Goal: Information Seeking & Learning: Learn about a topic

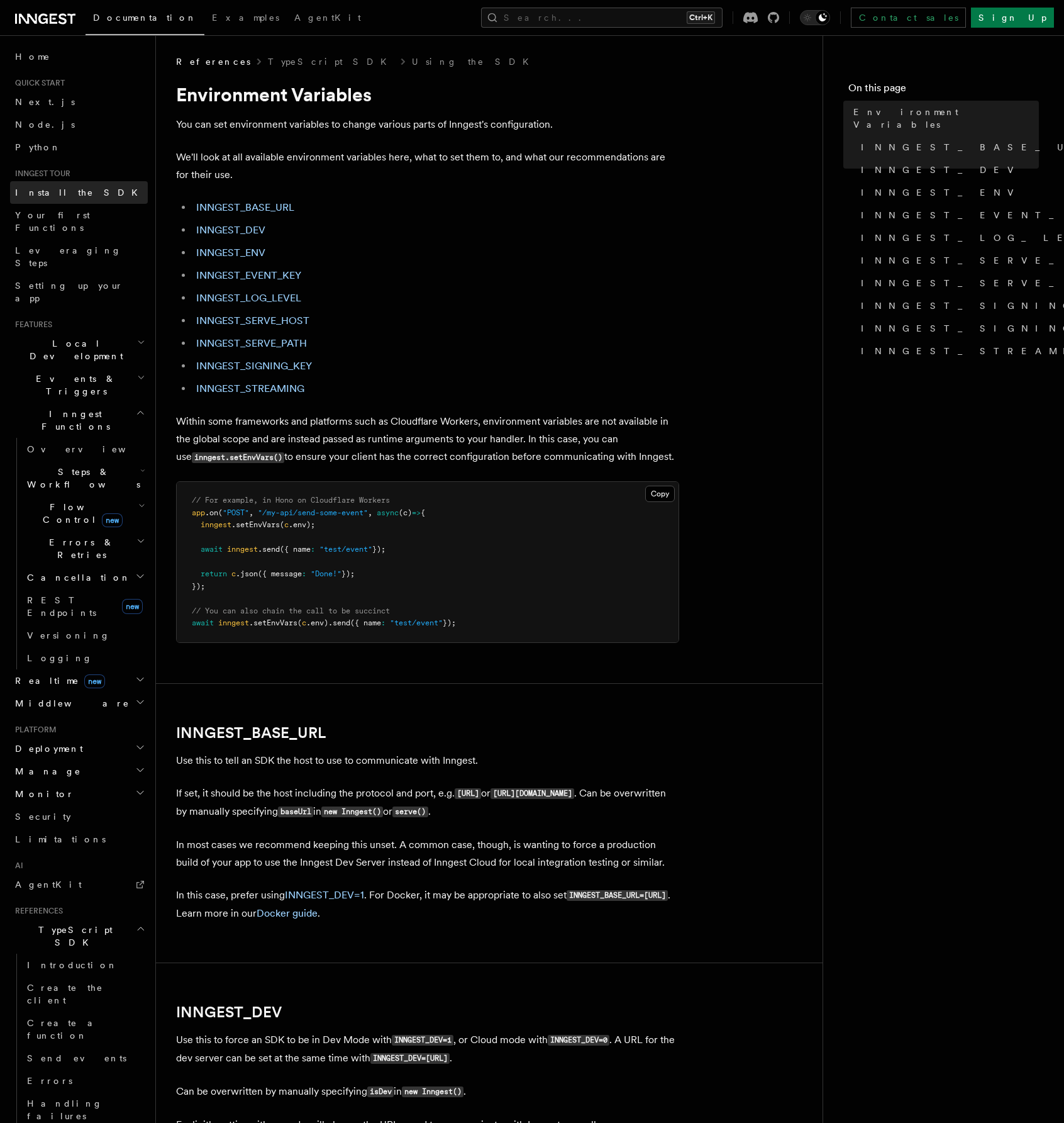
click at [65, 186] on span "Install the SDK" at bounding box center [79, 192] width 130 height 12
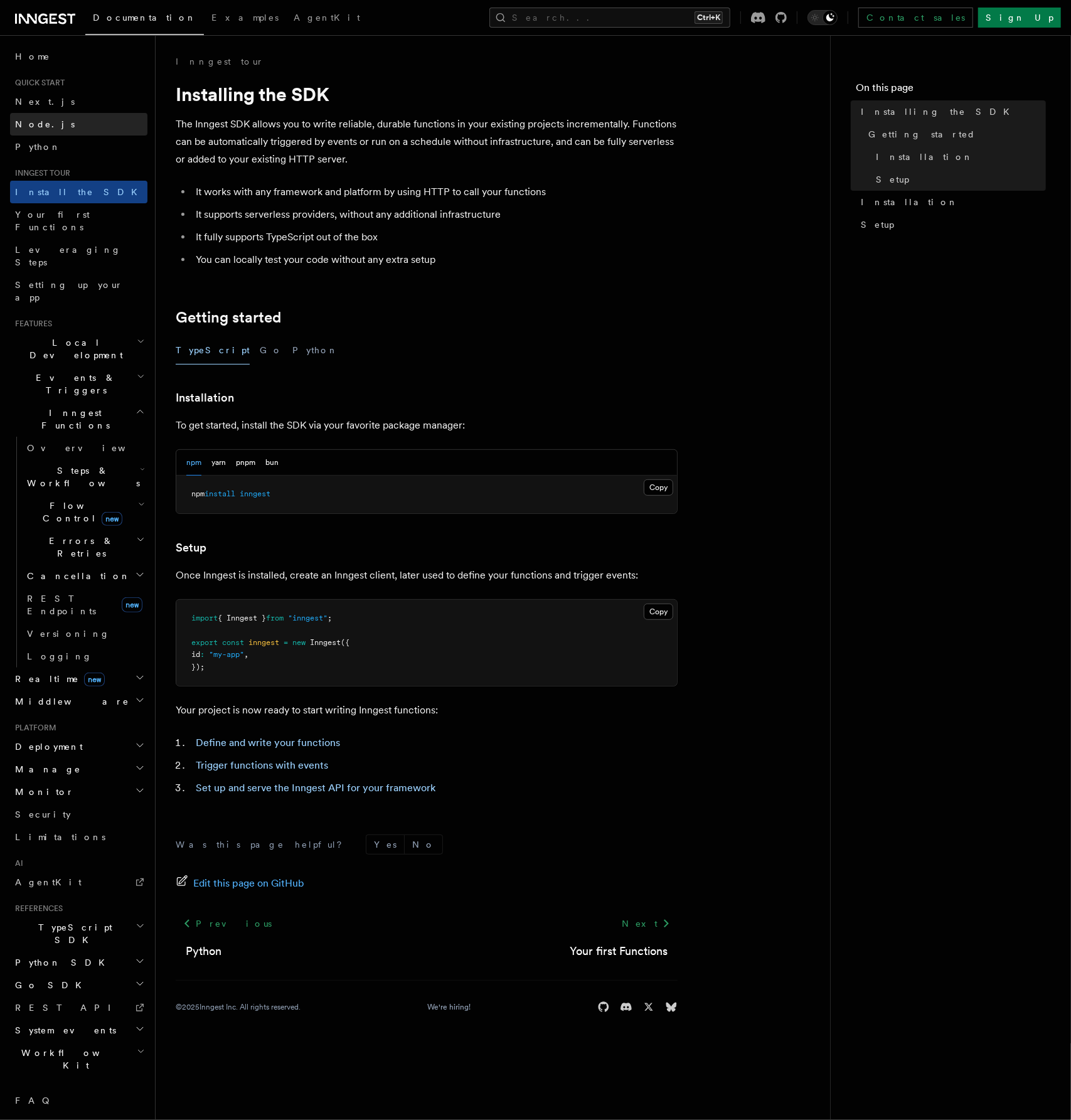
click at [74, 125] on link "Node.js" at bounding box center [78, 125] width 138 height 23
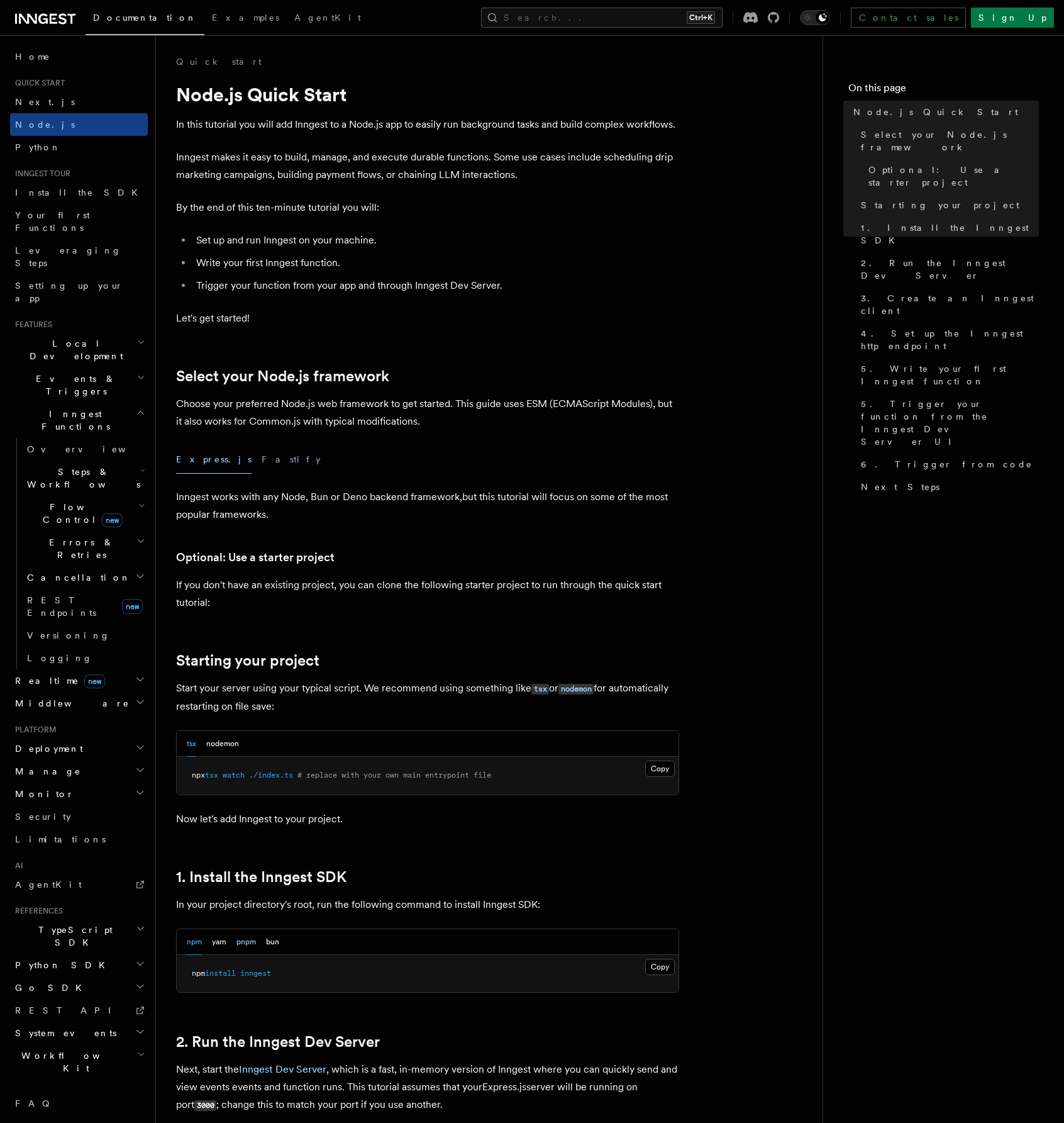
click at [250, 938] on button "pnpm" at bounding box center [246, 942] width 20 height 26
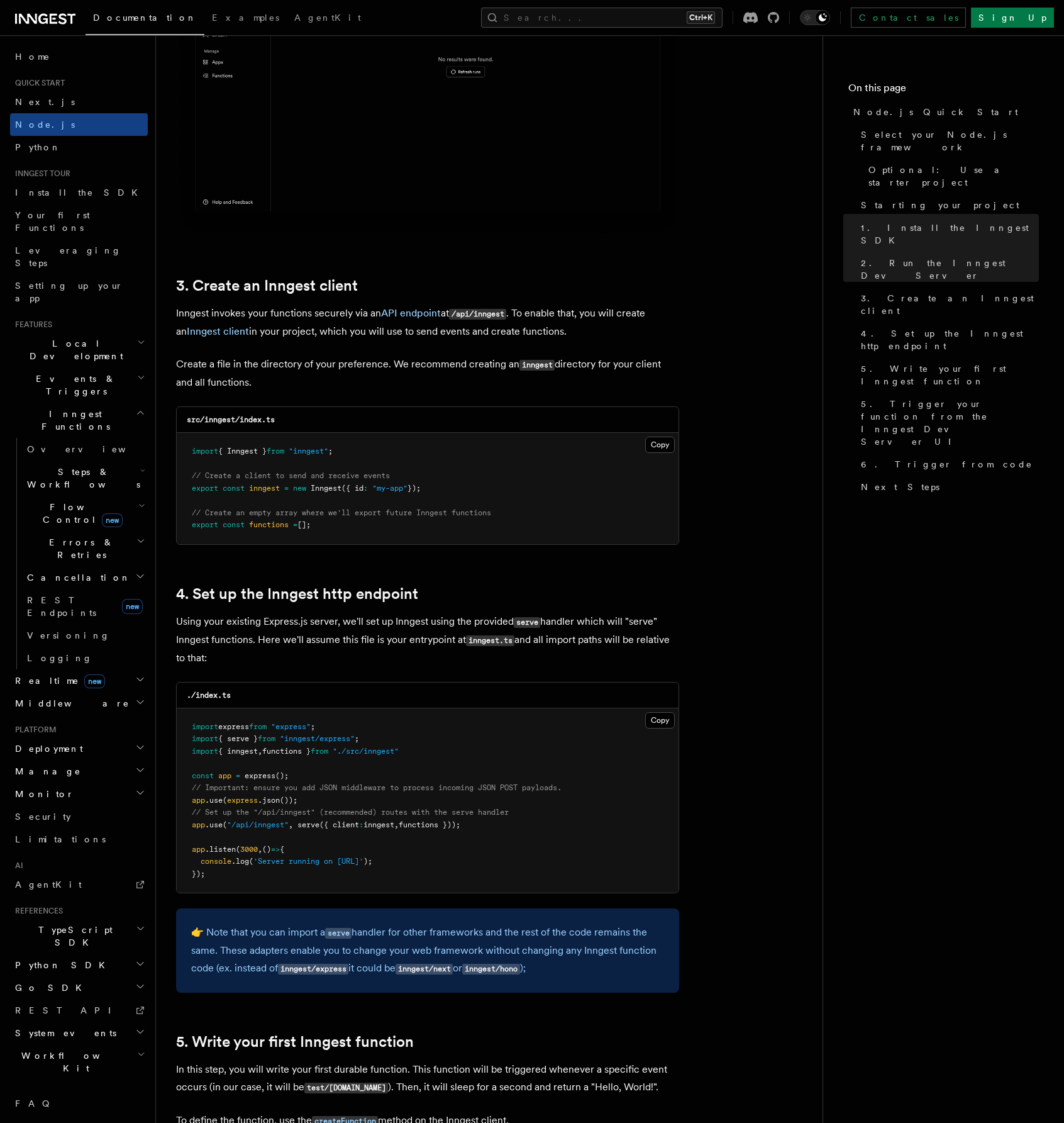
scroll to position [1384, 0]
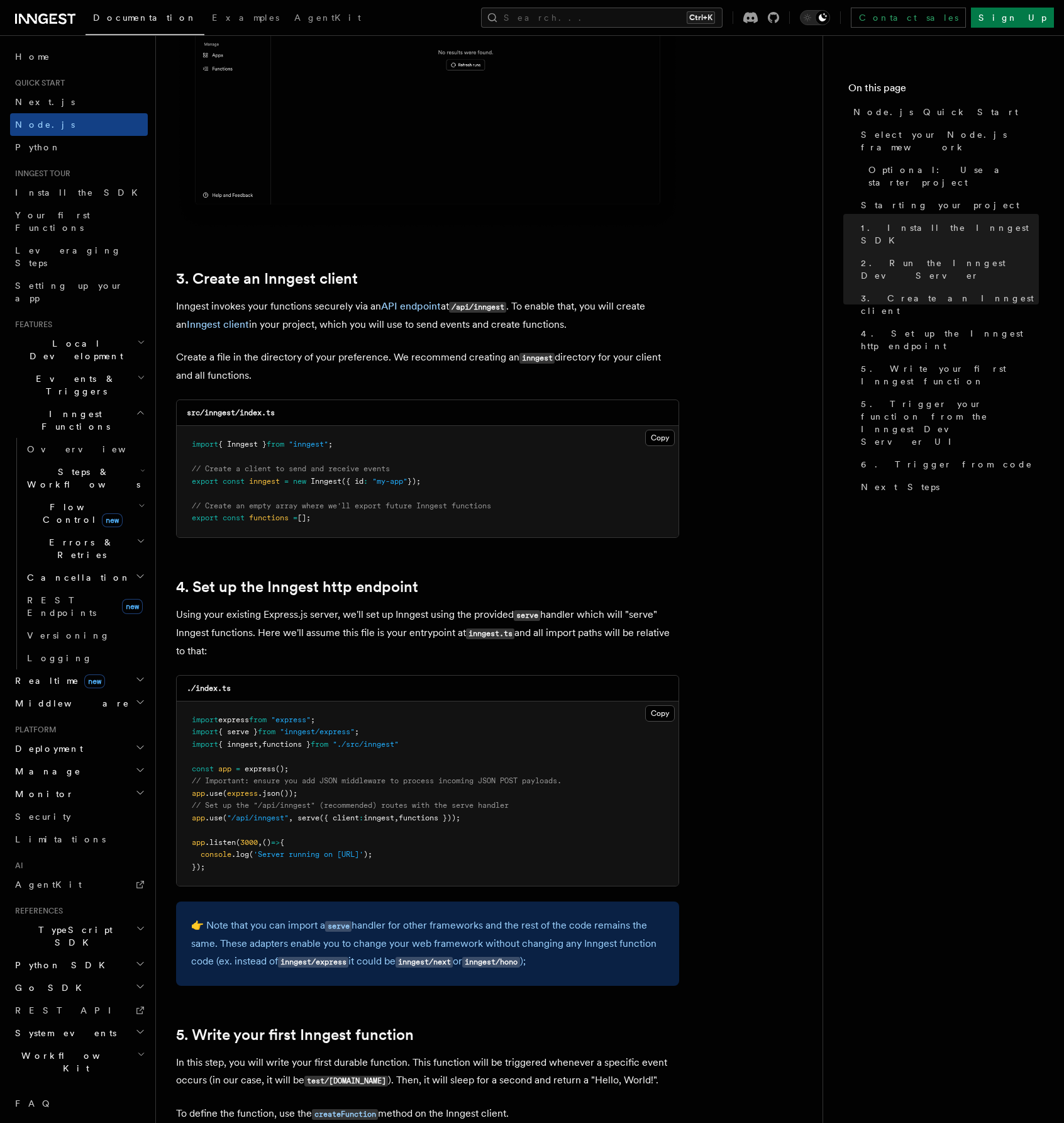
click at [887, 614] on nav "On this page Node.js Quick Start Select your Node.js framework Optional: Use a …" at bounding box center [944, 579] width 242 height 1088
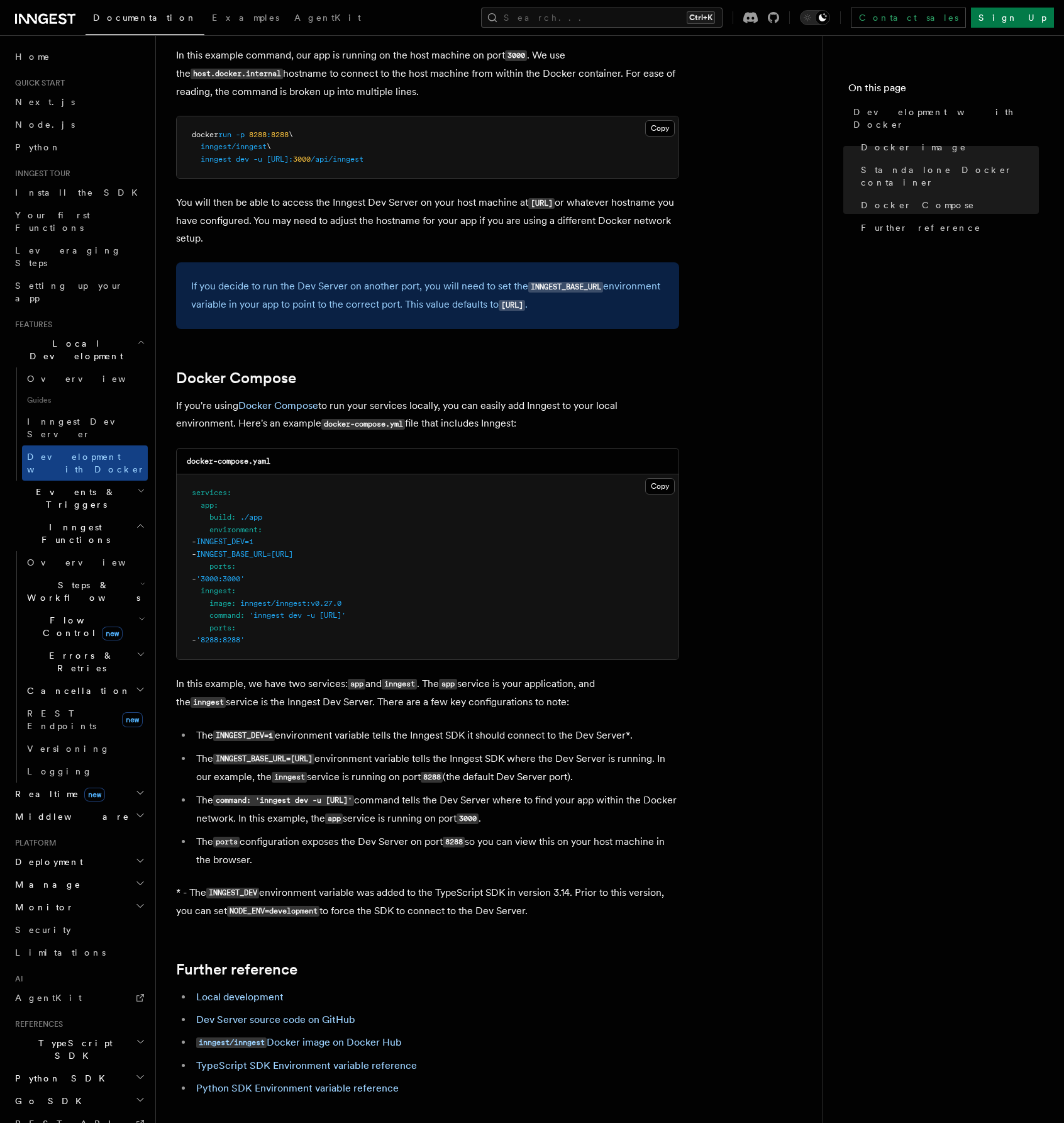
scroll to position [726, 0]
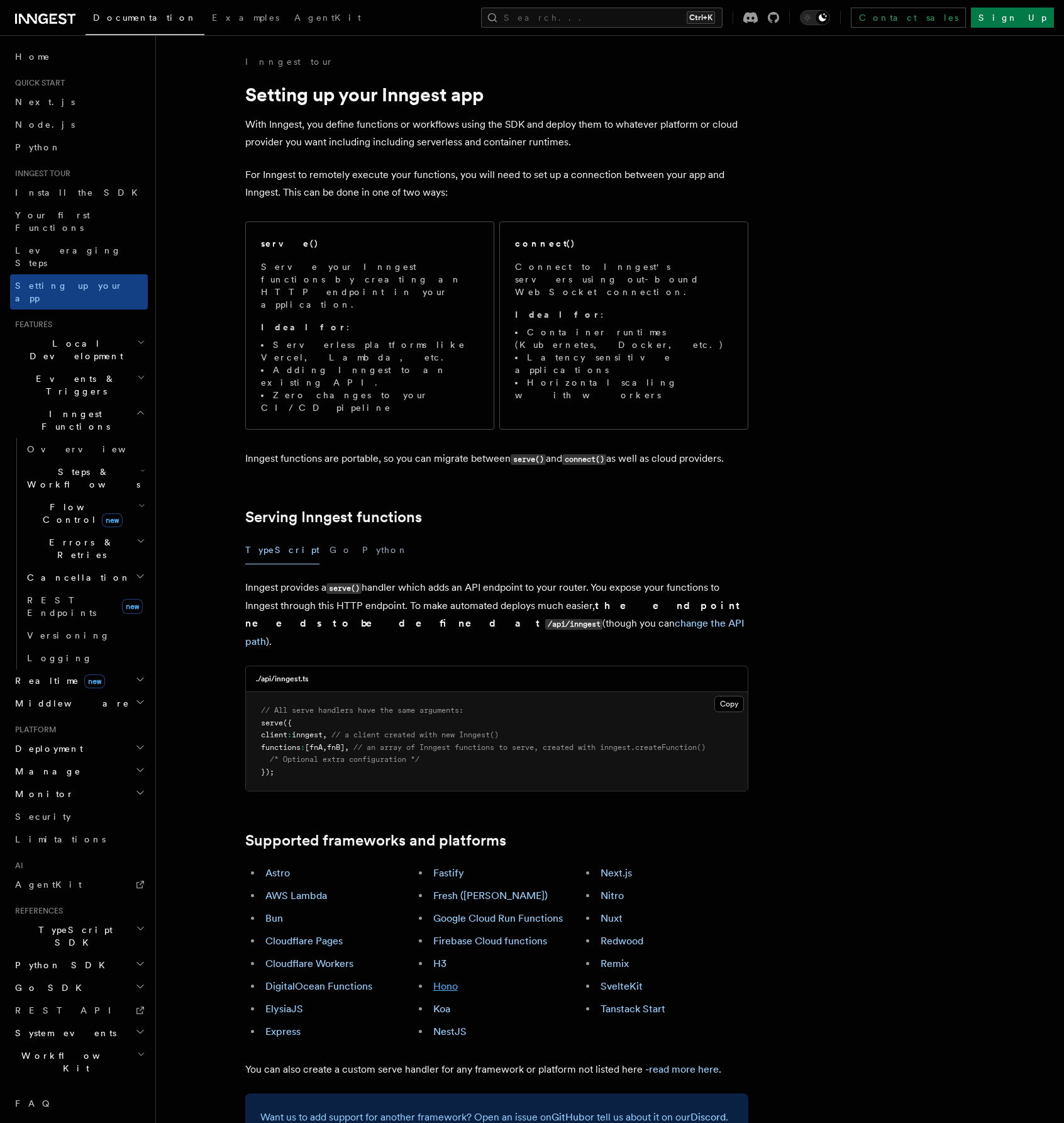
click at [449, 980] on link "Hono" at bounding box center [445, 986] width 25 height 12
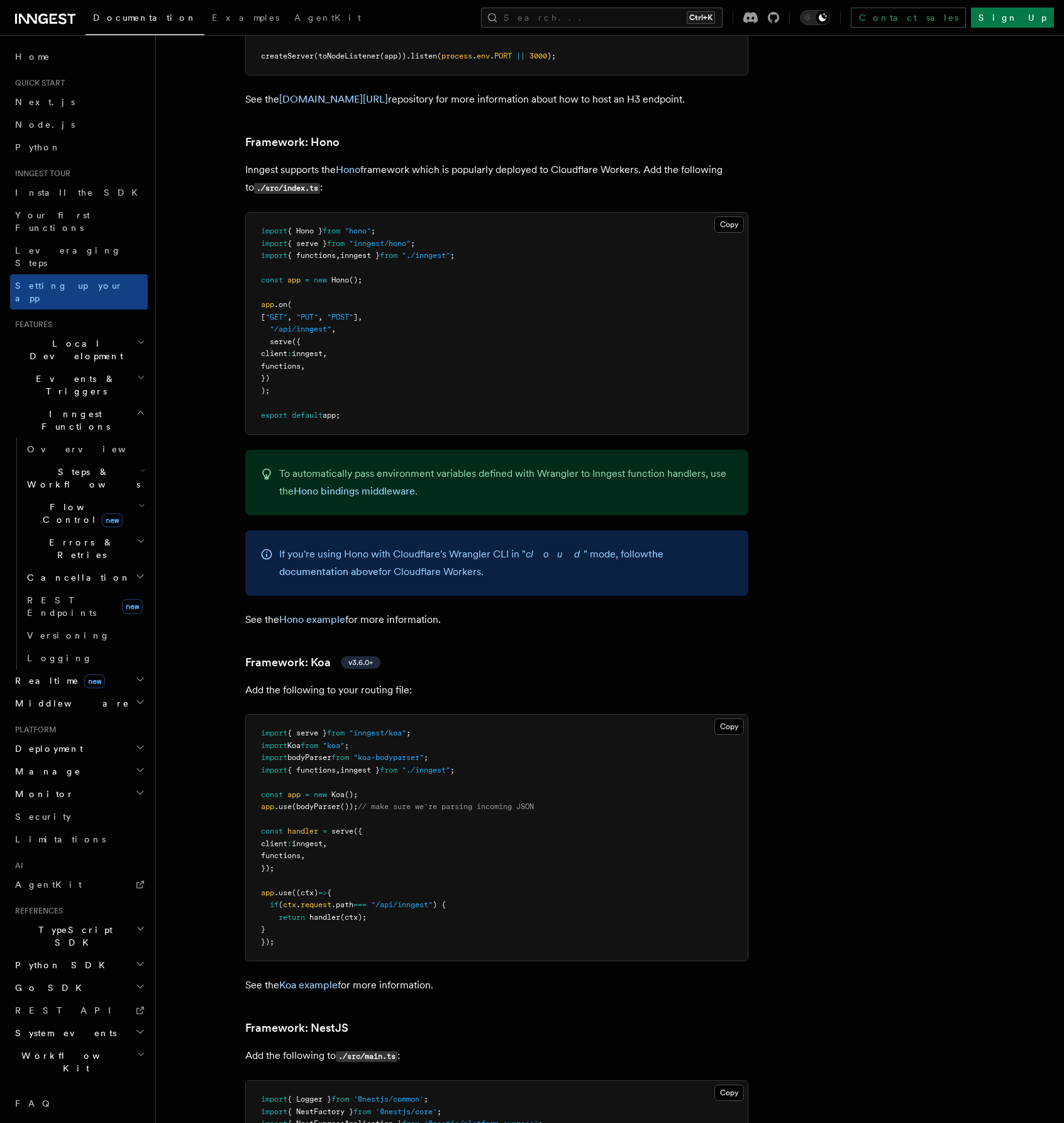
scroll to position [6584, 0]
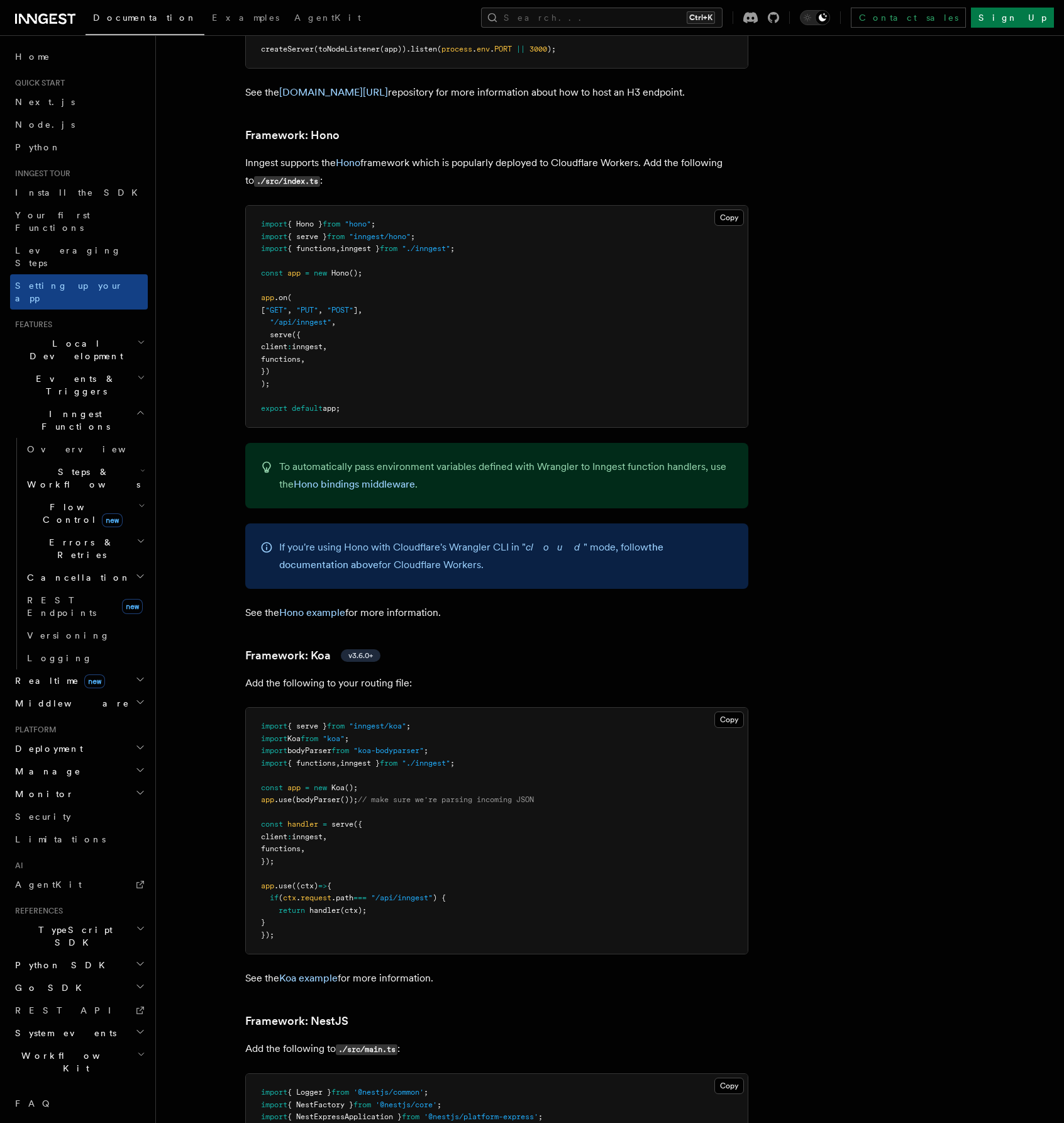
scroll to position [6584, 0]
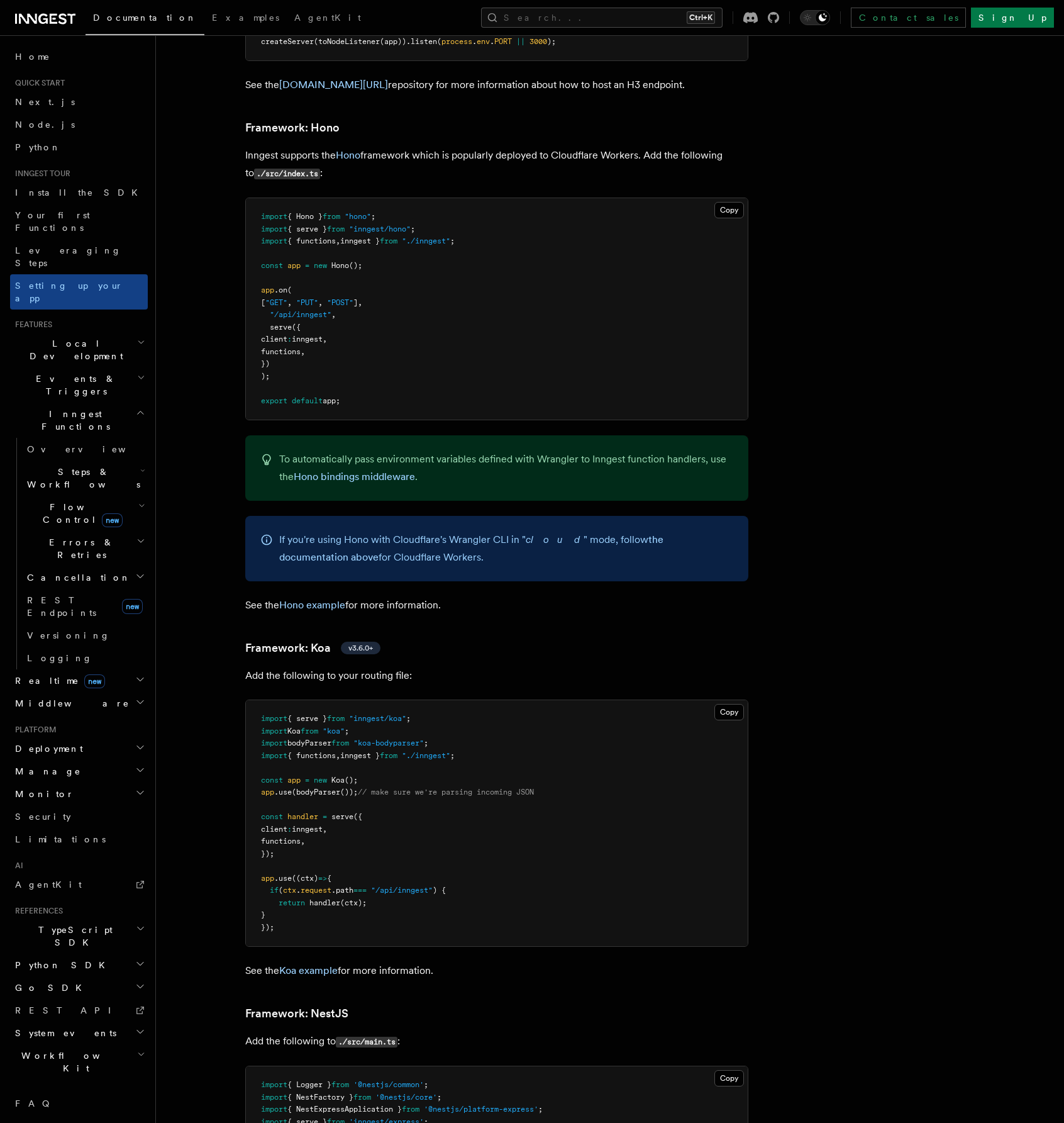
drag, startPoint x: 815, startPoint y: 208, endPoint x: 833, endPoint y: 293, distance: 86.9
drag, startPoint x: 925, startPoint y: 440, endPoint x: 979, endPoint y: 557, distance: 128.9
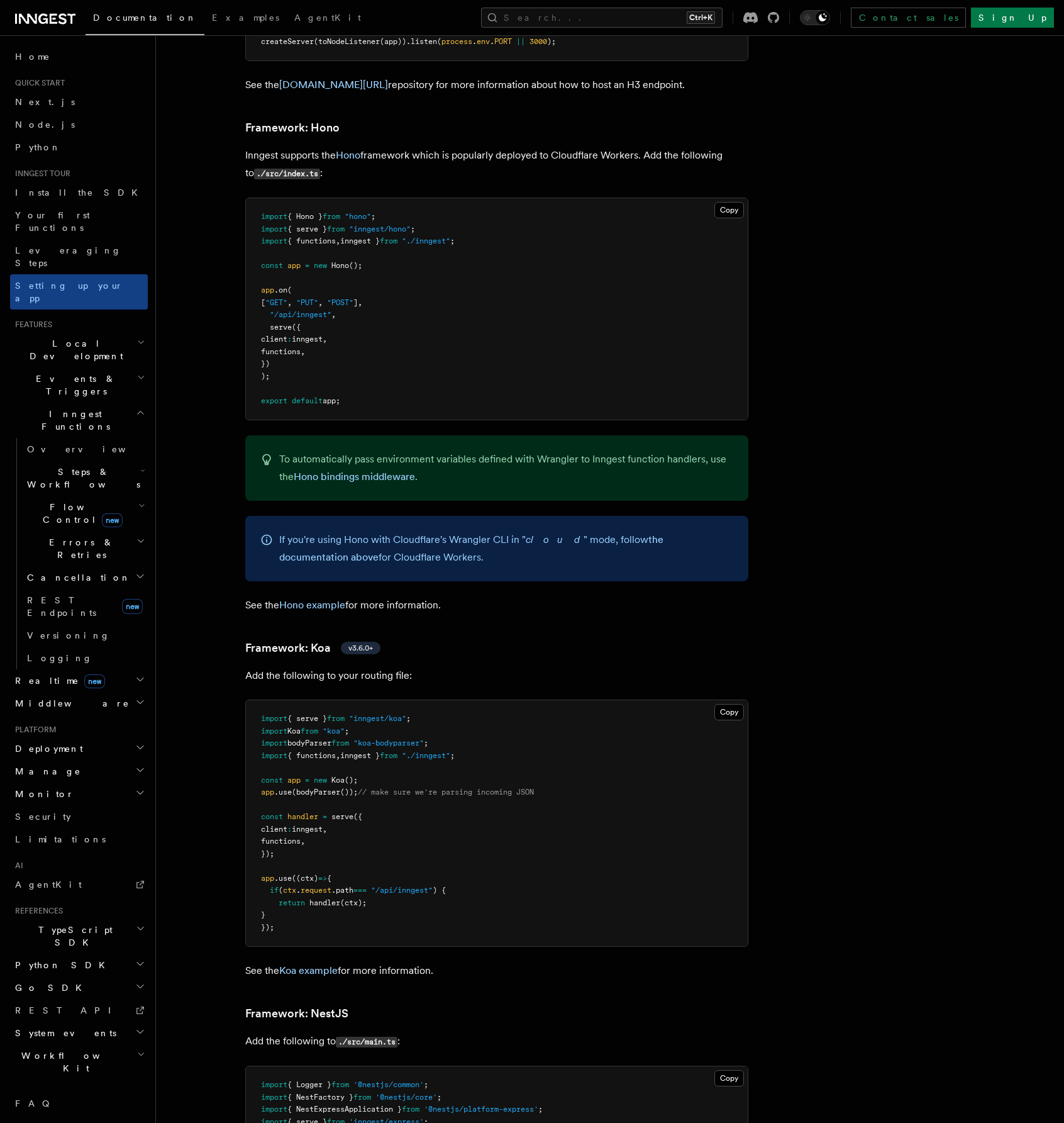
click at [74, 466] on span "Steps & Workflows" at bounding box center [81, 478] width 118 height 25
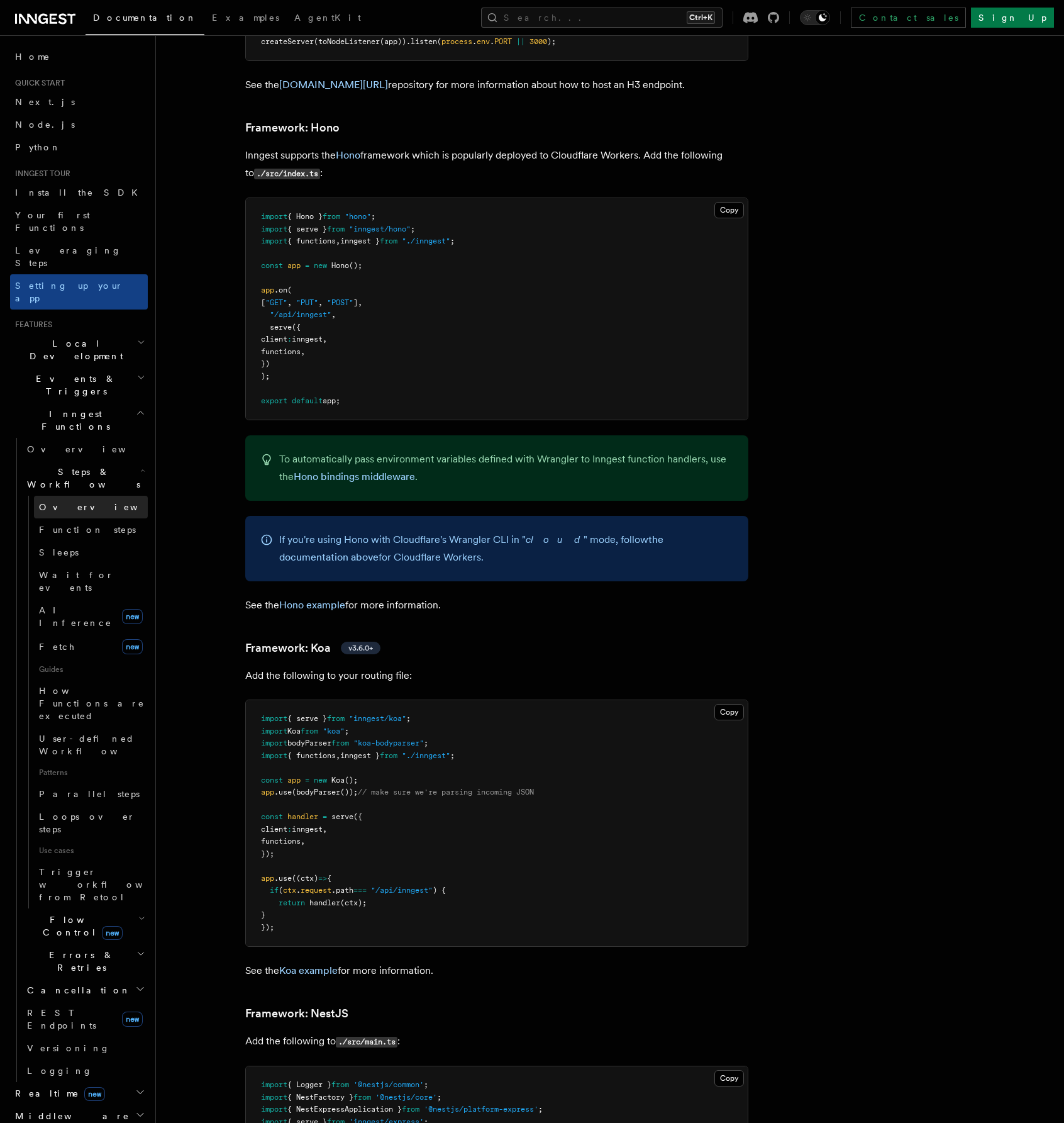
click at [81, 496] on link "Overview" at bounding box center [91, 508] width 114 height 23
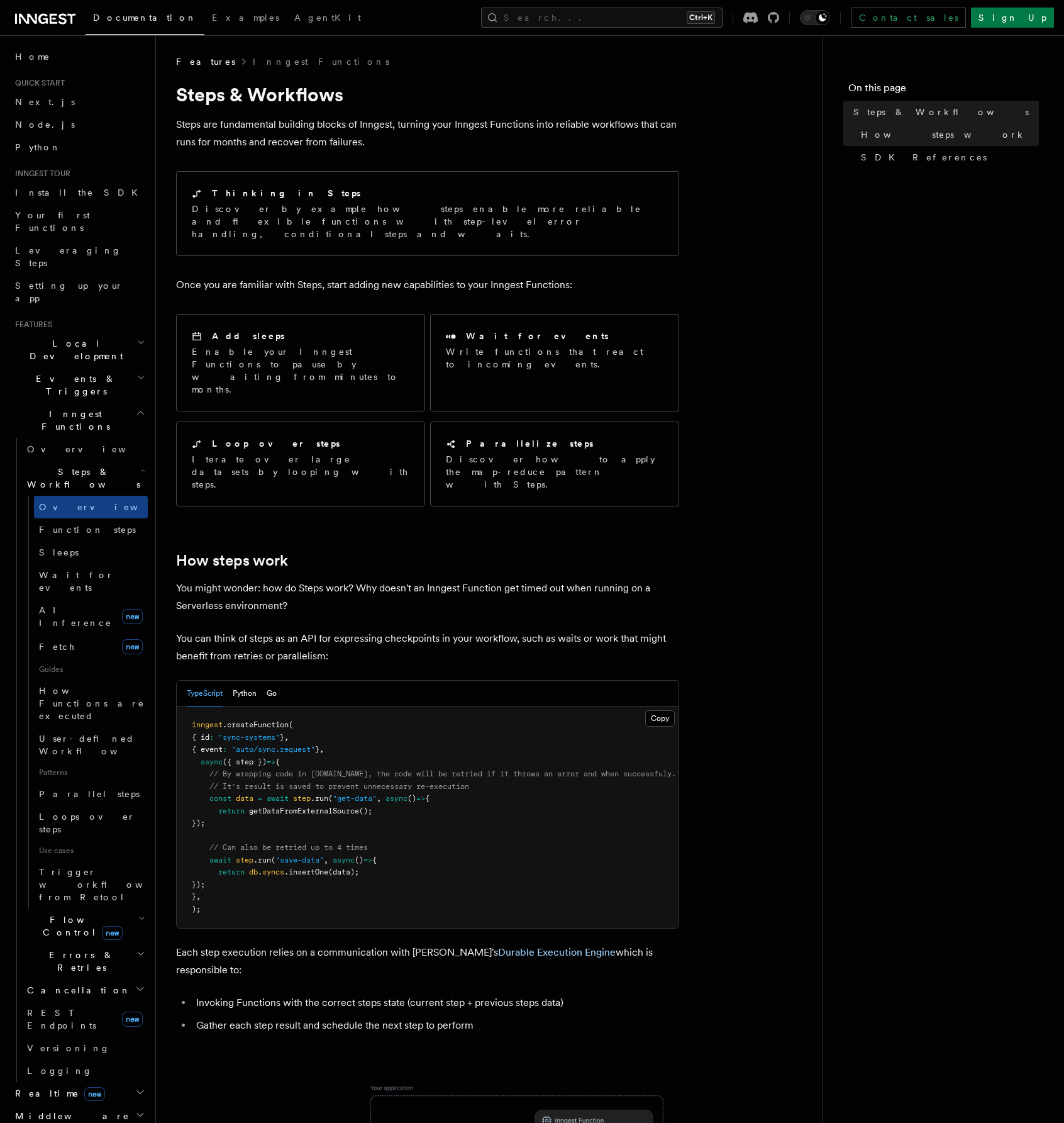
click at [138, 914] on icon "button" at bounding box center [141, 919] width 7 height 10
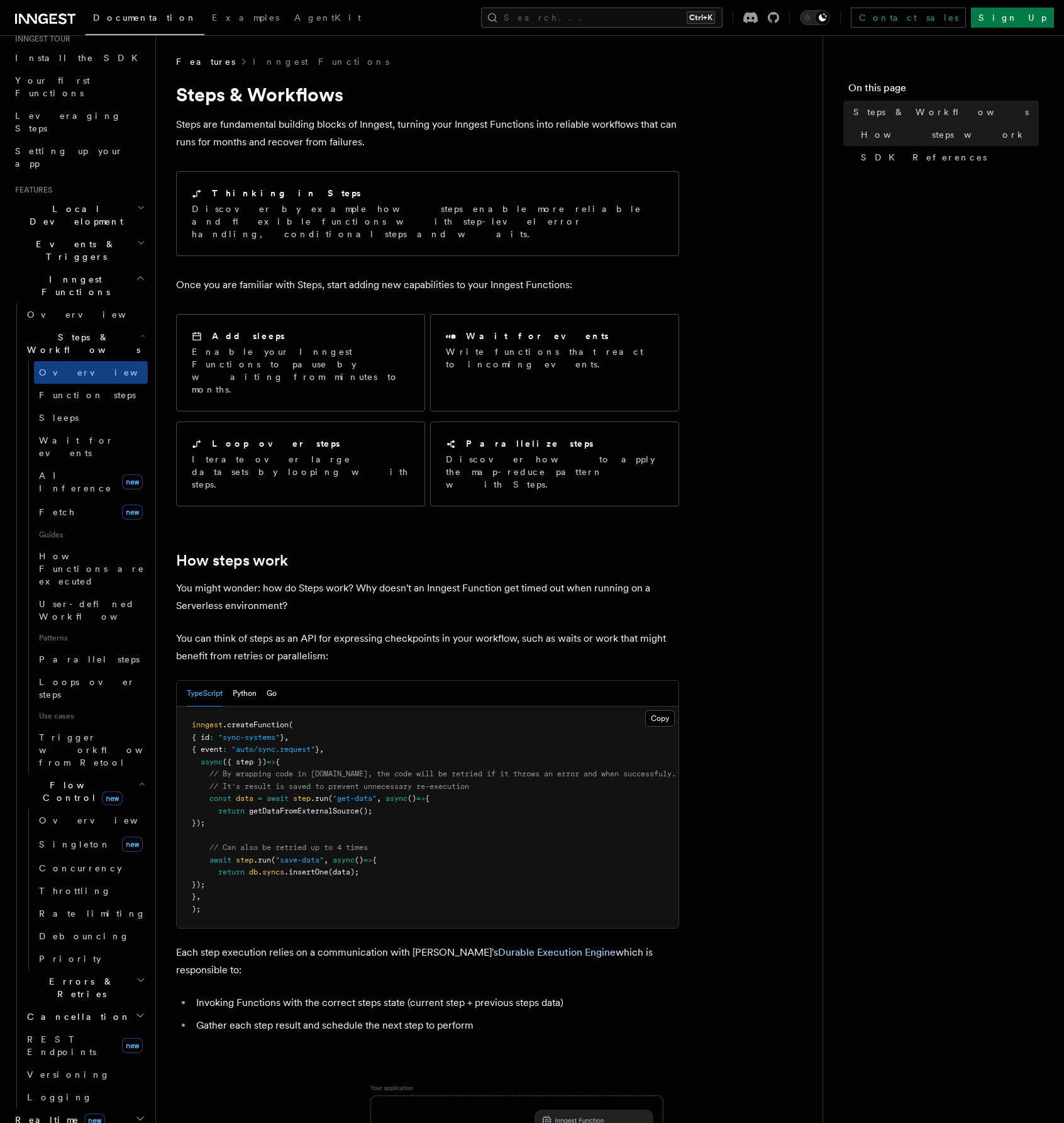
scroll to position [126, 0]
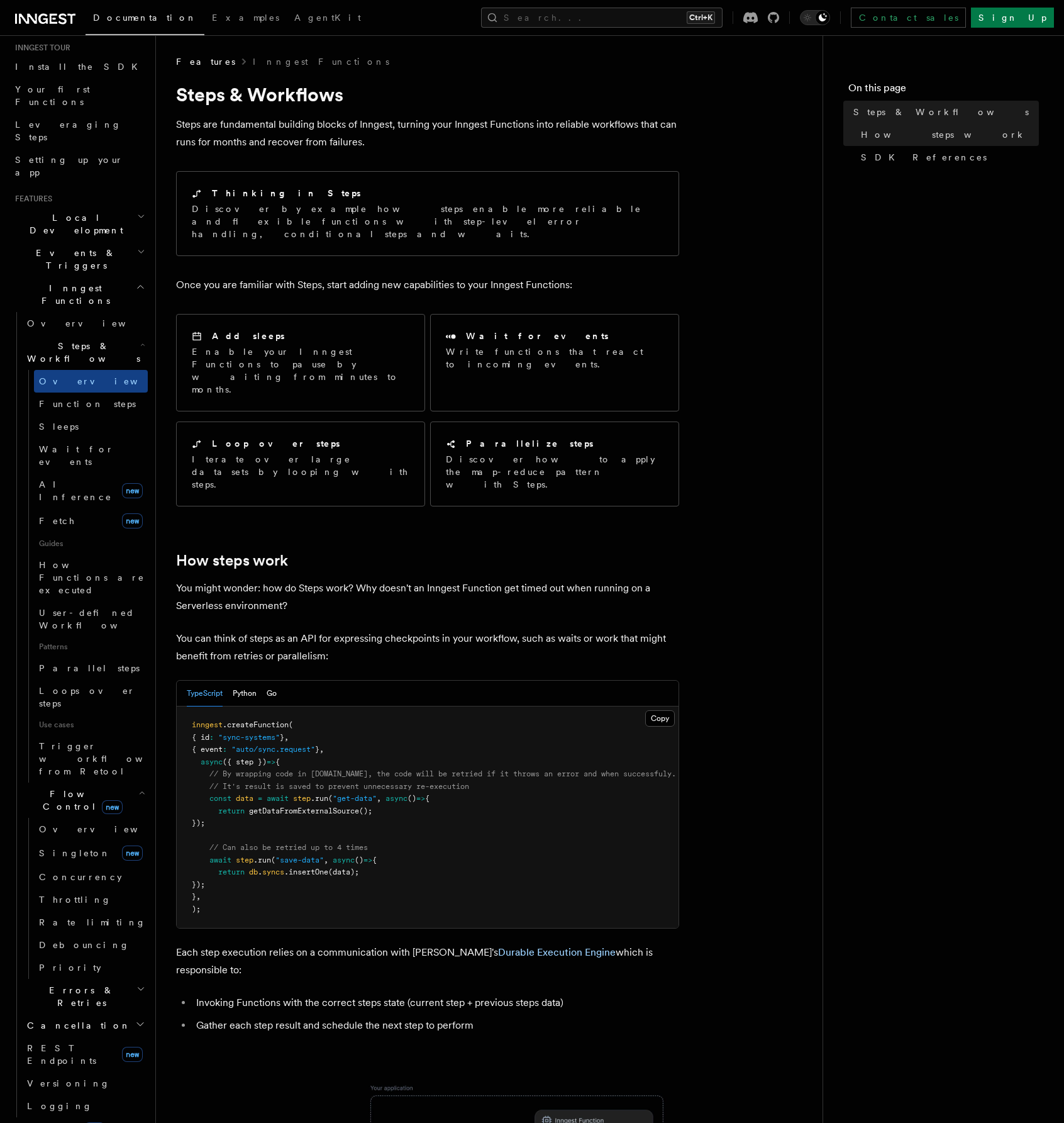
click at [72, 247] on span "Events & Triggers" at bounding box center [73, 259] width 127 height 25
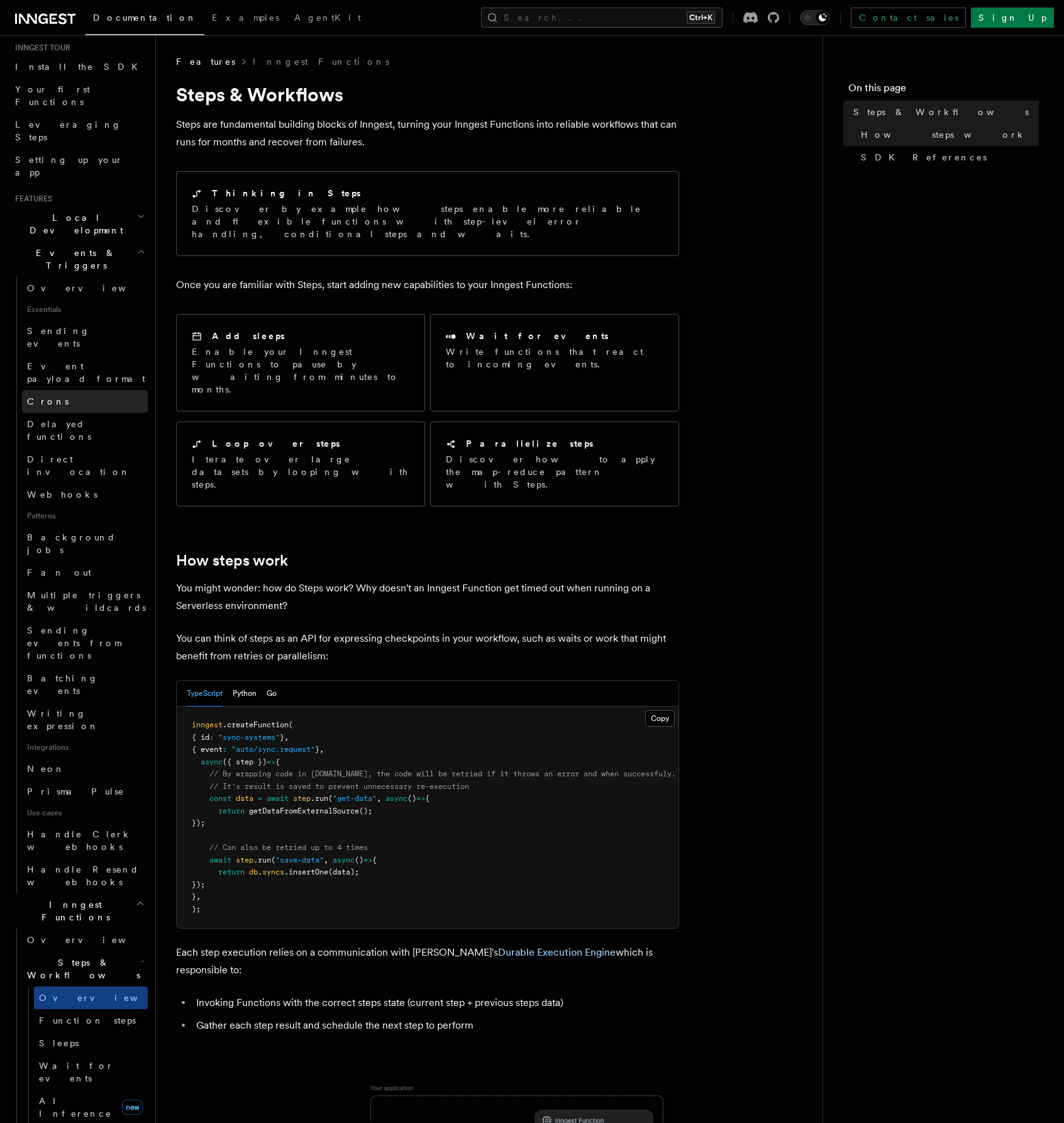
click at [48, 396] on span "Crons" at bounding box center [47, 401] width 42 height 10
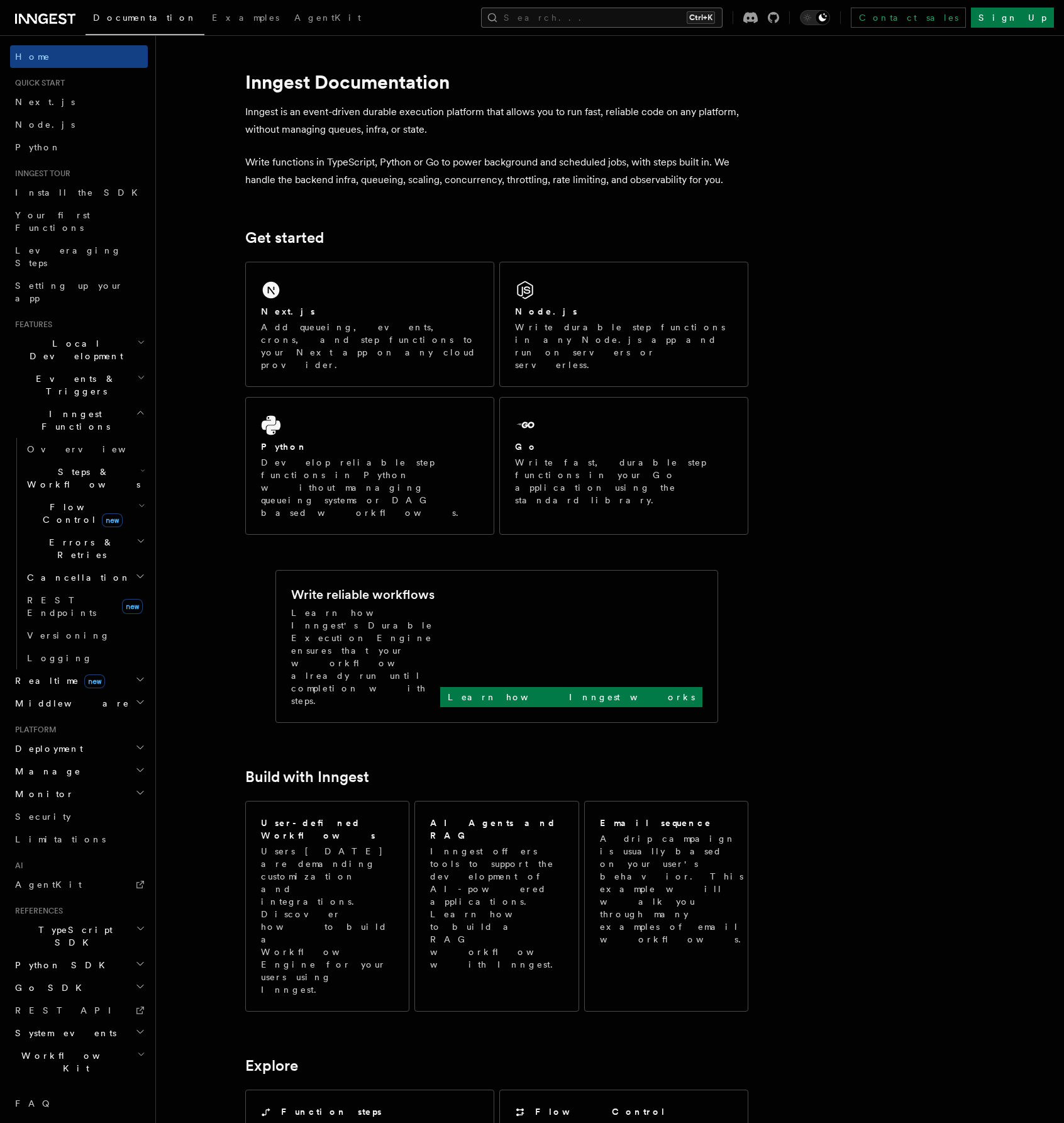
click at [708, 26] on button "Search... Ctrl+K" at bounding box center [602, 17] width 242 height 20
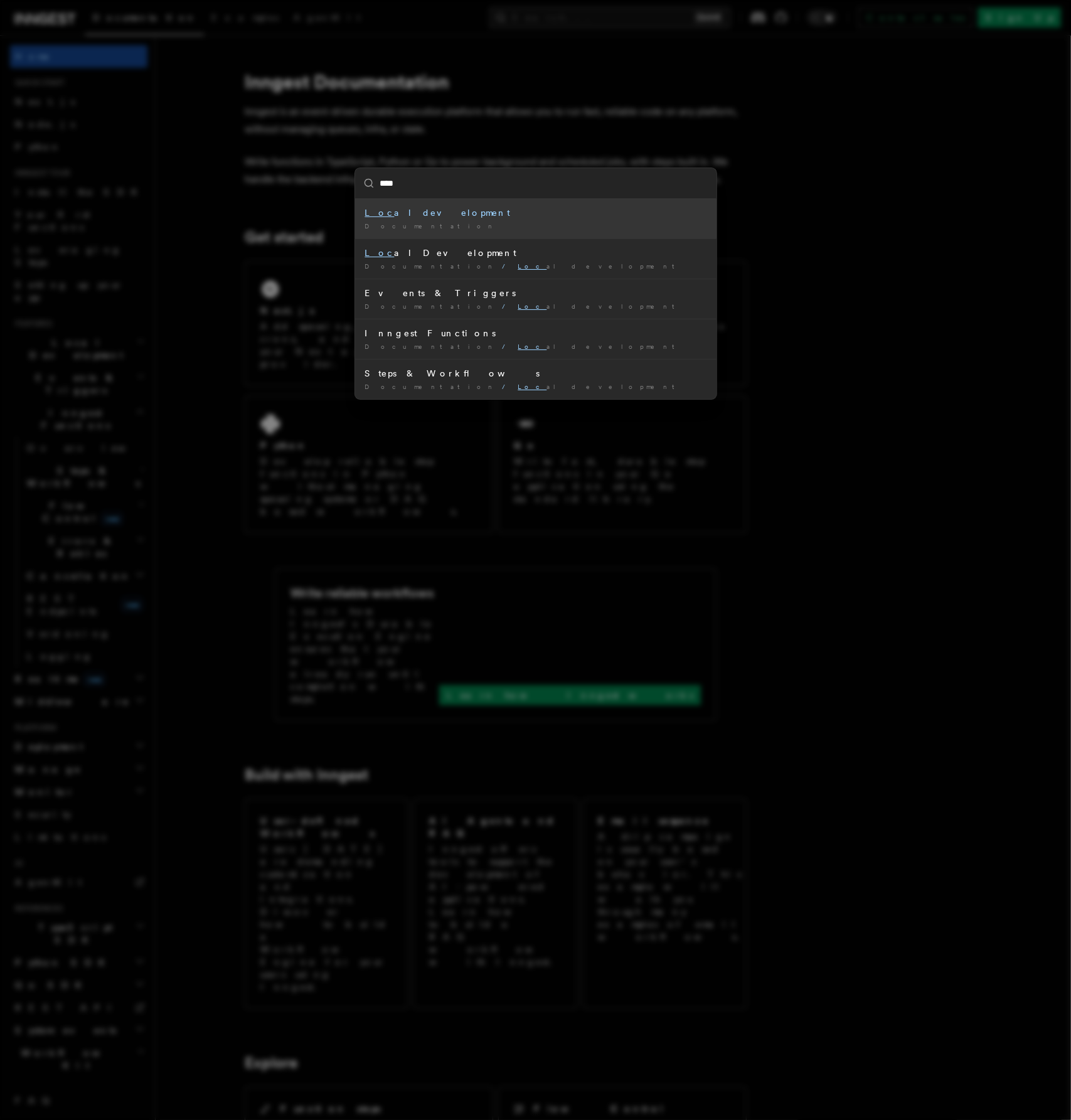
type input "*****"
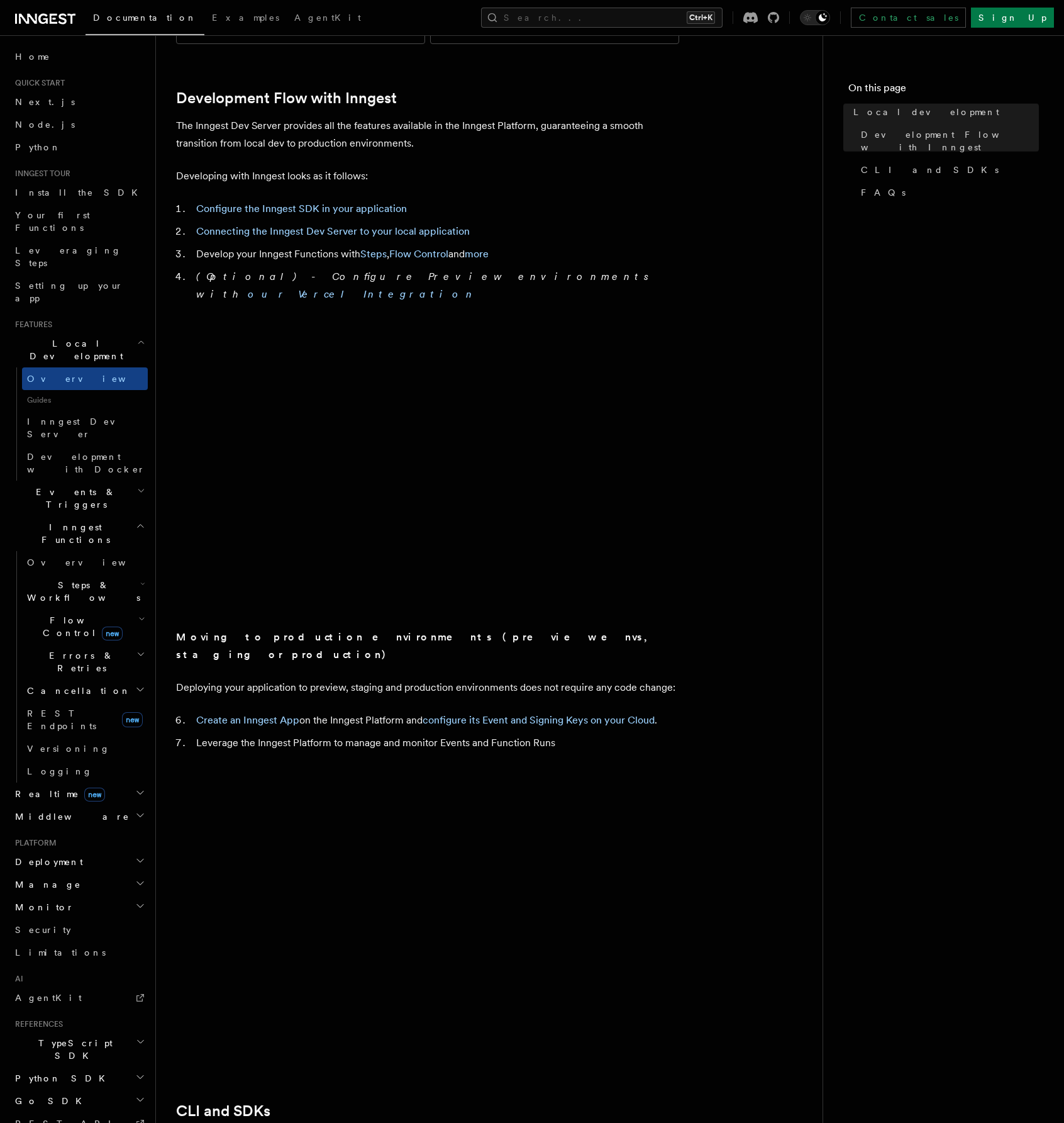
scroll to position [629, 0]
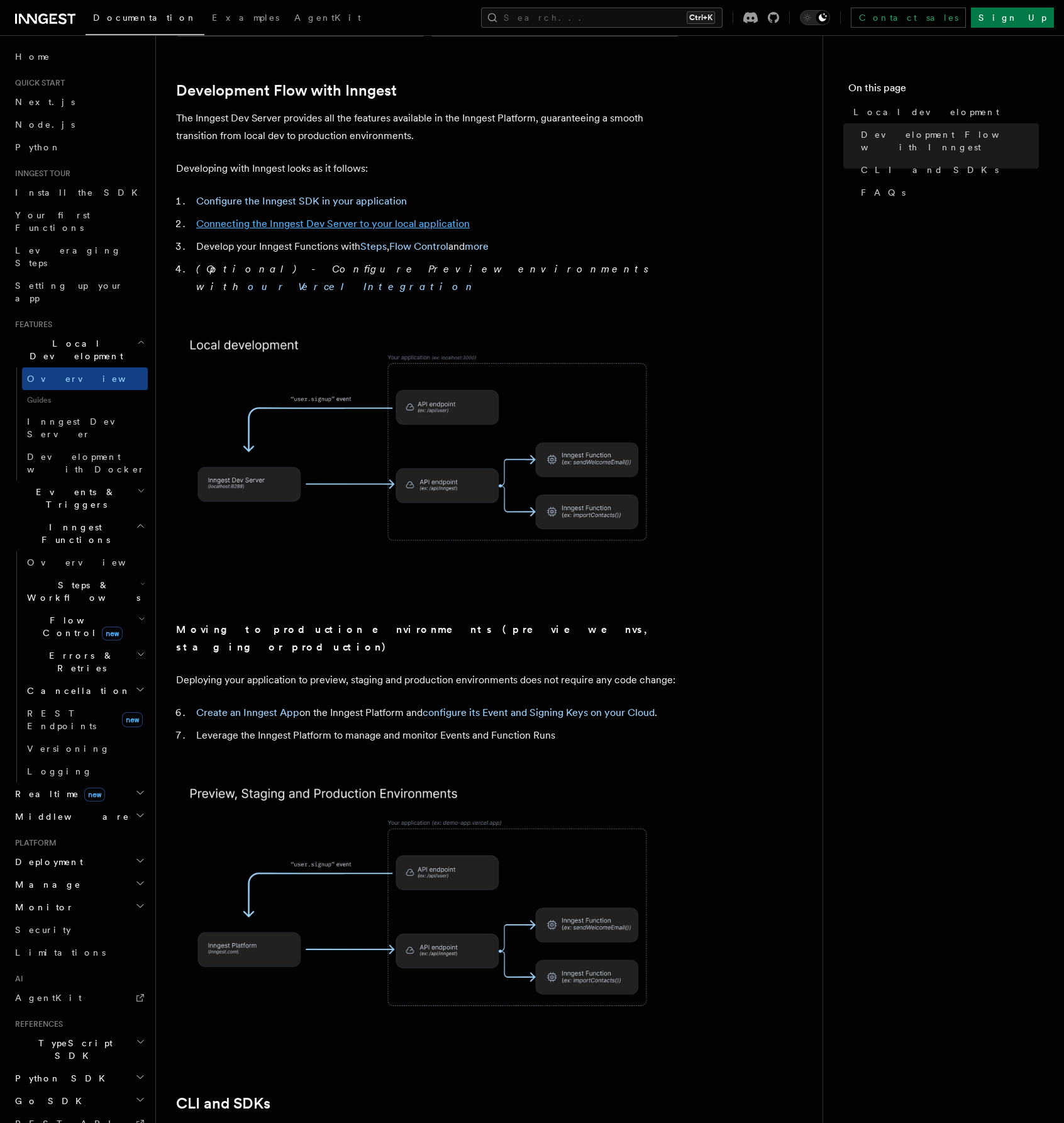
click at [439, 217] on link "Connecting the Inngest Dev Server to your local application" at bounding box center [333, 223] width 274 height 12
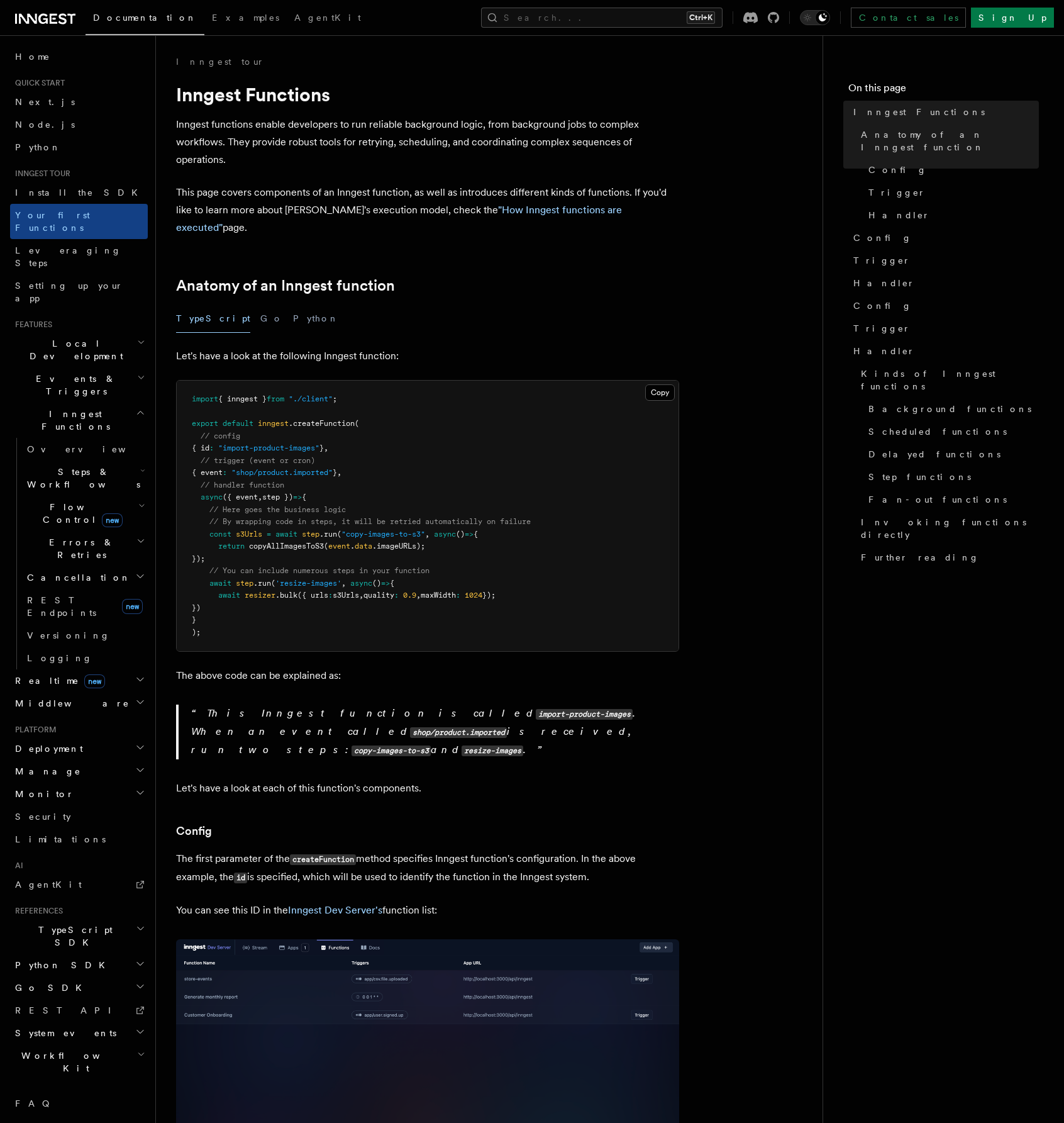
scroll to position [629, 0]
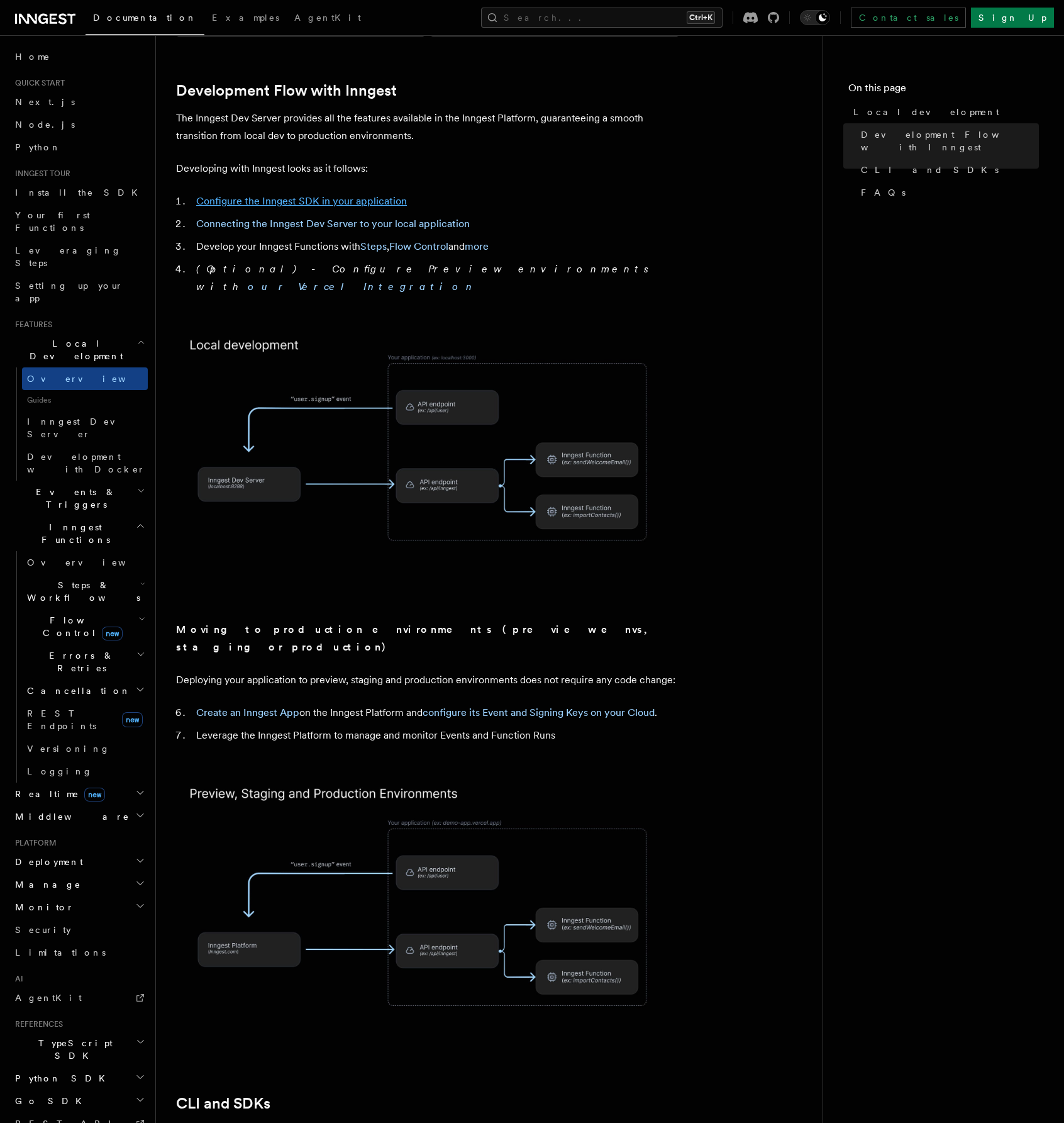
click at [373, 195] on link "Configure the Inngest SDK in your application" at bounding box center [302, 201] width 211 height 12
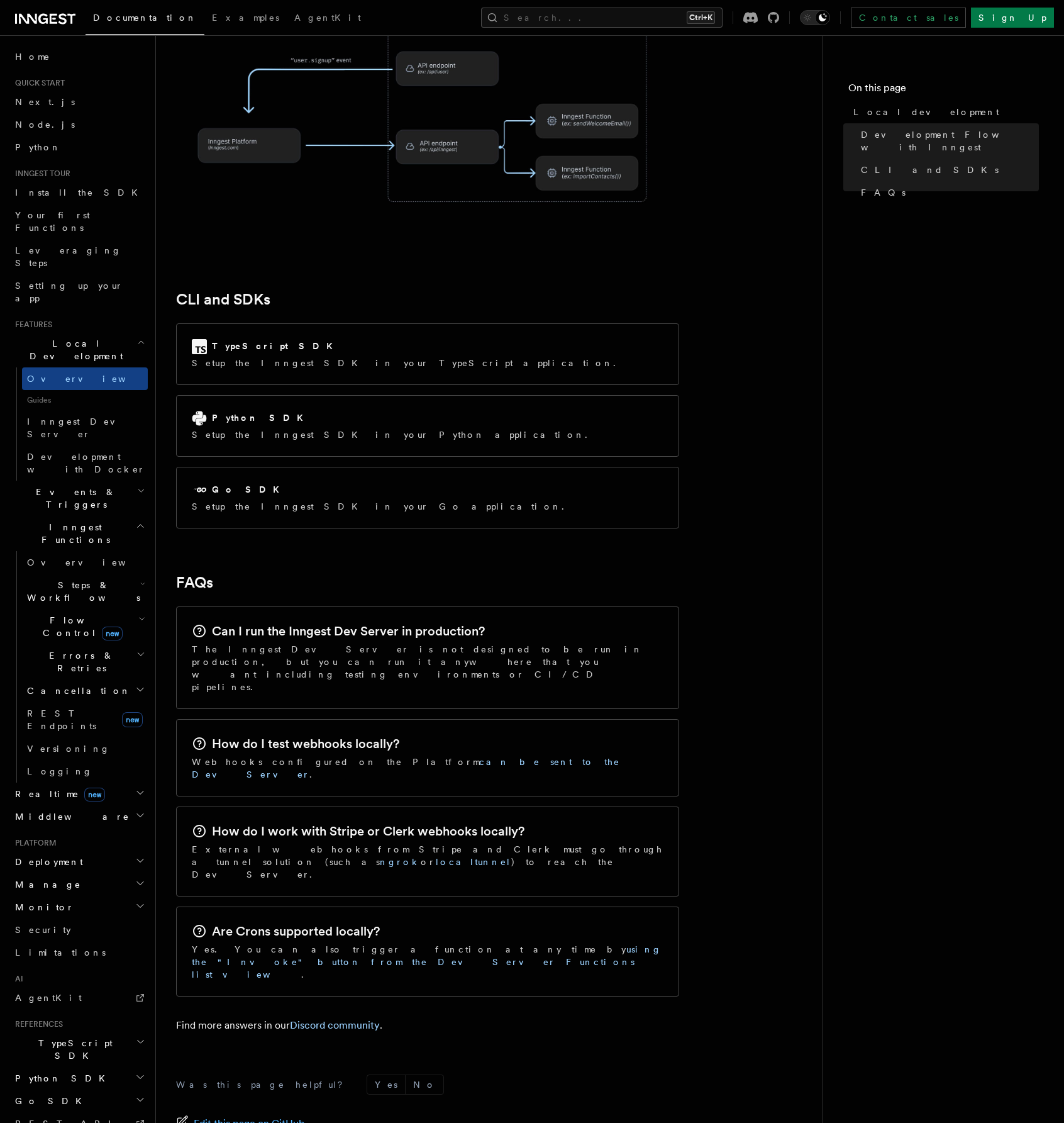
scroll to position [1447, 0]
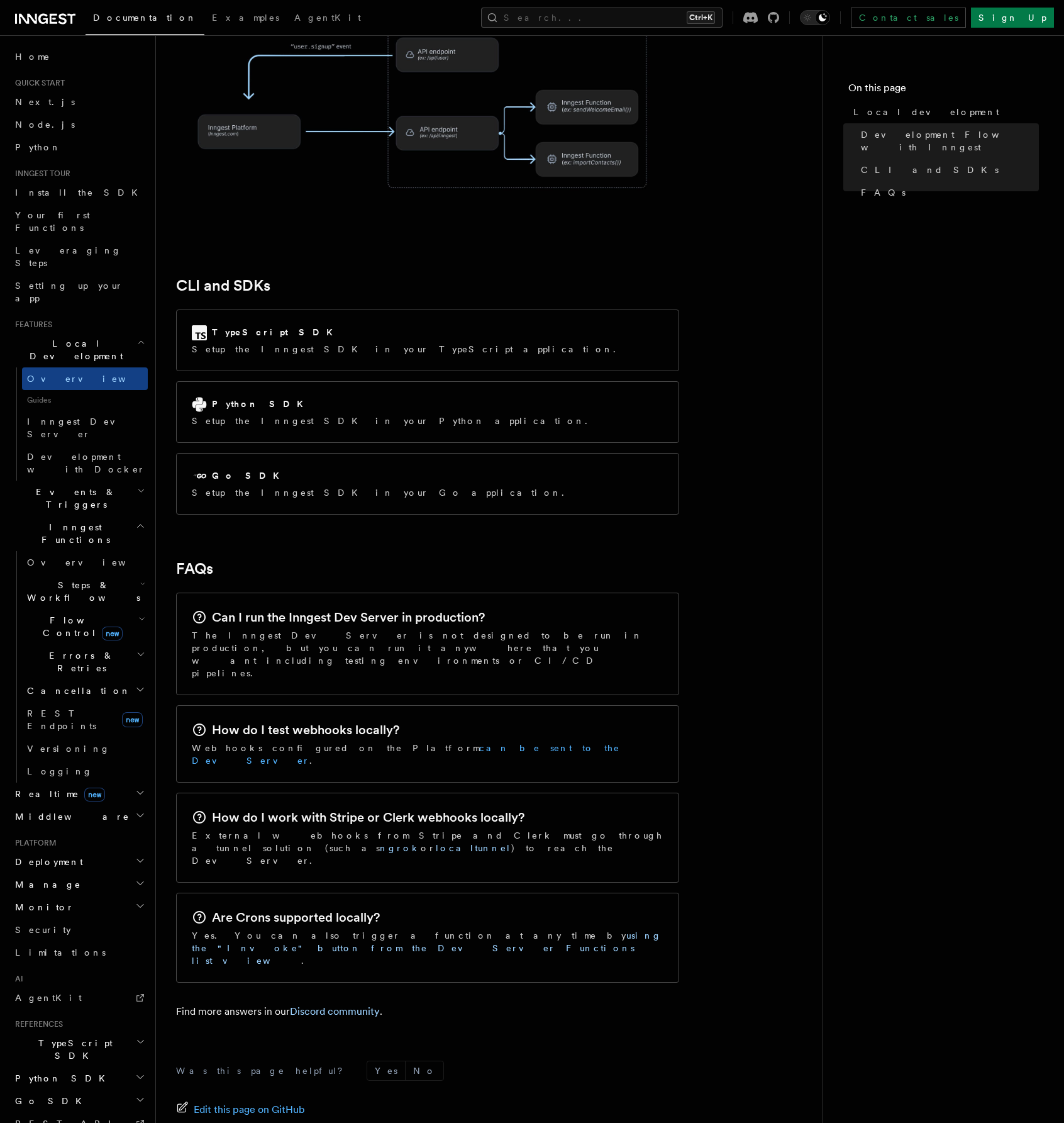
click at [414, 743] on link "can be sent to the Dev Server" at bounding box center [406, 754] width 428 height 23
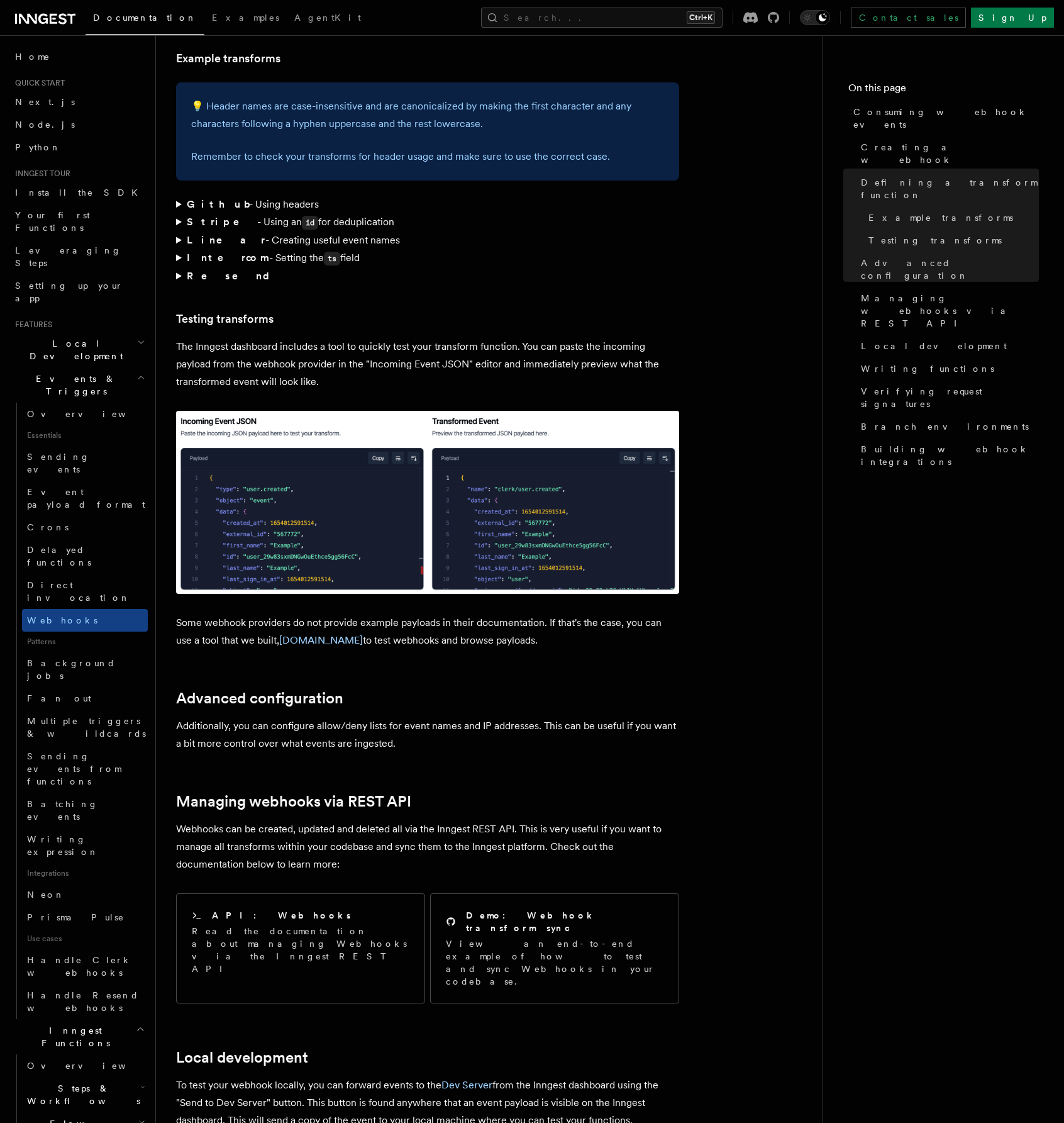
scroll to position [1467, 0]
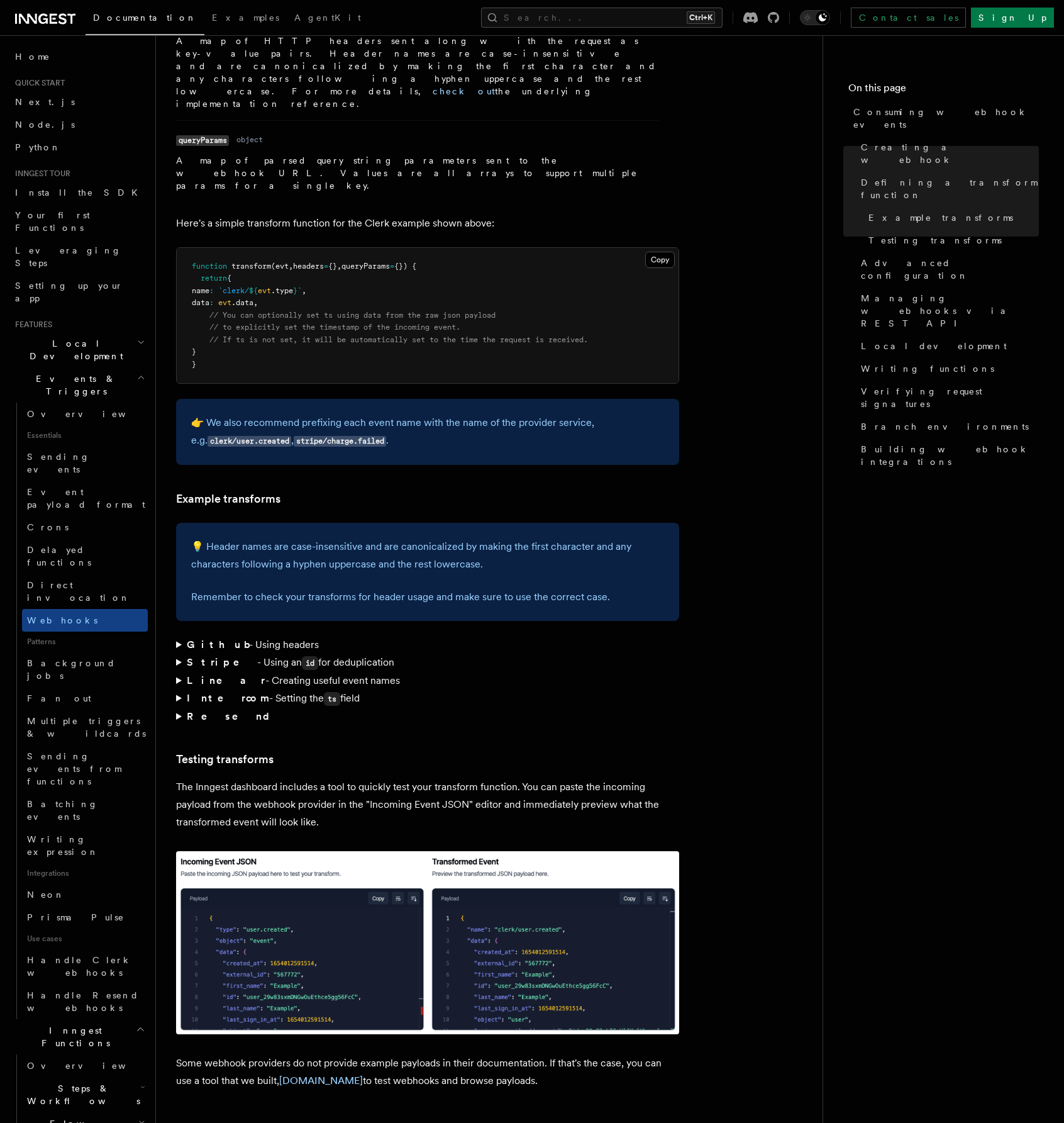
click at [53, 338] on span "Local Development" at bounding box center [73, 350] width 127 height 25
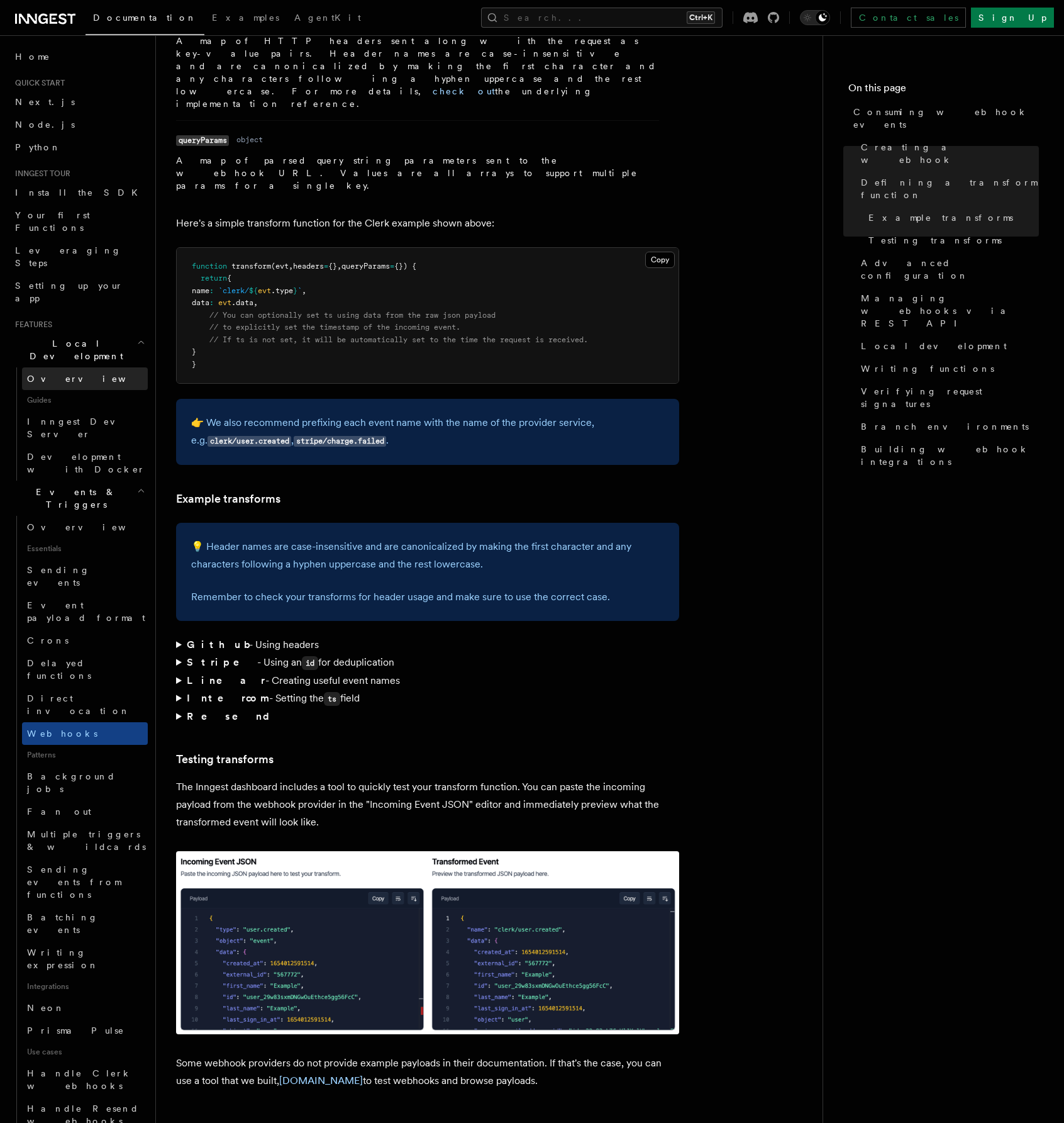
click at [81, 368] on link "Overview" at bounding box center [85, 379] width 126 height 23
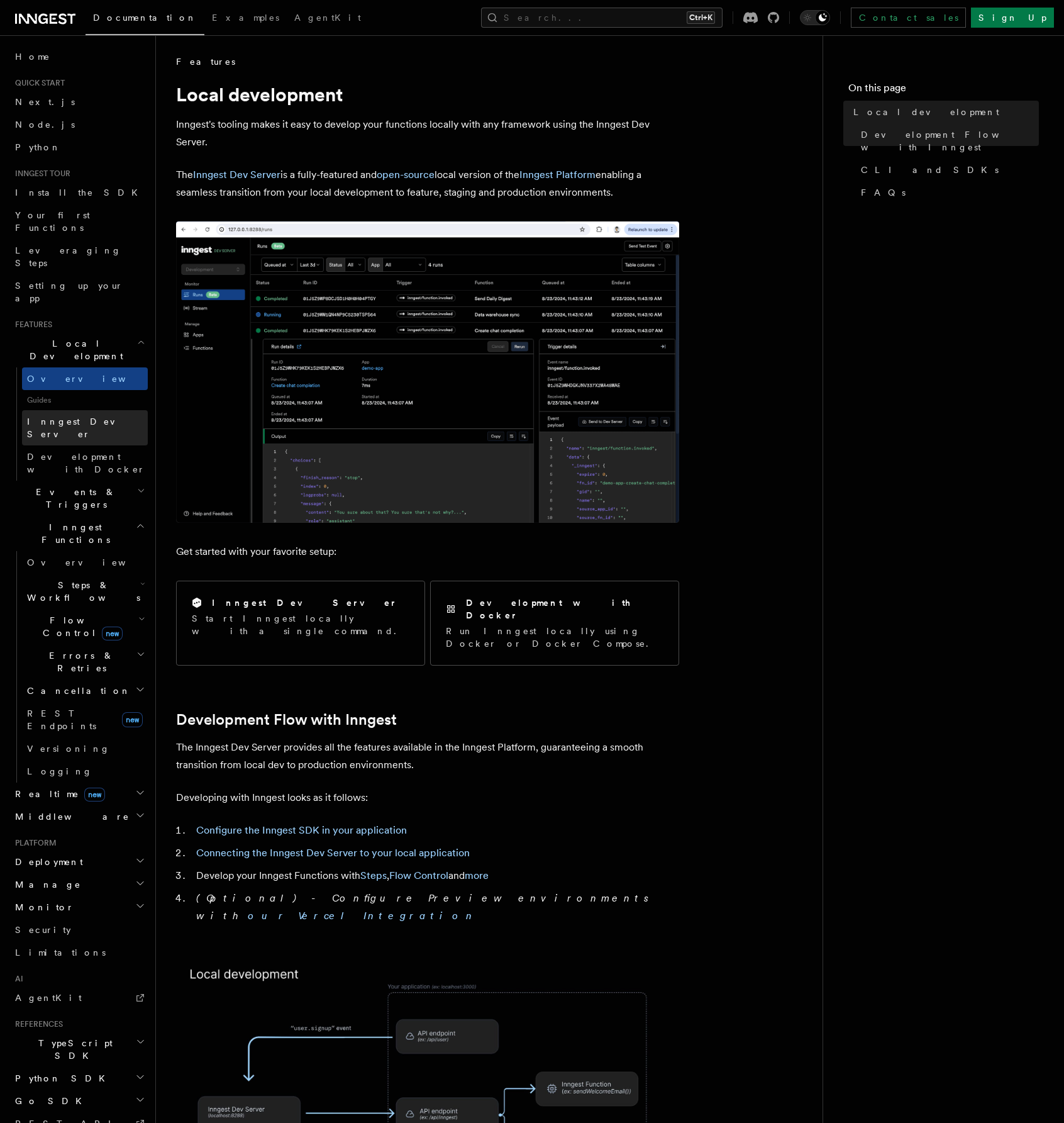
click at [125, 410] on link "Inngest Dev Server" at bounding box center [85, 427] width 126 height 35
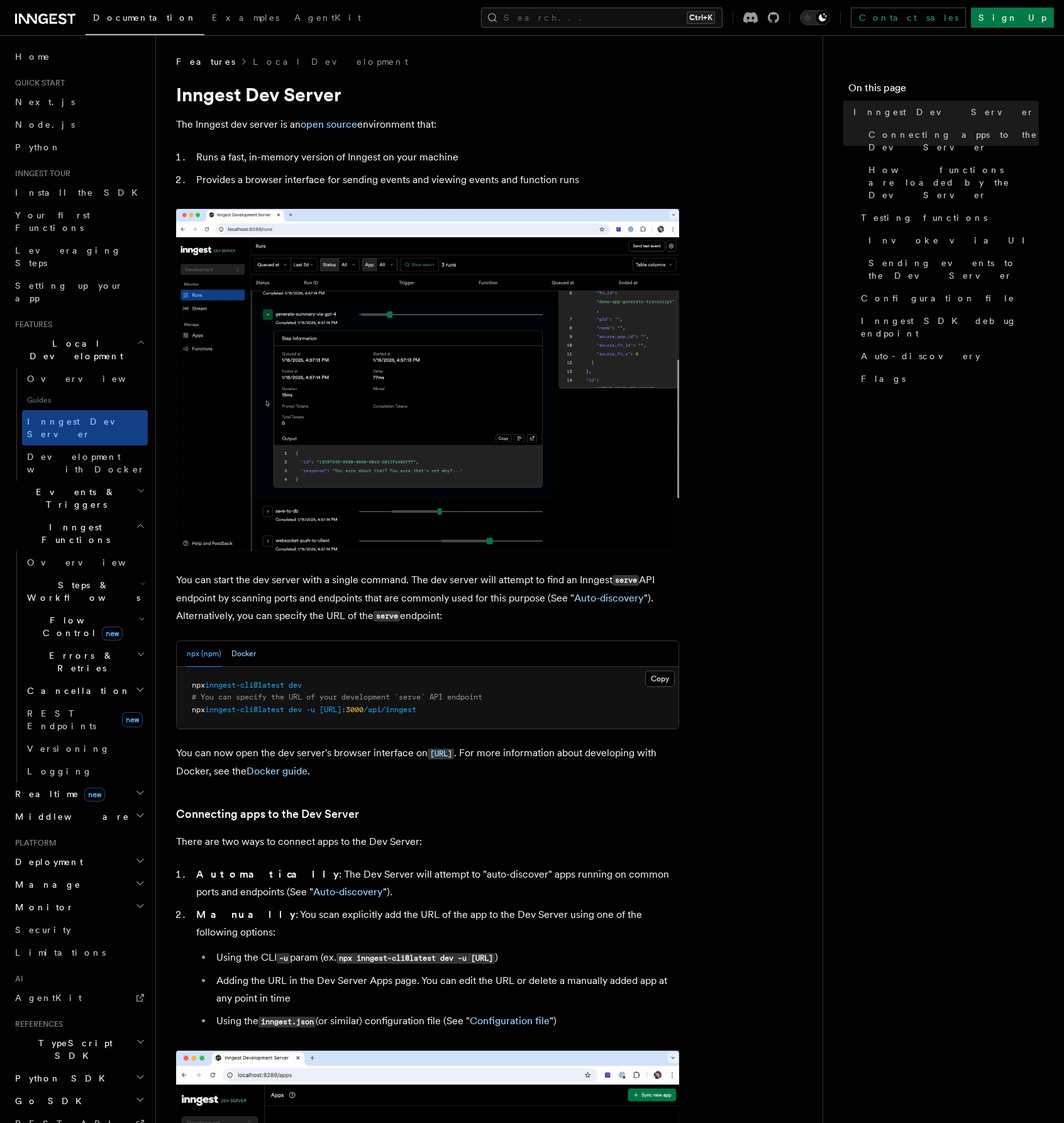
click at [247, 654] on button "Docker" at bounding box center [244, 654] width 25 height 26
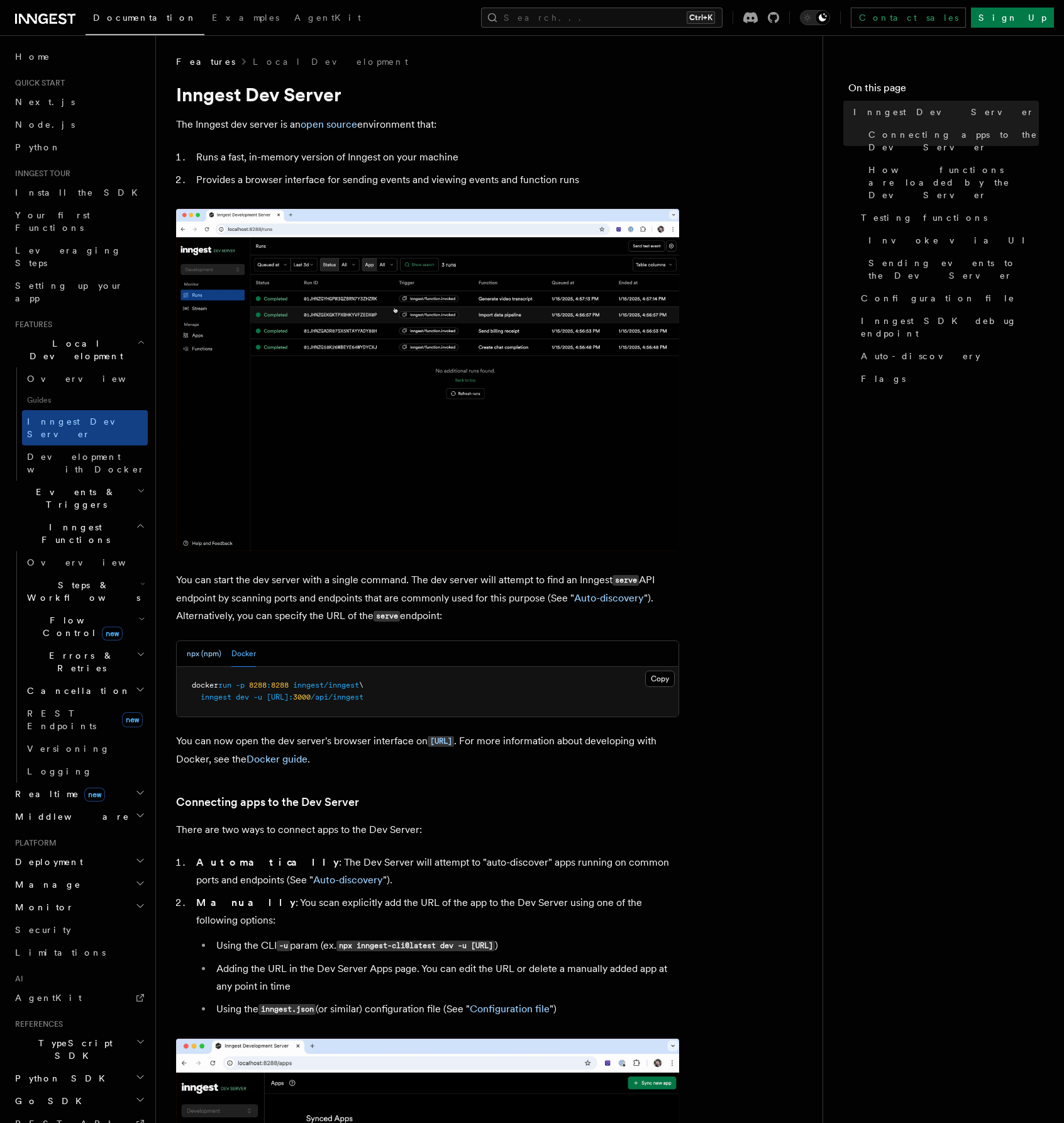
click at [198, 653] on button "npx (npm)" at bounding box center [204, 654] width 34 height 26
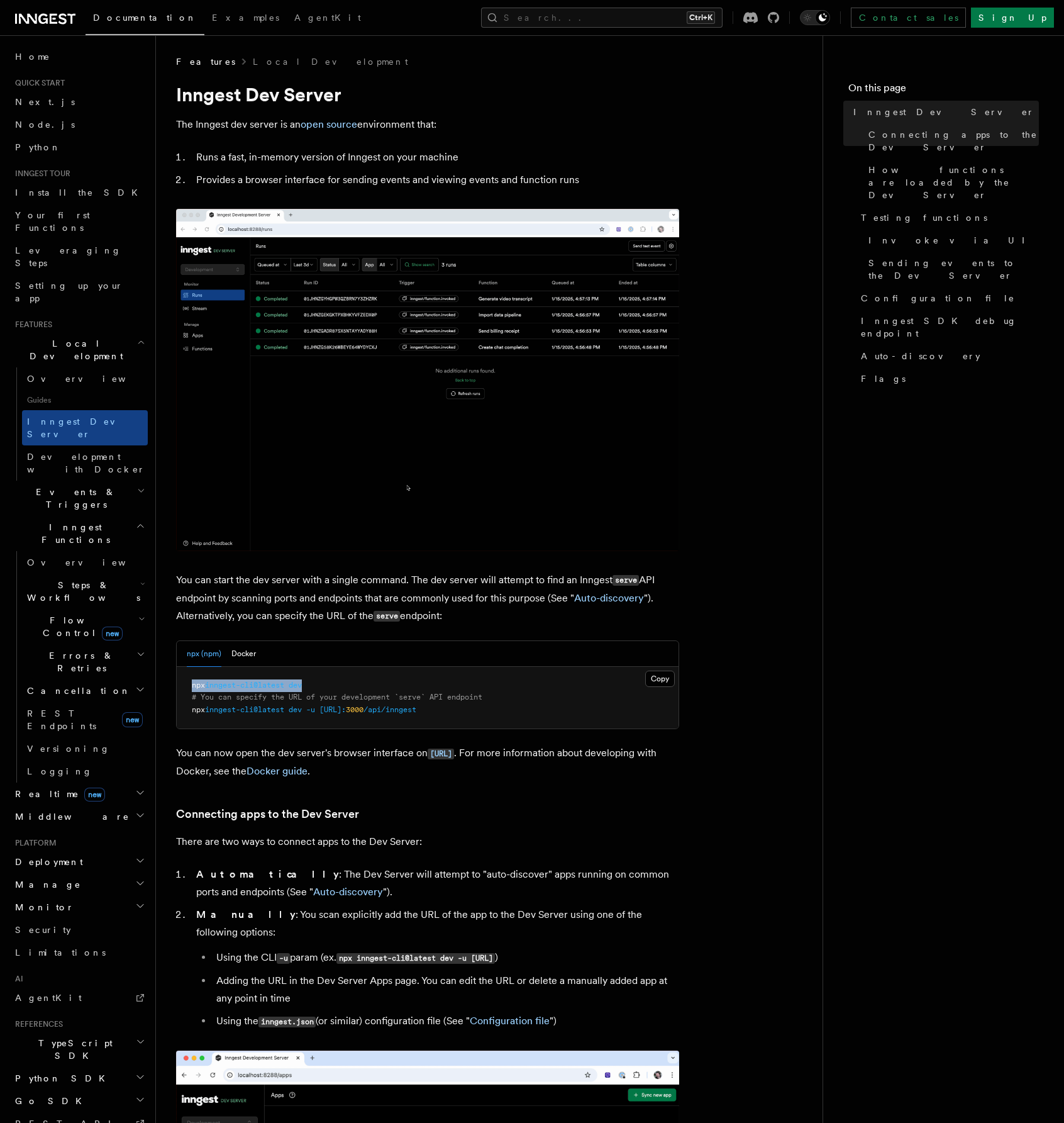
drag, startPoint x: 317, startPoint y: 682, endPoint x: 187, endPoint y: 682, distance: 130.0
click at [187, 682] on pre "npx inngest-cli@latest dev # You can specify the URL of your development `serve…" at bounding box center [427, 698] width 502 height 62
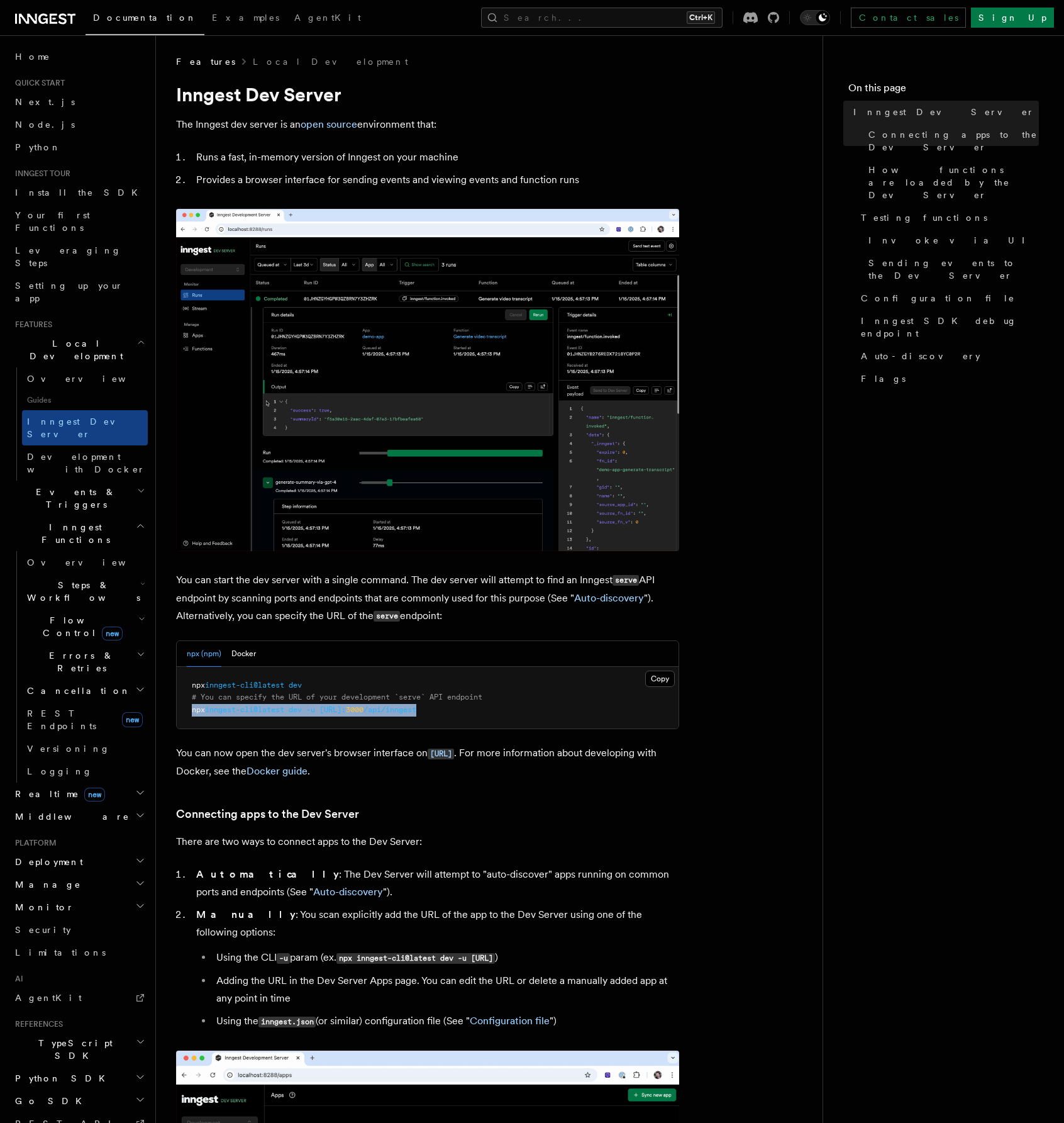
drag, startPoint x: 485, startPoint y: 711, endPoint x: 181, endPoint y: 722, distance: 304.2
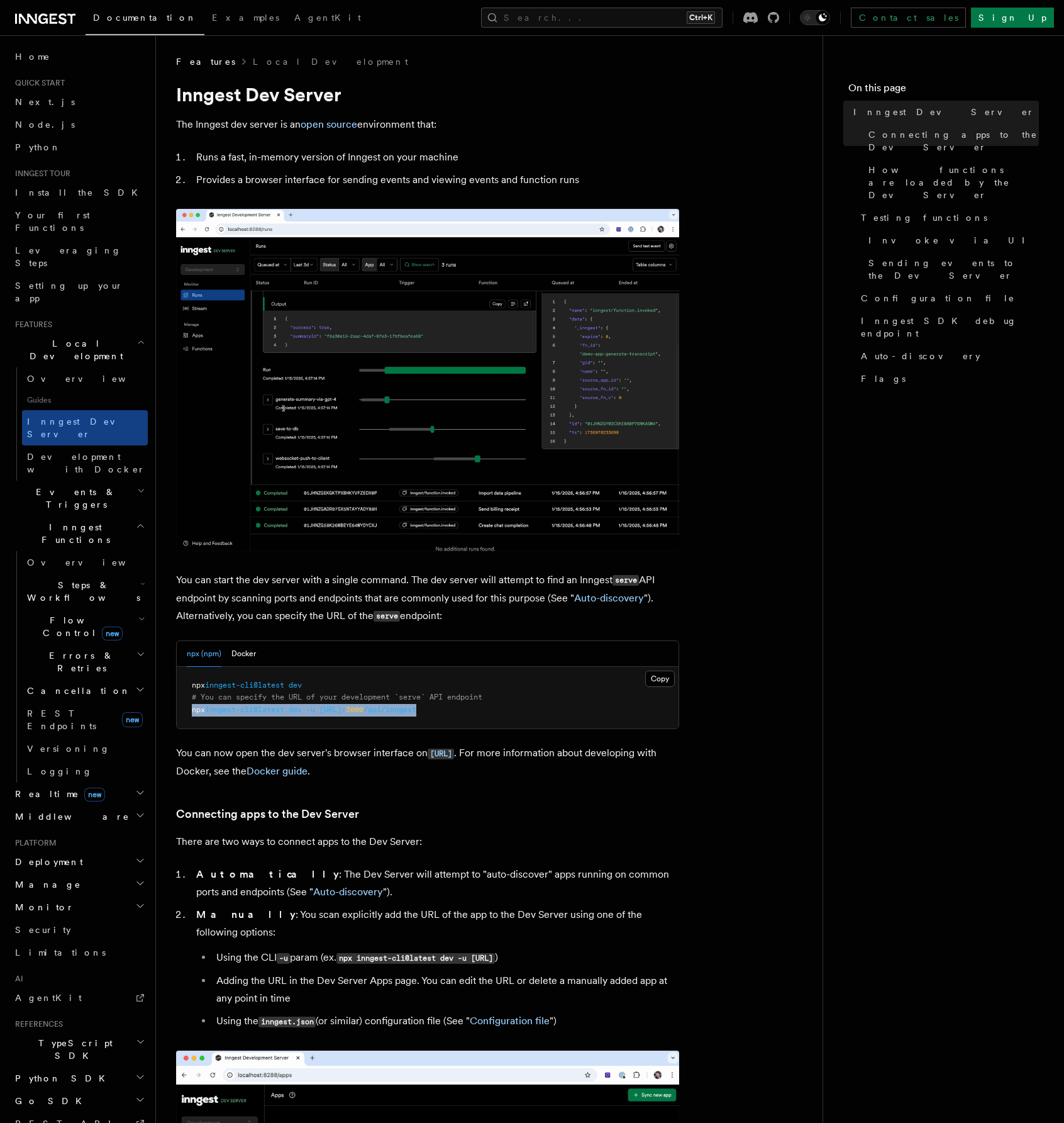
click at [181, 722] on pre "npx inngest-cli@latest dev # You can specify the URL of your development `serve…" at bounding box center [427, 698] width 502 height 62
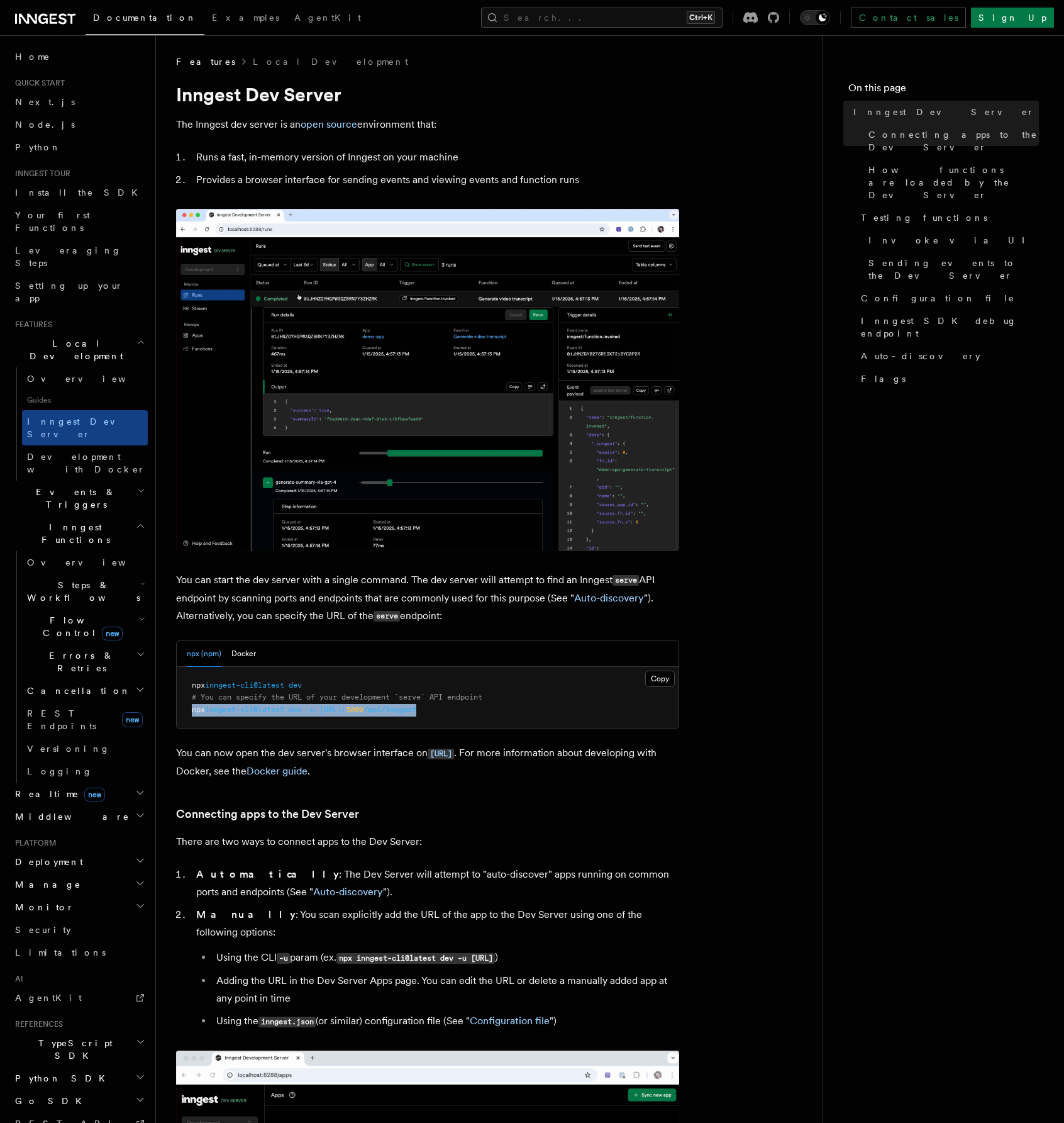
copy span "npx inngest-cli@latest dev -u http://localhost: 3000 /api/inngest"
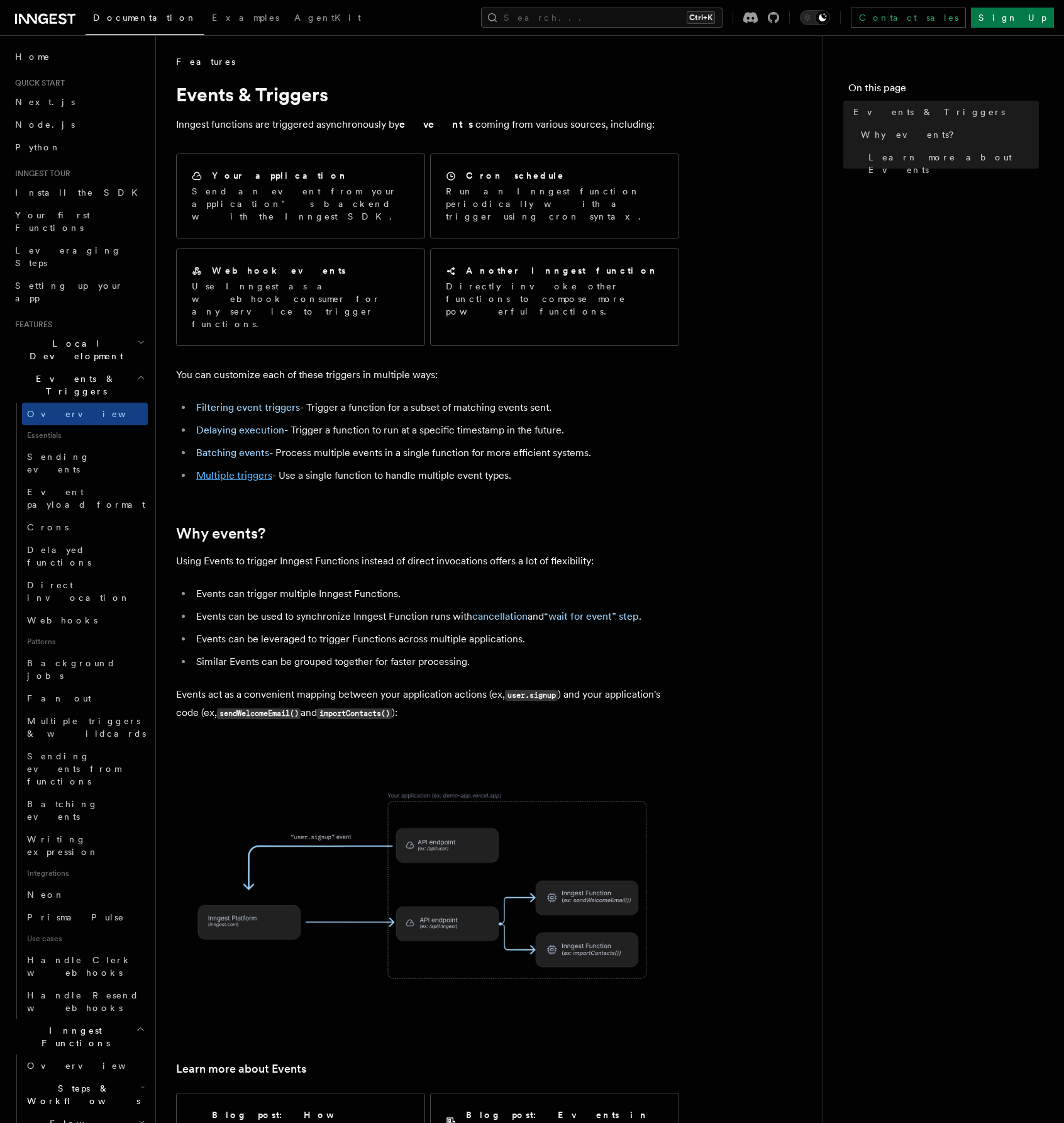
click at [239, 469] on link "Multiple triggers" at bounding box center [234, 475] width 76 height 12
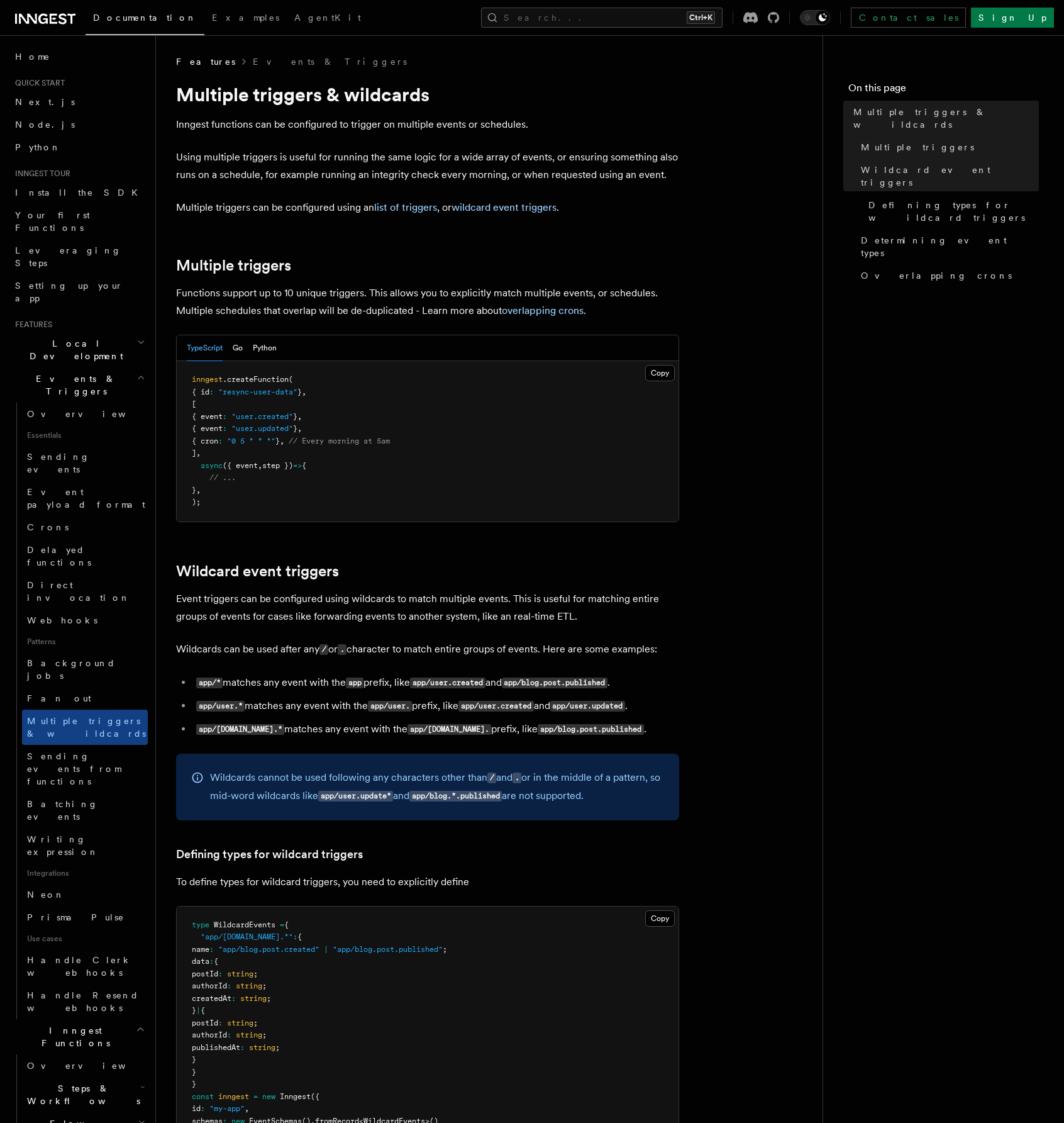
click at [886, 489] on nav "On this page Multiple triggers & wildcards Multiple triggers Wildcard event tri…" at bounding box center [944, 579] width 242 height 1088
click at [843, 383] on nav "On this page Multiple triggers & wildcards Multiple triggers Wildcard event tri…" at bounding box center [944, 579] width 242 height 1088
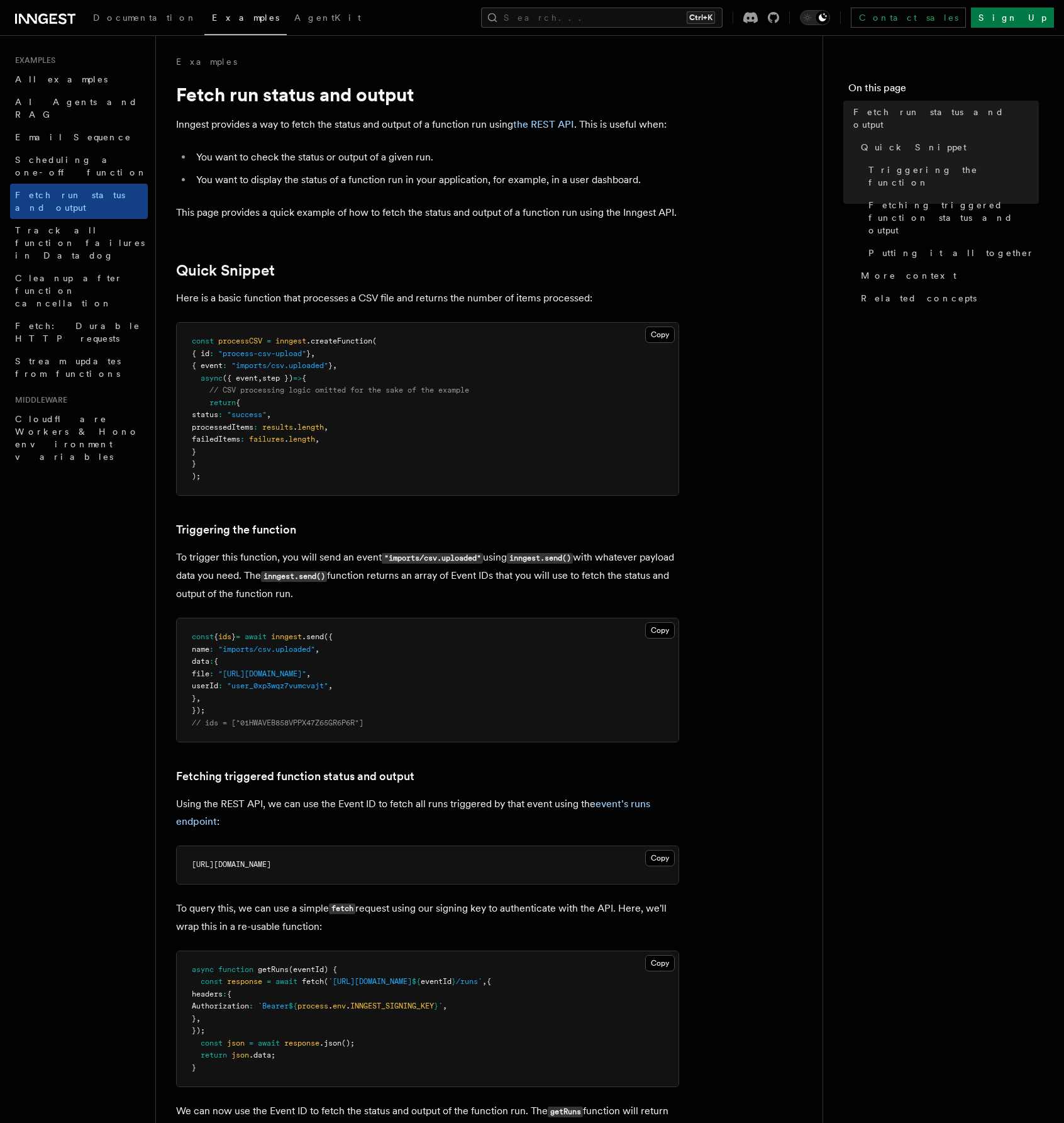
click at [842, 564] on nav "On this page Fetch run status and output Quick Snippet Triggering the function …" at bounding box center [944, 579] width 242 height 1088
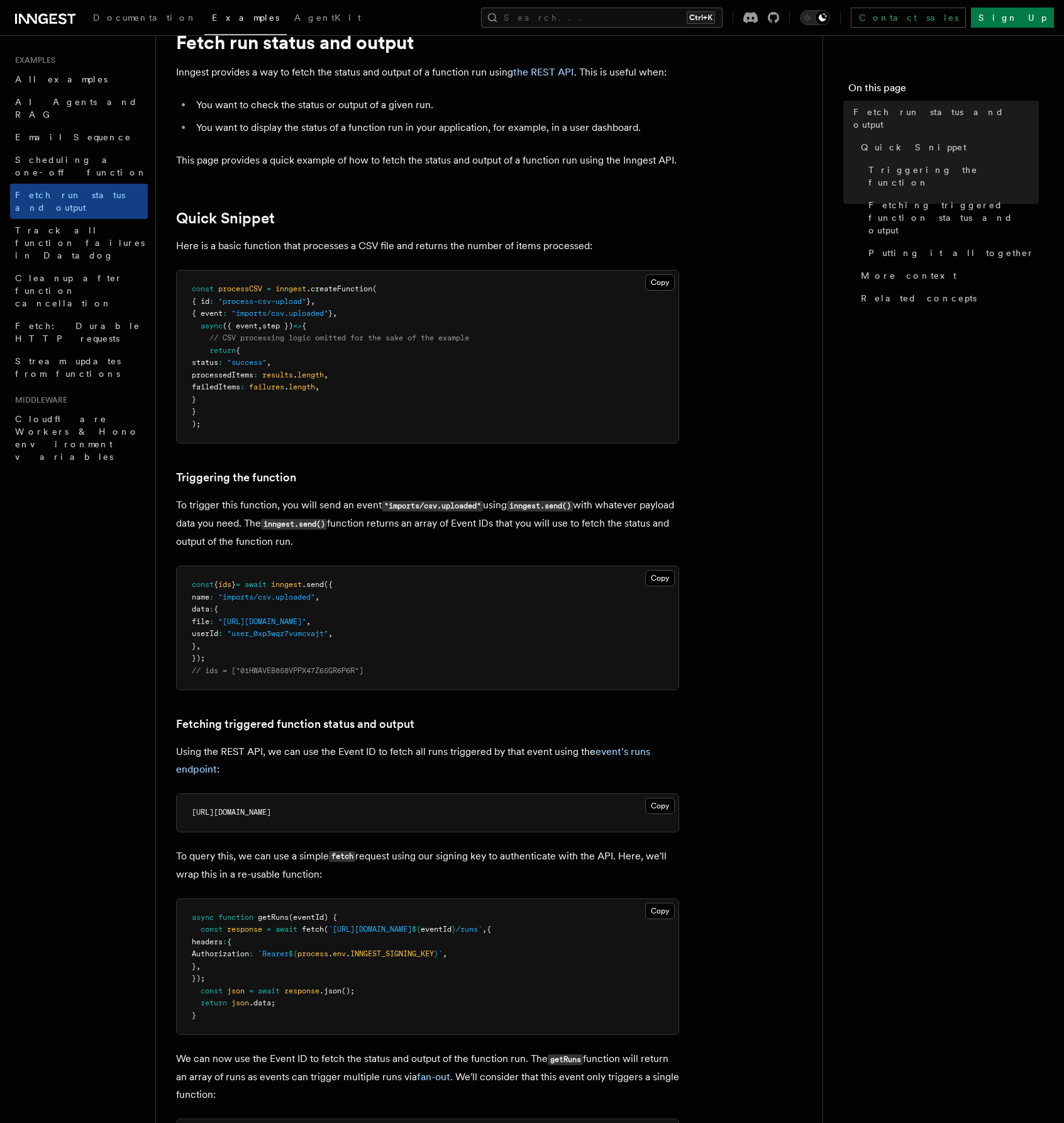
scroll to position [252, 0]
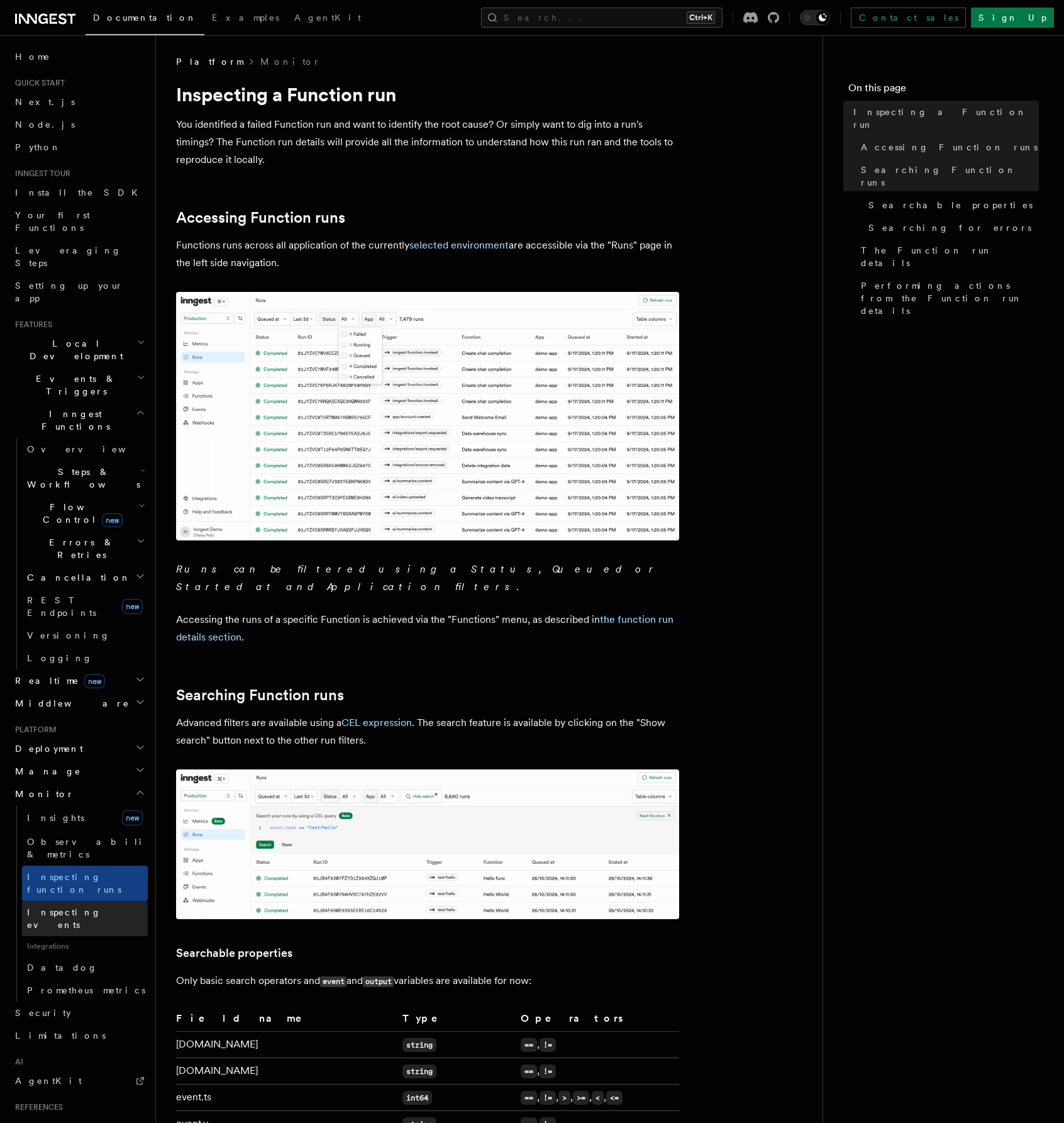
click at [58, 907] on span "Inspecting events" at bounding box center [64, 919] width 74 height 23
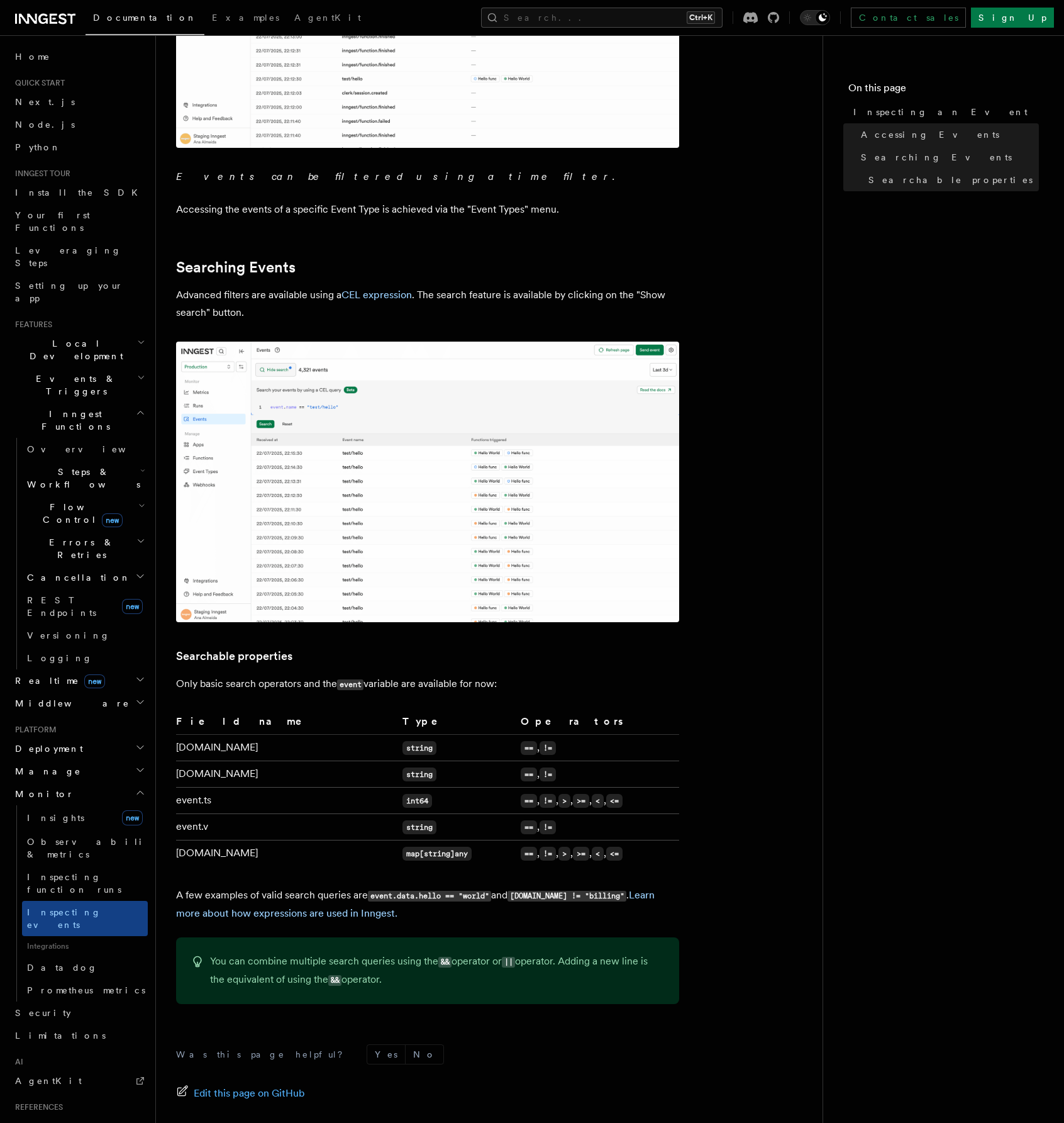
scroll to position [541, 0]
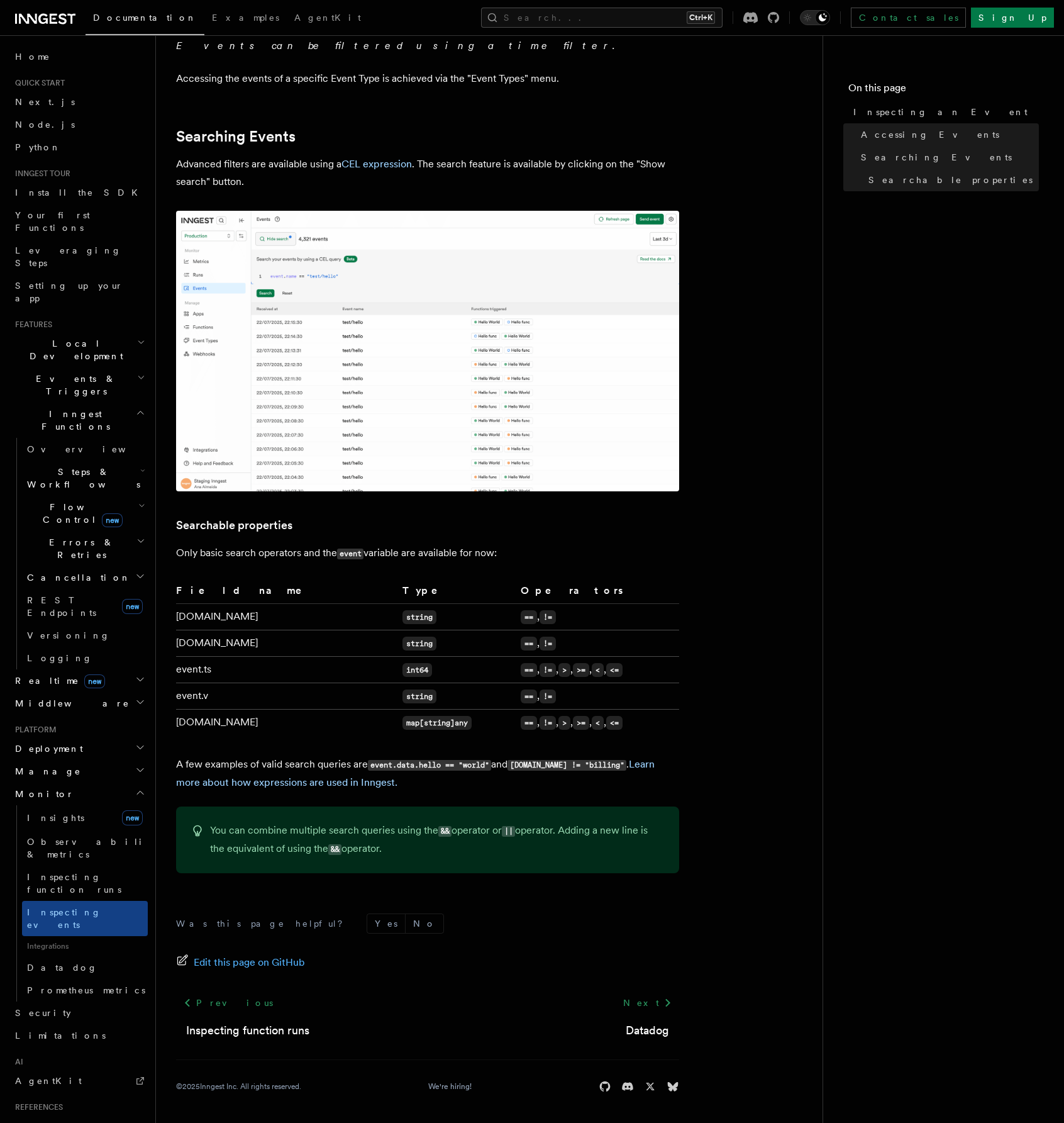
click at [749, 664] on article "Platform Monitor Inspecting an Event The Event details will provide all the inf…" at bounding box center [490, 319] width 627 height 1608
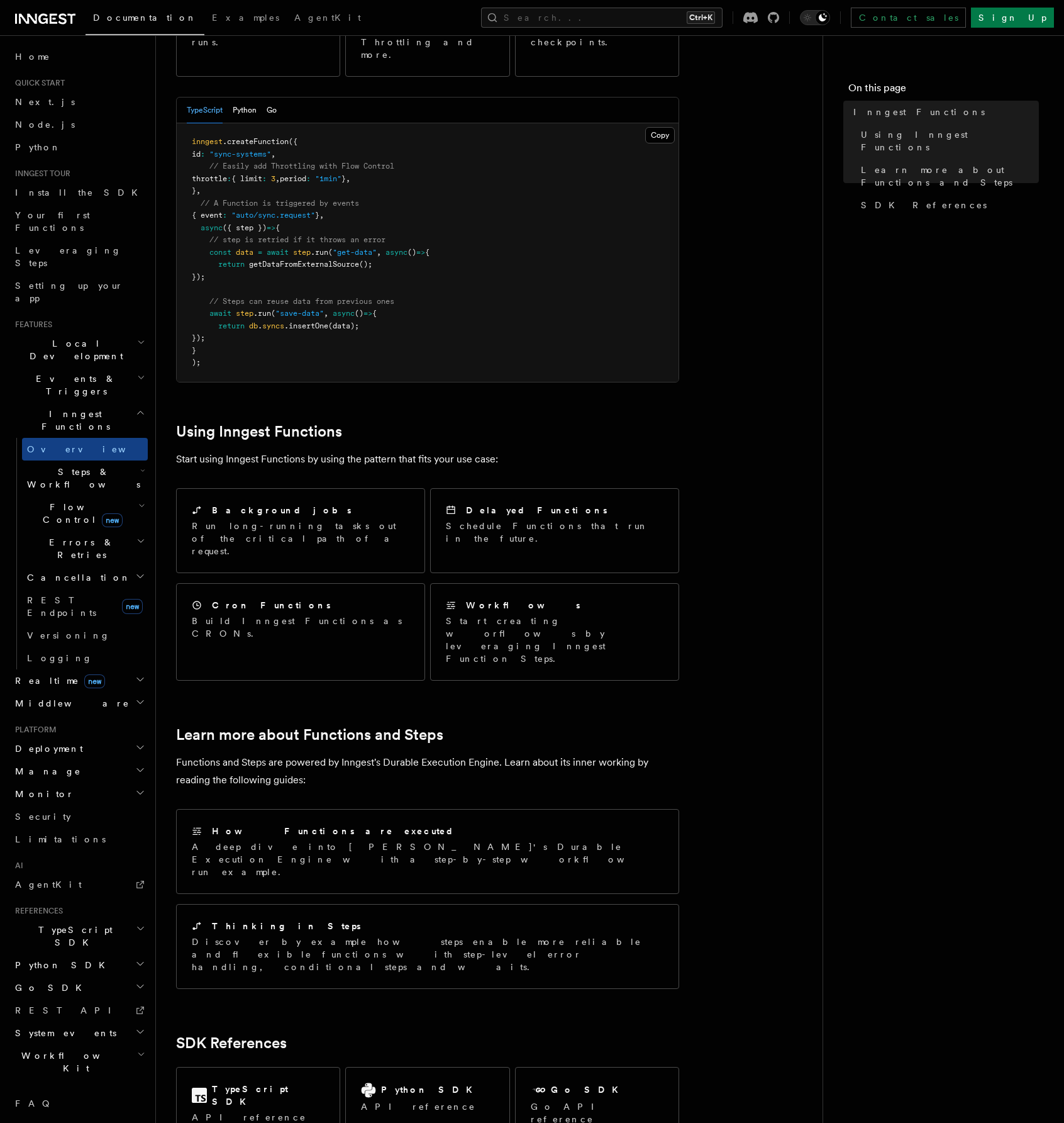
scroll to position [315, 0]
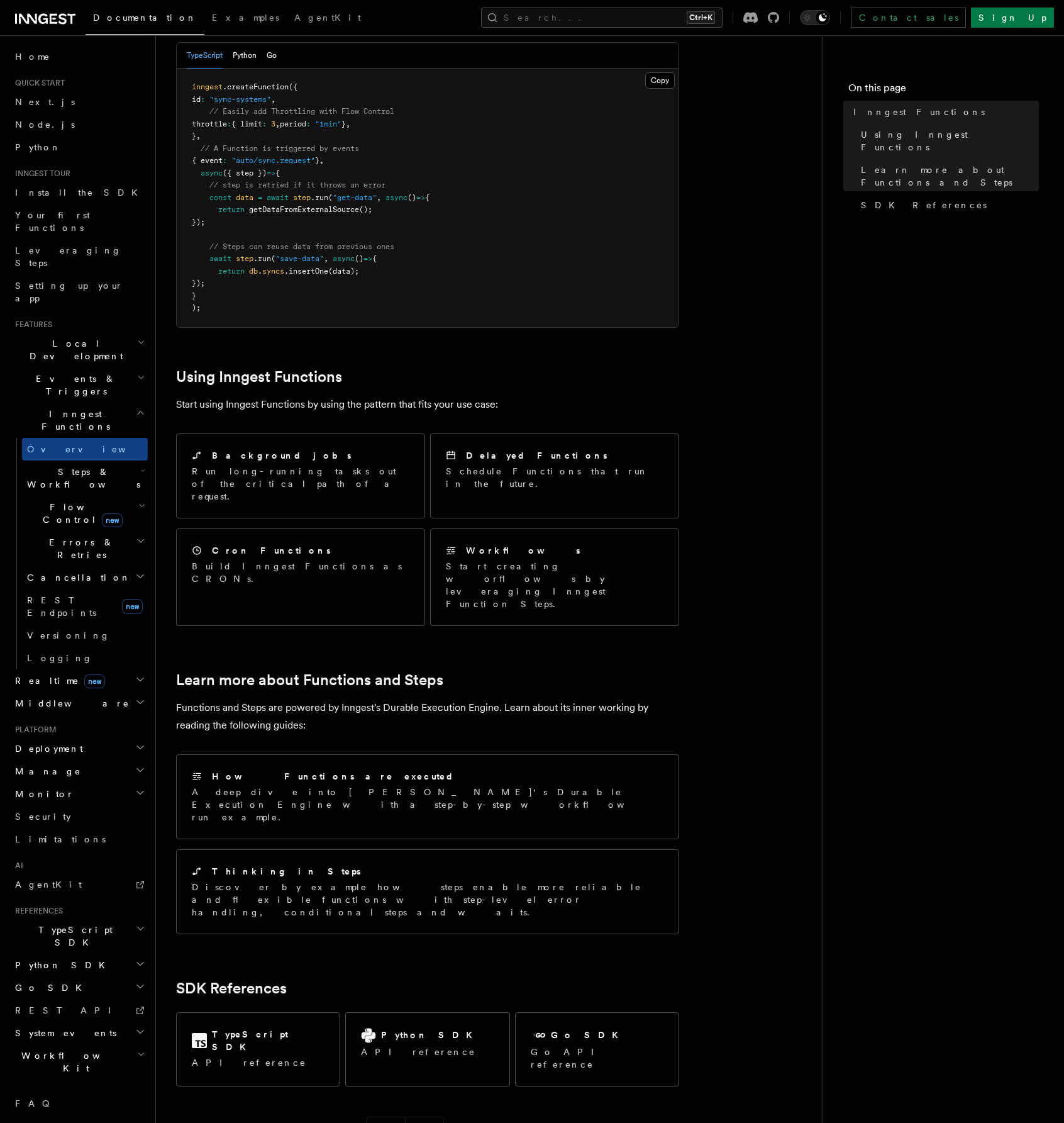
click at [128, 368] on h2 "Events & Triggers" at bounding box center [78, 385] width 138 height 35
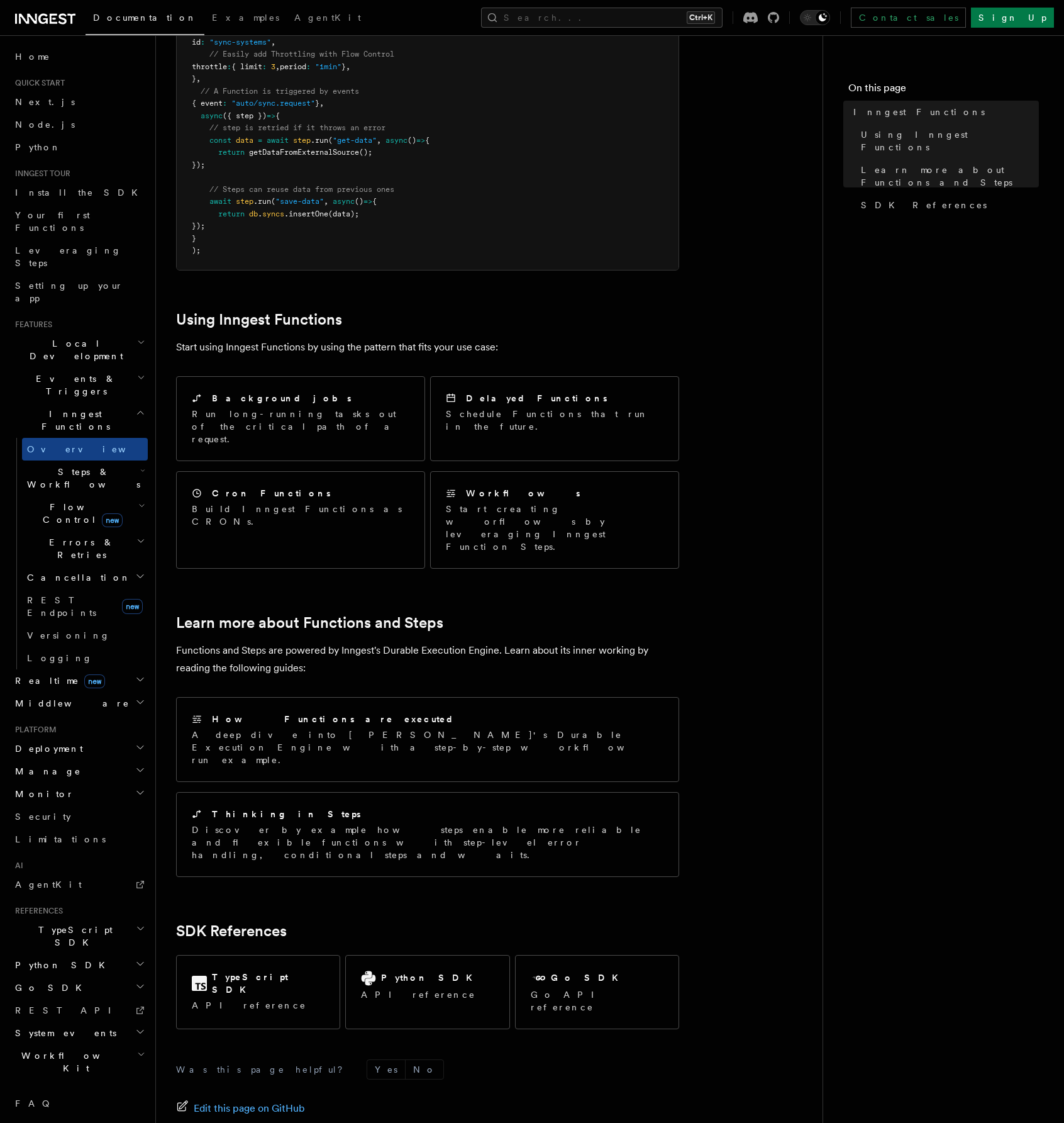
scroll to position [376, 0]
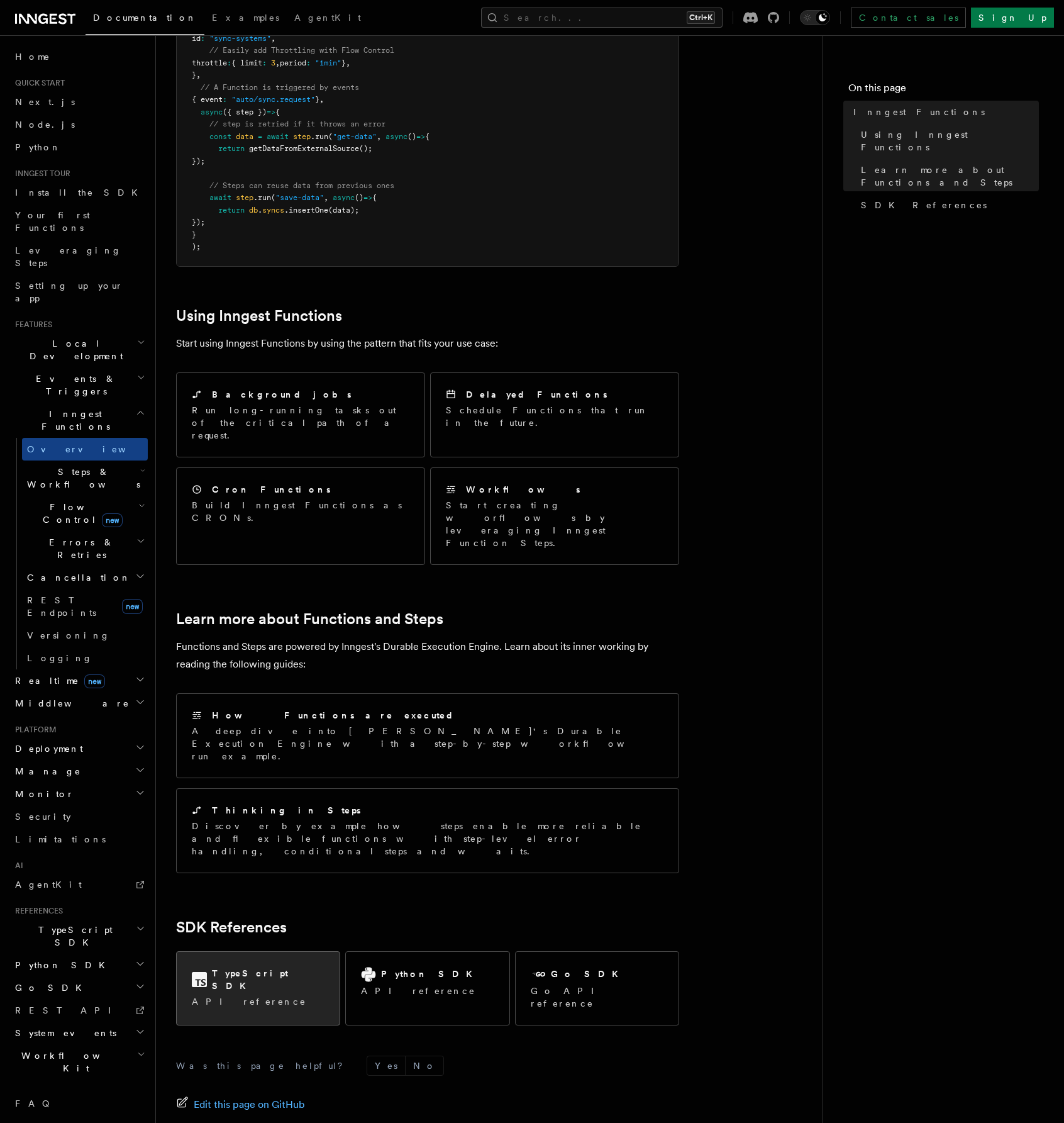
click at [253, 967] on h2 "TypeScript SDK" at bounding box center [268, 979] width 113 height 25
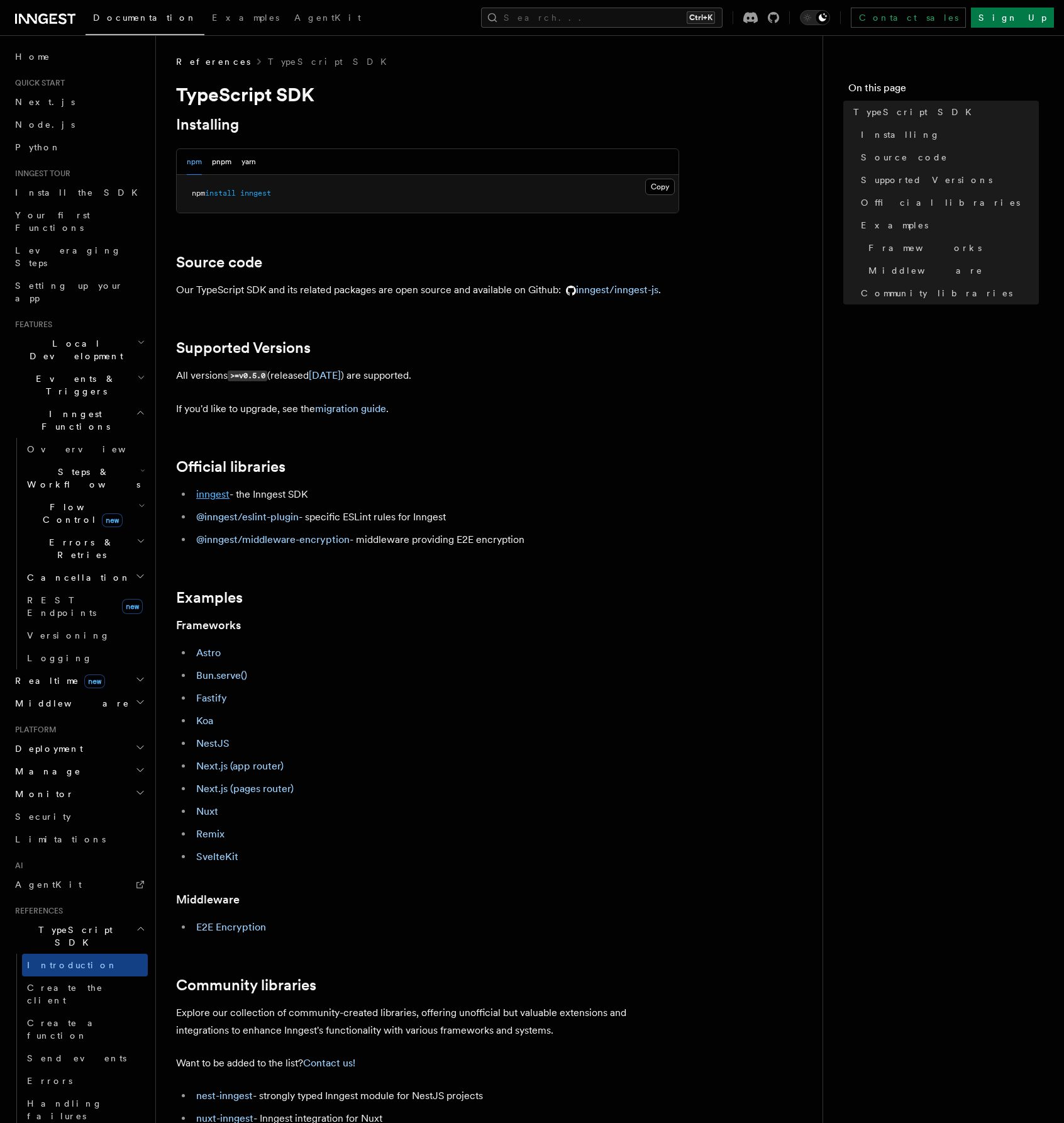
click at [215, 491] on link "inngest" at bounding box center [212, 494] width 34 height 12
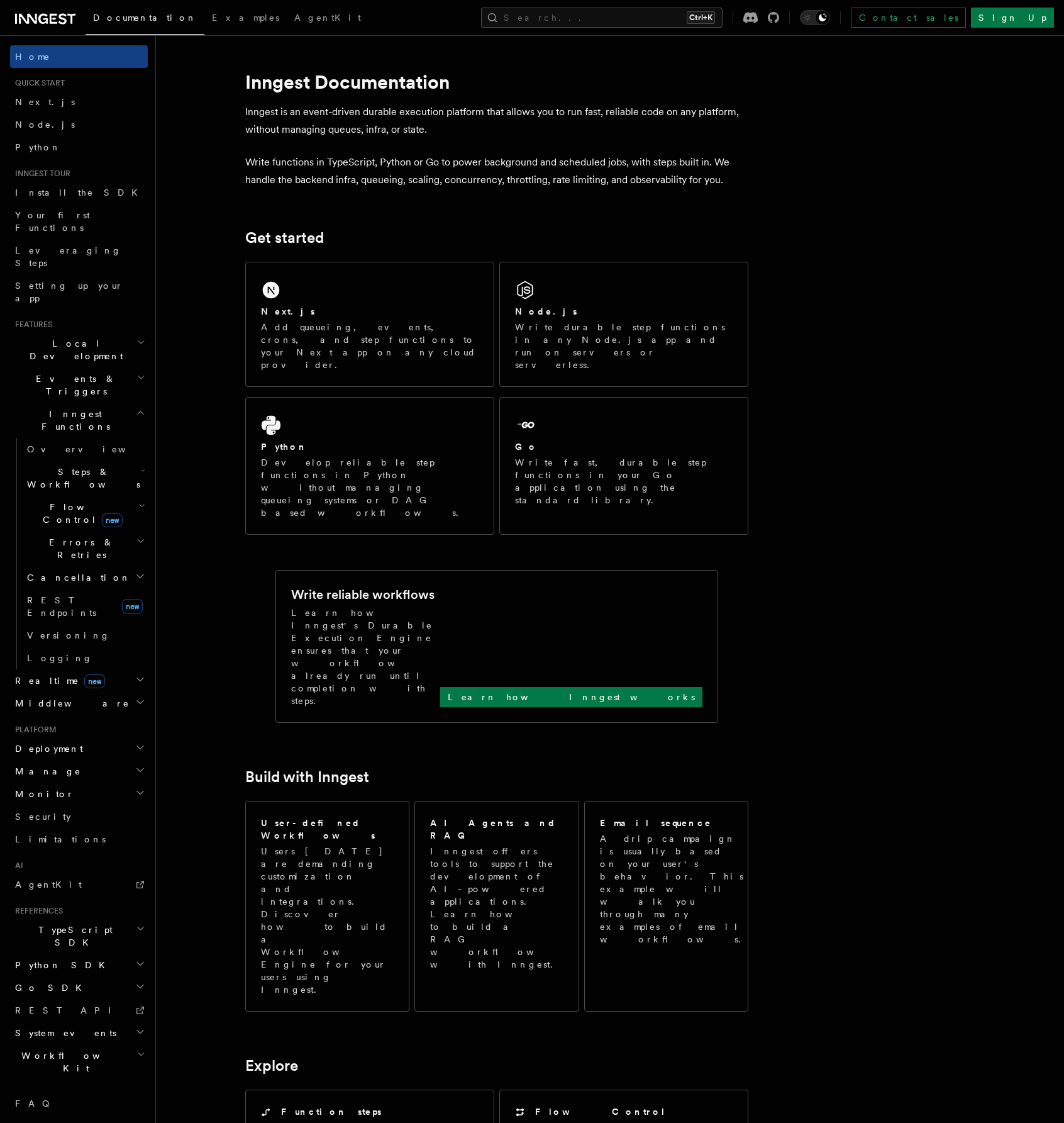
click at [81, 919] on h2 "TypeScript SDK" at bounding box center [78, 936] width 138 height 35
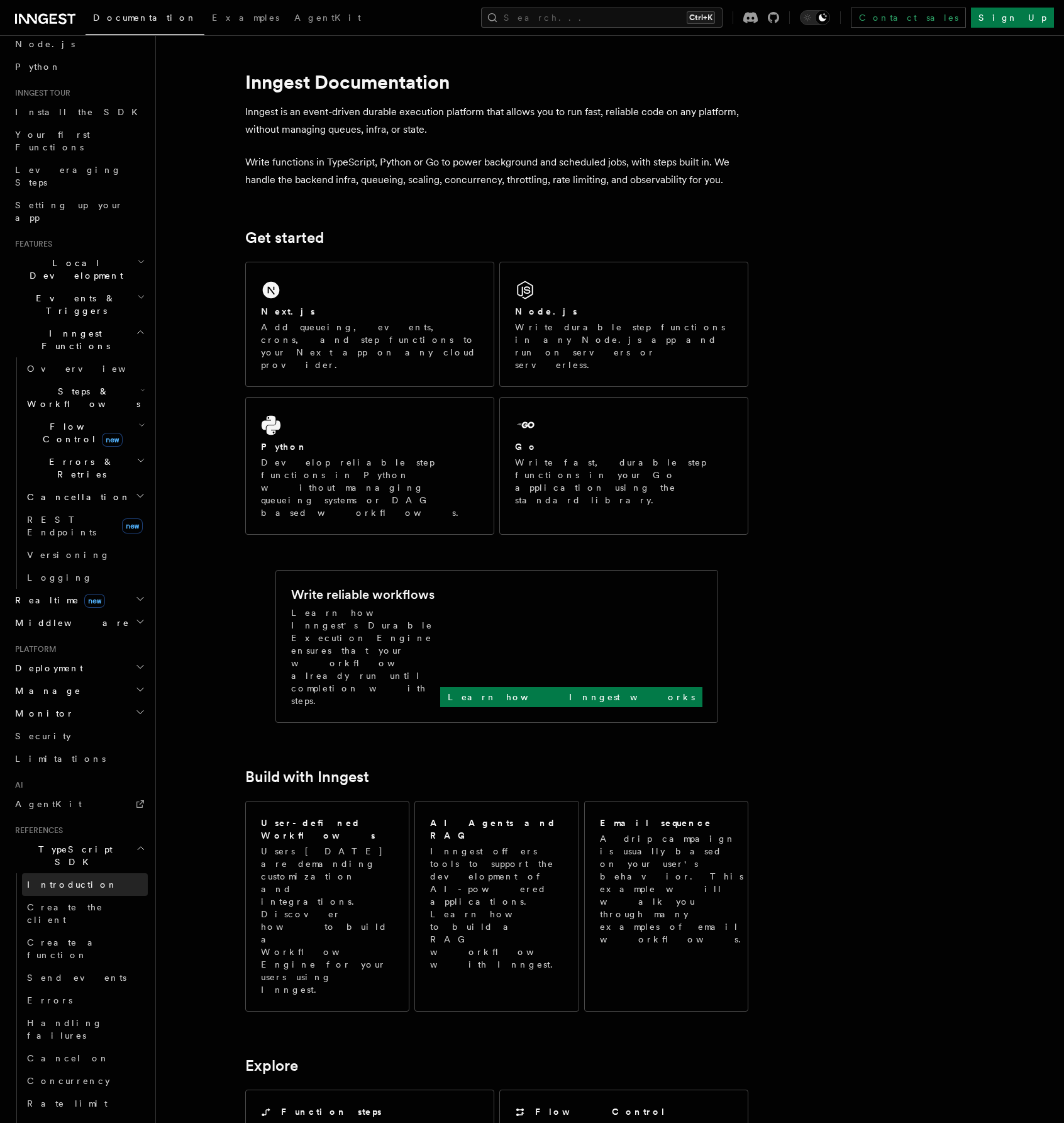
scroll to position [189, 0]
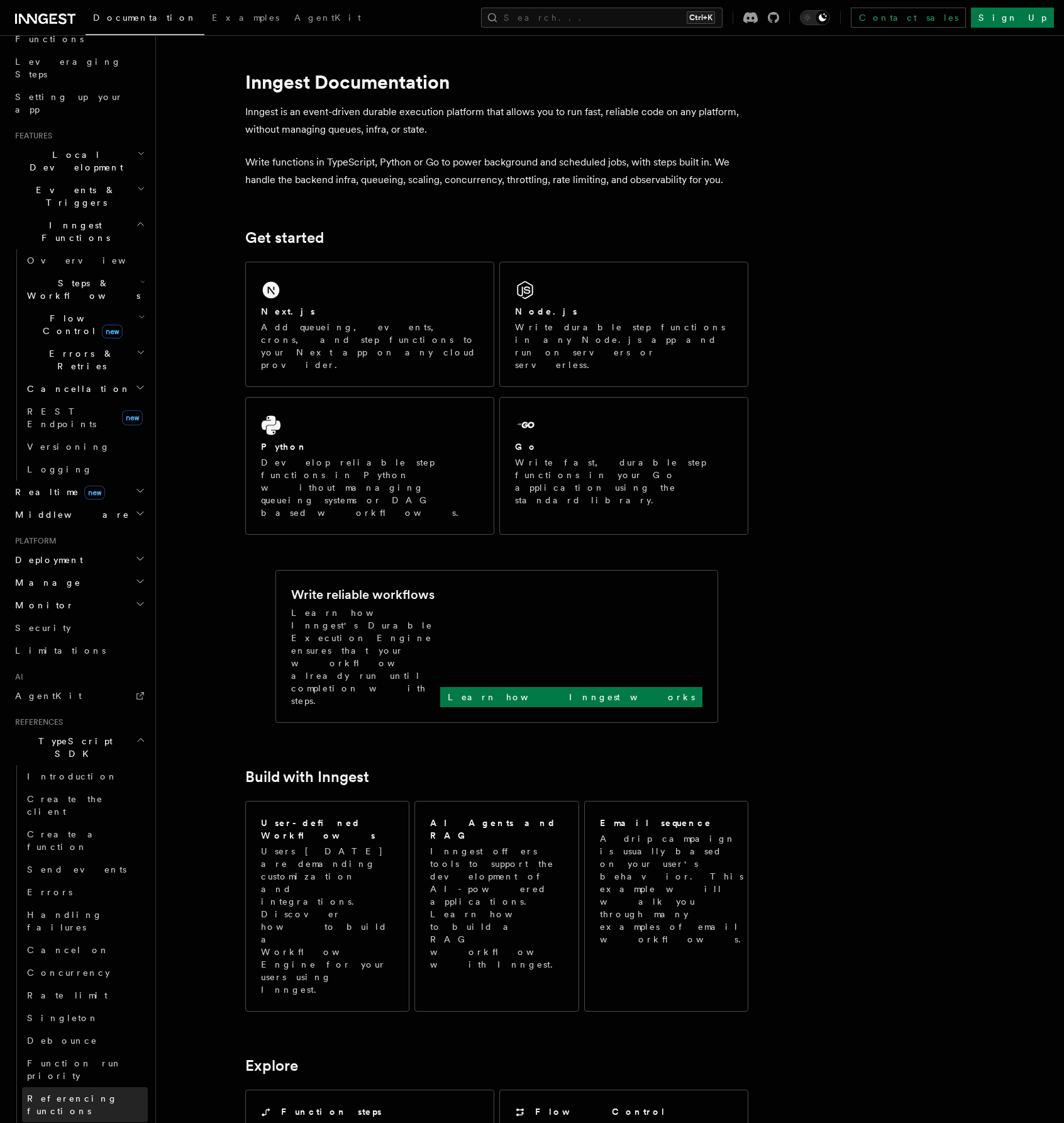
click at [108, 1094] on span "Referencing functions" at bounding box center [72, 1105] width 91 height 23
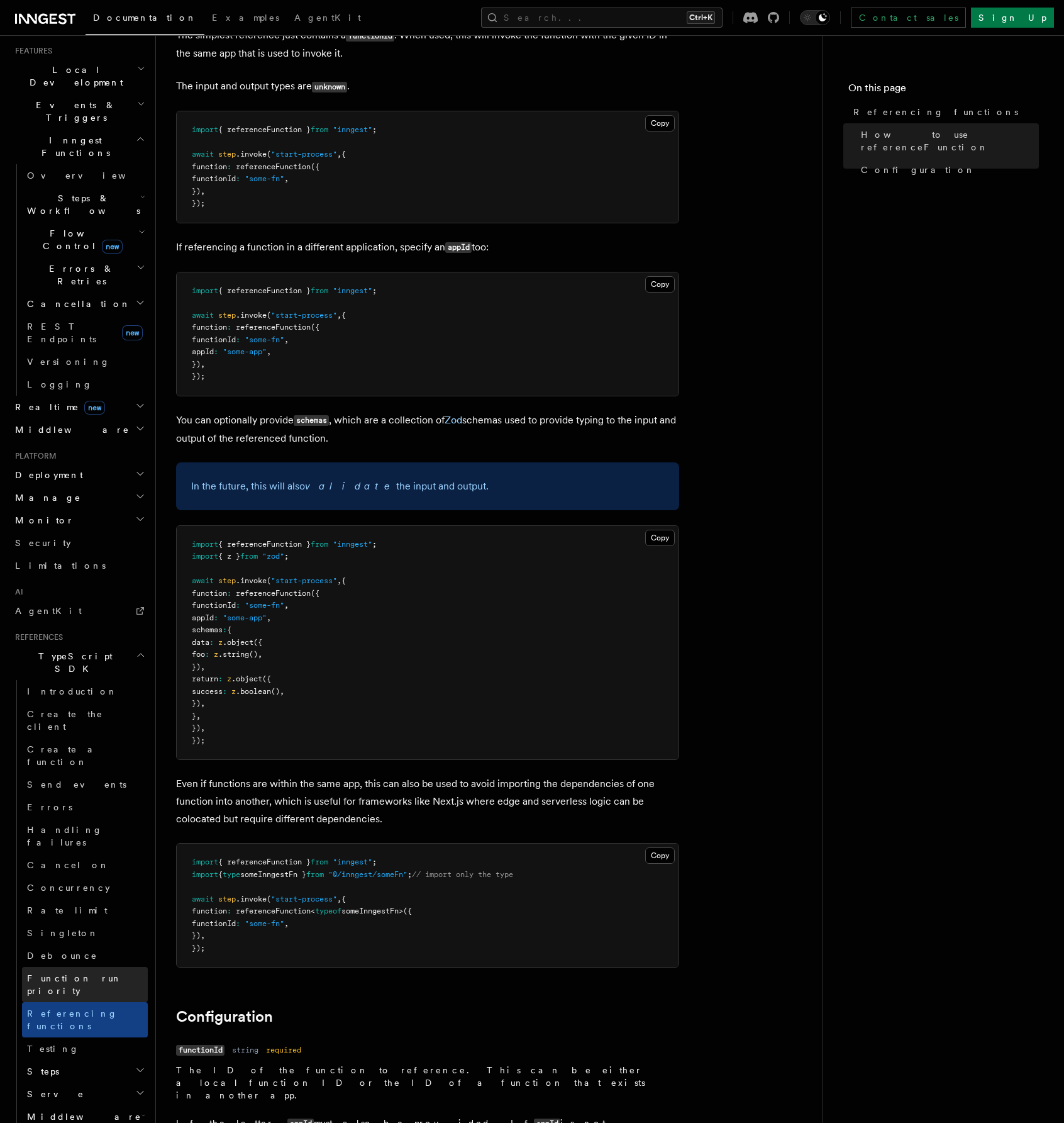
scroll to position [315, 0]
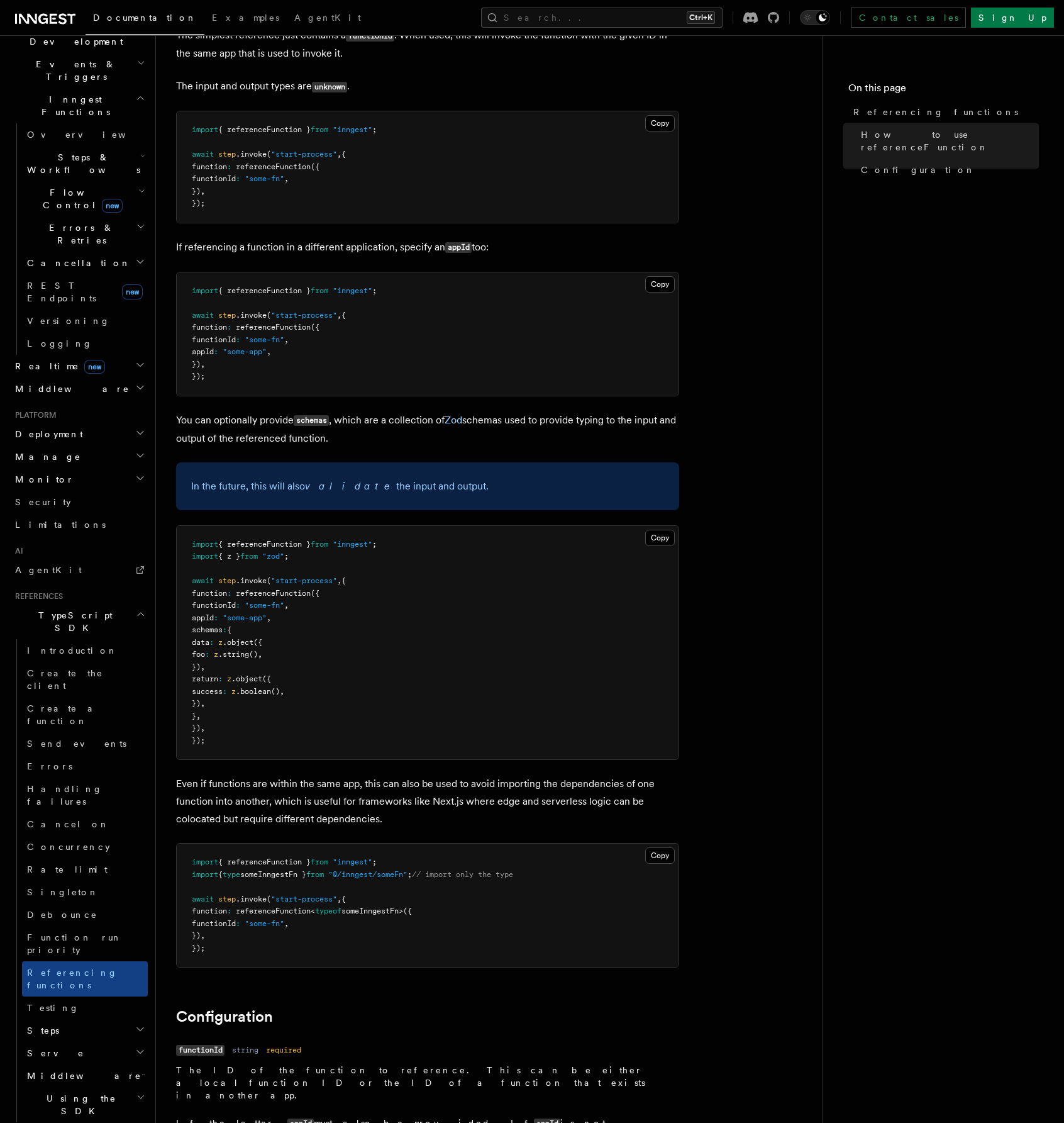
click at [75, 1092] on span "Using the SDK" at bounding box center [79, 1104] width 114 height 25
drag, startPoint x: 122, startPoint y: 827, endPoint x: 135, endPoint y: 830, distance: 13.3
click at [123, 1019] on h2 "Steps" at bounding box center [85, 1031] width 126 height 23
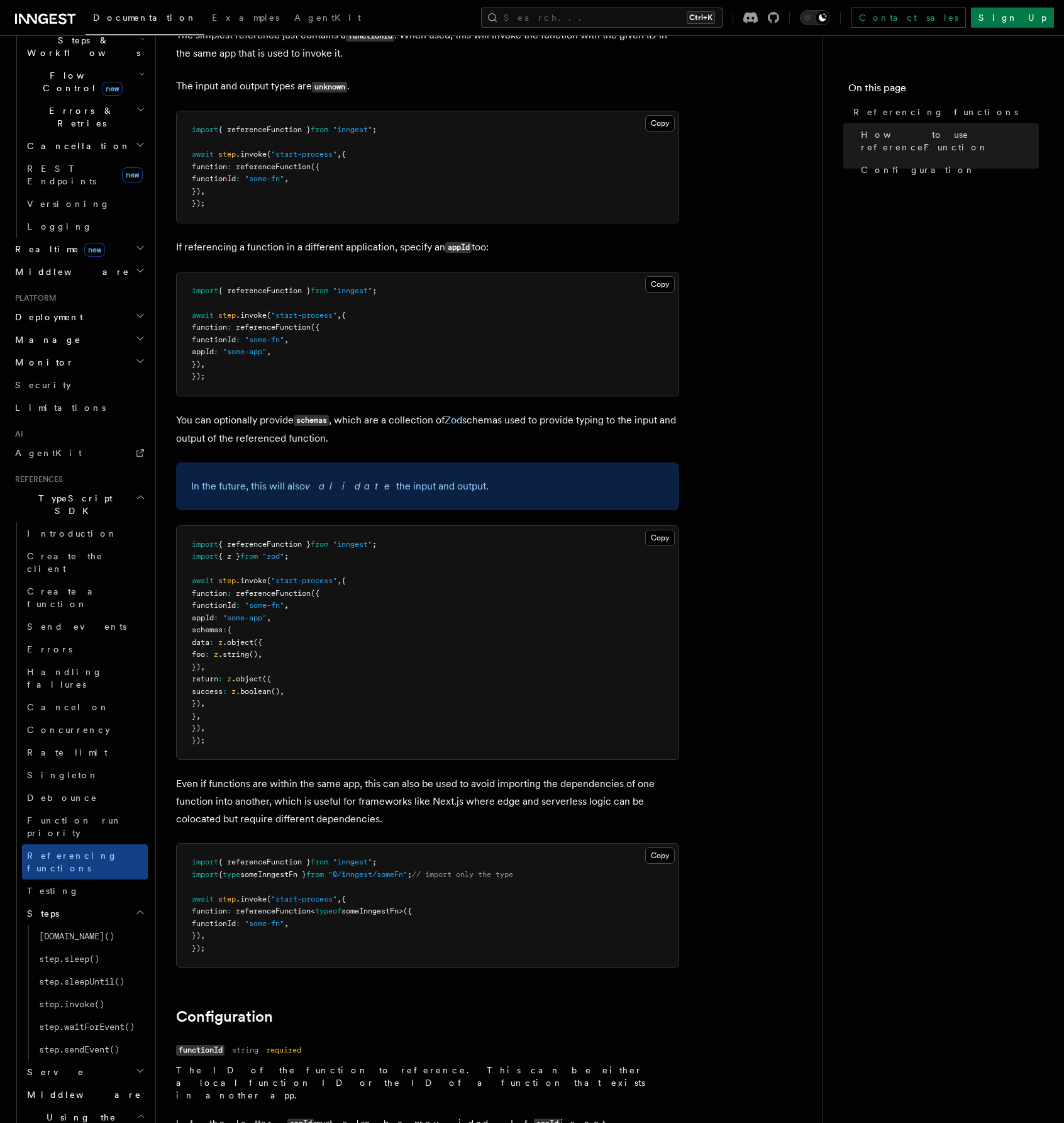
scroll to position [441, 0]
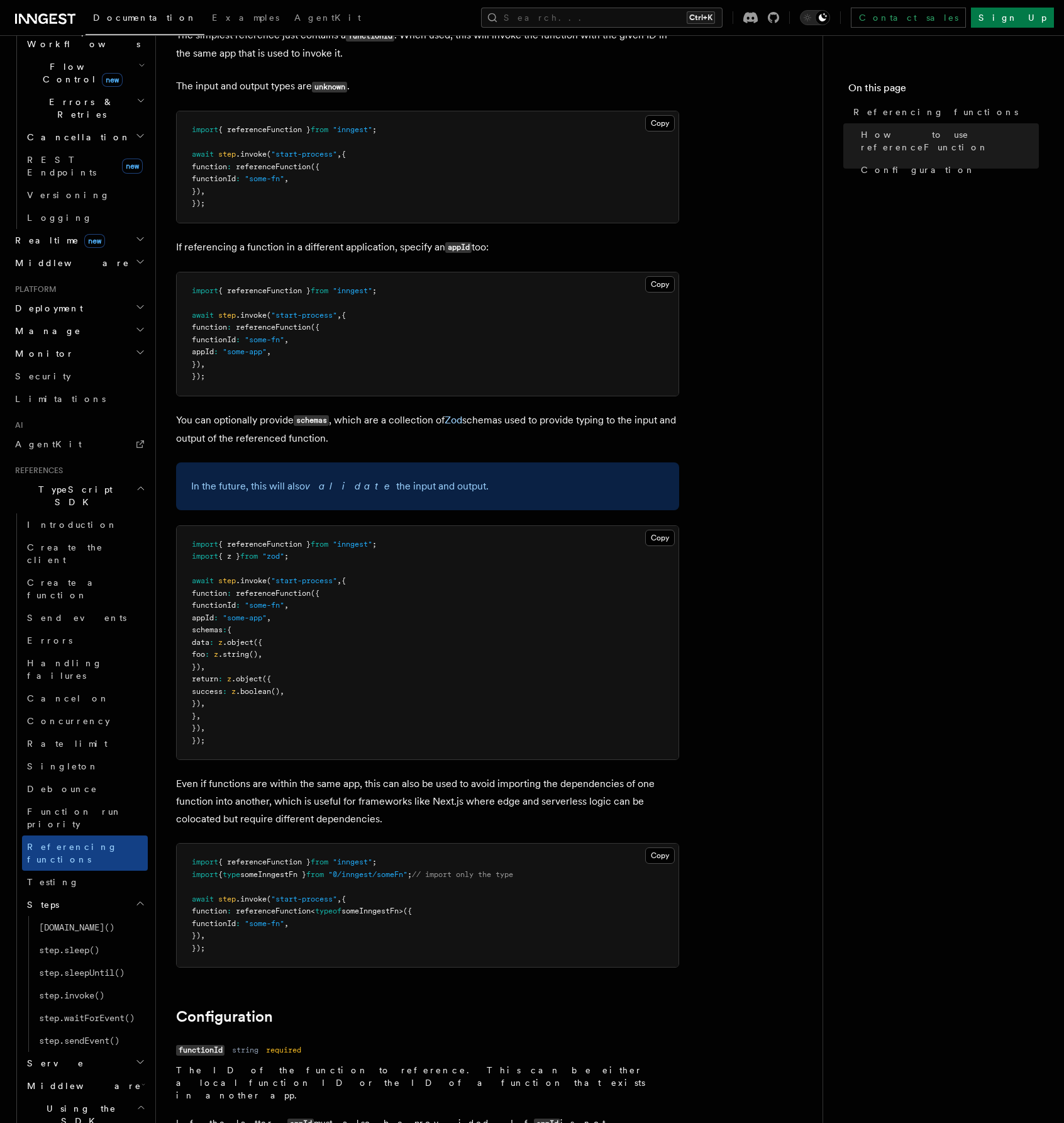
click at [135, 1057] on icon "button" at bounding box center [140, 1062] width 10 height 10
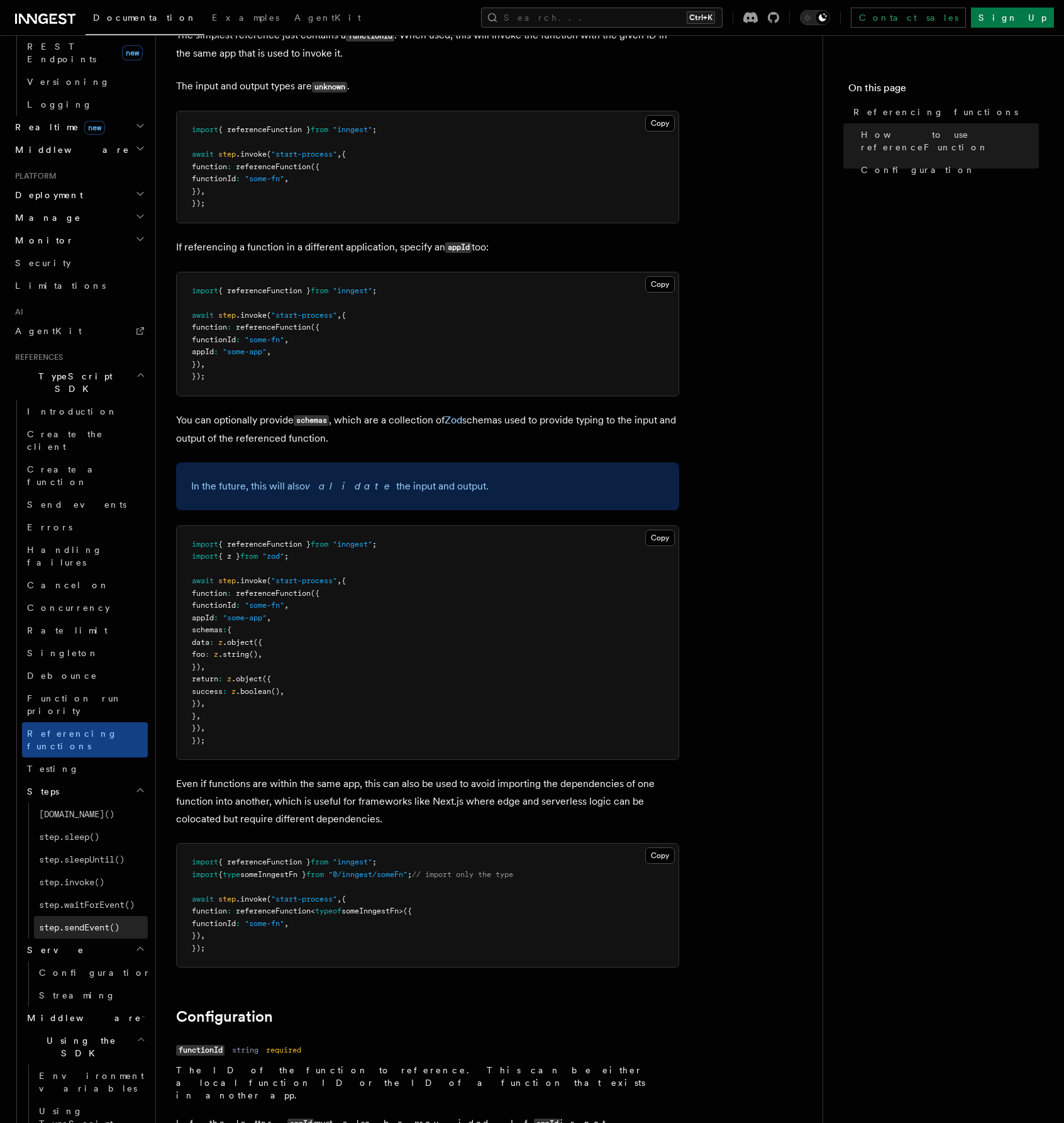
scroll to position [566, 0]
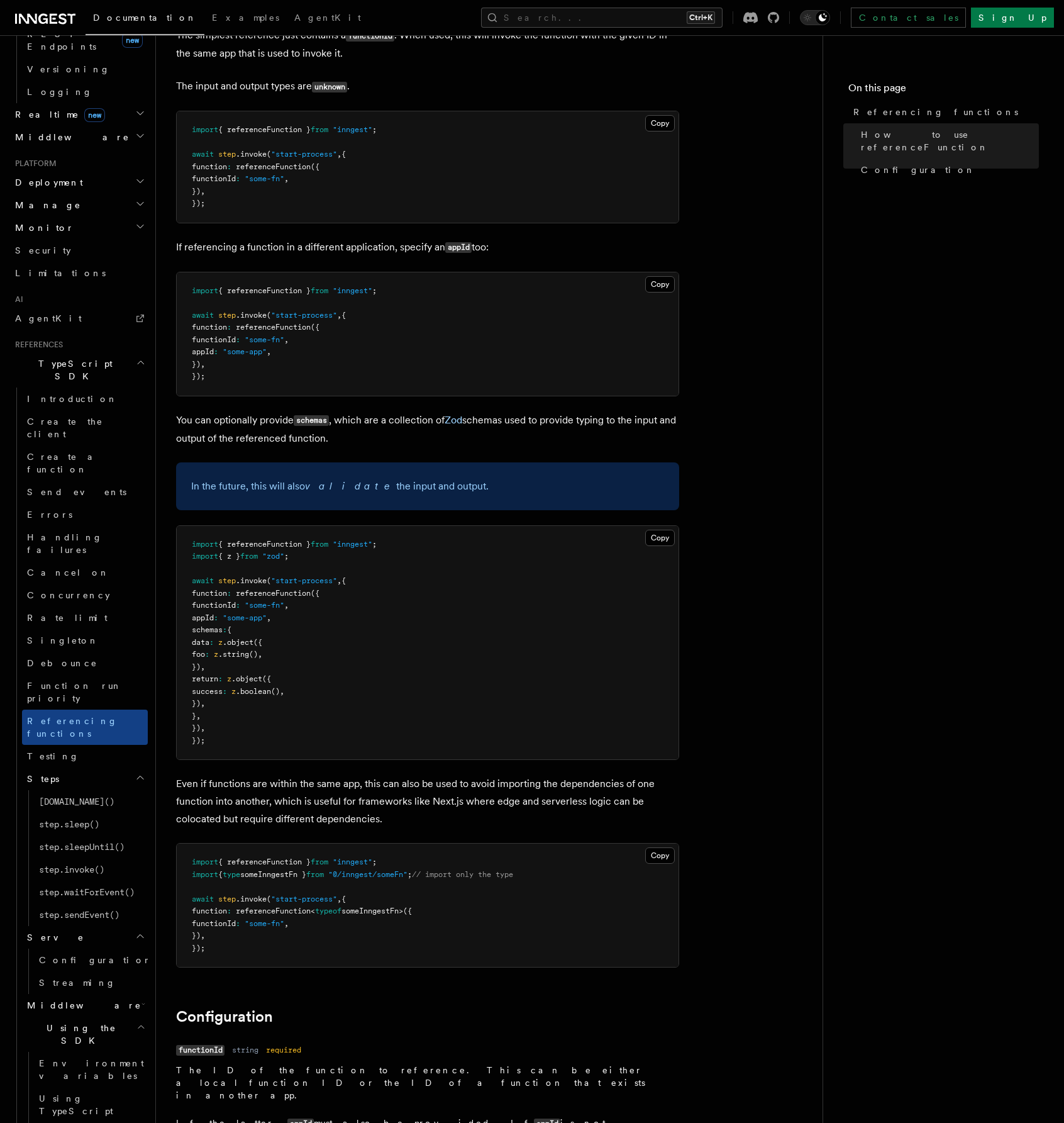
click at [123, 994] on h2 "Middleware" at bounding box center [85, 1005] width 126 height 23
click at [59, 1023] on span "Lifecycle" at bounding box center [74, 1028] width 69 height 10
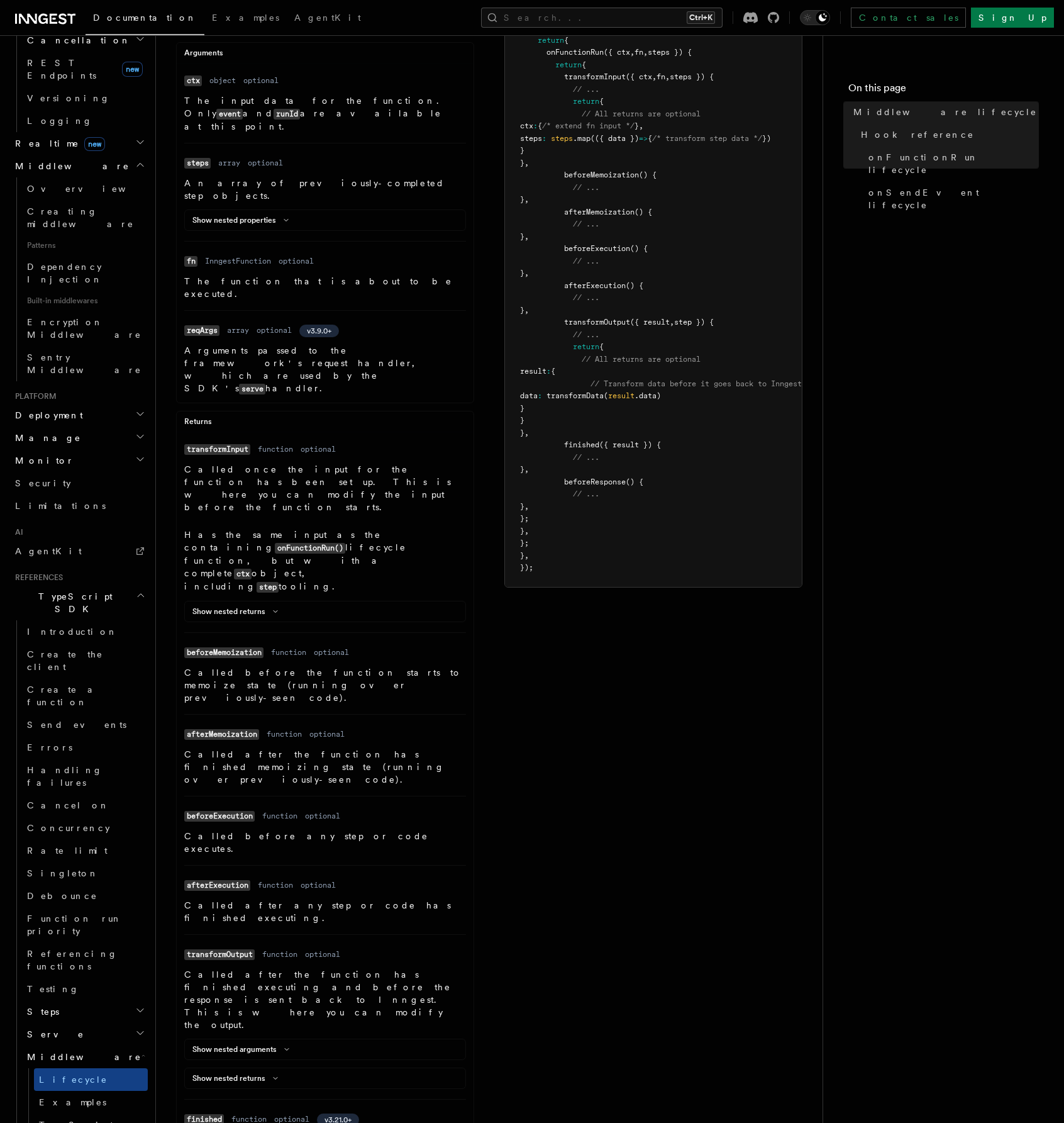
scroll to position [315, 0]
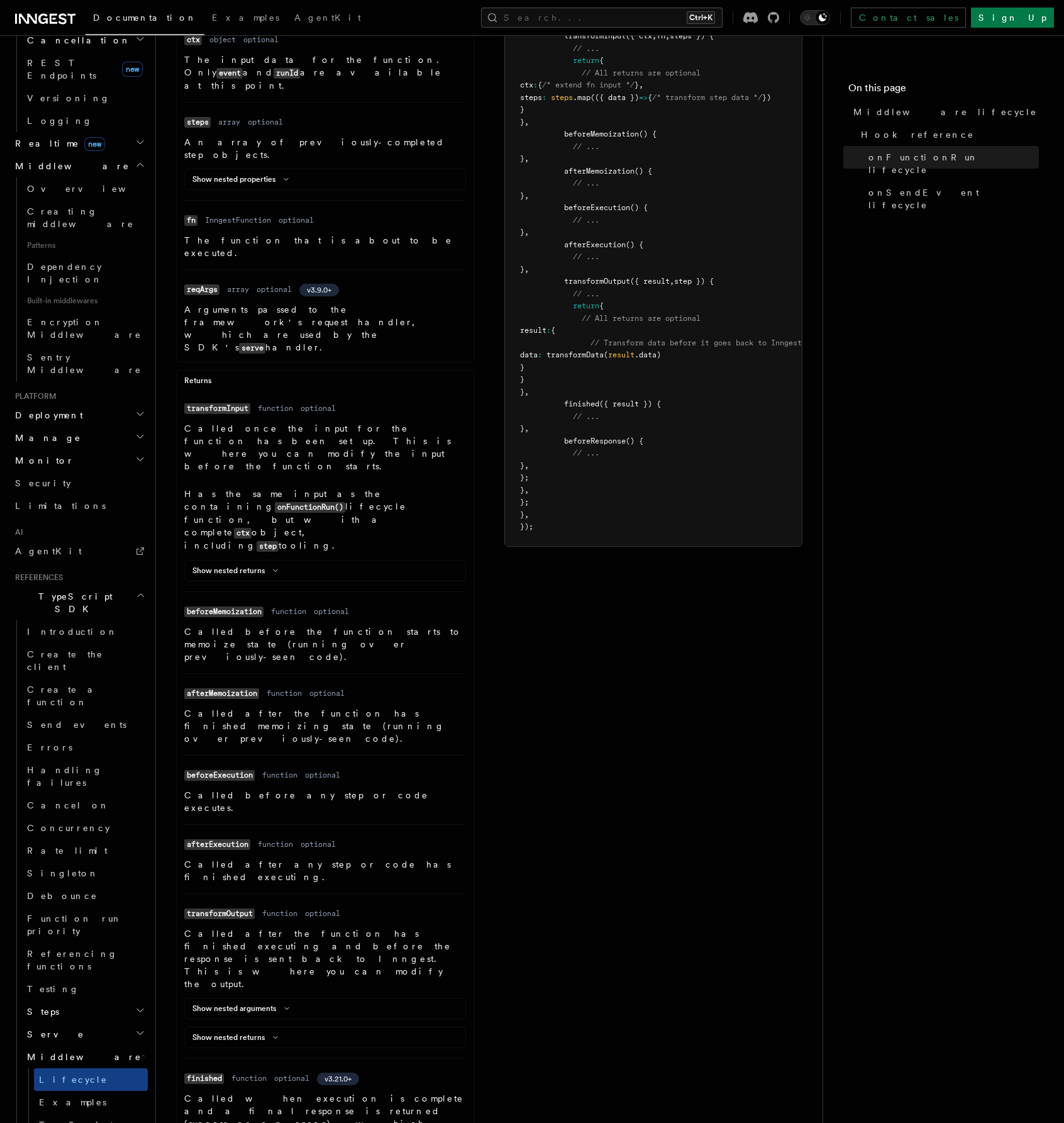
click at [81, 1091] on link "Examples" at bounding box center [91, 1103] width 114 height 23
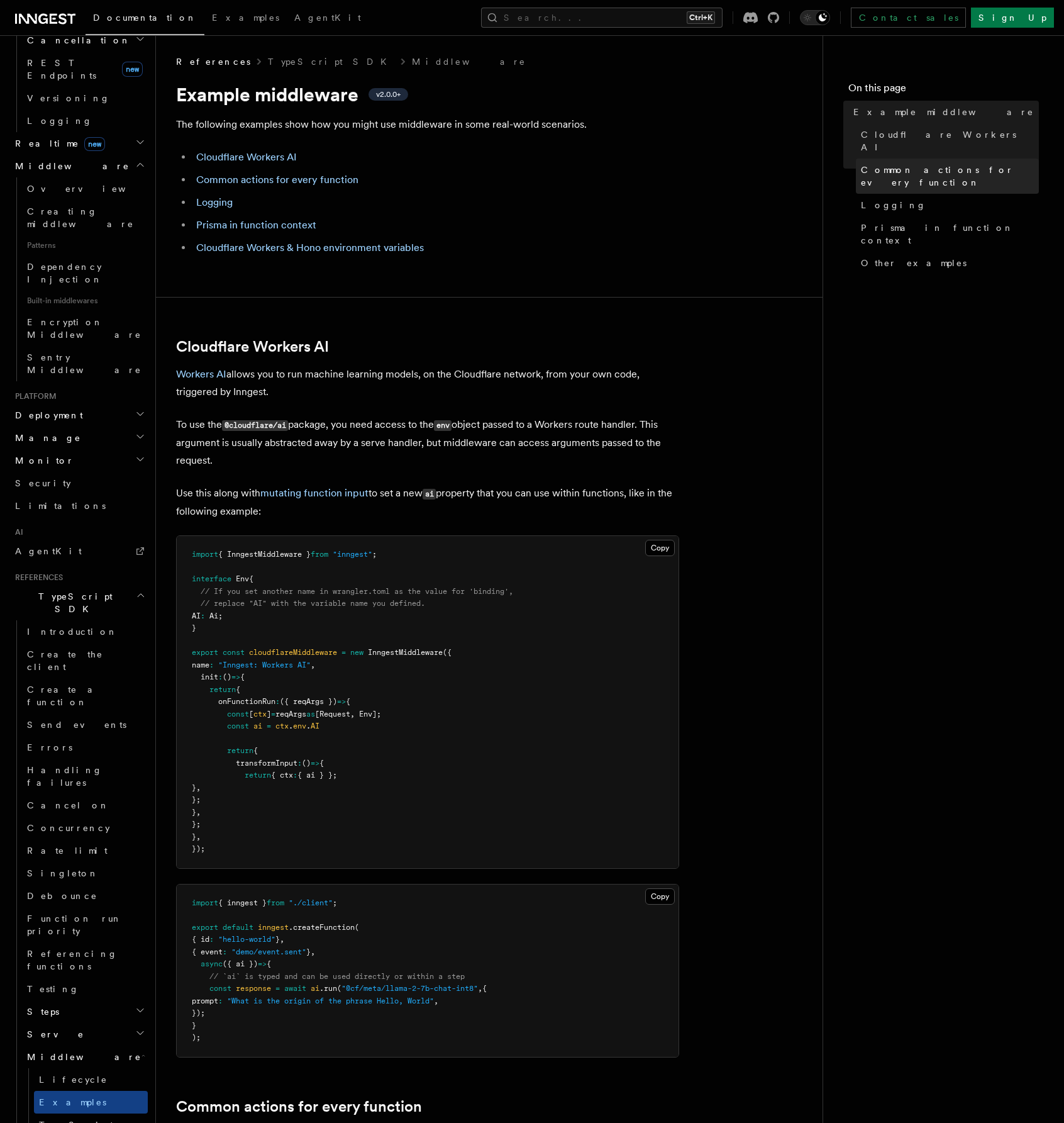
click at [953, 163] on span "Common actions for every function" at bounding box center [950, 176] width 178 height 25
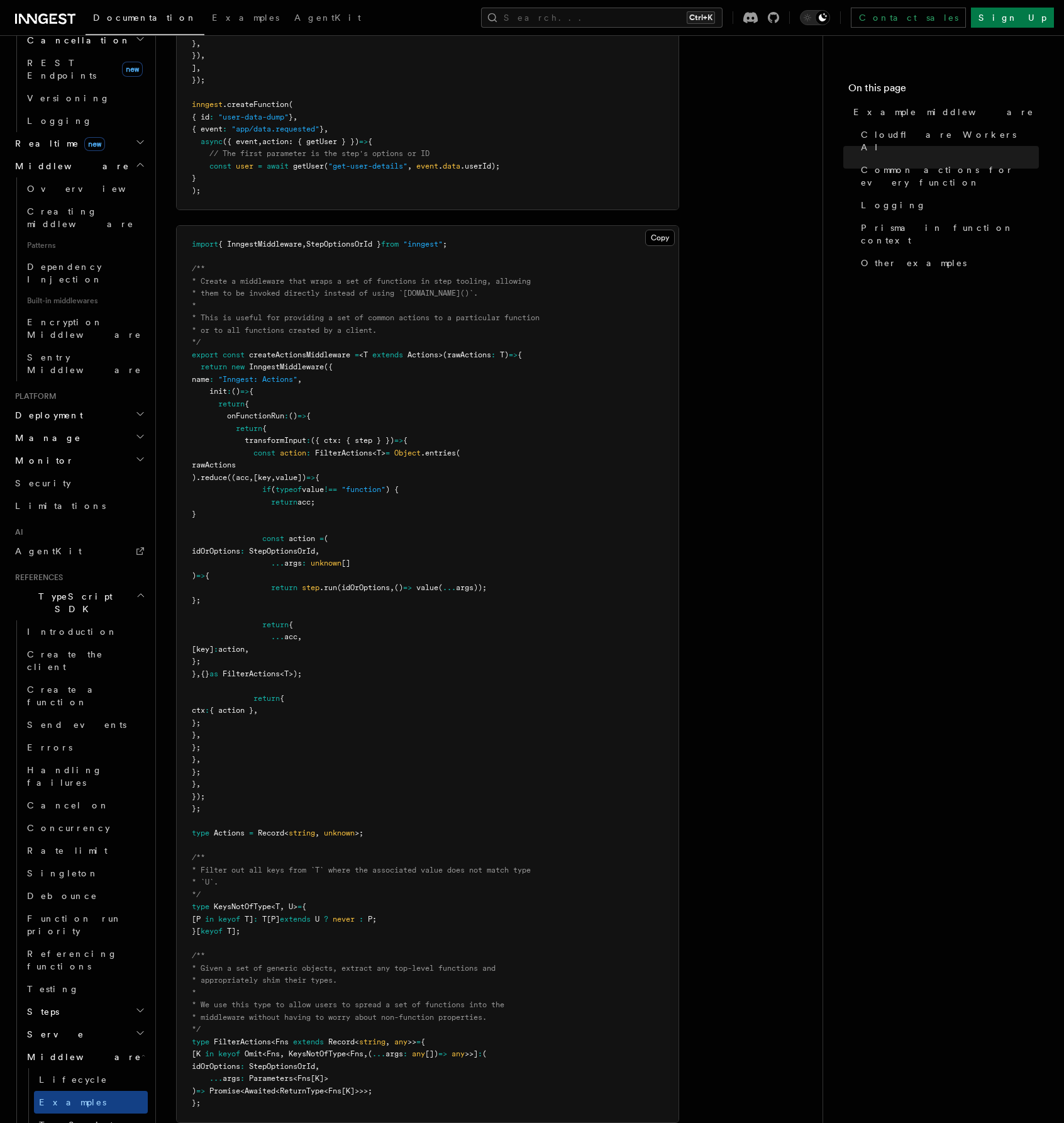
scroll to position [1351, 0]
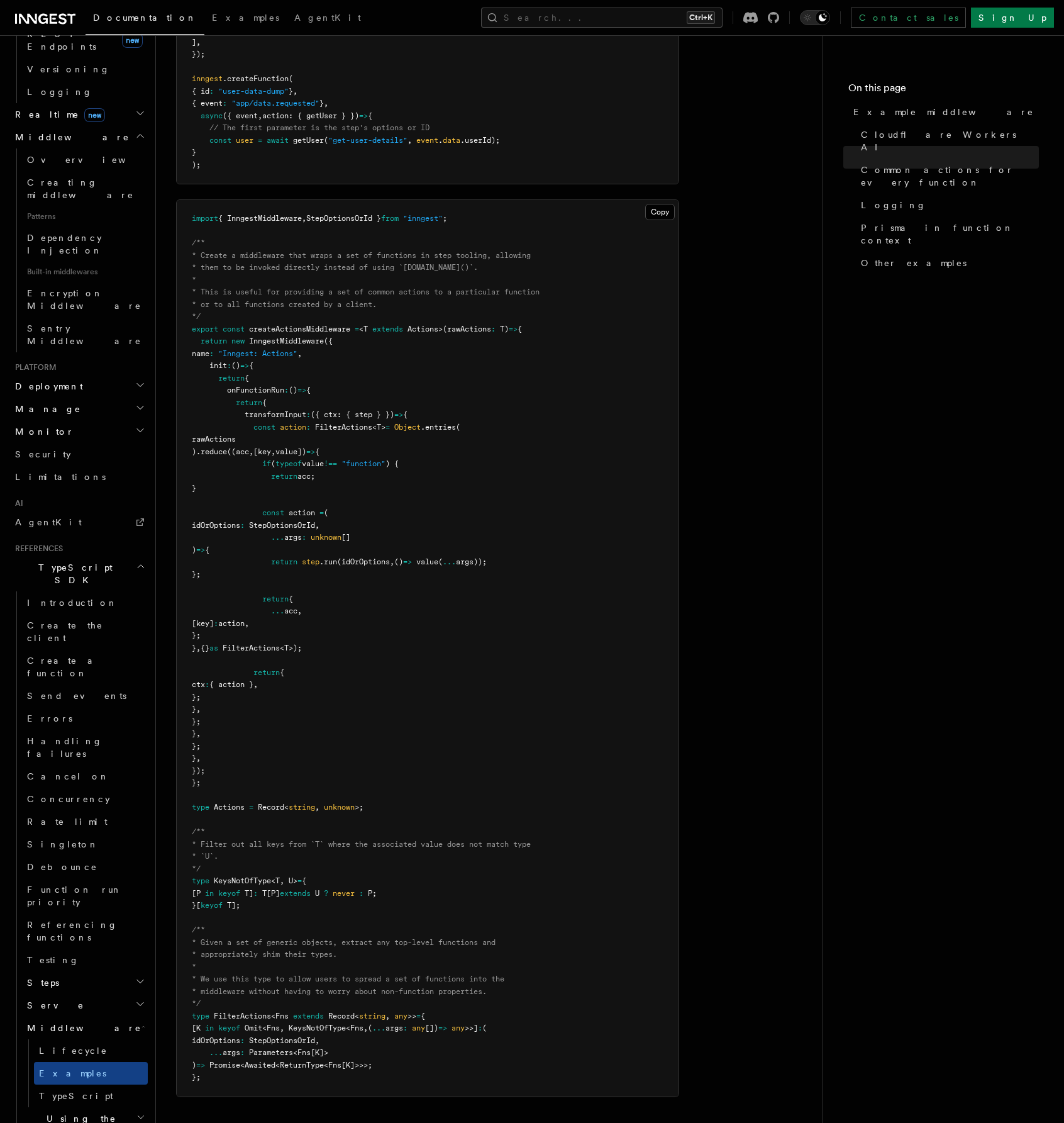
scroll to position [583, 0]
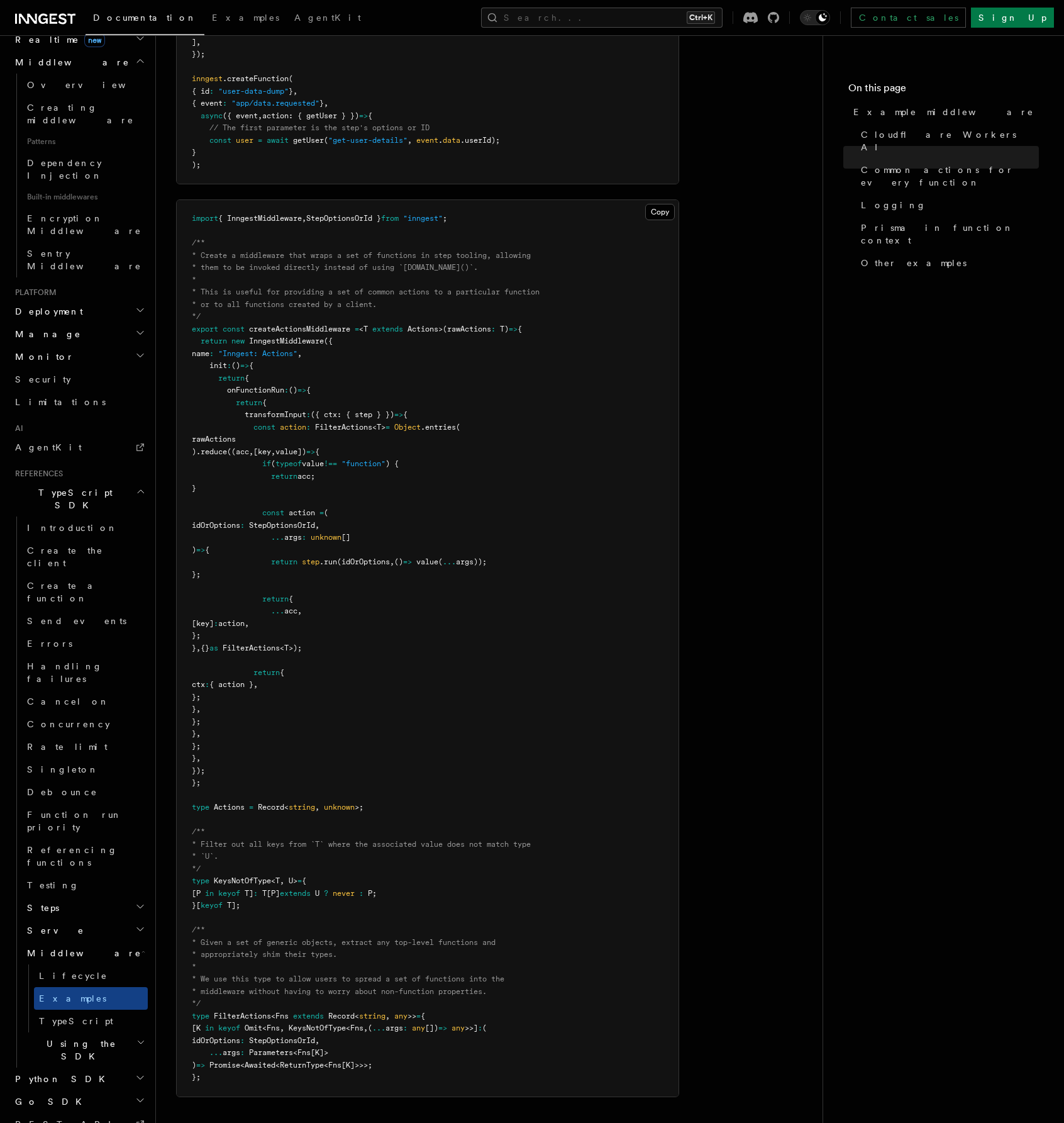
scroll to position [696, 0]
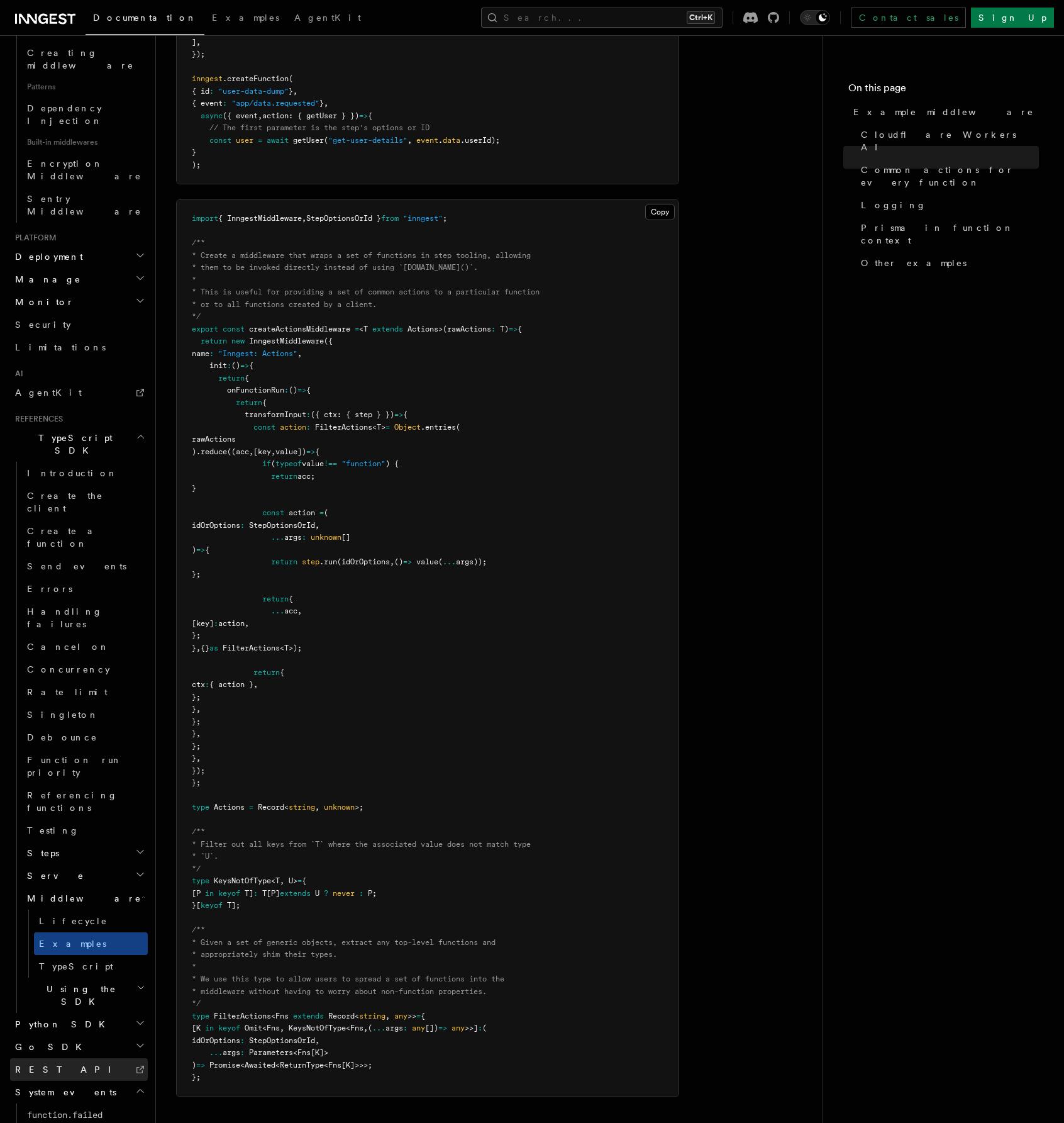
click at [53, 1058] on link "REST API" at bounding box center [78, 1070] width 138 height 23
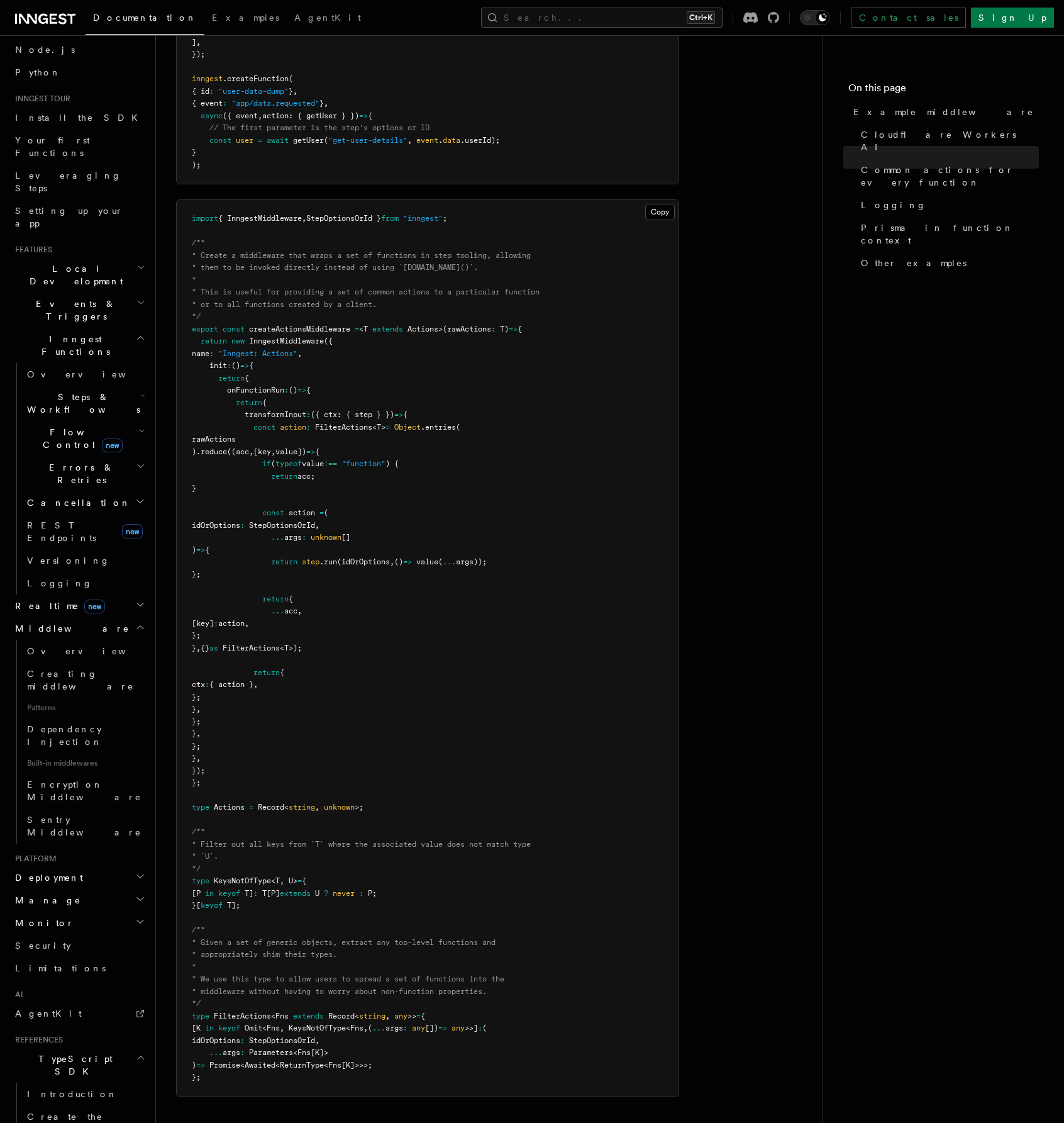
scroll to position [0, 0]
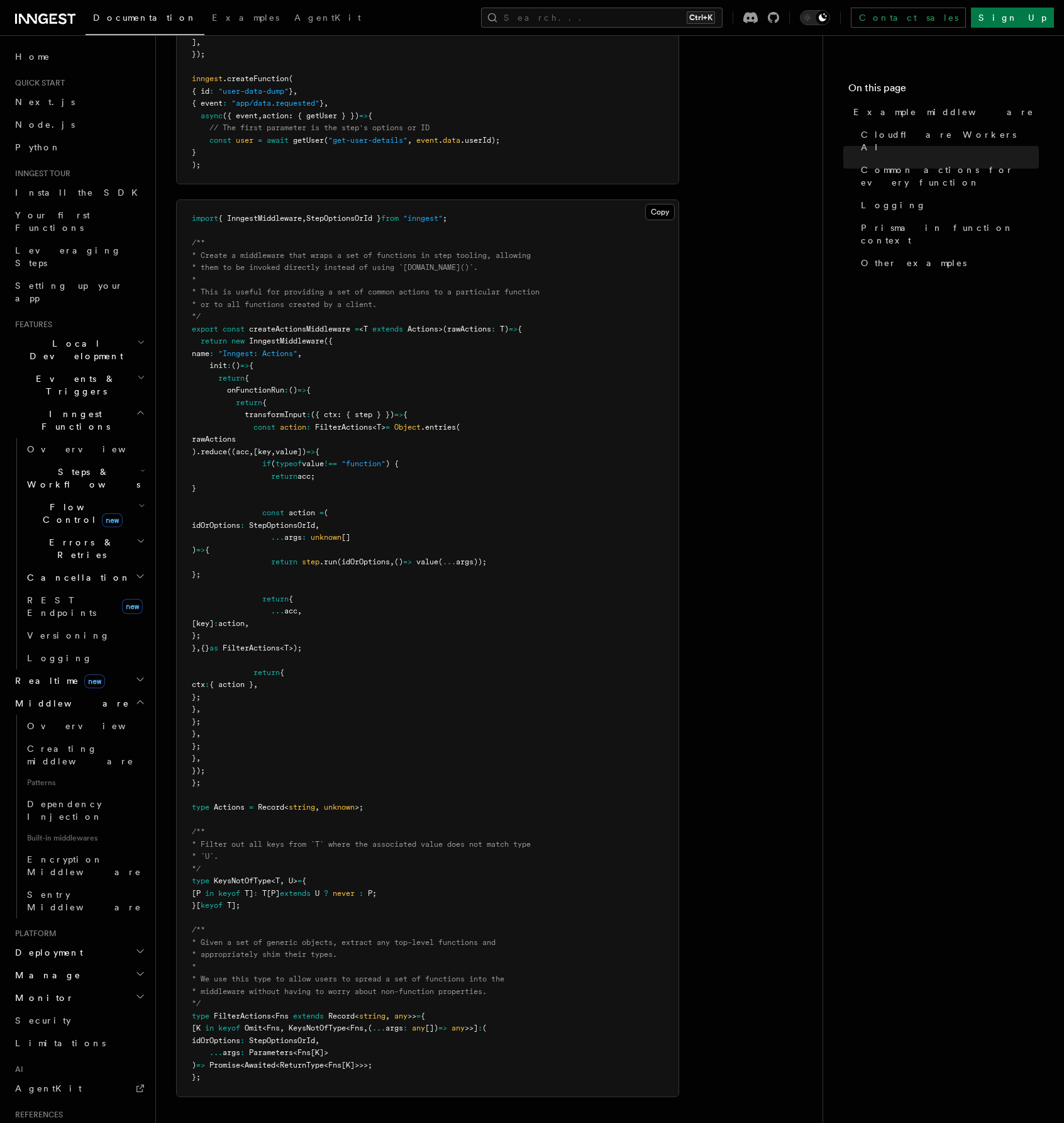
click at [141, 466] on icon "button" at bounding box center [143, 471] width 5 height 10
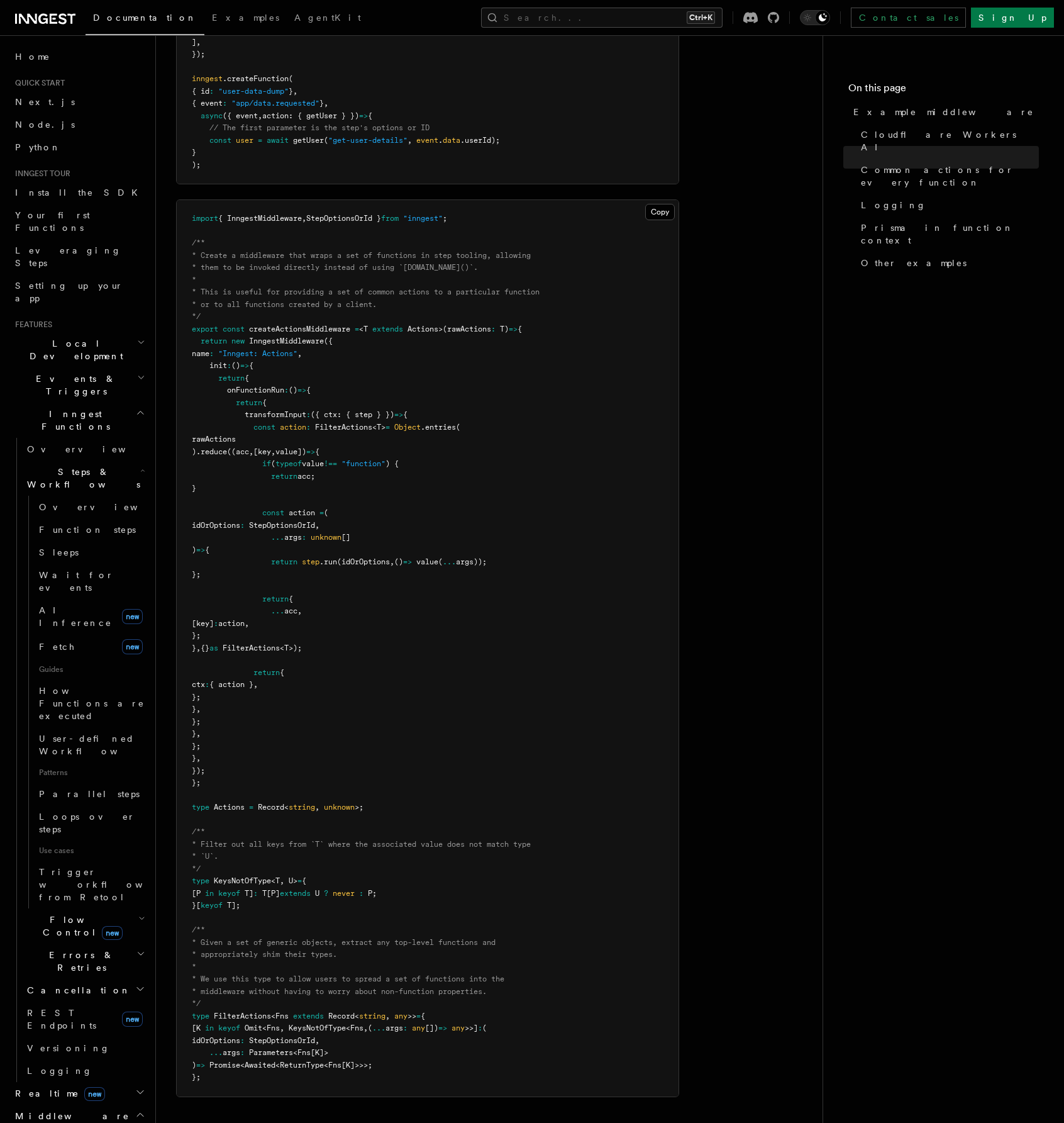
click at [138, 914] on icon "button" at bounding box center [141, 919] width 7 height 10
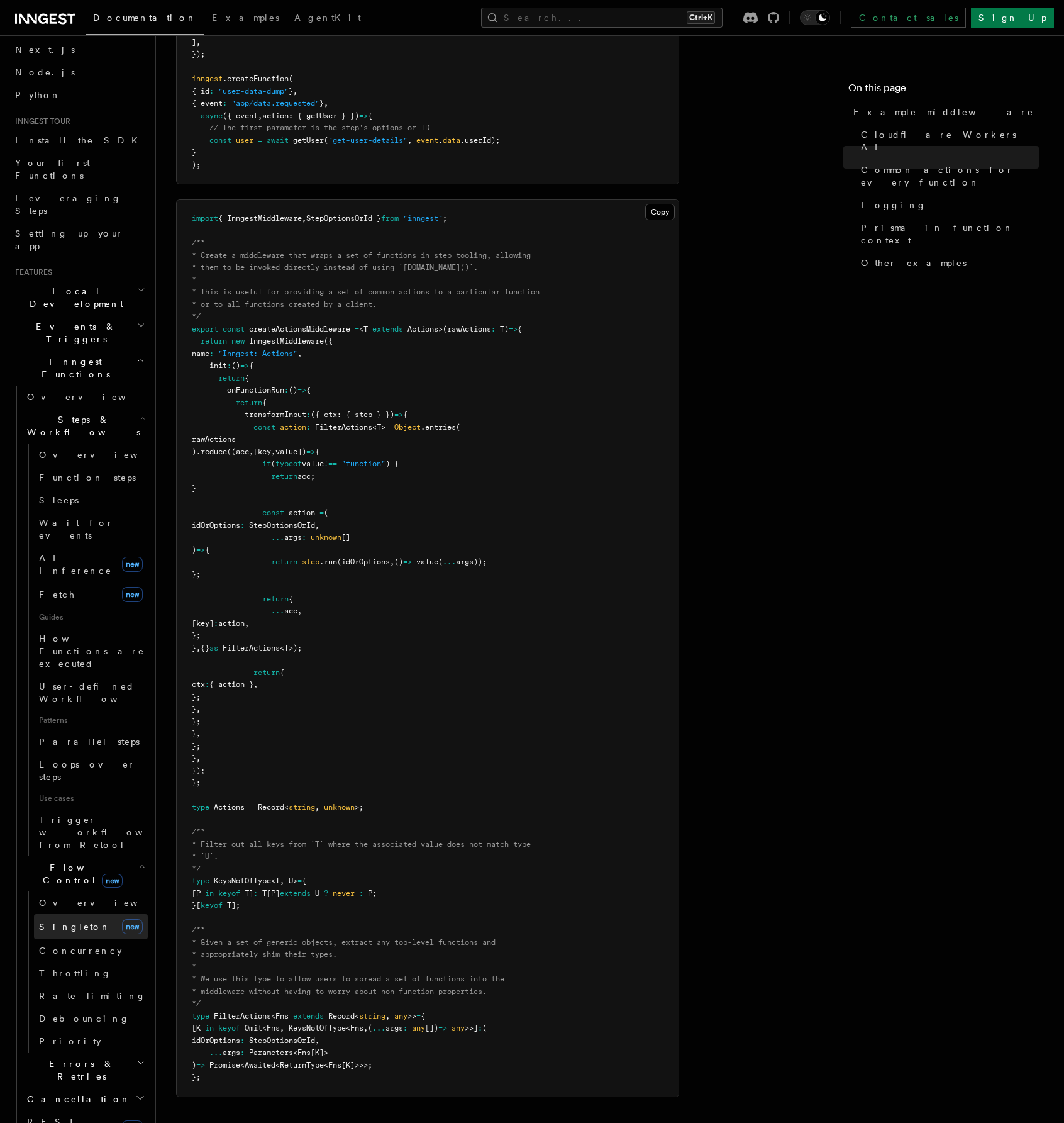
scroll to position [126, 0]
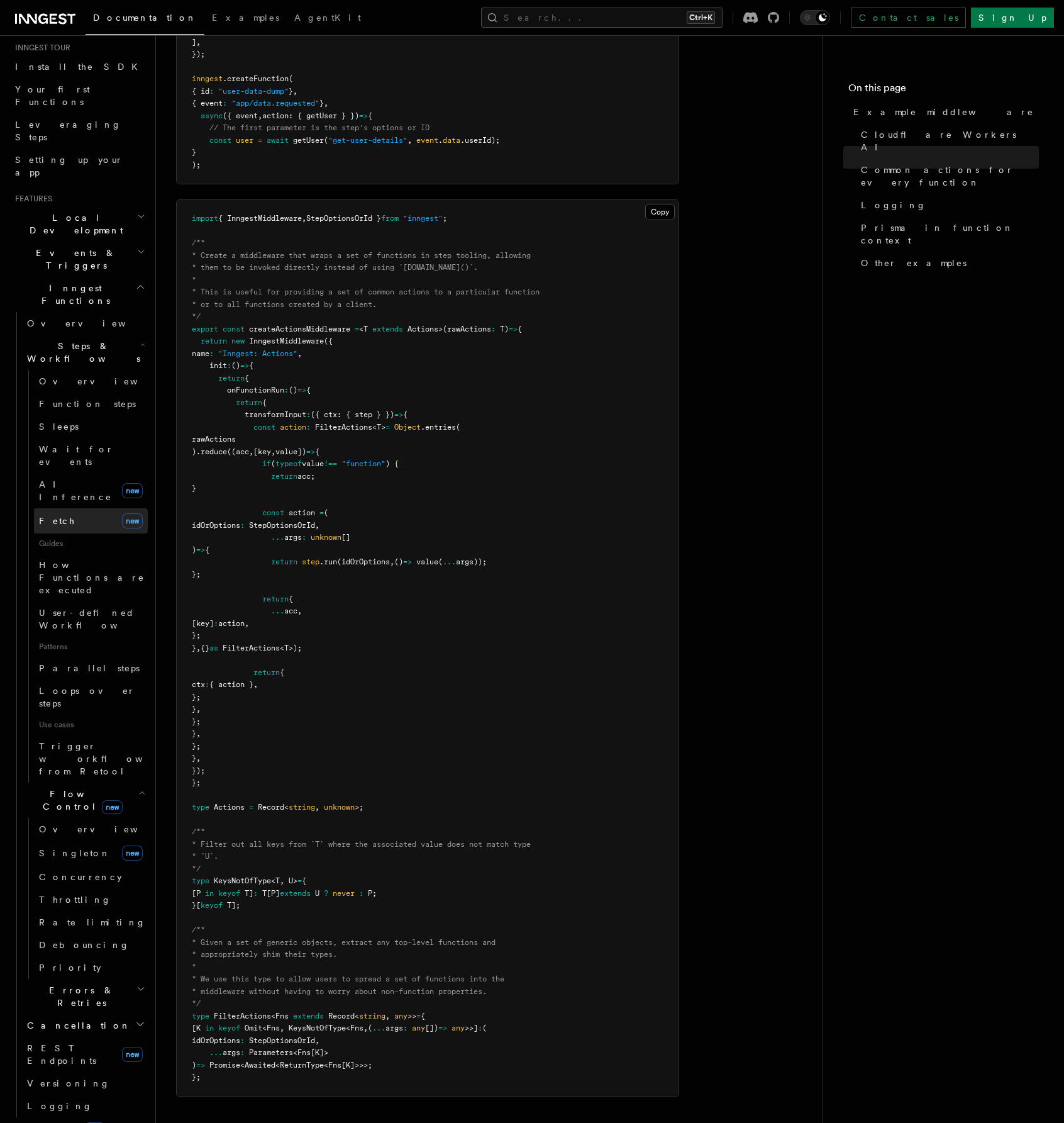
click at [44, 516] on span "Fetch" at bounding box center [57, 521] width 37 height 10
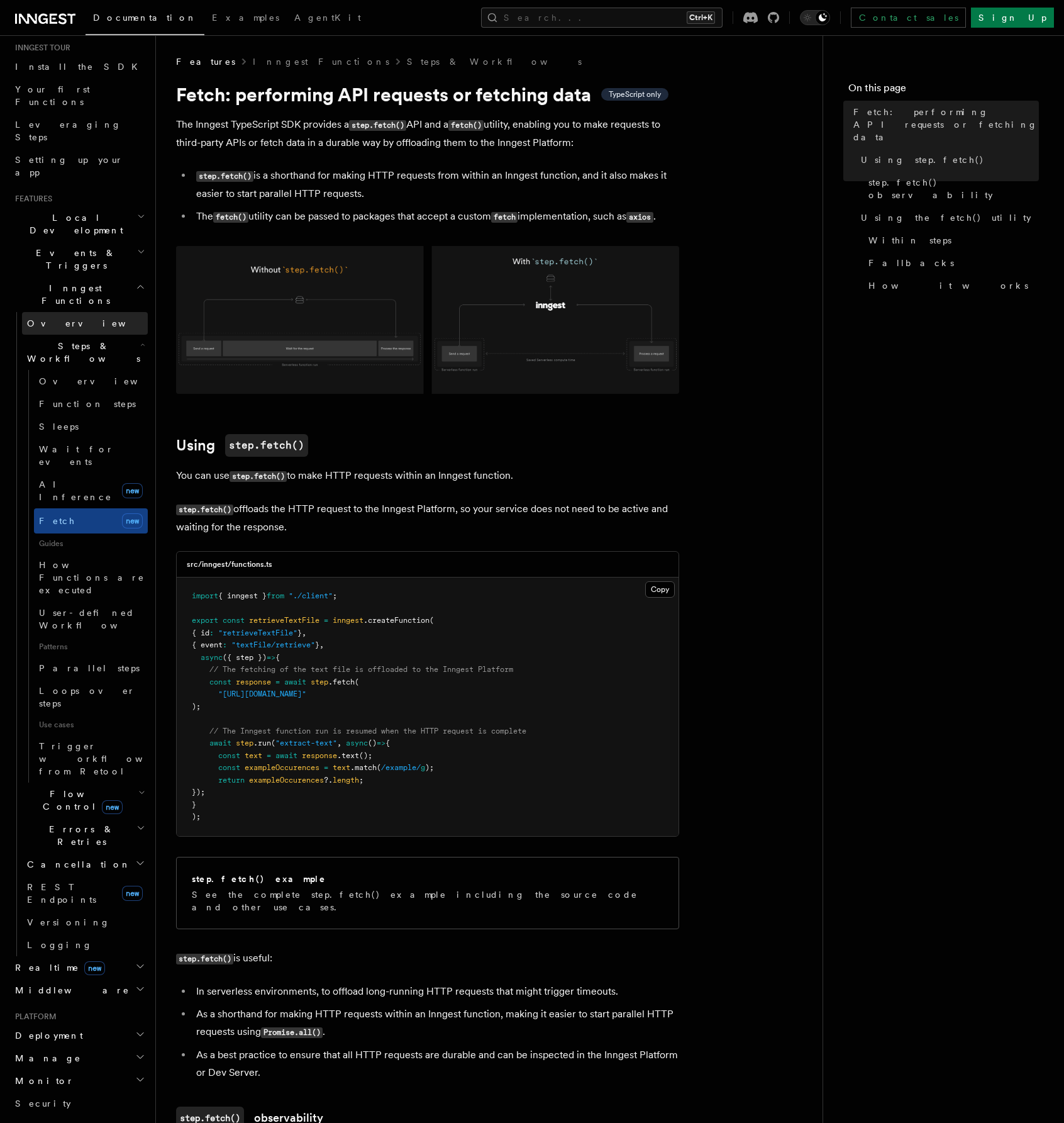
click at [75, 312] on link "Overview" at bounding box center [85, 324] width 126 height 23
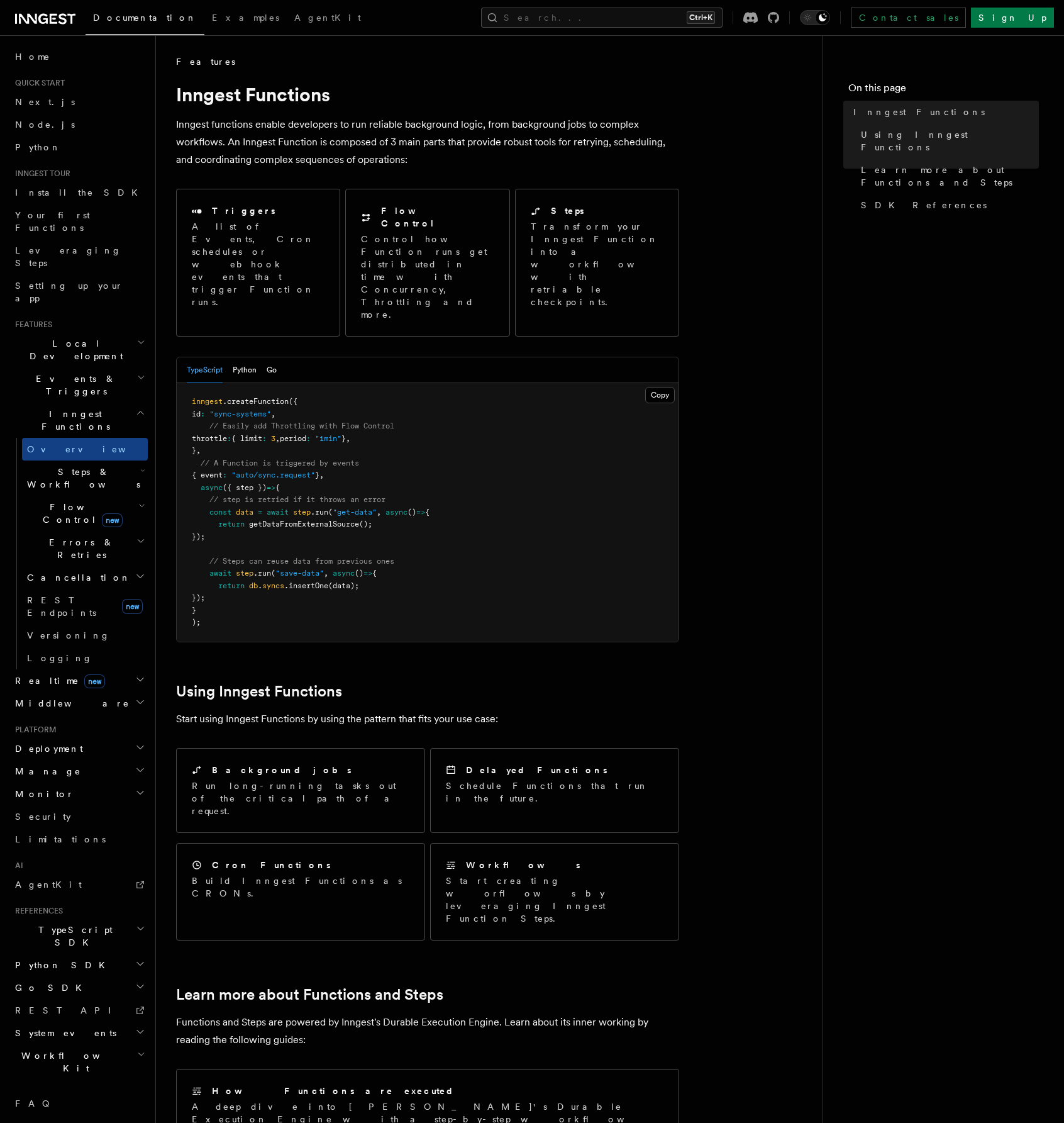
click at [74, 373] on span "Events & Triggers" at bounding box center [73, 385] width 127 height 25
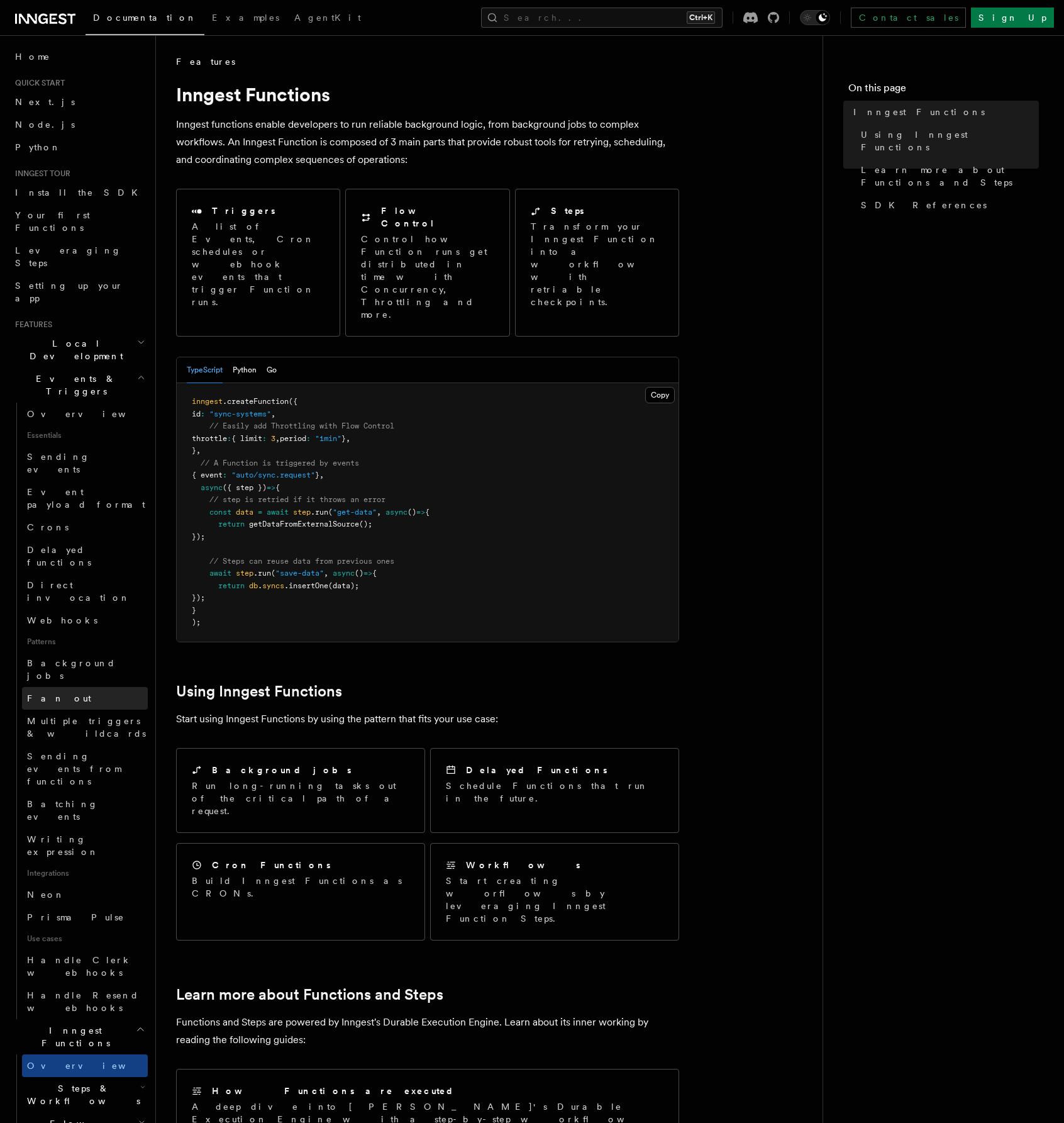
click at [69, 687] on link "Fan out" at bounding box center [85, 699] width 126 height 23
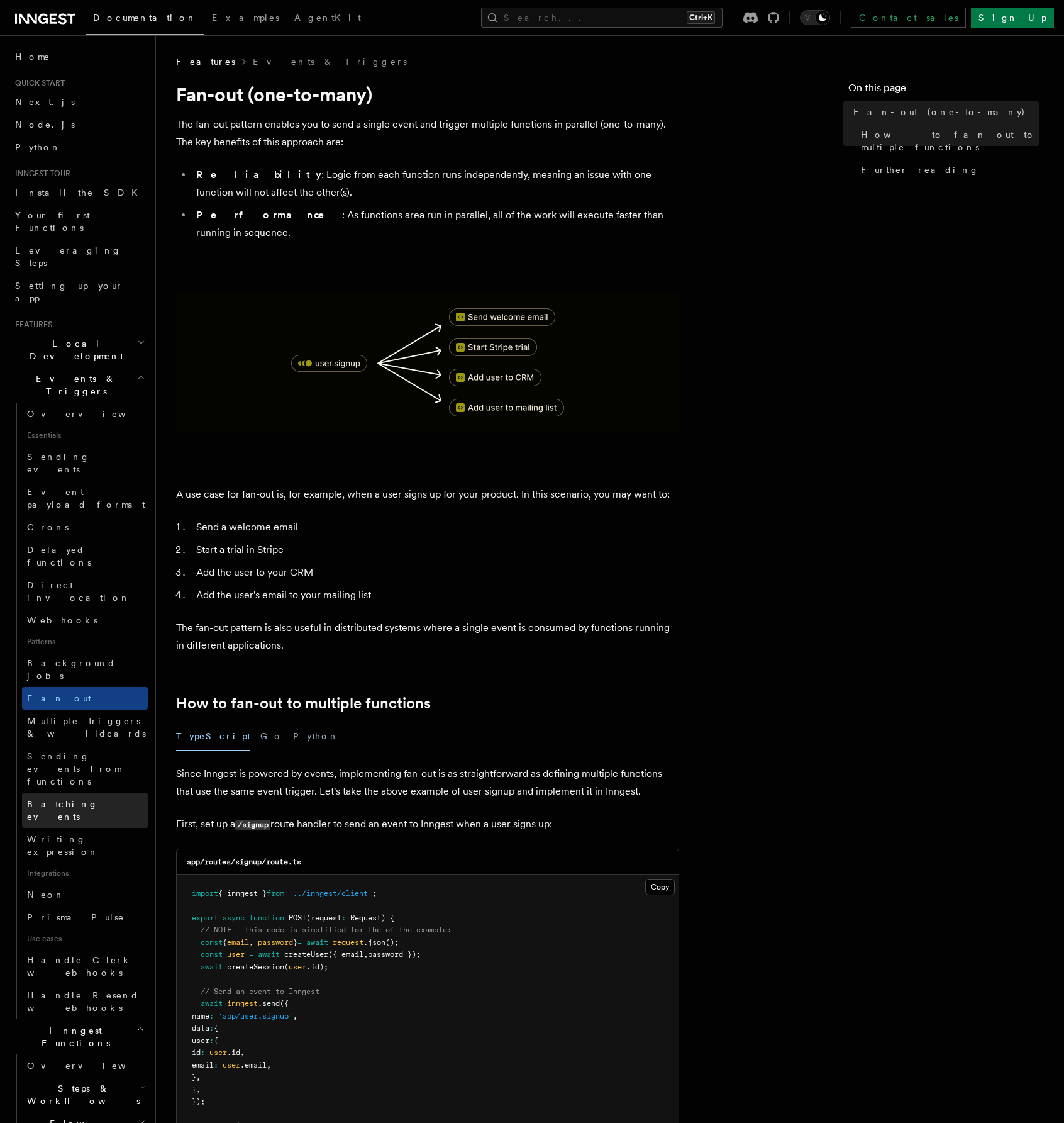
click at [93, 793] on link "Batching events" at bounding box center [85, 810] width 126 height 35
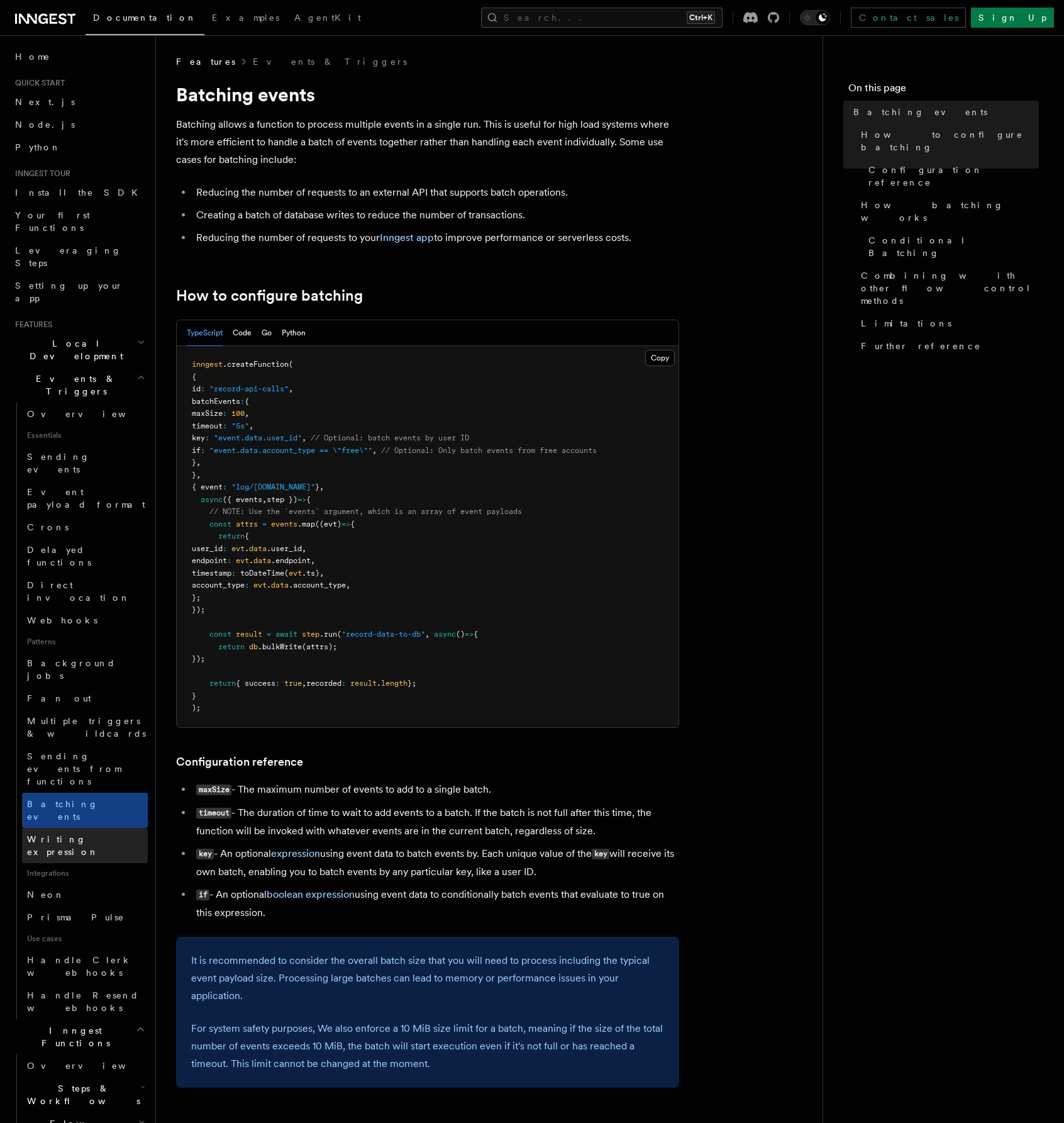
click at [76, 833] on span "Writing expression" at bounding box center [87, 845] width 121 height 25
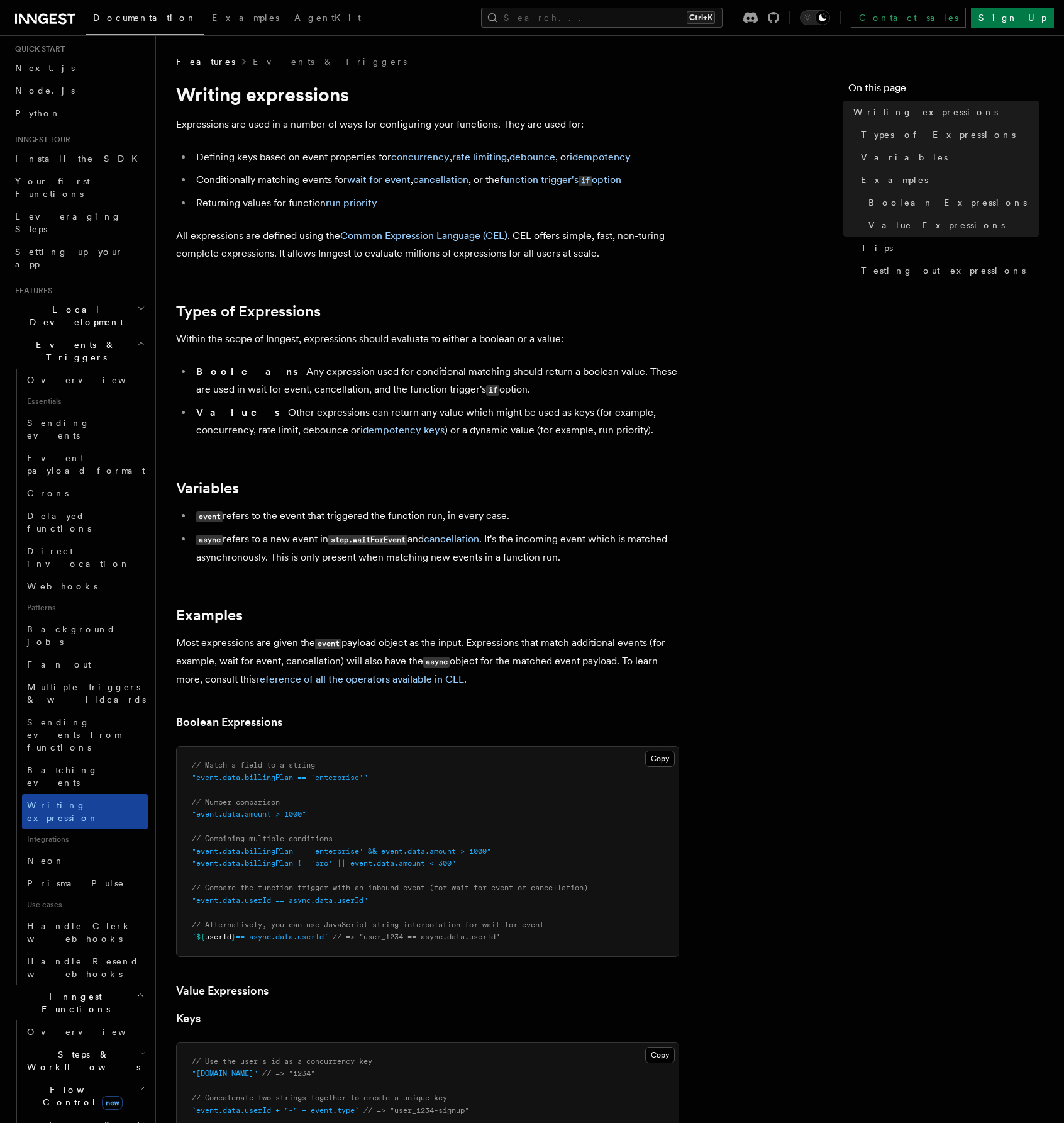
scroll to position [63, 0]
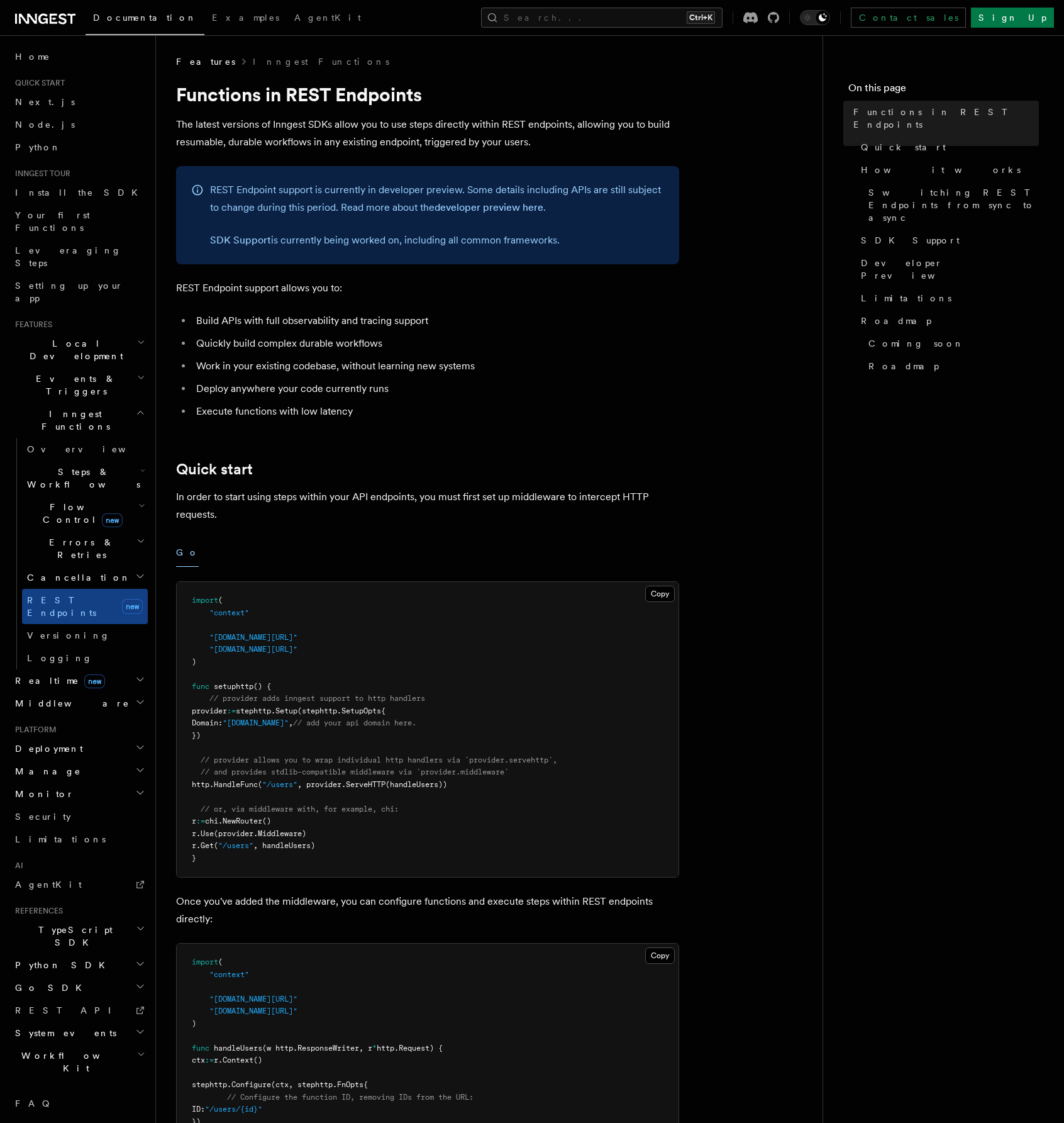
click at [144, 571] on icon "button" at bounding box center [140, 576] width 10 height 10
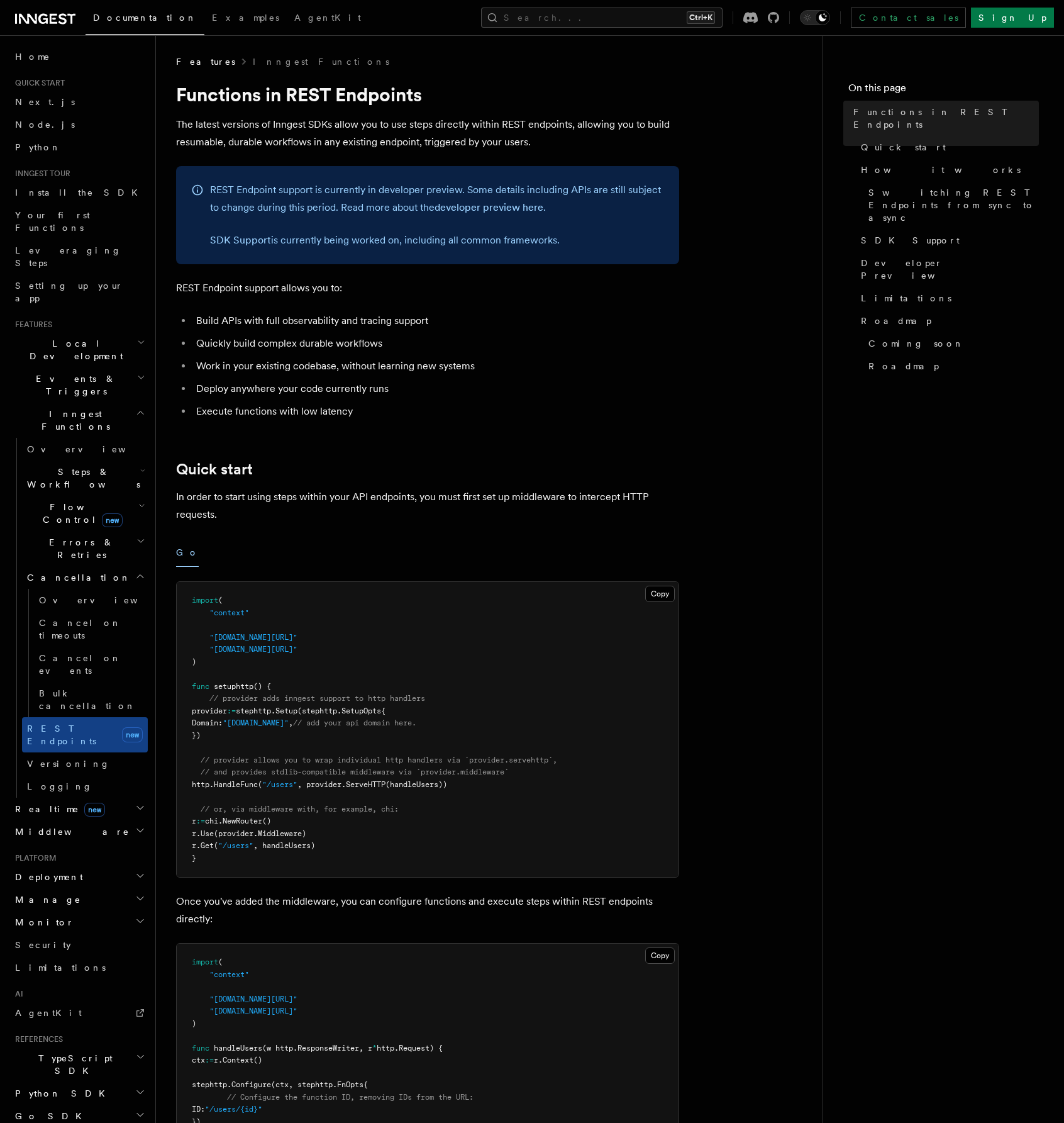
click at [141, 536] on icon "button" at bounding box center [141, 541] width 9 height 10
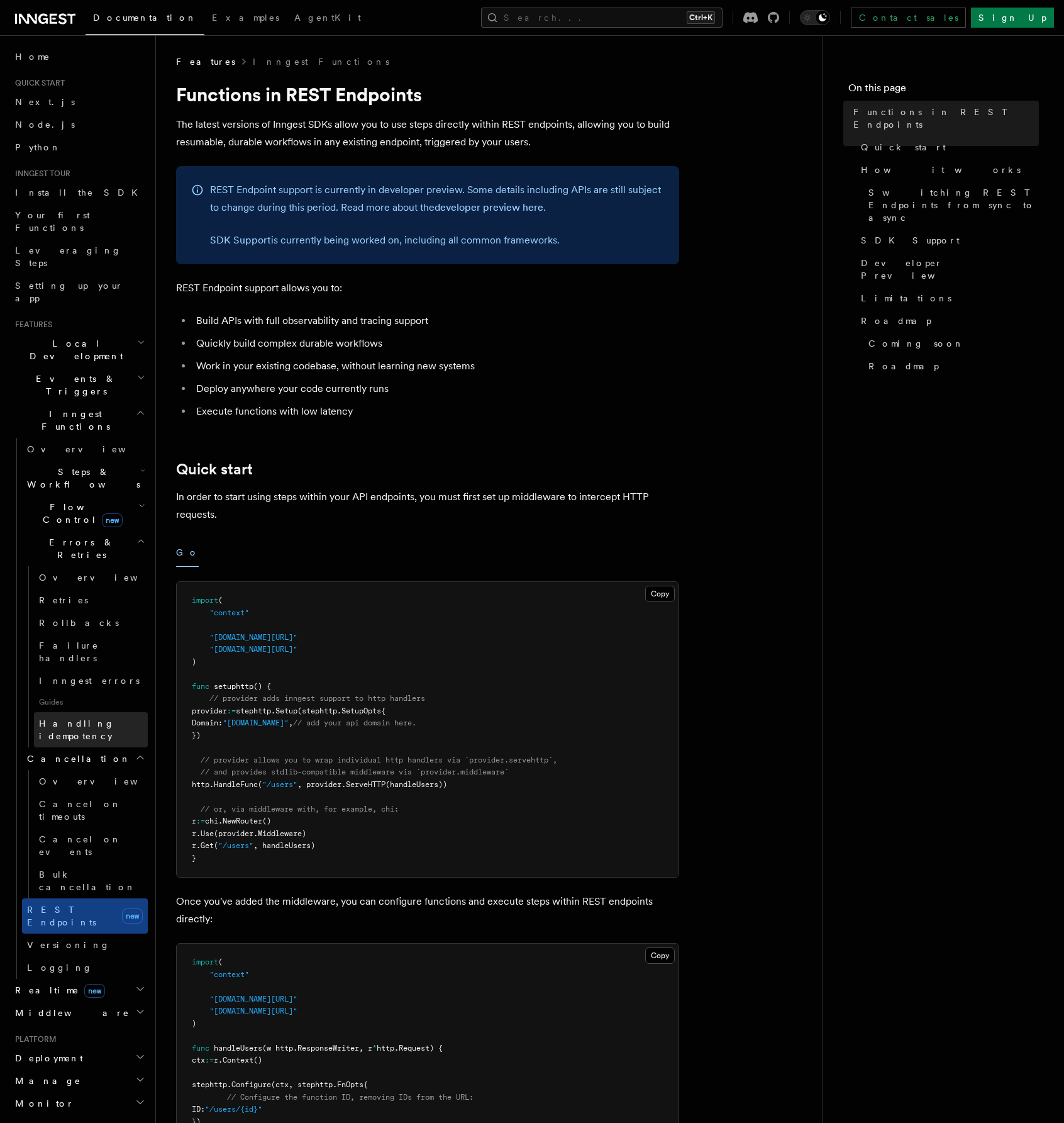
click at [88, 718] on span "Handling idempotency" at bounding box center [77, 730] width 75 height 23
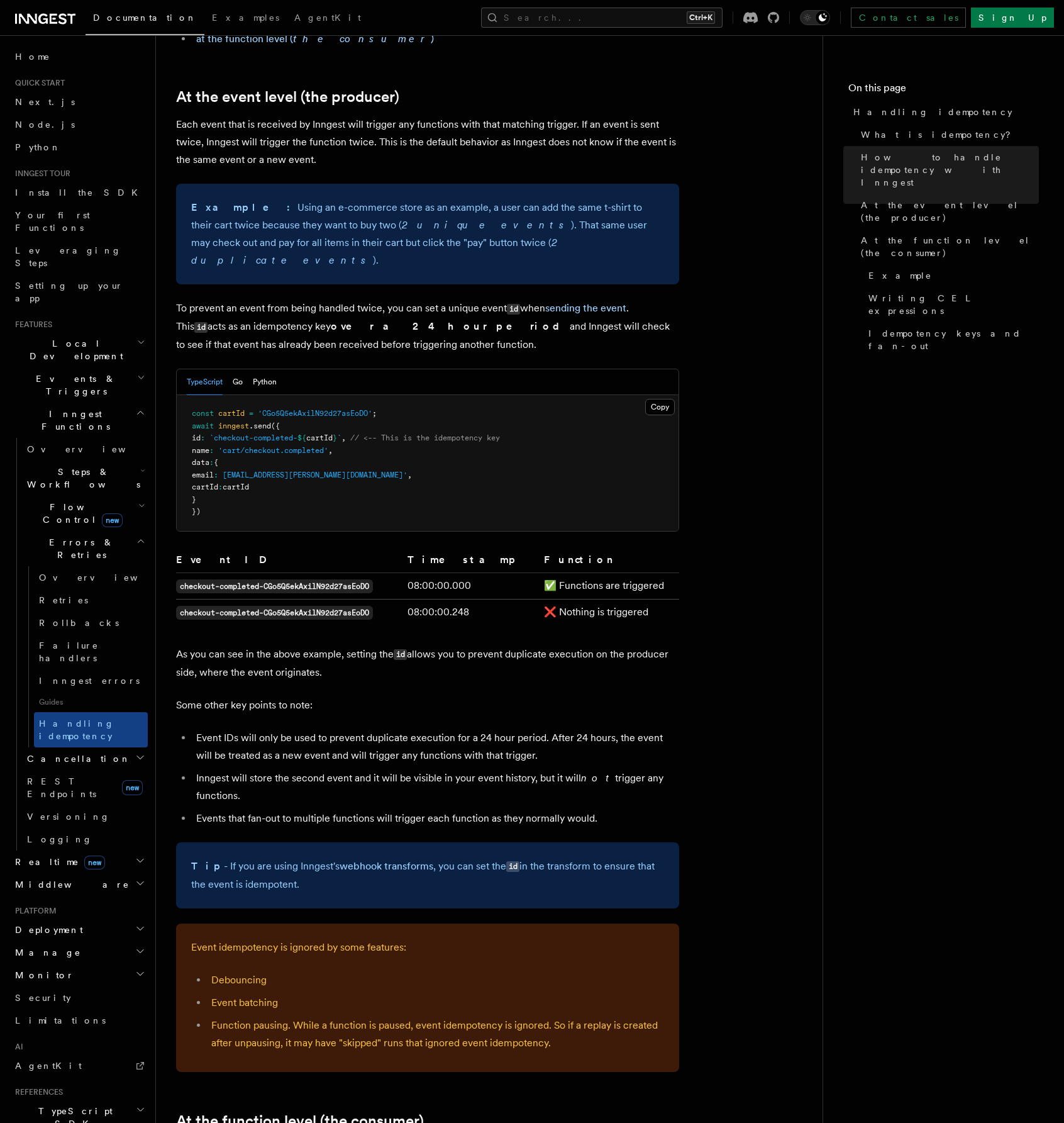
scroll to position [441, 0]
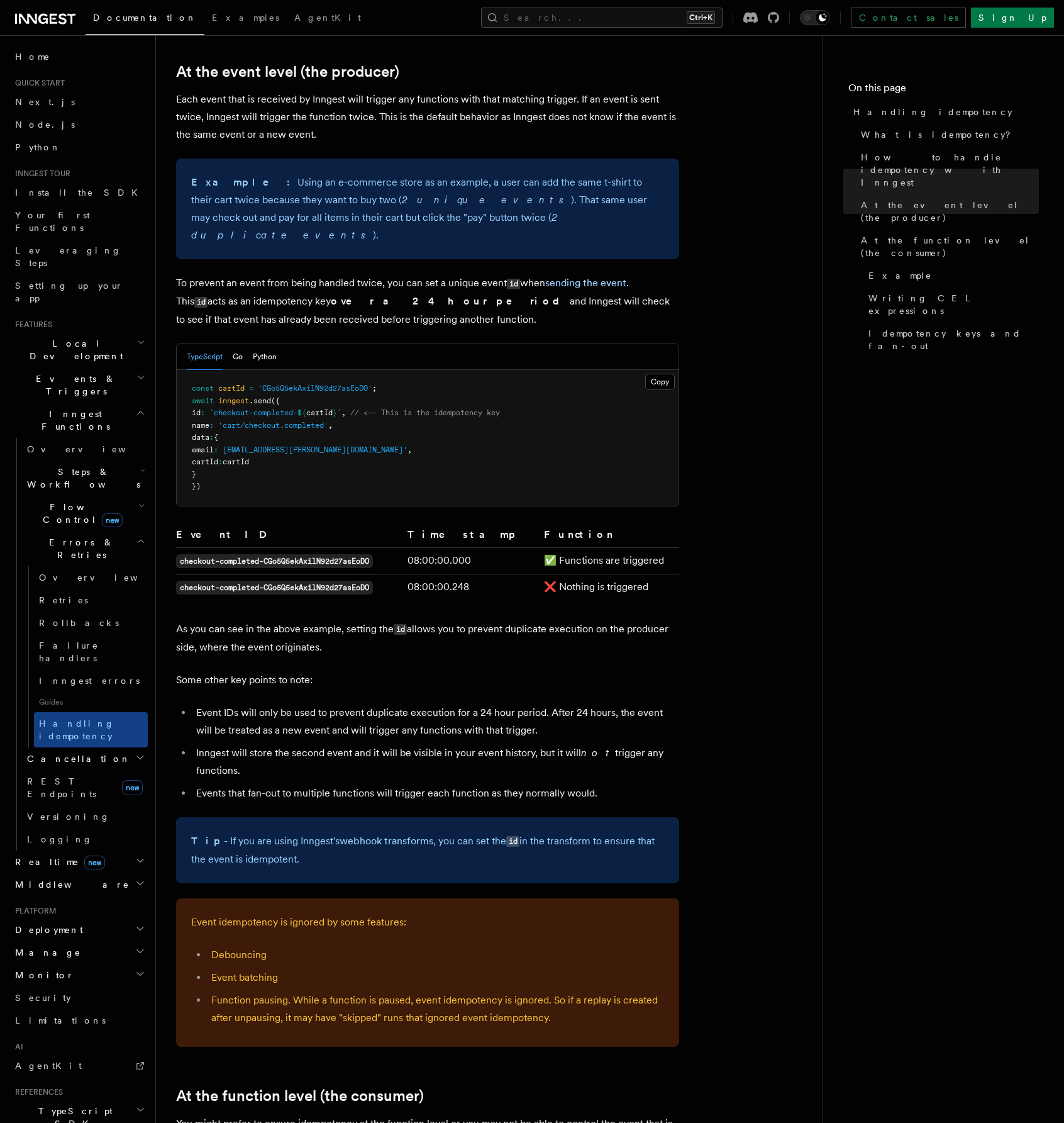
click at [779, 411] on article "Features Inngest Functions Errors & Retries Handling idempotency Ensuring that …" at bounding box center [490, 1116] width 627 height 3002
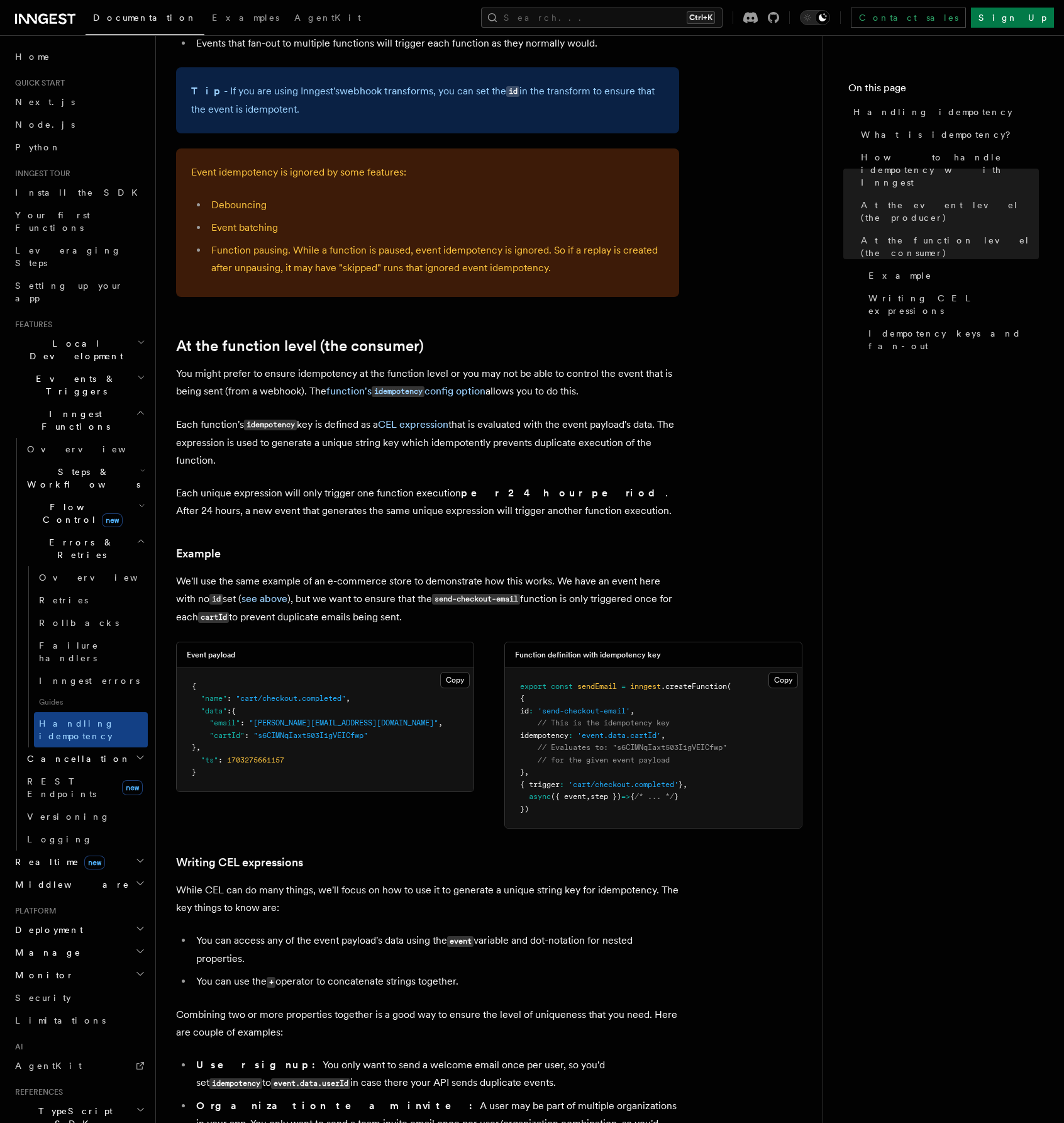
scroll to position [1196, 0]
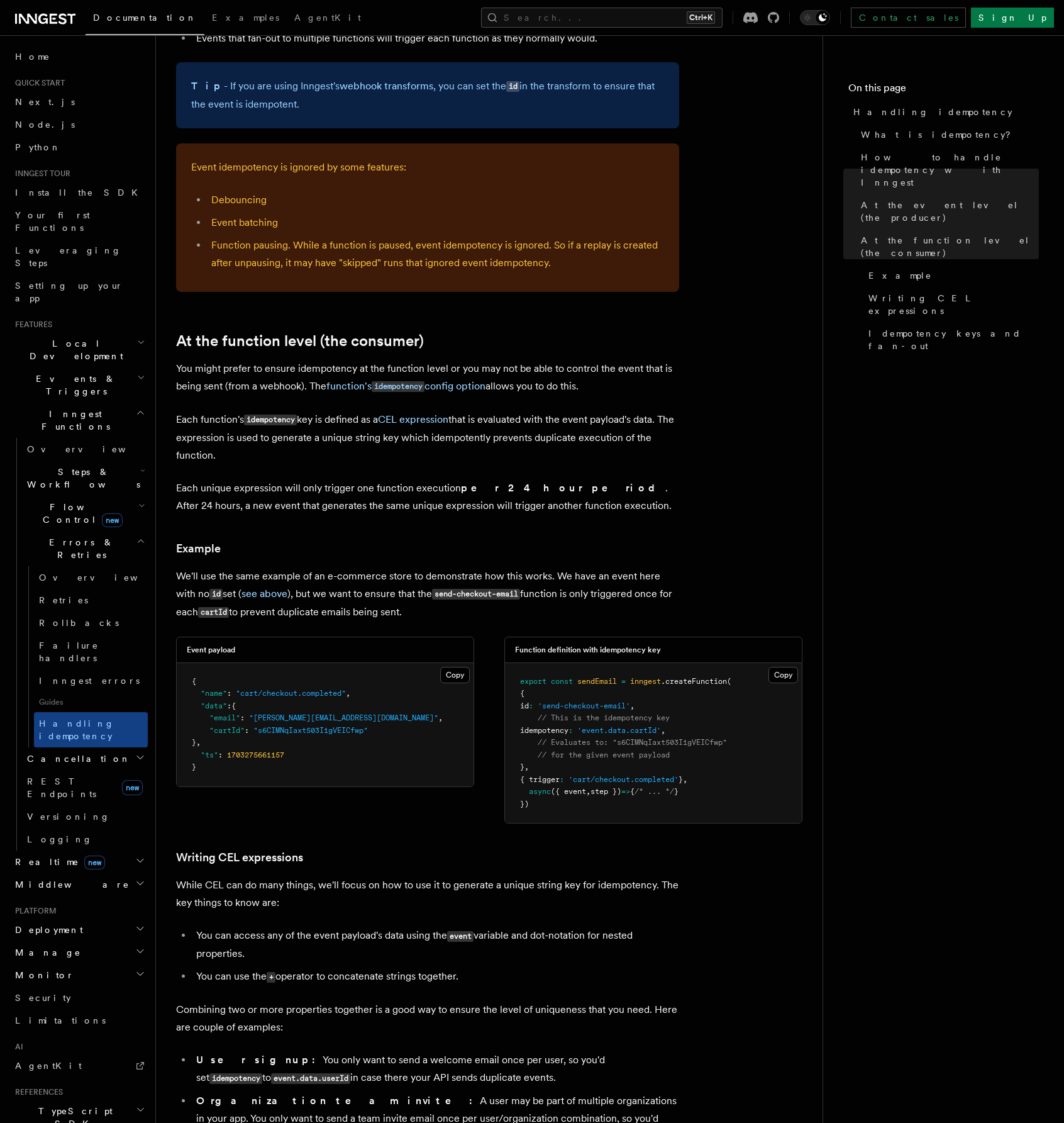
drag, startPoint x: 780, startPoint y: 369, endPoint x: 749, endPoint y: 315, distance: 62.3
click at [749, 315] on article "Features Inngest Functions Errors & Retries Handling idempotency Ensuring that …" at bounding box center [490, 360] width 627 height 3002
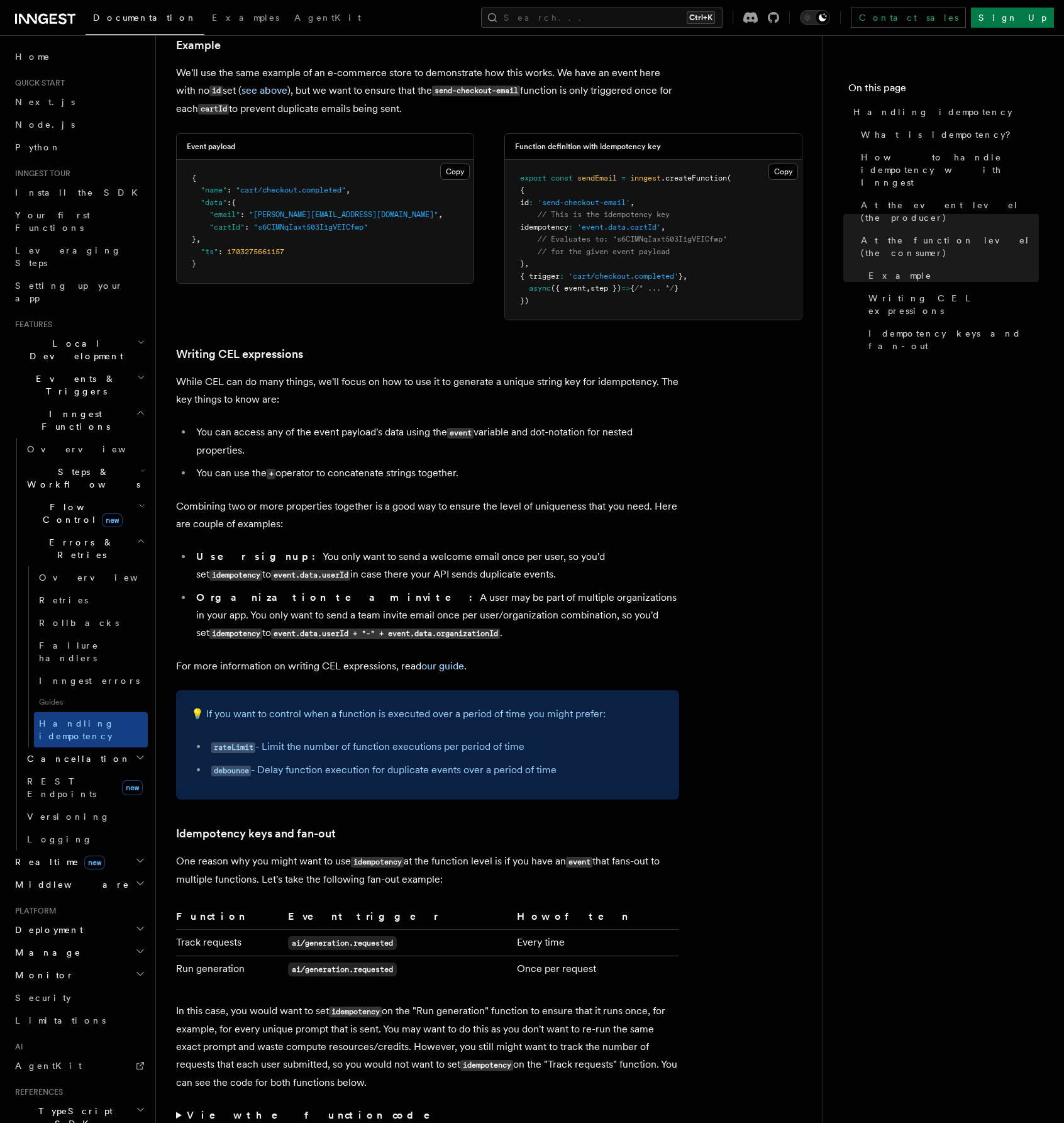
scroll to position [1920, 0]
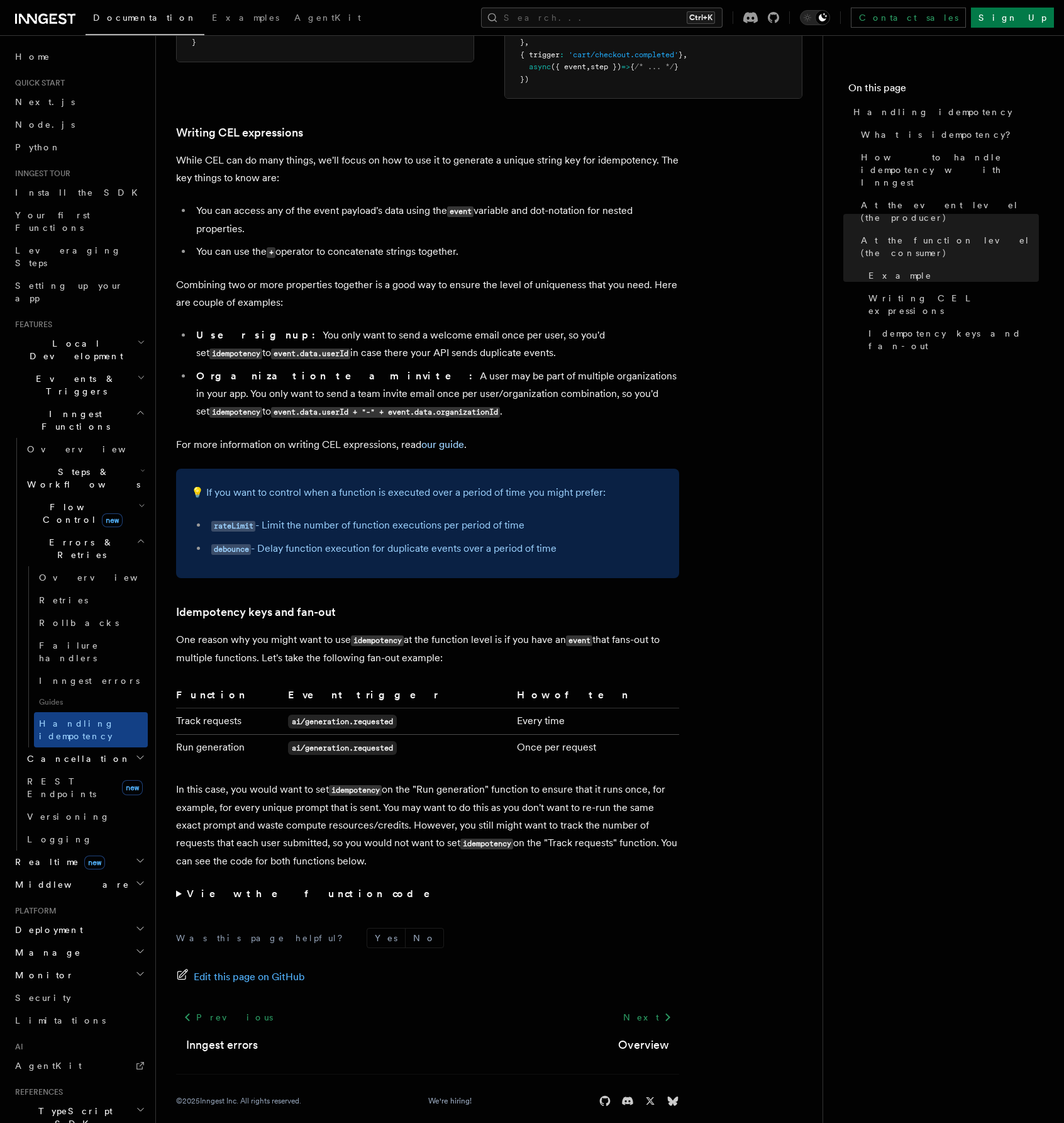
click at [124, 851] on h2 "Realtime new" at bounding box center [78, 862] width 138 height 23
click at [92, 873] on link "Overview" at bounding box center [85, 884] width 126 height 23
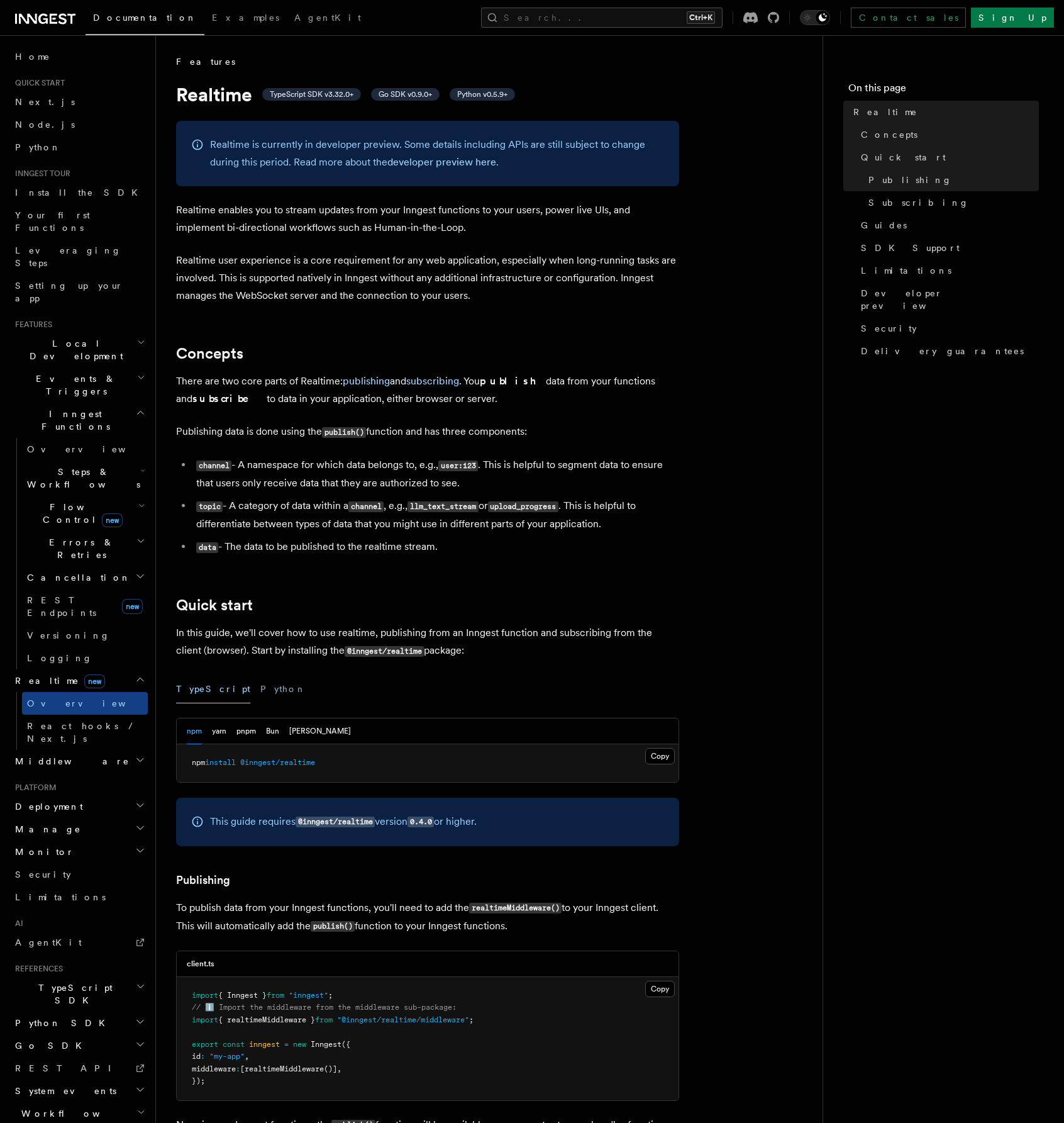
click at [74, 1080] on h2 "System events" at bounding box center [78, 1091] width 138 height 23
click at [68, 373] on span "Events & Triggers" at bounding box center [73, 385] width 127 height 25
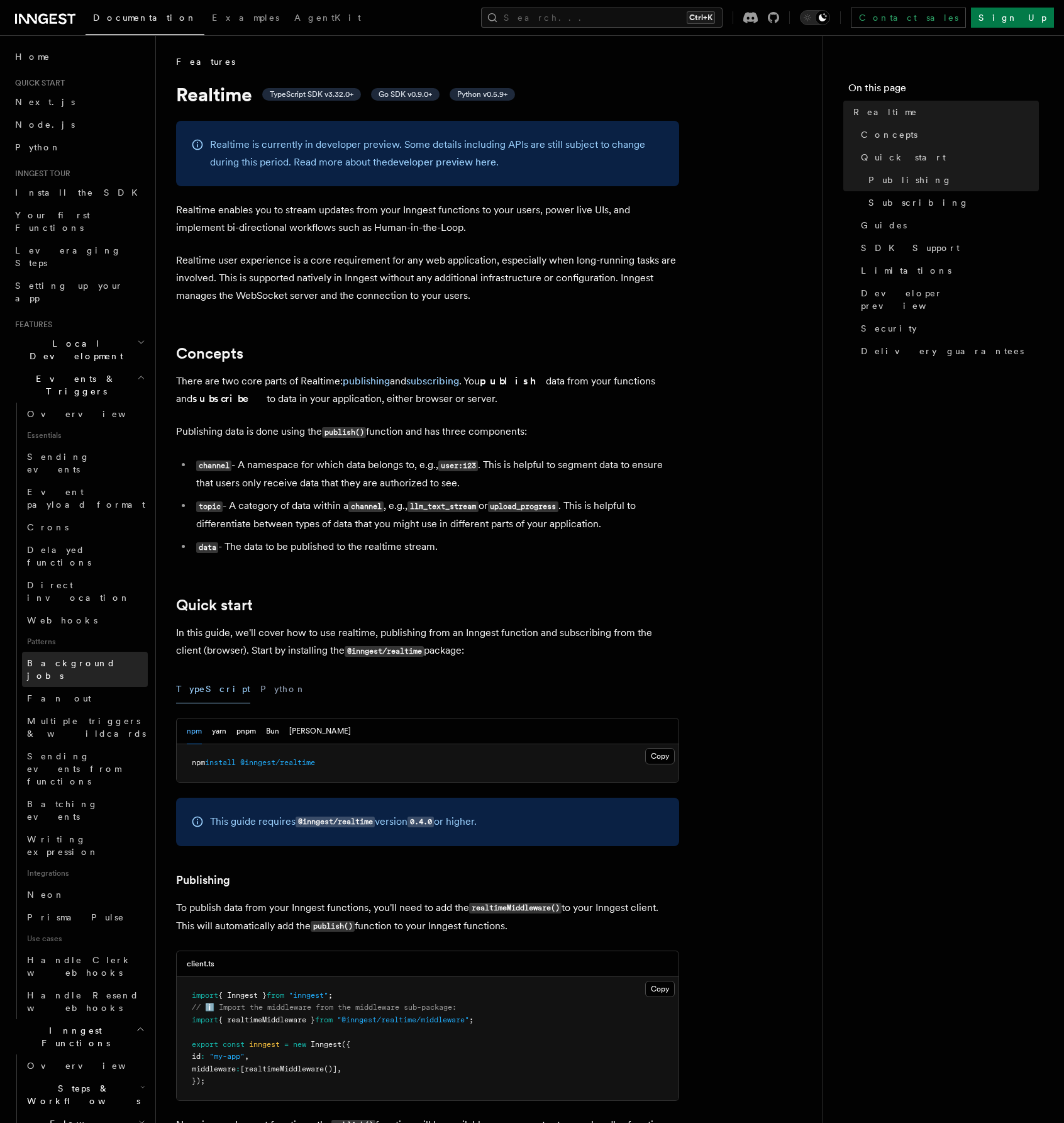
click at [91, 658] on span "Background jobs" at bounding box center [71, 669] width 89 height 23
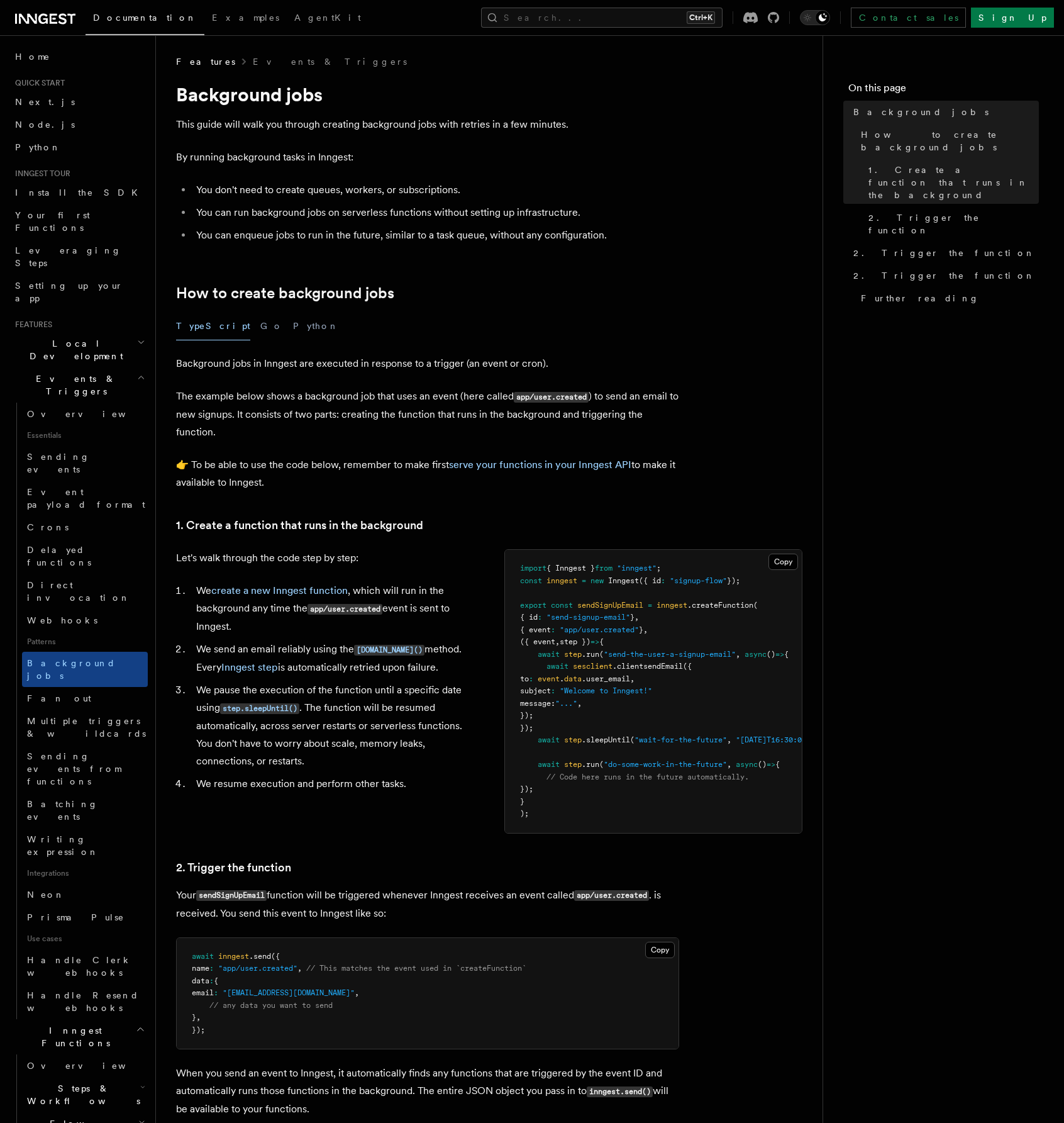
click at [653, 402] on p "The example below shows a background job that uses an event (here called app/us…" at bounding box center [428, 414] width 503 height 53
click at [668, 292] on h2 "How to create background jobs" at bounding box center [428, 293] width 503 height 18
click at [82, 403] on link "Overview" at bounding box center [85, 414] width 126 height 23
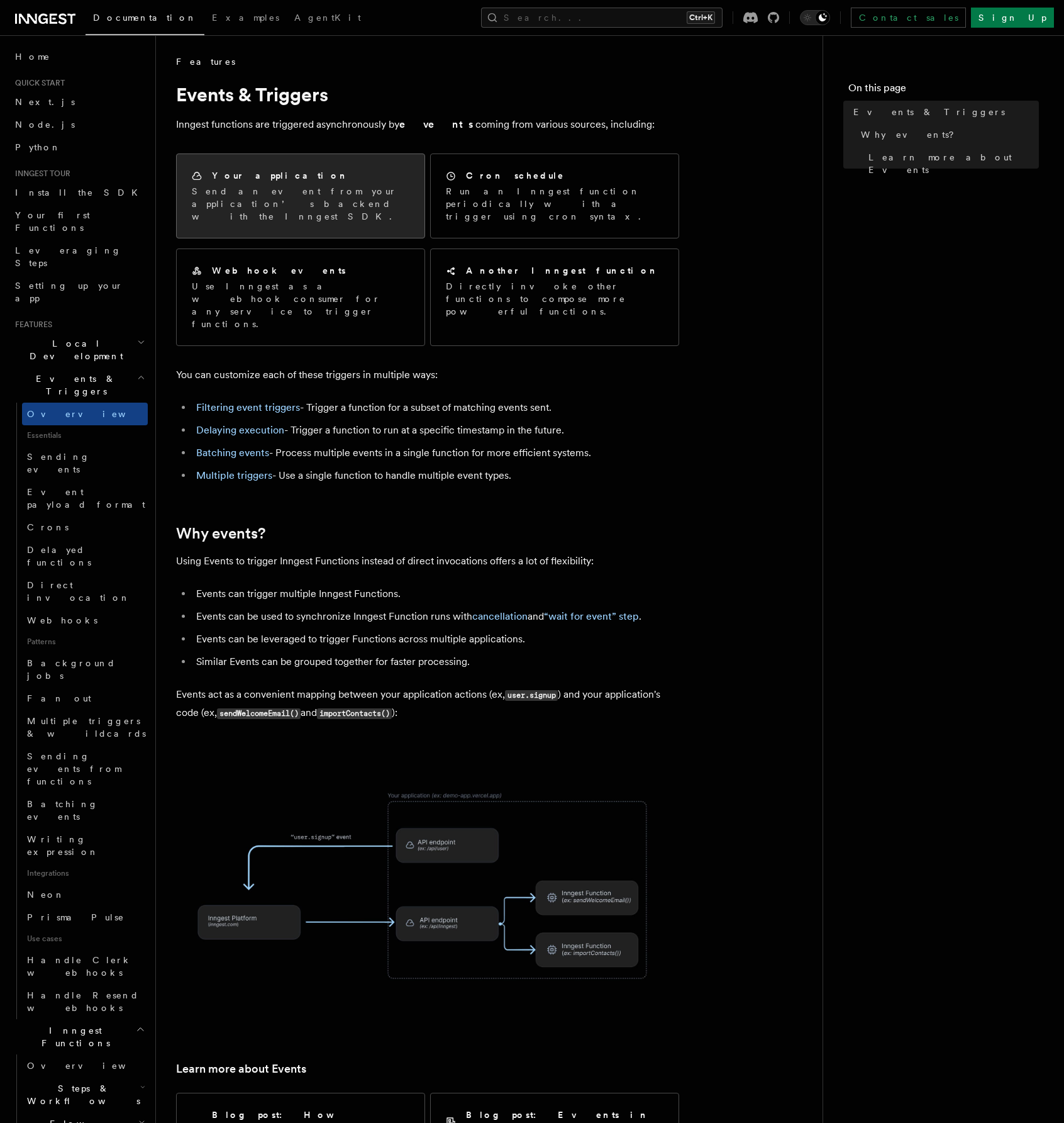
click at [310, 198] on p "Send an event from your application’s backend with the Inngest SDK." at bounding box center [301, 204] width 217 height 38
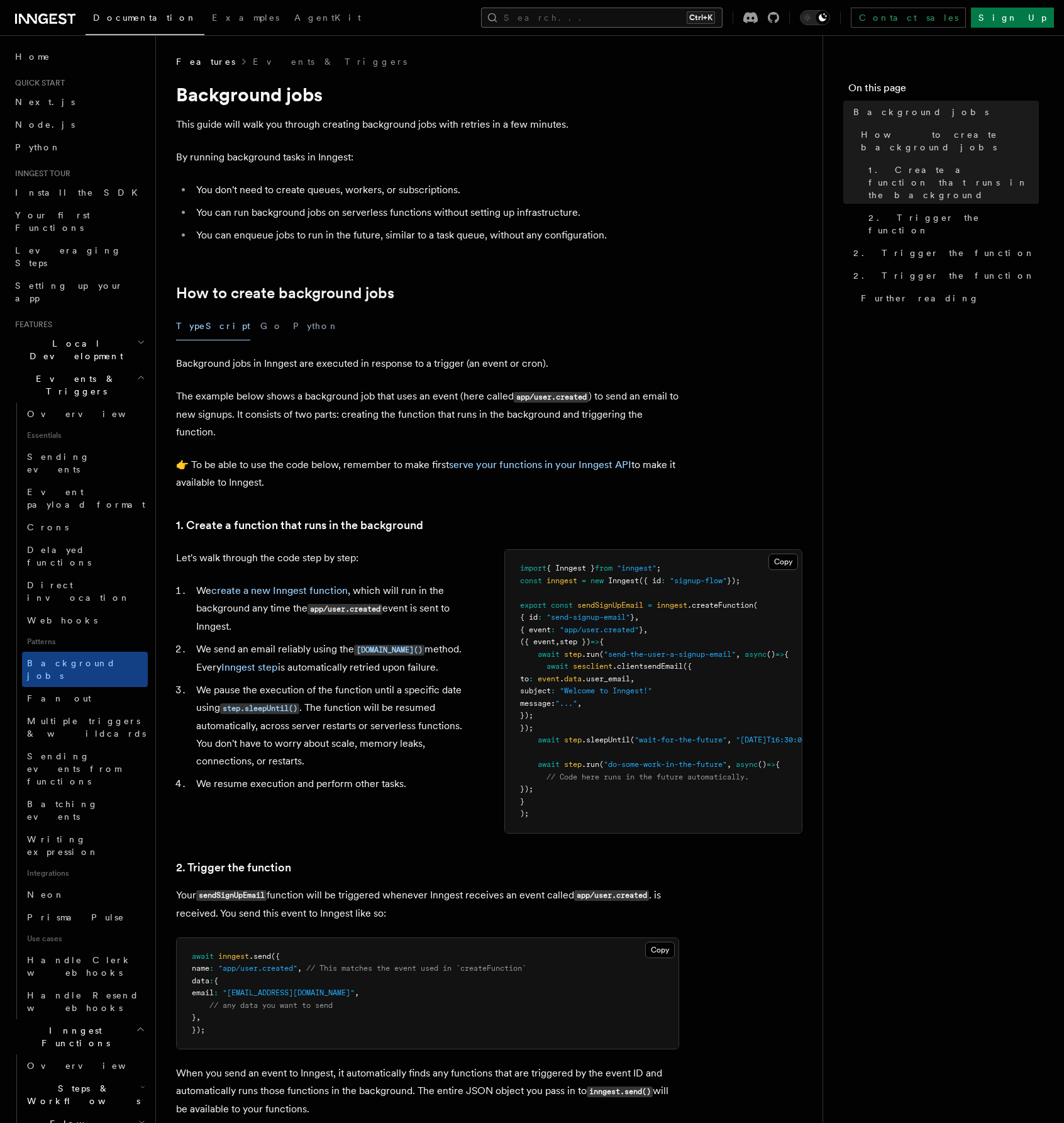
click at [687, 23] on button "Search... Ctrl+K" at bounding box center [602, 17] width 242 height 20
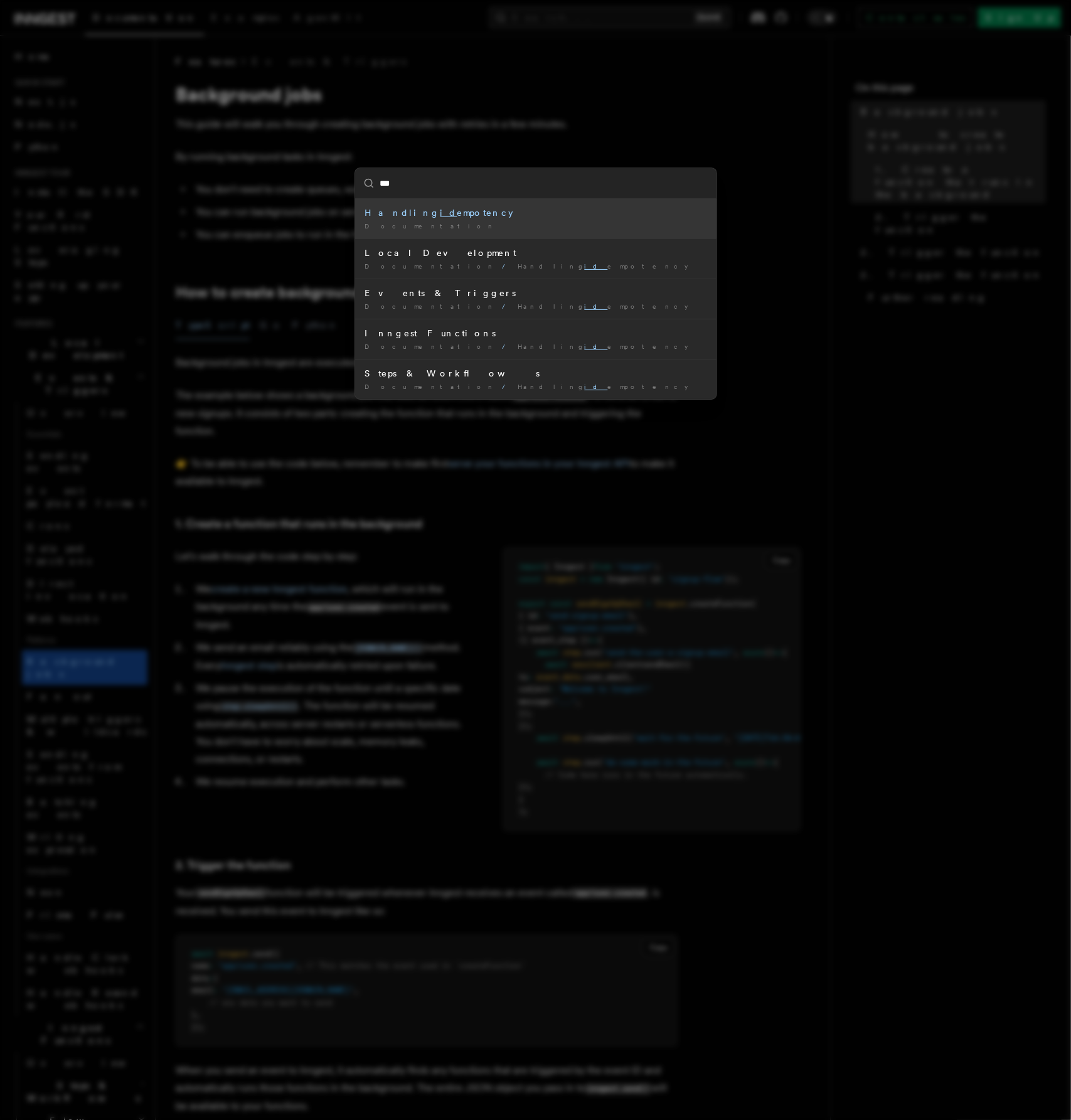
type input "****"
click at [447, 214] on div "Handling idem potency" at bounding box center [536, 212] width 342 height 12
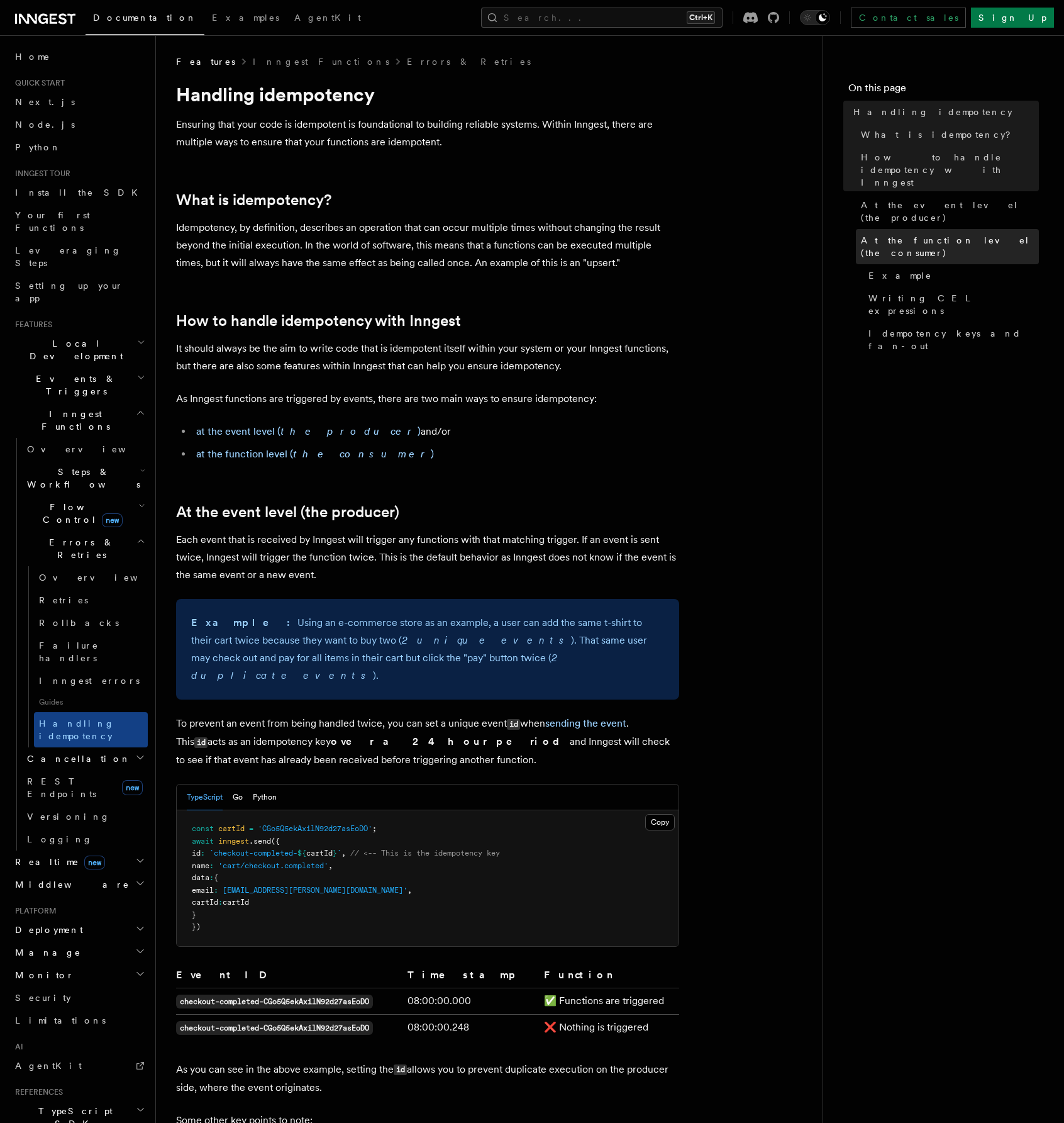
click at [890, 234] on span "At the function level (the consumer)" at bounding box center [950, 246] width 178 height 25
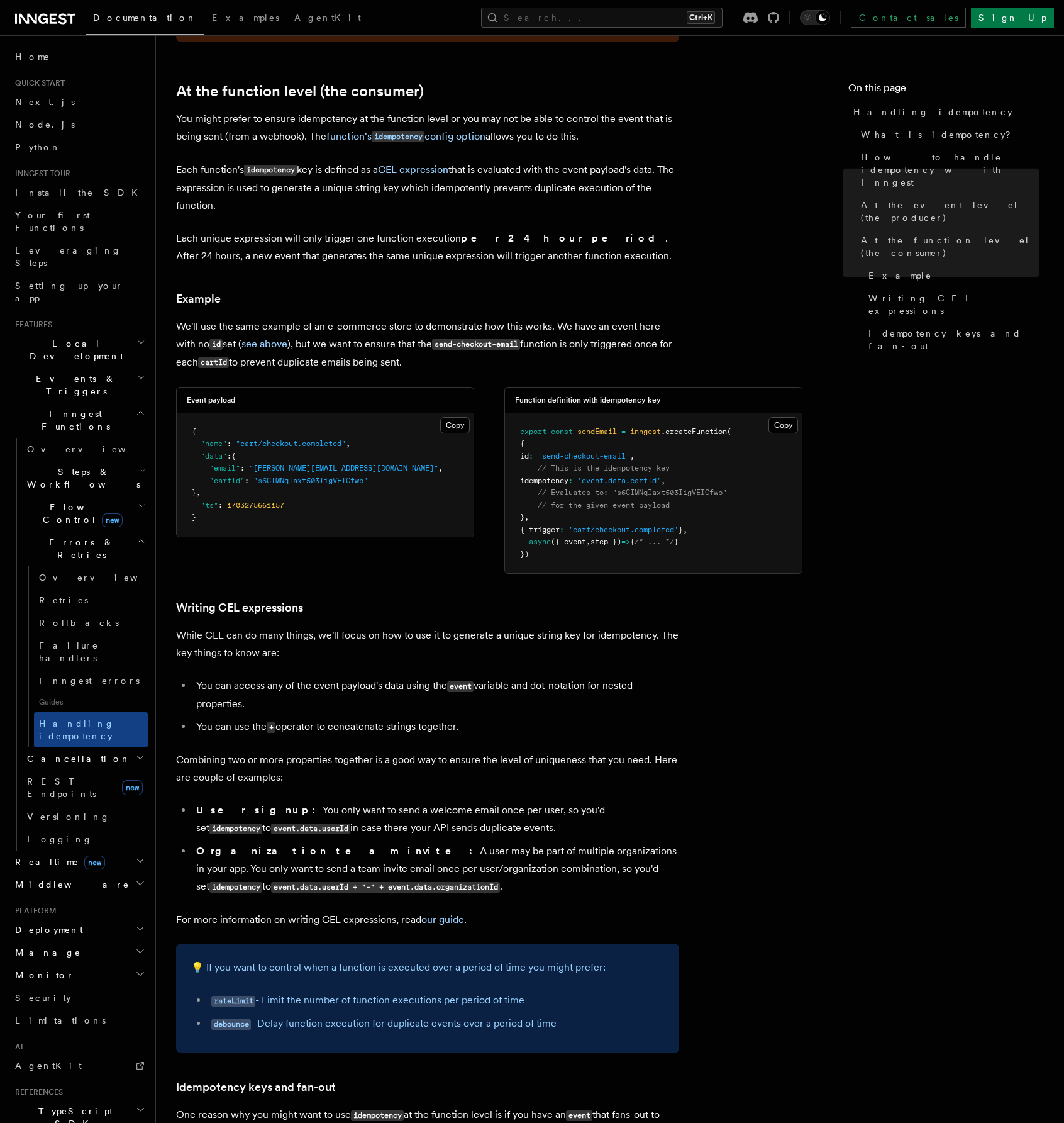
scroll to position [1448, 0]
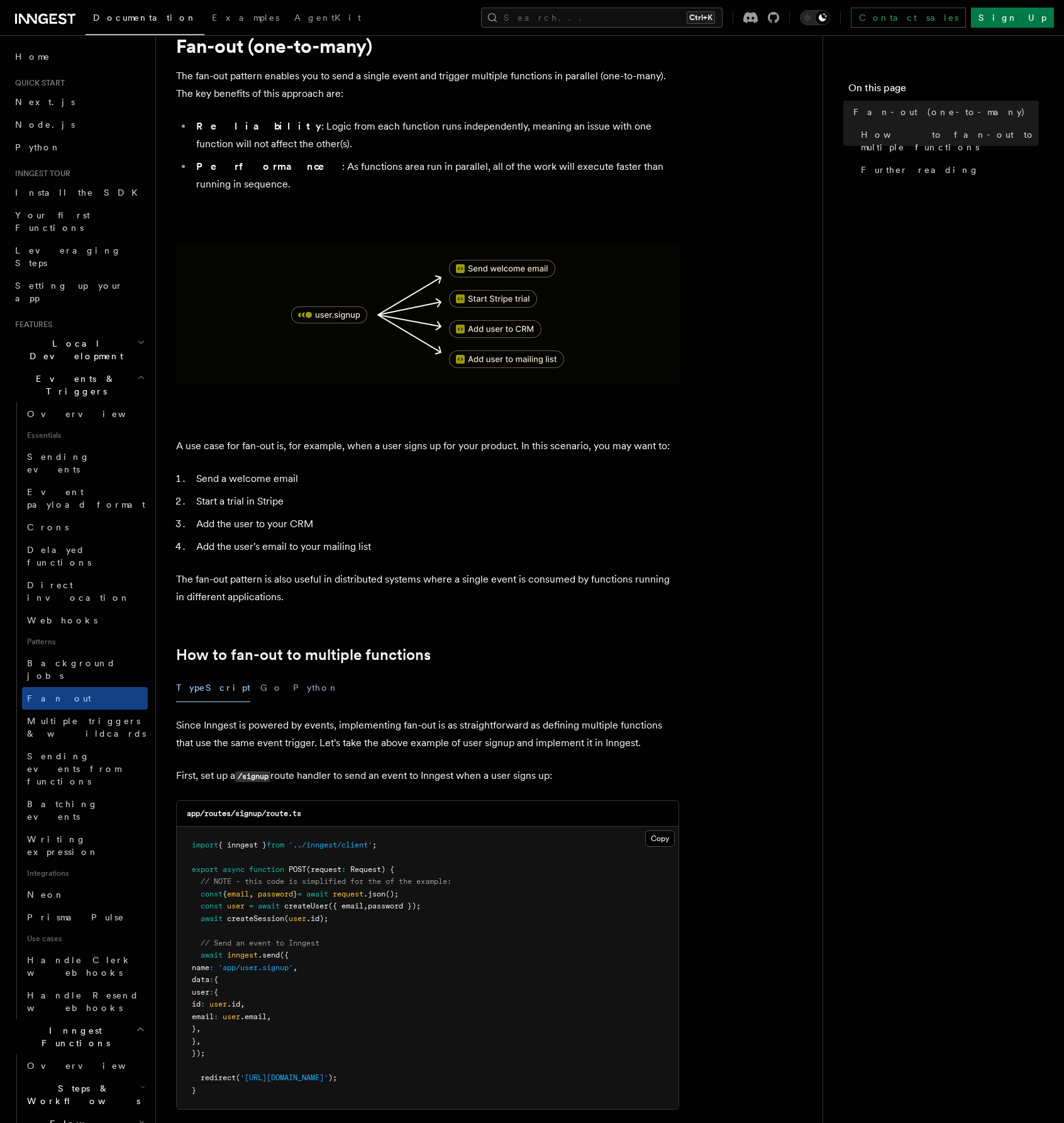
scroll to position [189, 0]
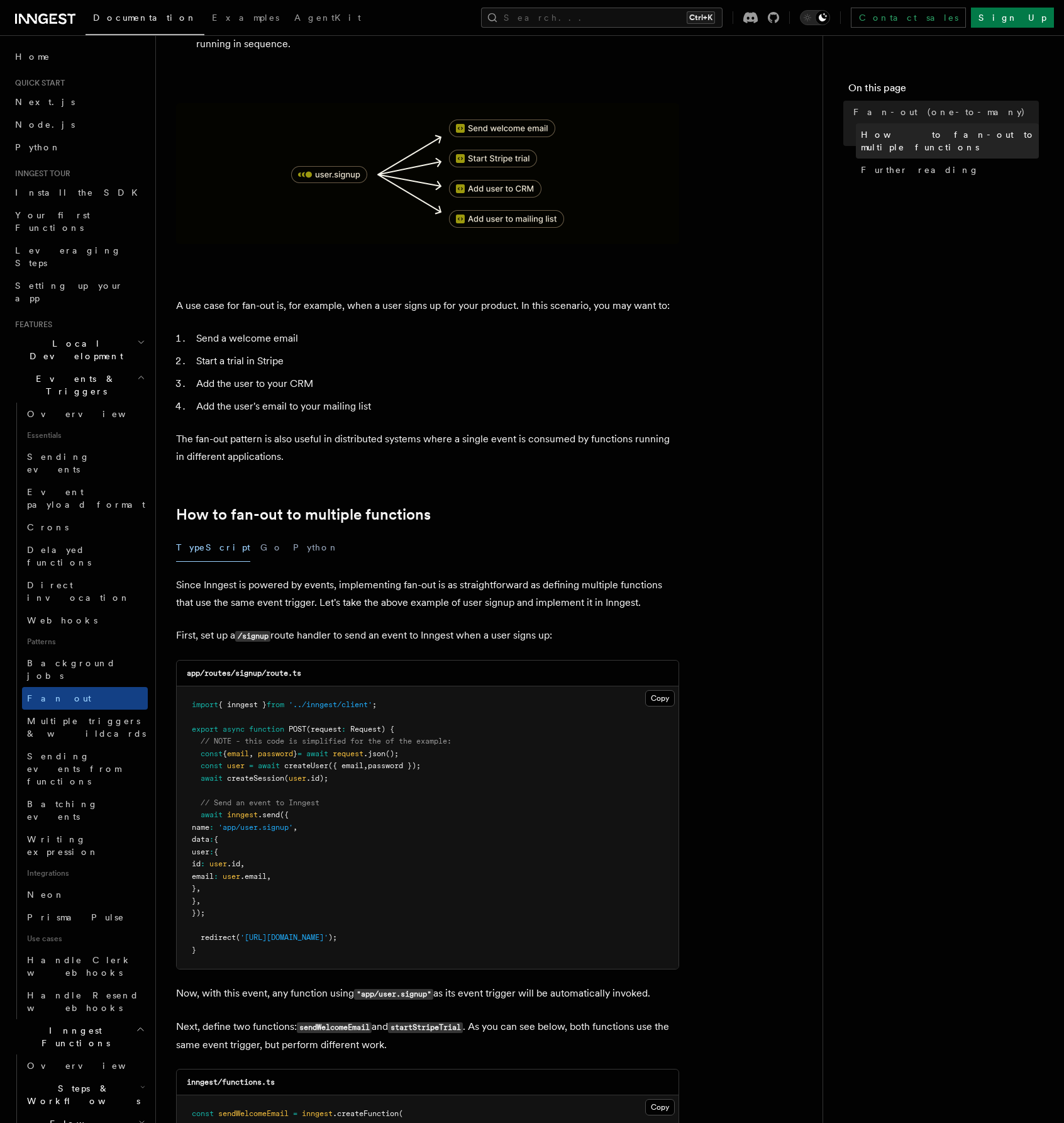
click at [945, 132] on span "How to fan-out to multiple functions" at bounding box center [950, 141] width 178 height 25
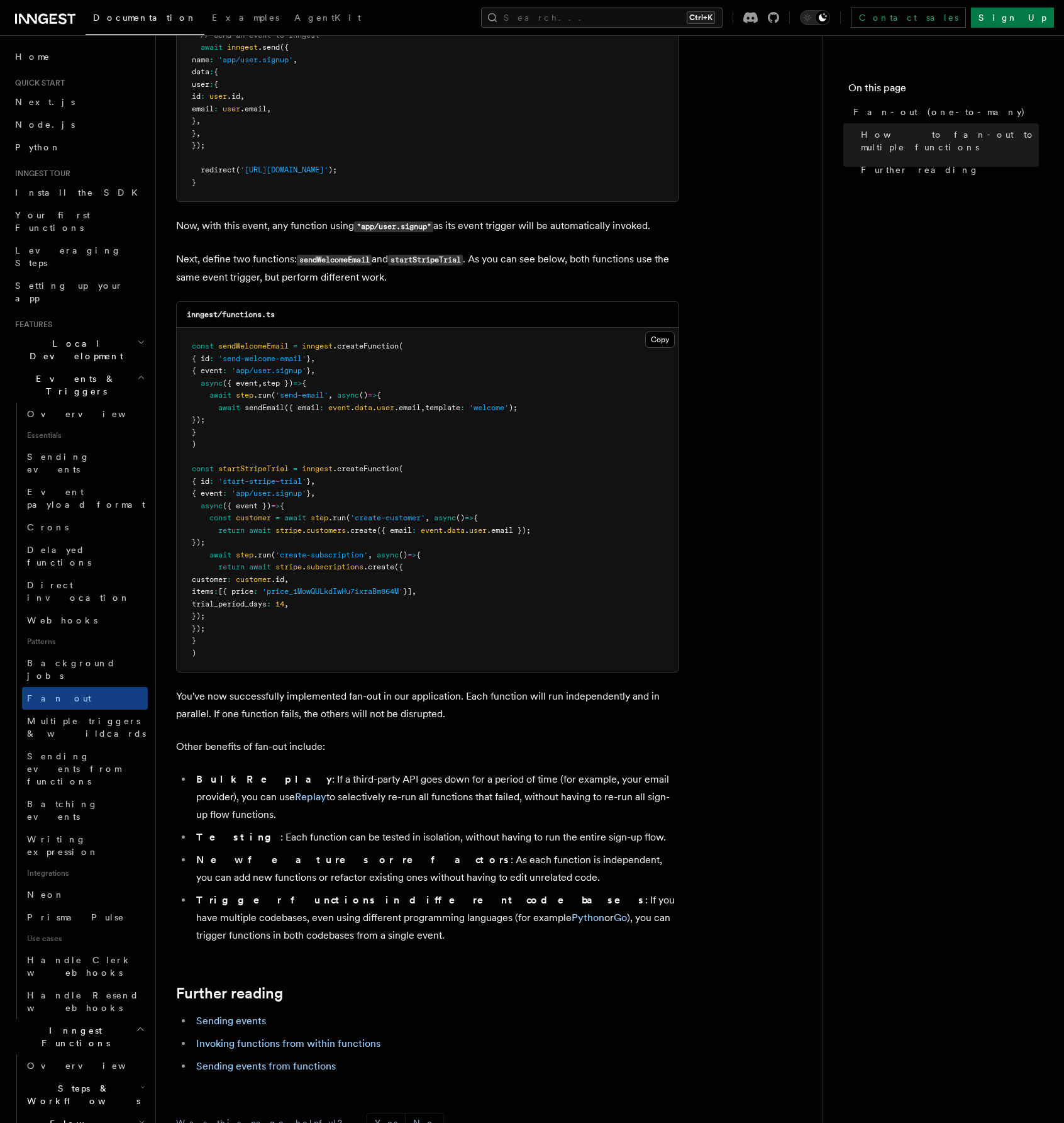
scroll to position [994, 0]
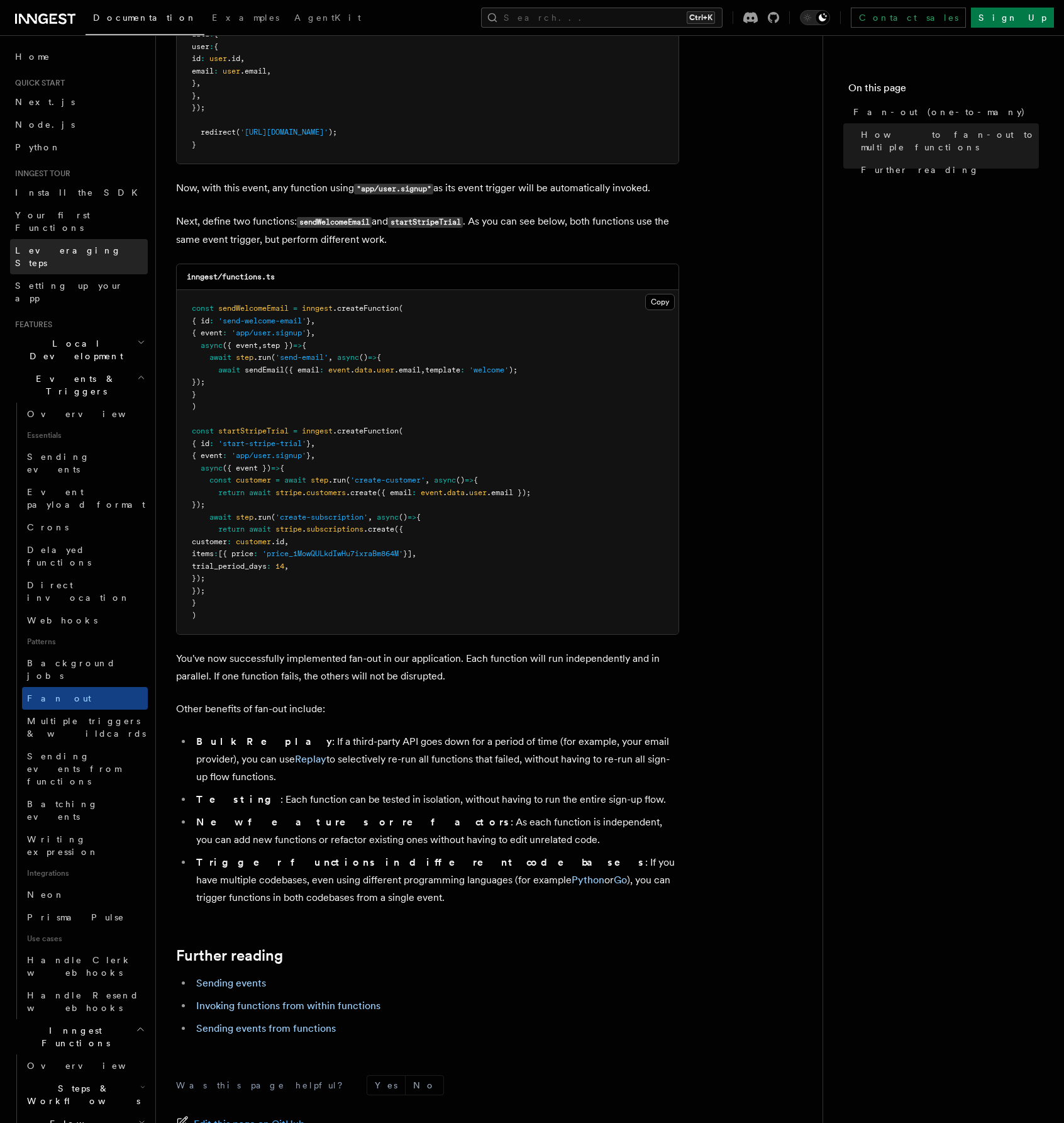
click at [71, 245] on span "Leveraging Steps" at bounding box center [68, 257] width 106 height 23
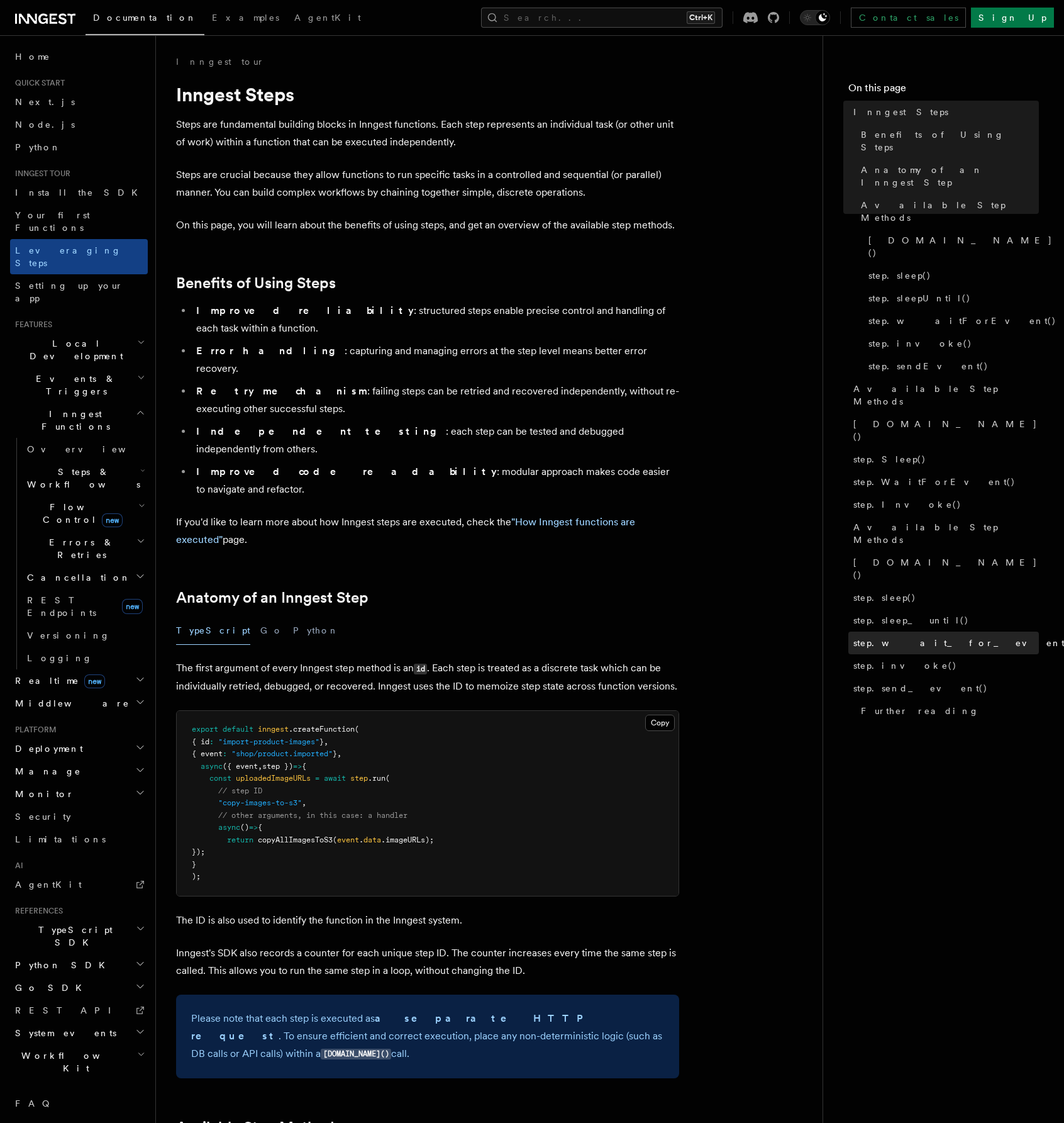
click at [916, 637] on span "step.wait_for_event()" at bounding box center [963, 642] width 220 height 12
click at [882, 637] on span "step.wait_for_event()" at bounding box center [963, 642] width 220 height 12
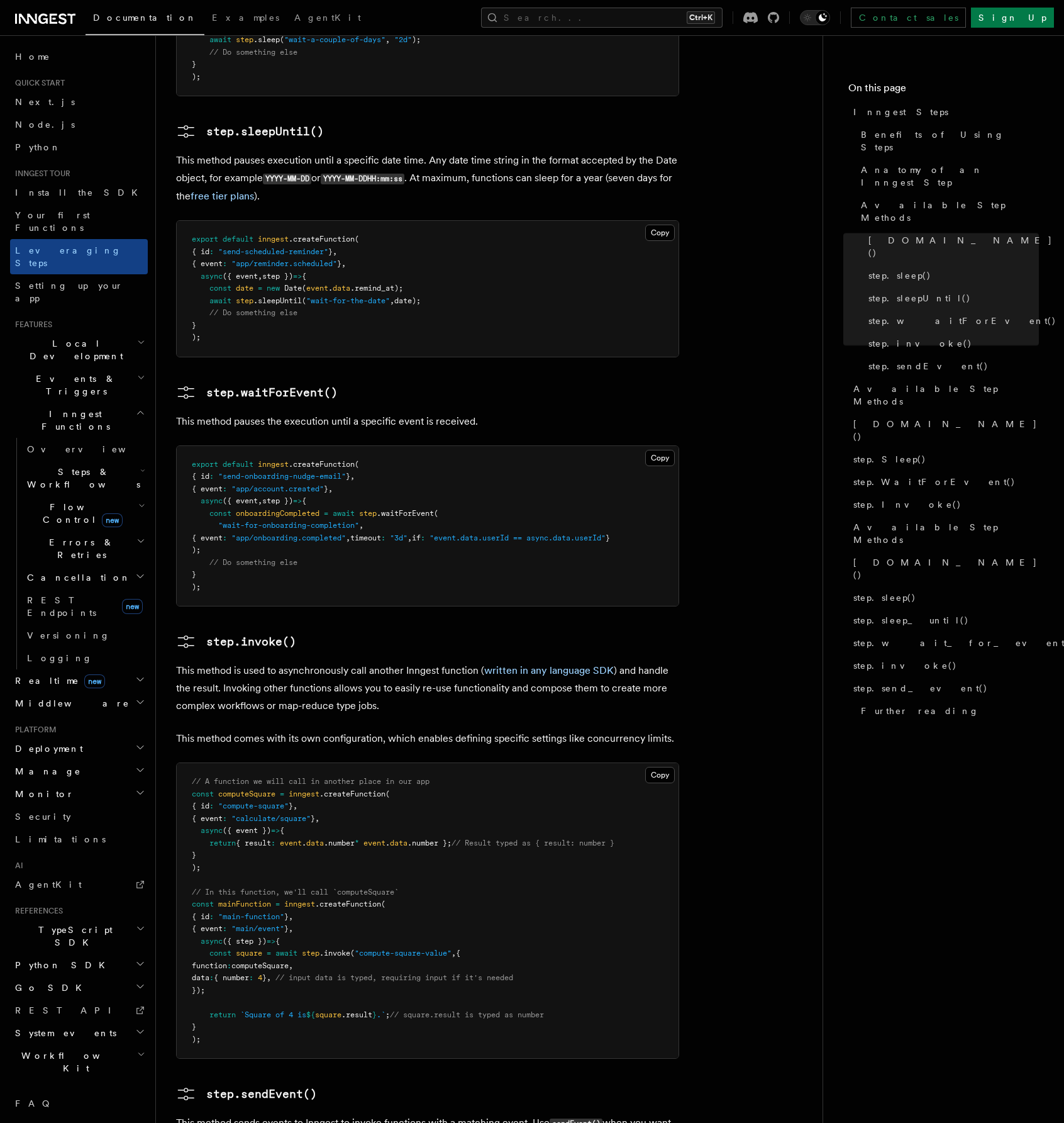
scroll to position [1502, 0]
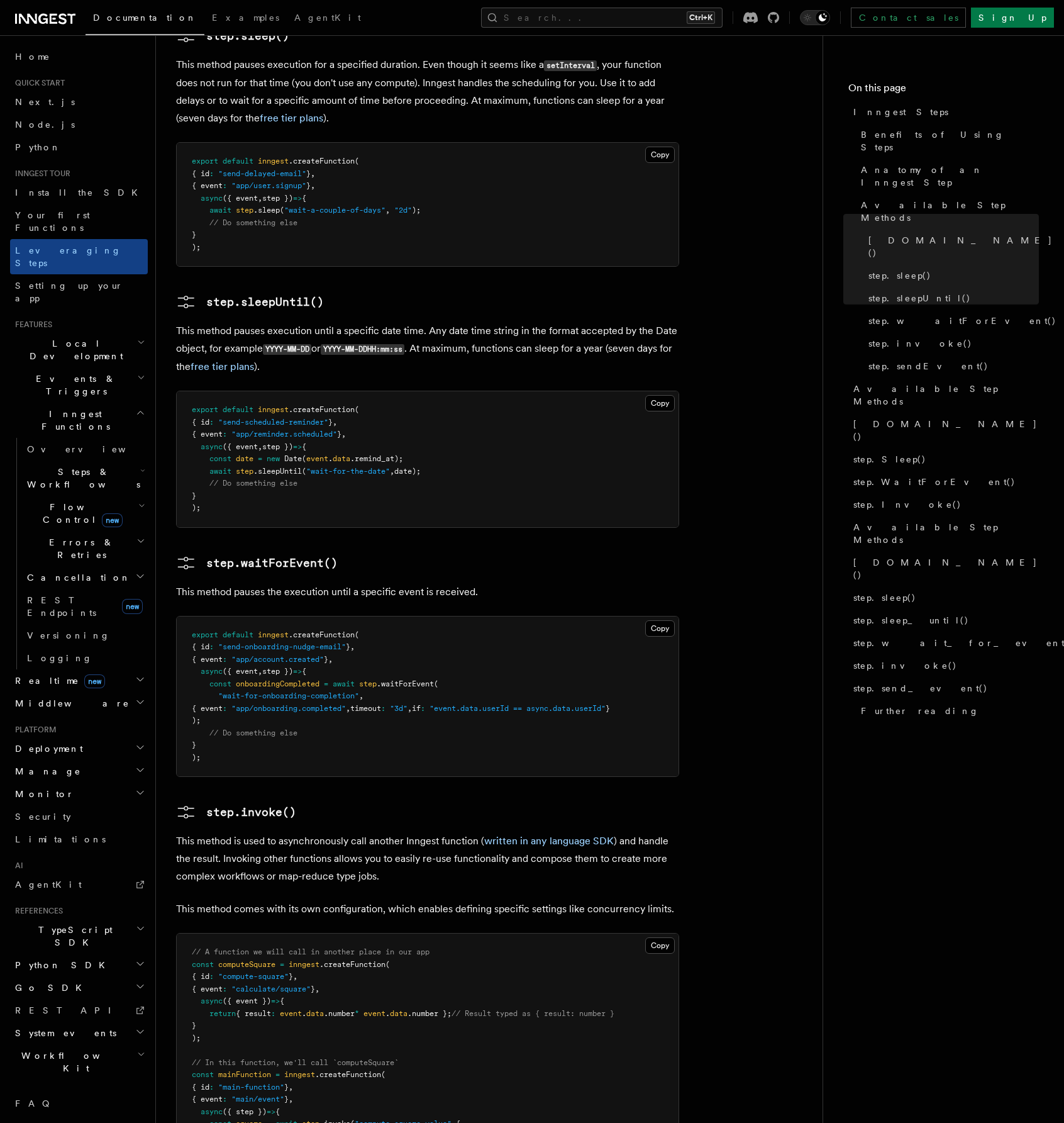
click at [92, 531] on h2 "Errors & Retries" at bounding box center [85, 548] width 126 height 35
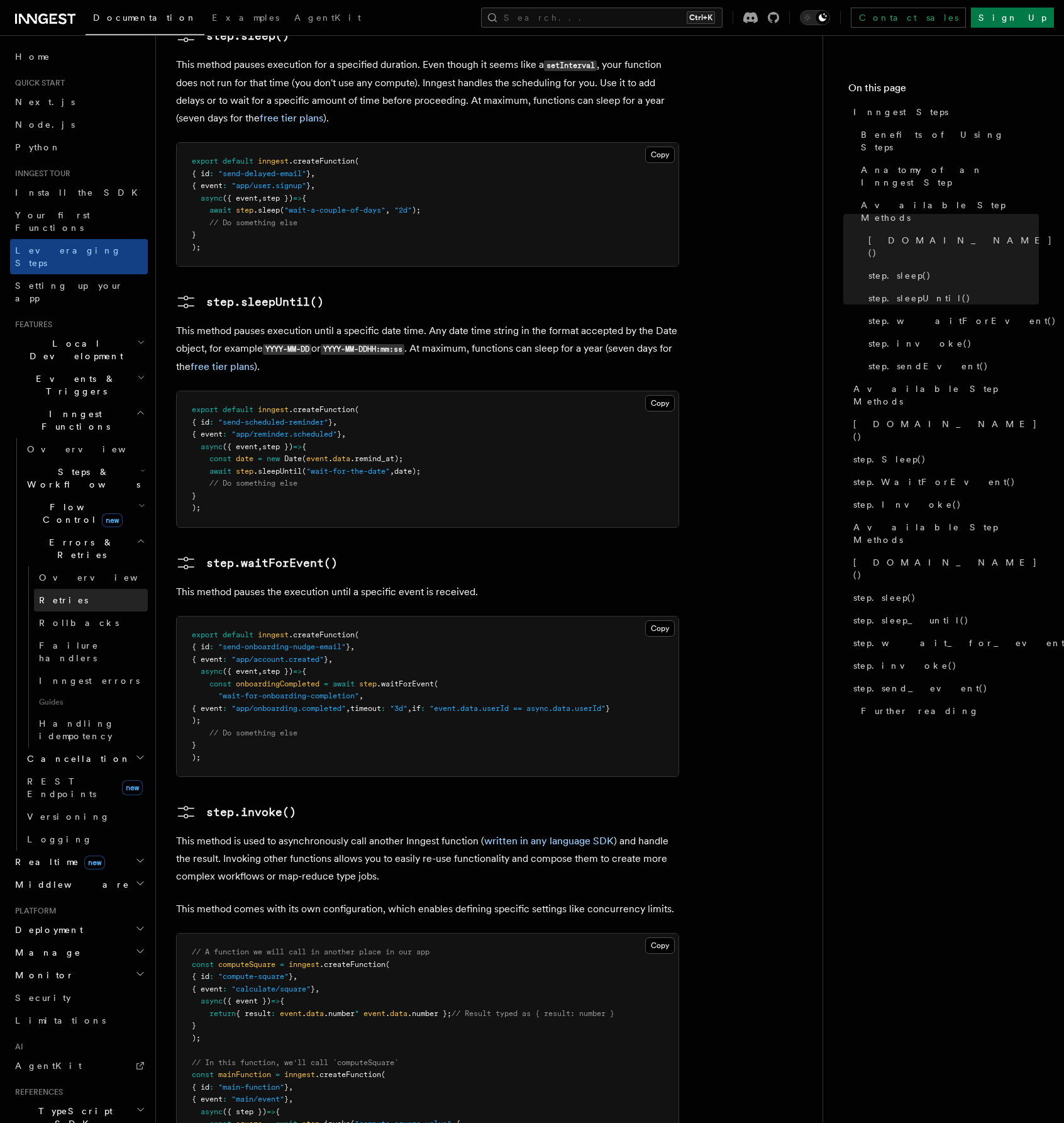
click at [58, 595] on span "Retries" at bounding box center [64, 600] width 49 height 10
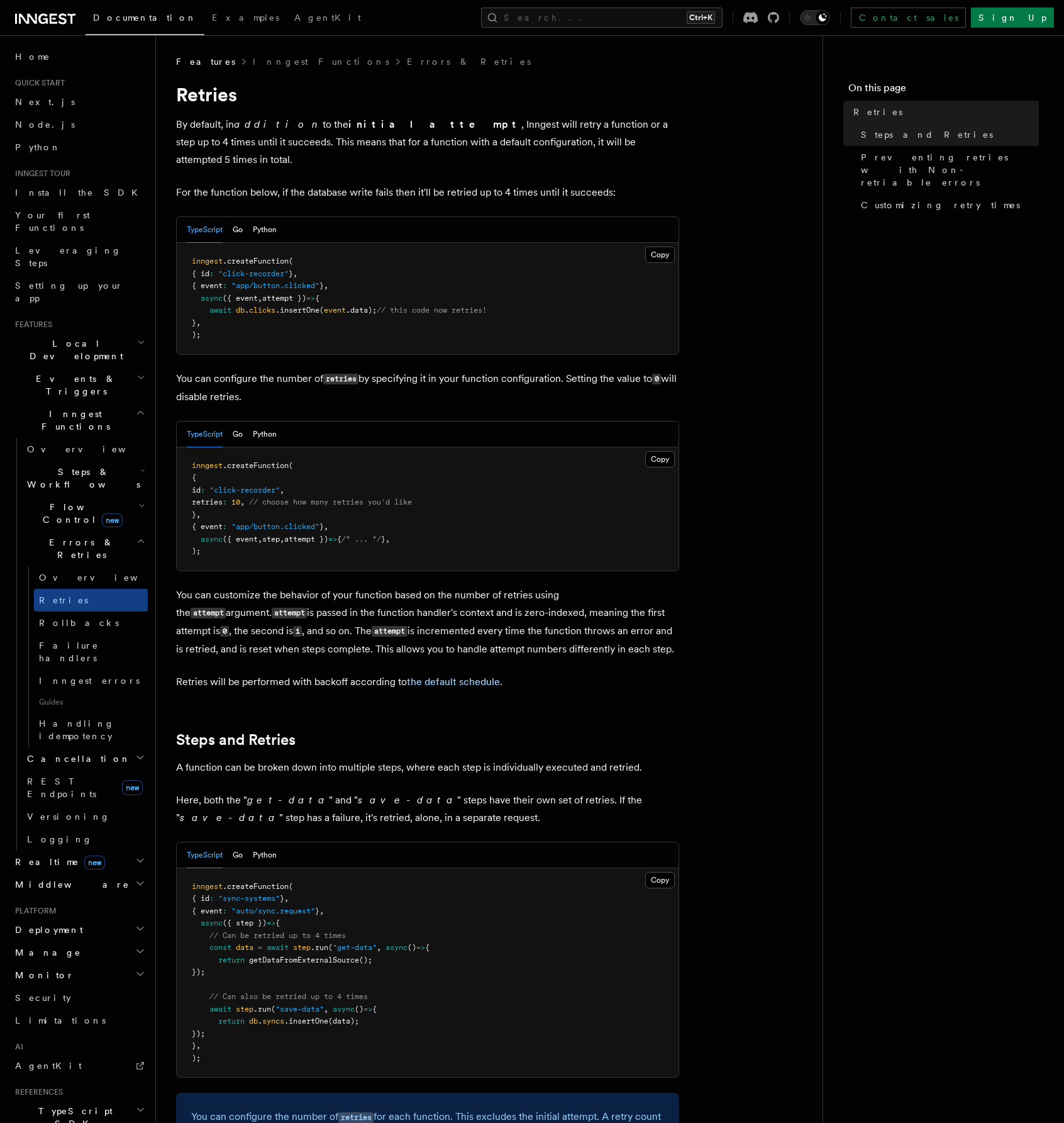
click at [73, 373] on span "Events & Triggers" at bounding box center [73, 385] width 127 height 25
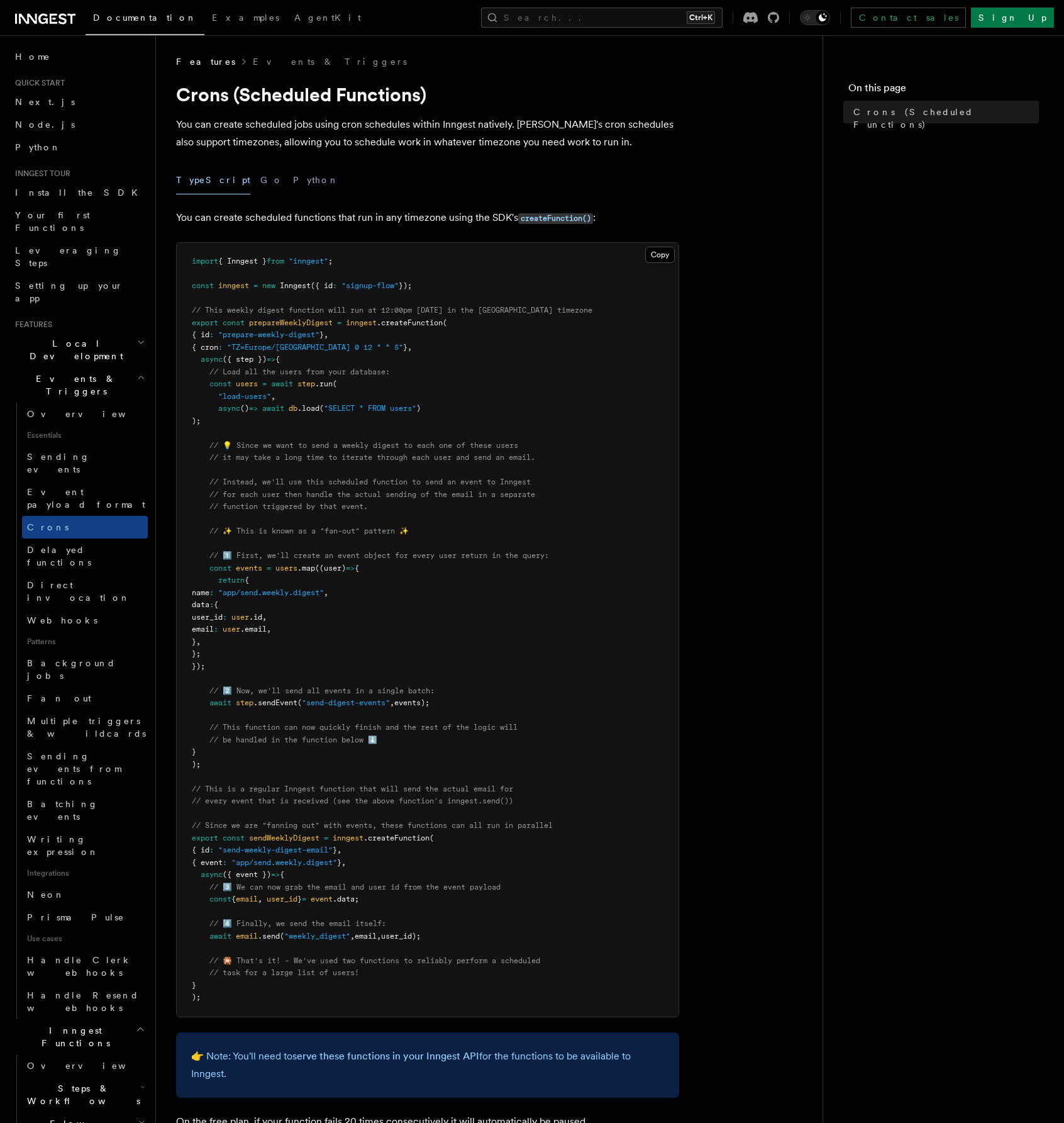
scroll to position [126, 0]
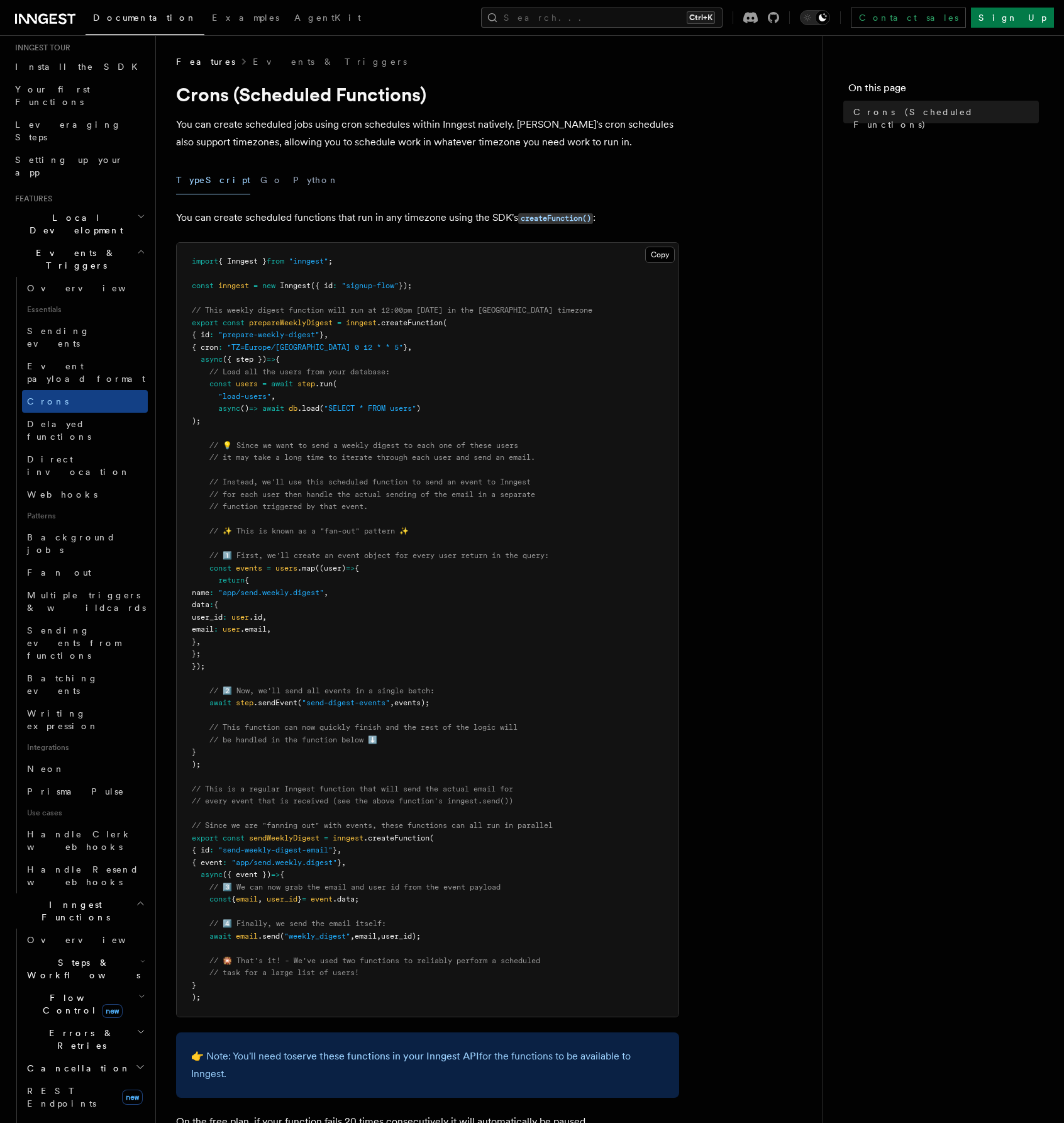
click at [771, 481] on article "Features Events & Triggers Crons (Scheduled Functions) You can create scheduled…" at bounding box center [490, 718] width 627 height 1325
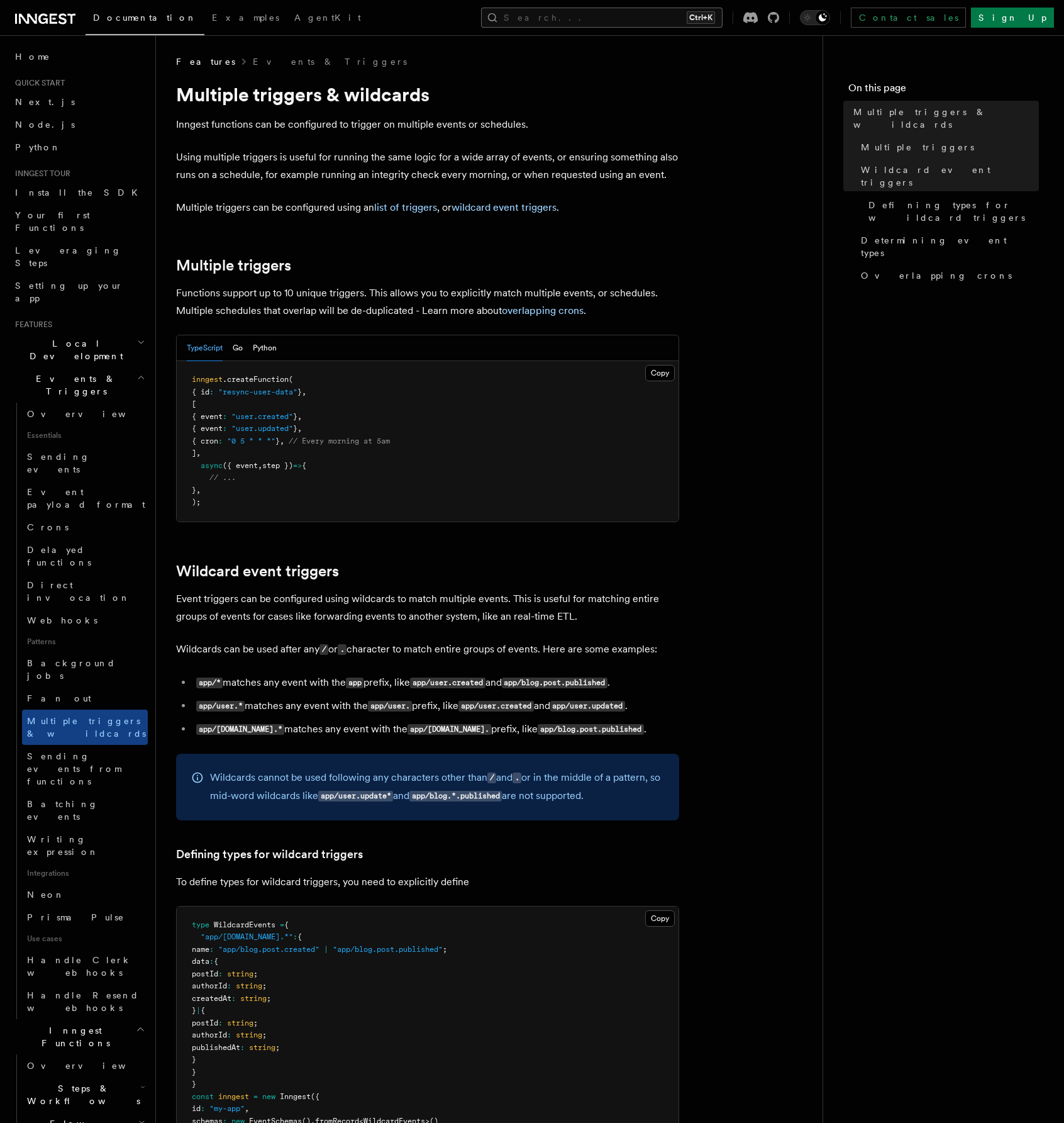
click at [665, 17] on button "Search... Ctrl+K" at bounding box center [602, 17] width 242 height 20
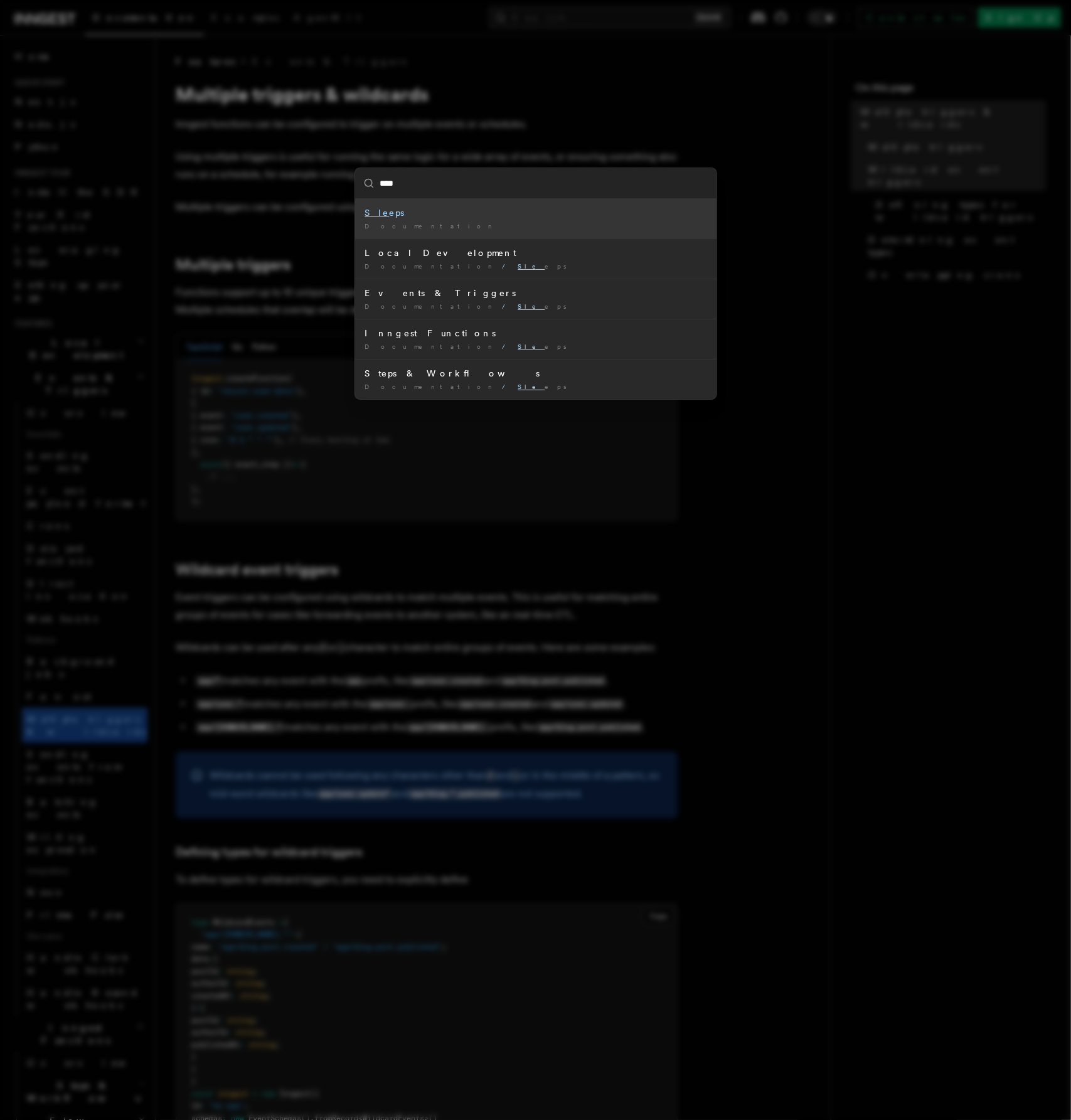
type input "*****"
click at [416, 209] on div "Sleeps" at bounding box center [536, 212] width 342 height 12
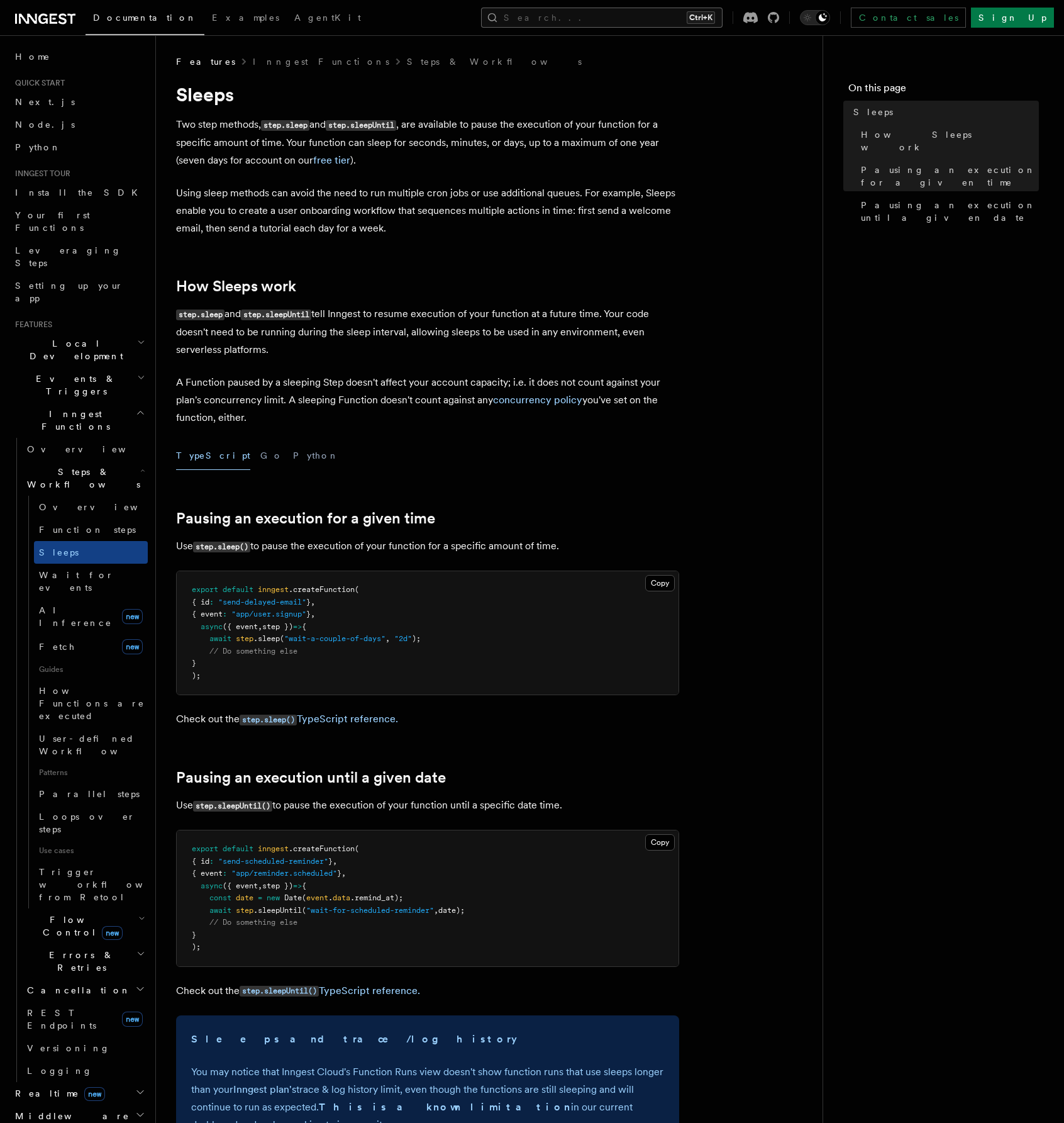
click at [641, 18] on button "Search... Ctrl+K" at bounding box center [602, 17] width 242 height 20
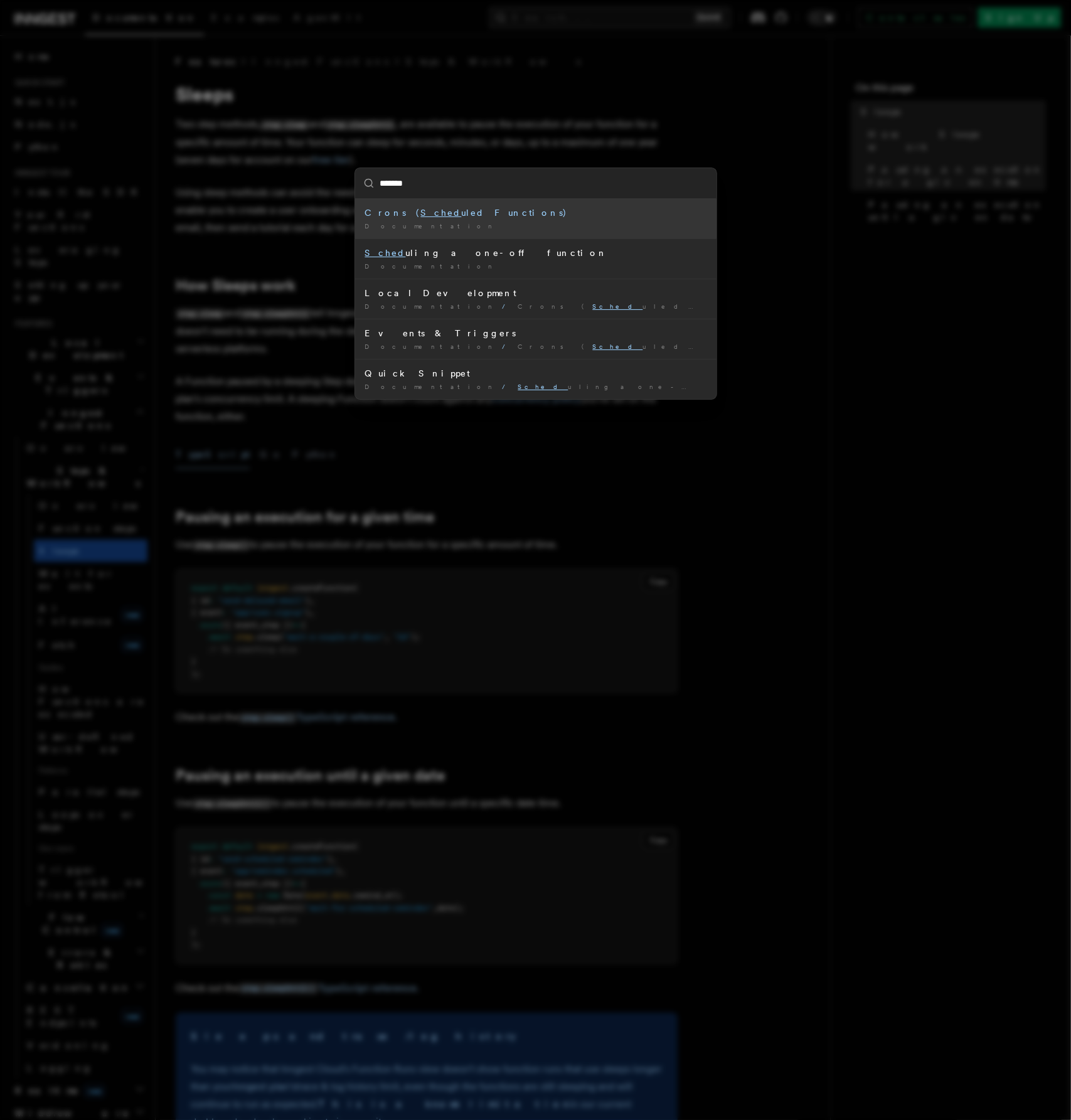
type input "********"
click at [468, 211] on div "Crons ( Schedule d Functions)" at bounding box center [536, 212] width 342 height 12
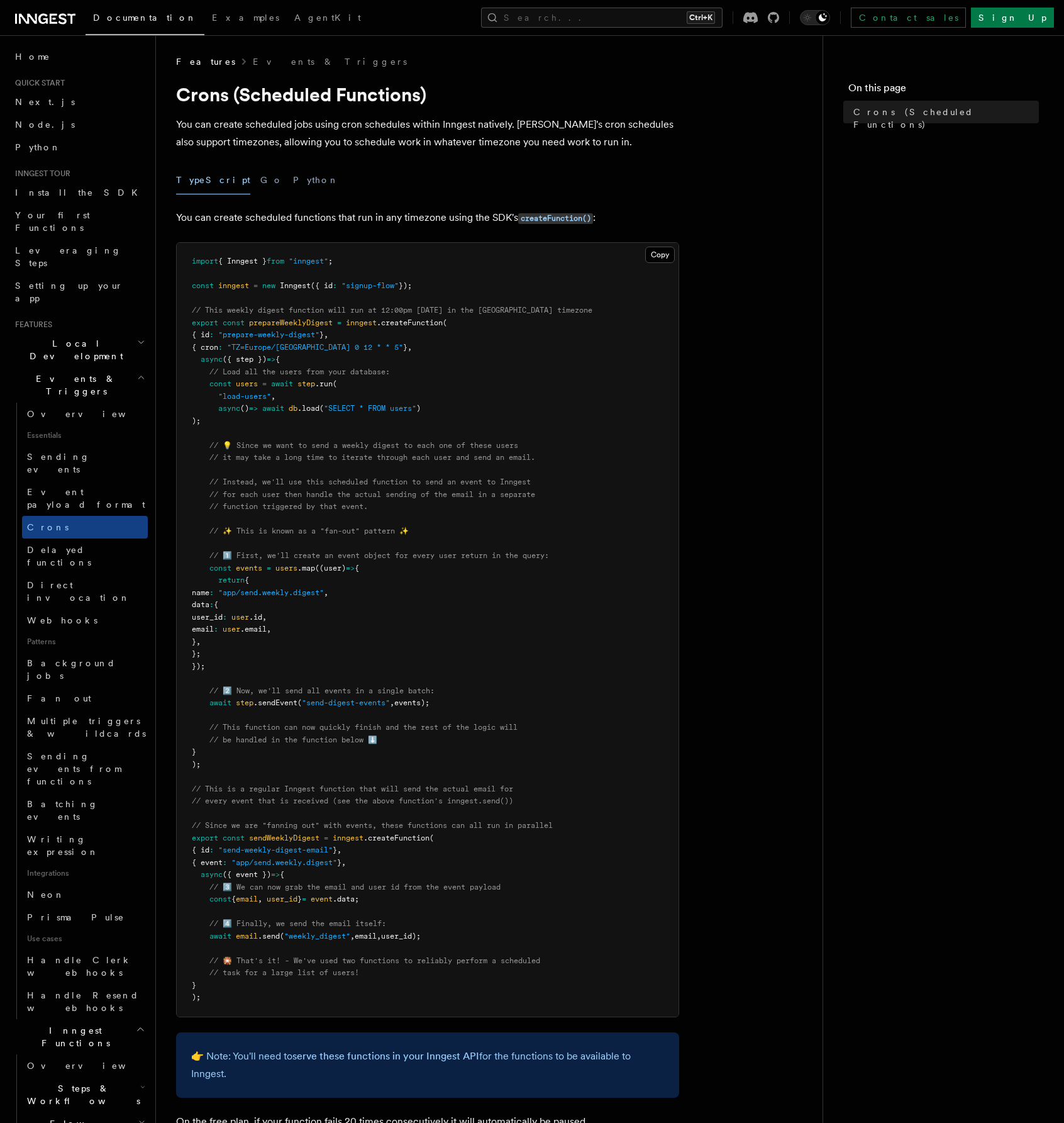
click at [766, 316] on article "Features Events & Triggers Crons (Scheduled Functions) You can create scheduled…" at bounding box center [490, 718] width 627 height 1325
click at [771, 348] on article "Features Events & Triggers Crons (Scheduled Functions) You can create scheduled…" at bounding box center [490, 718] width 627 height 1325
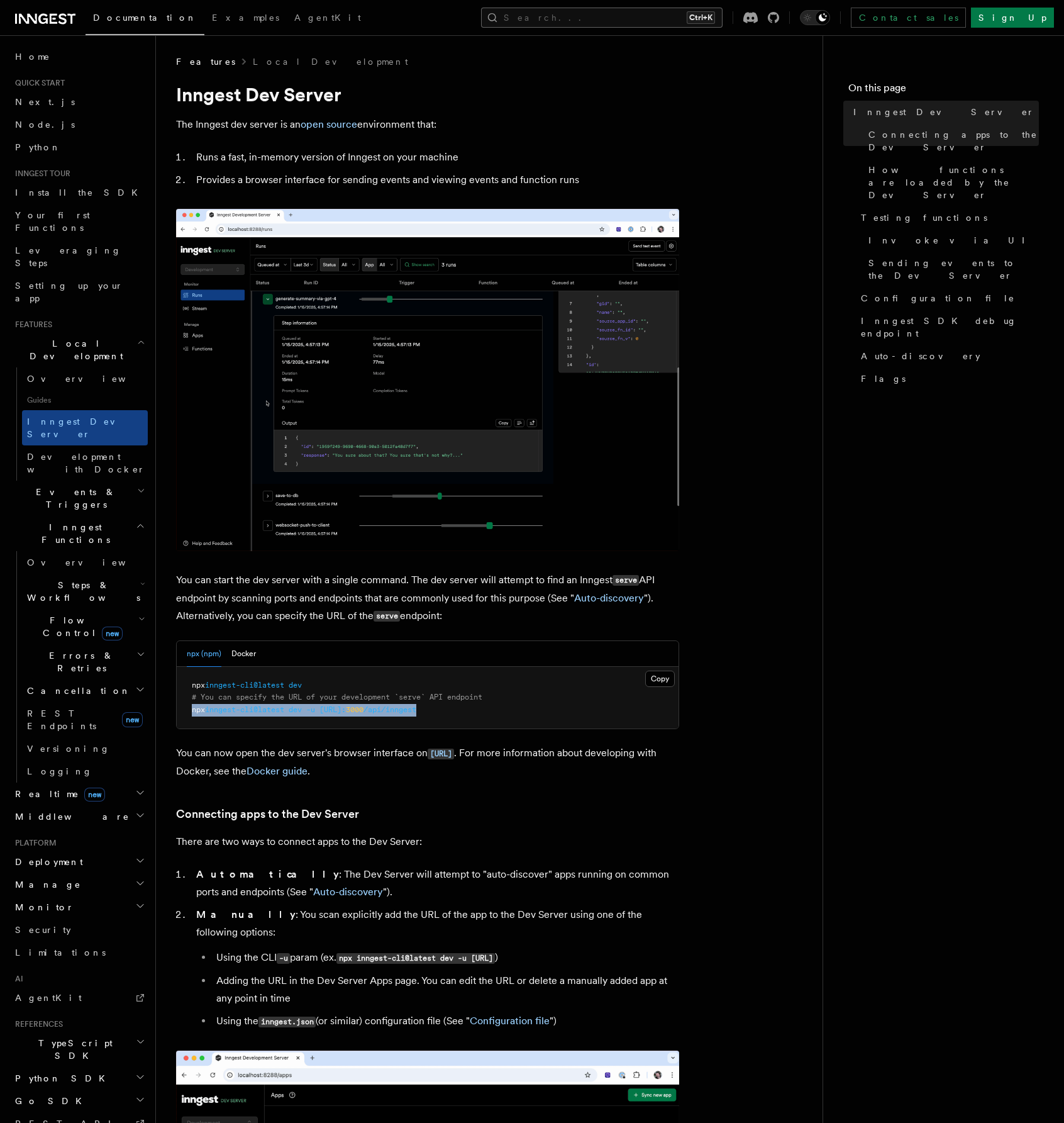
click at [641, 16] on button "Search... Ctrl+K" at bounding box center [602, 17] width 242 height 20
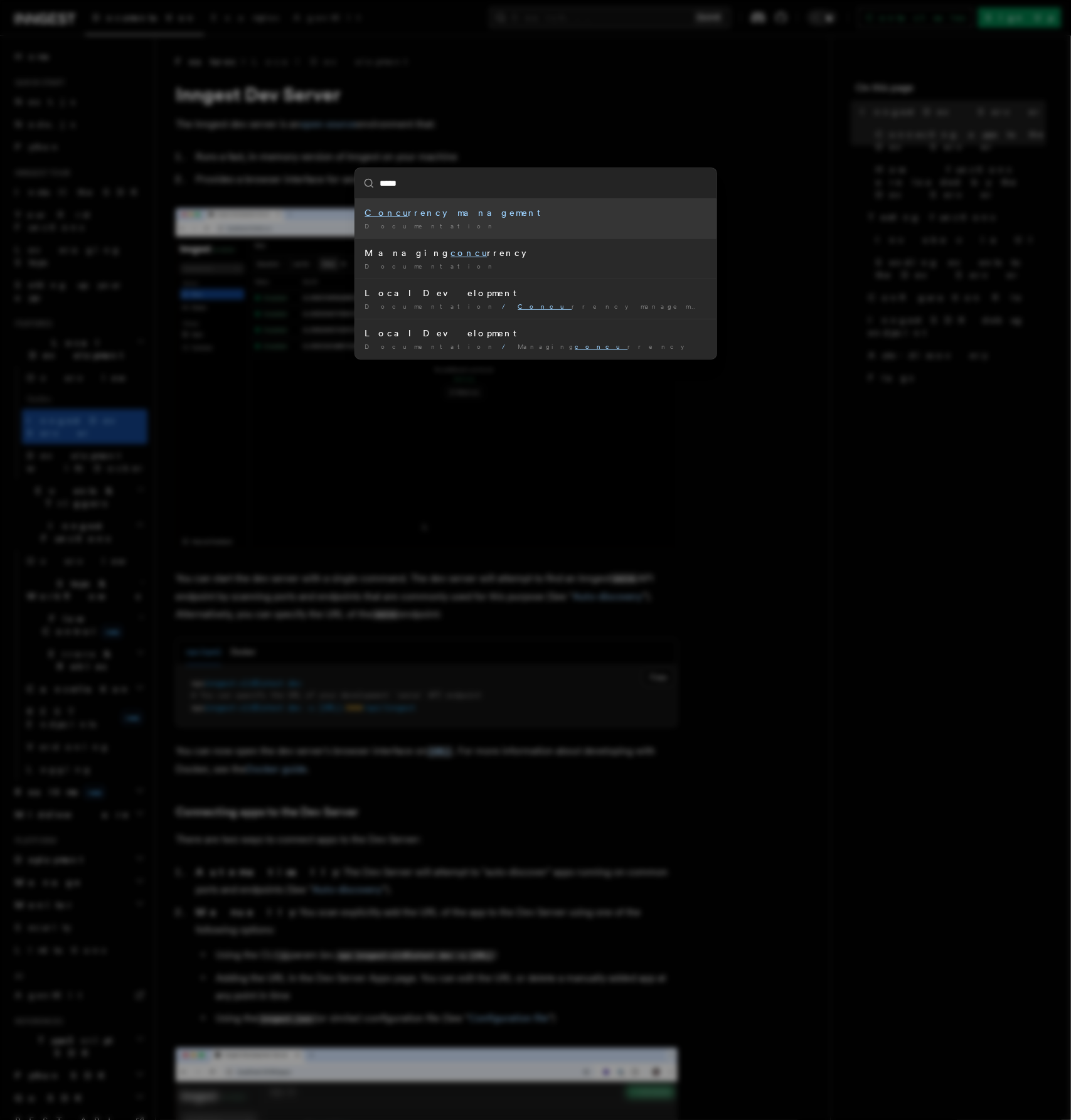
type input "******"
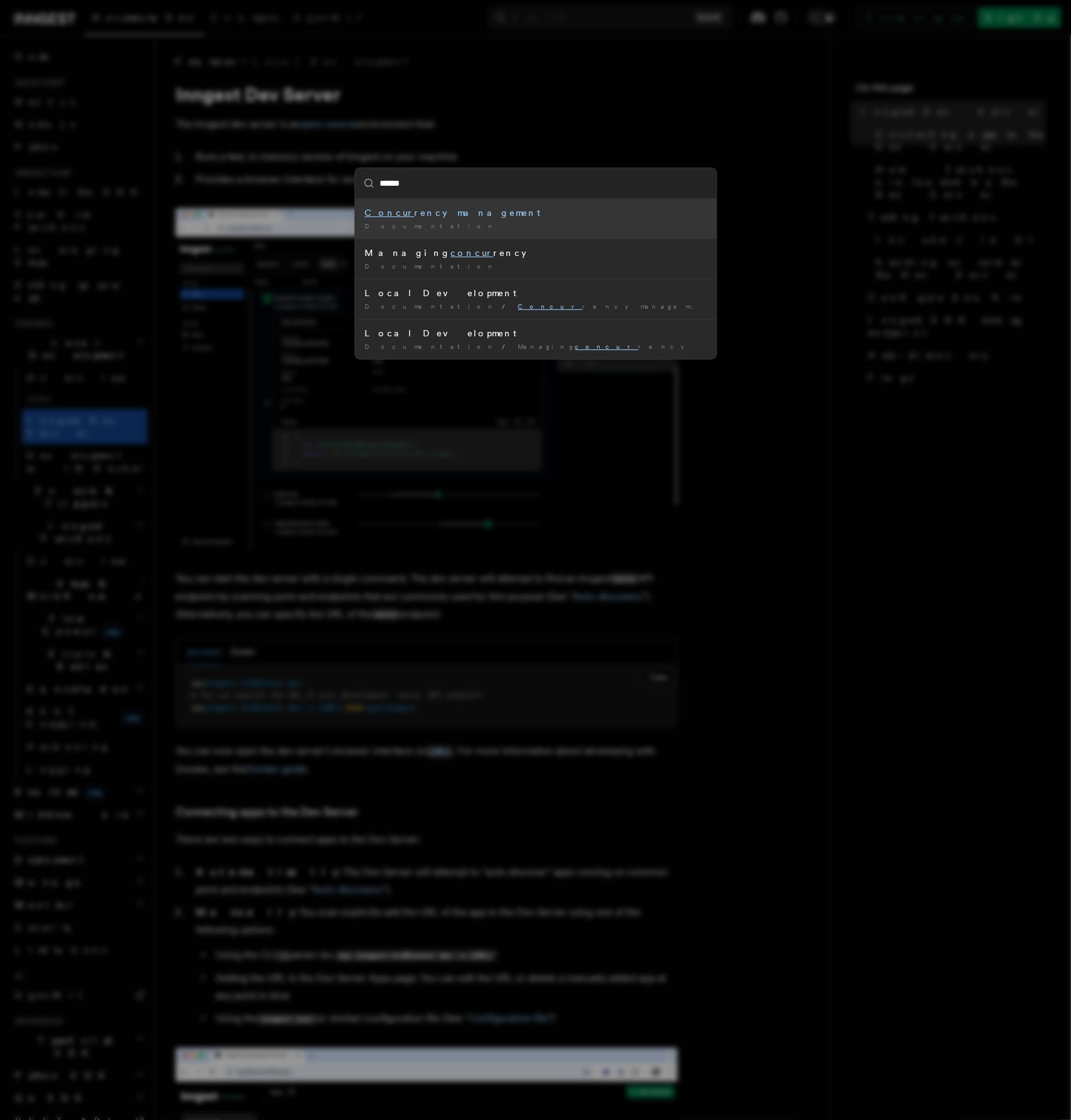
click at [443, 215] on div "Concur rency management" at bounding box center [536, 212] width 342 height 12
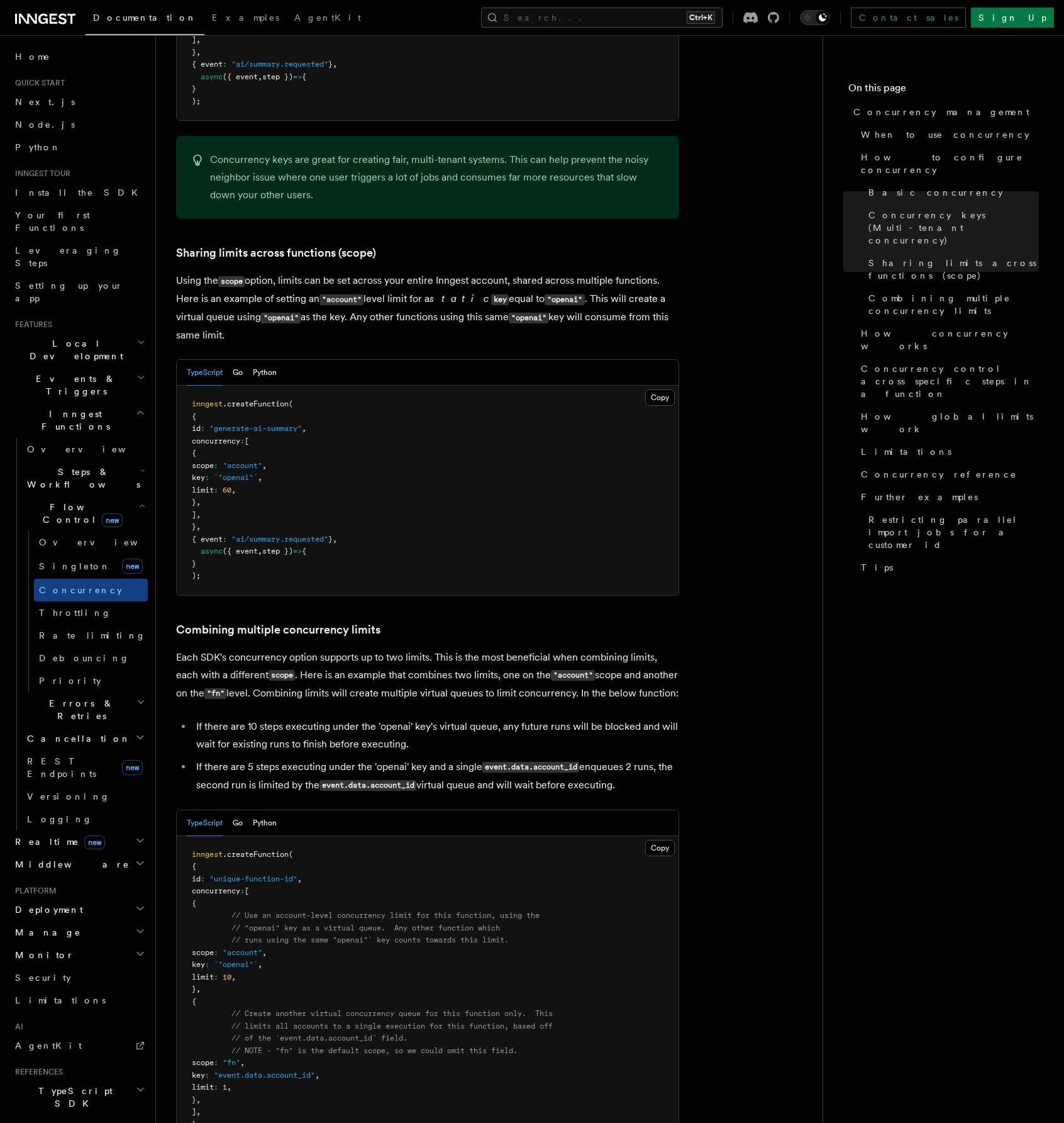
scroll to position [1447, 0]
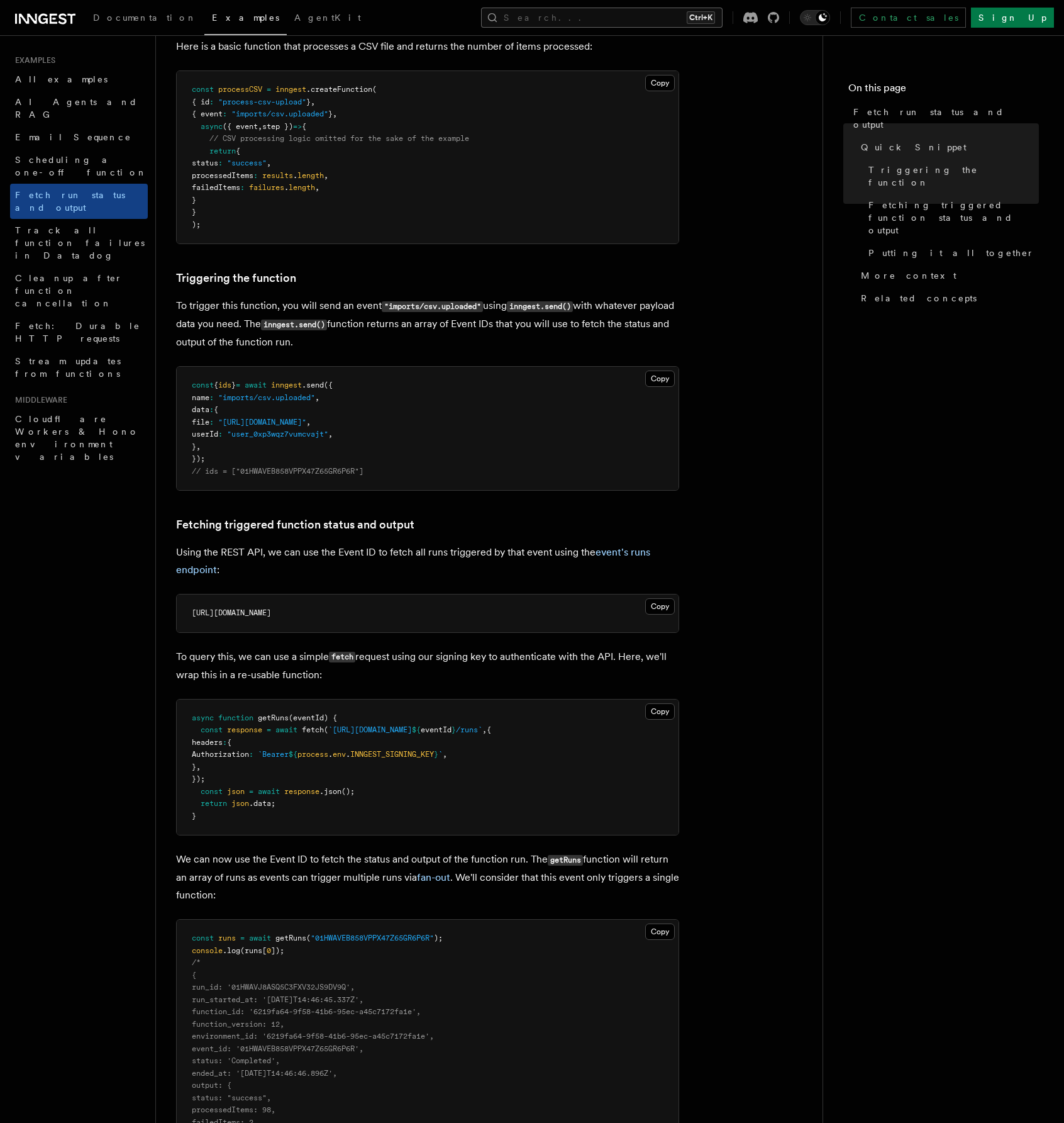
click at [631, 20] on button "Search... Ctrl+K" at bounding box center [602, 17] width 242 height 20
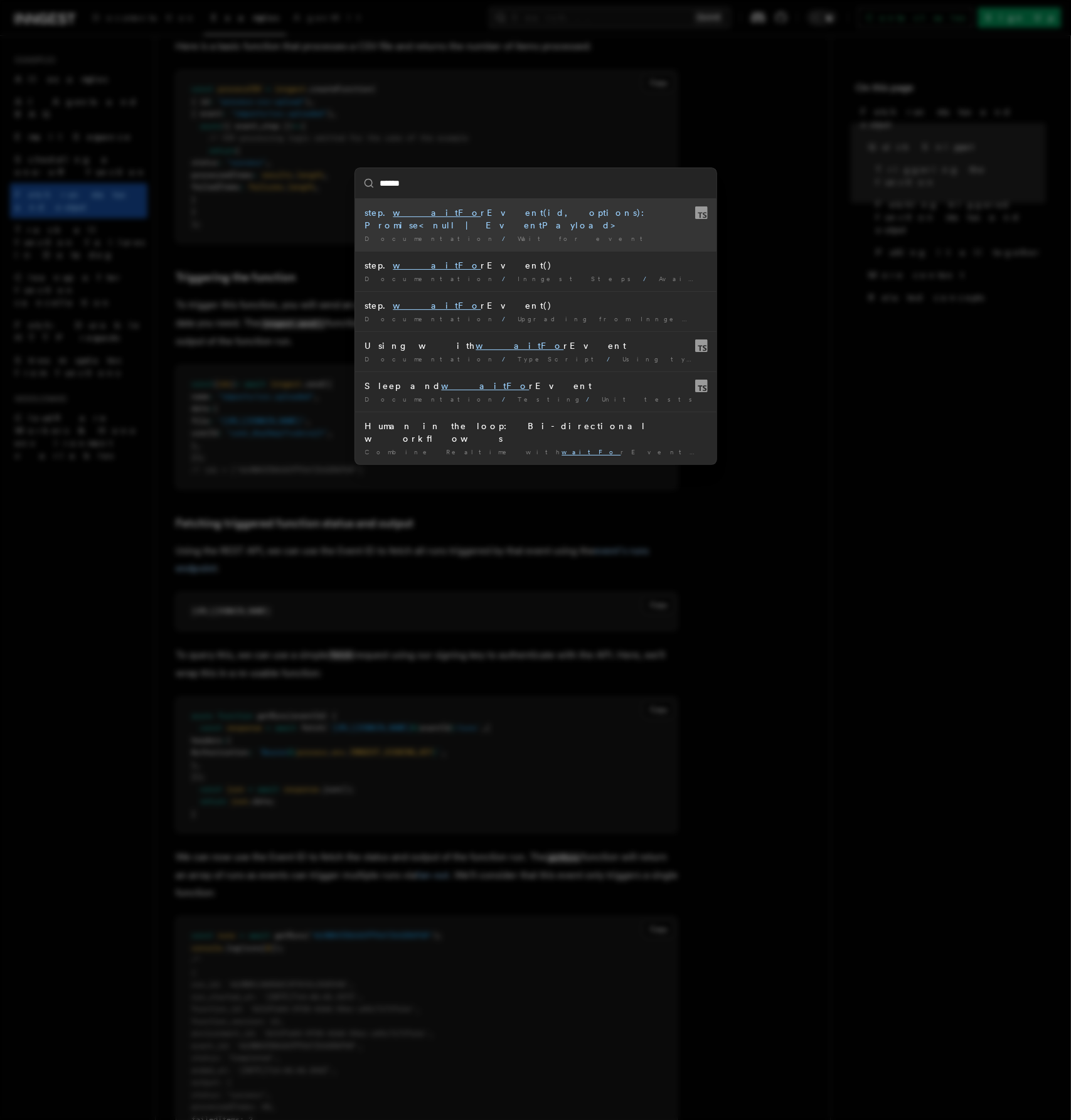
type input "*******"
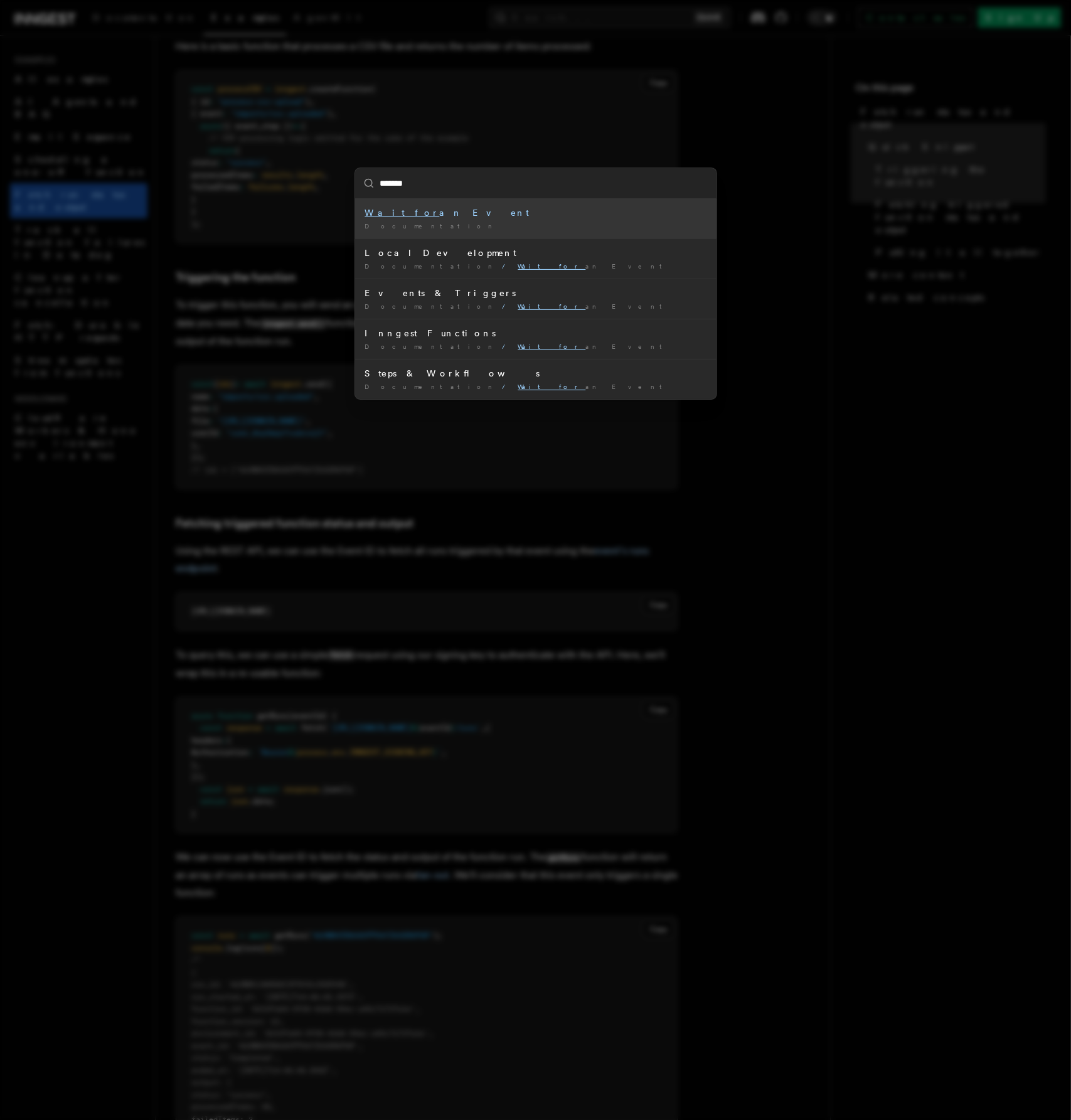
click at [439, 216] on div "Wait for an Event" at bounding box center [536, 212] width 342 height 12
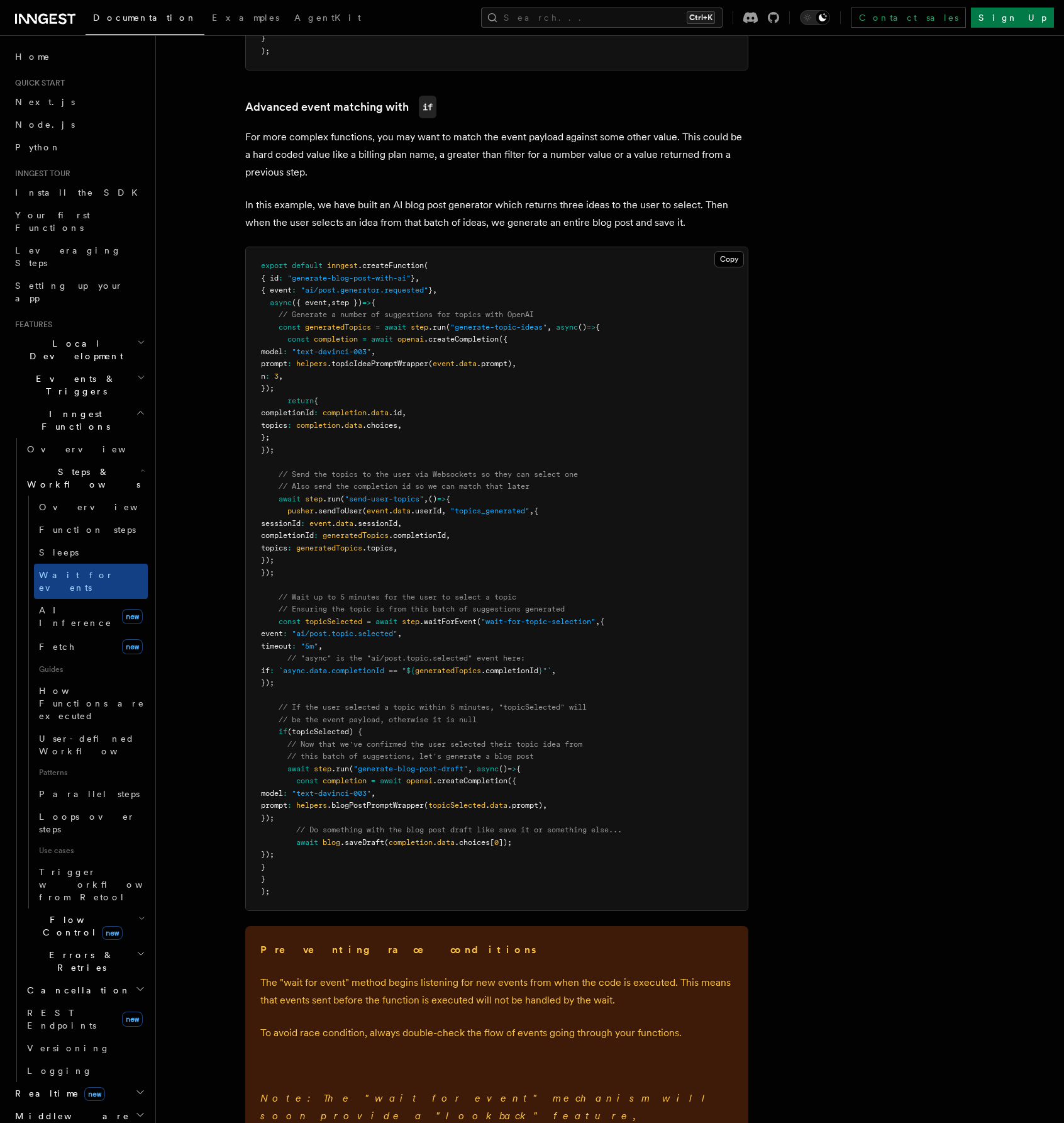
scroll to position [1259, 0]
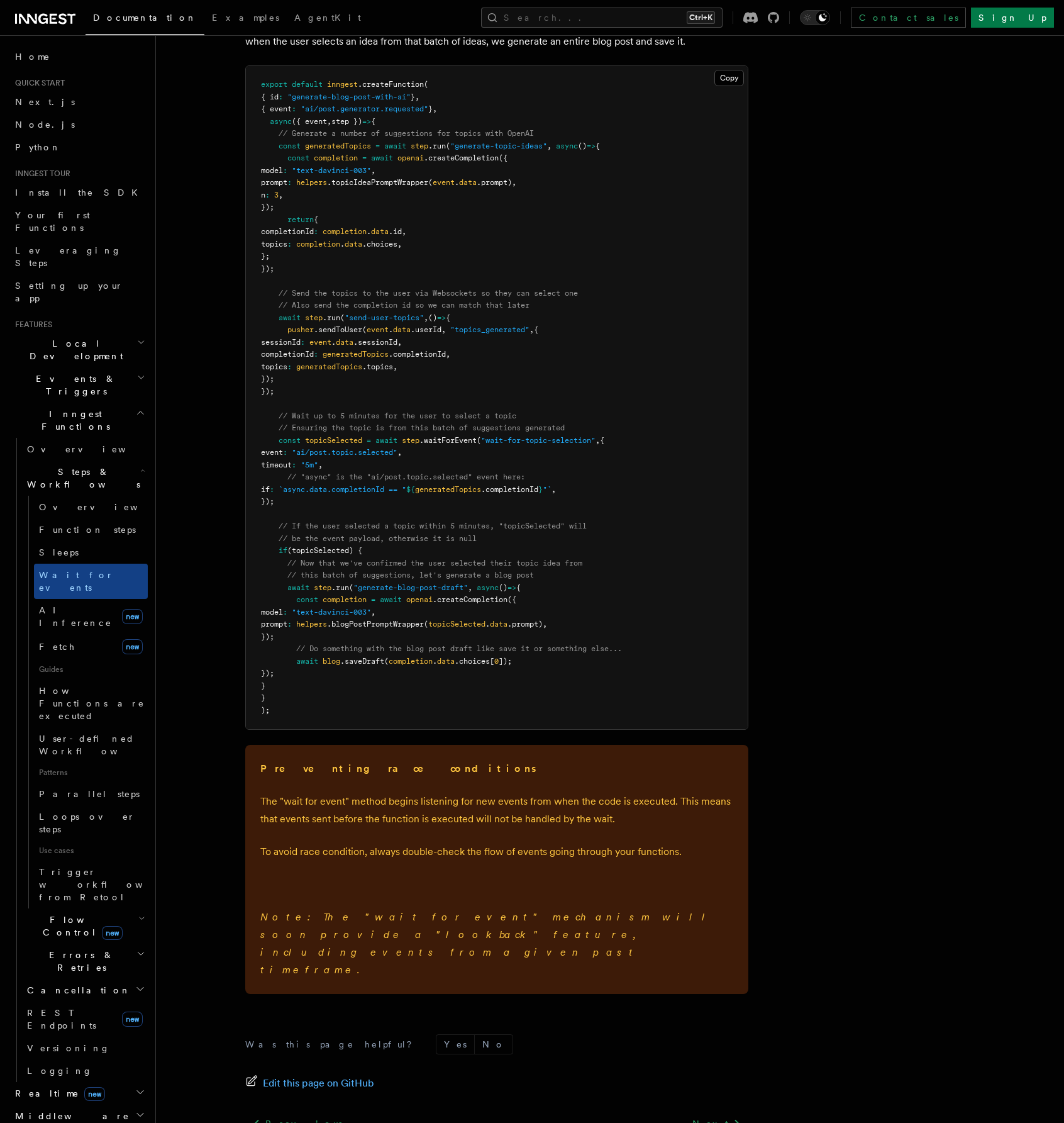
click at [725, 335] on pre "export default inngest .createFunction ( { id : "generate-blog-post-with-ai" } …" at bounding box center [497, 397] width 502 height 663
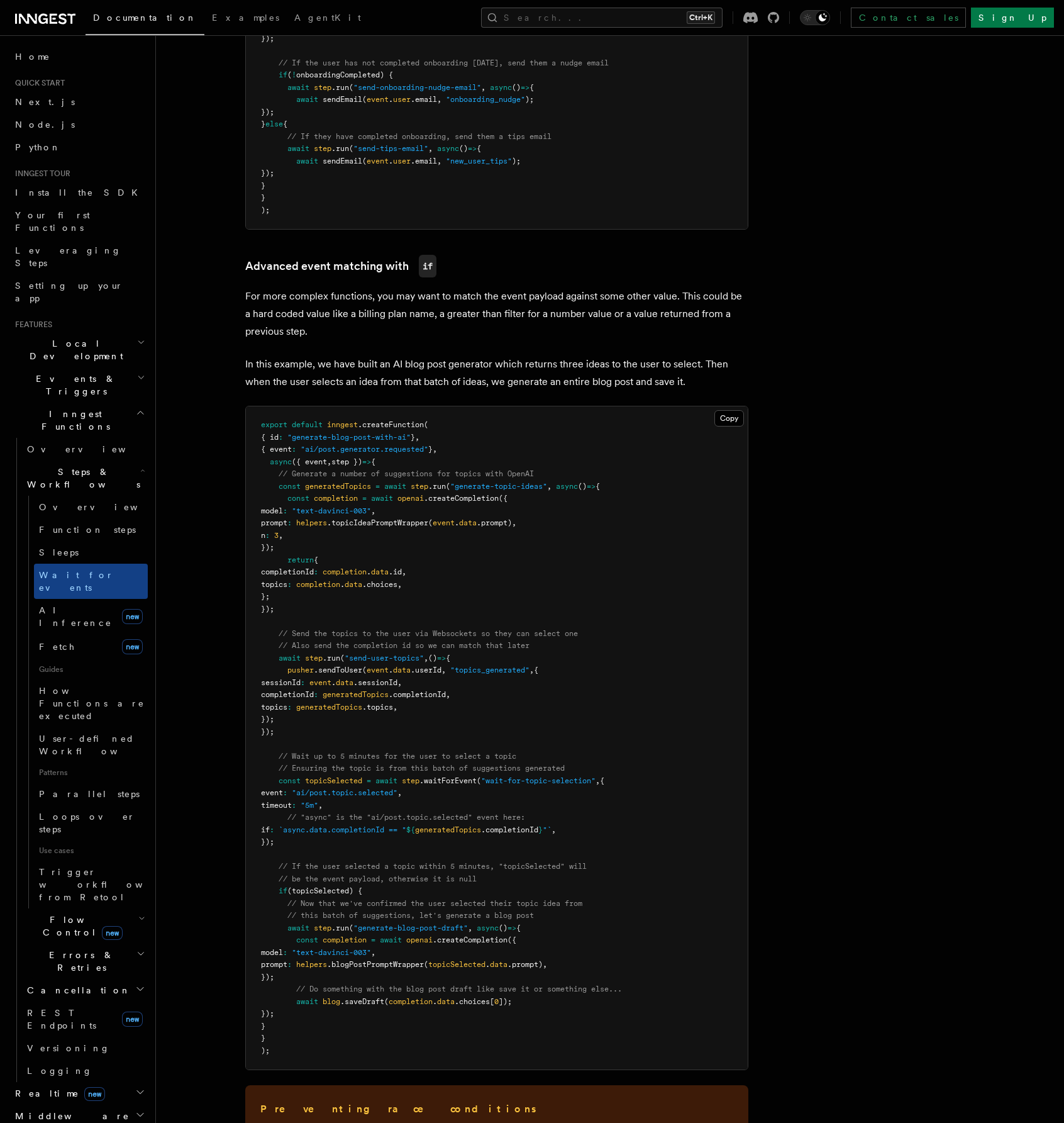
scroll to position [944, 0]
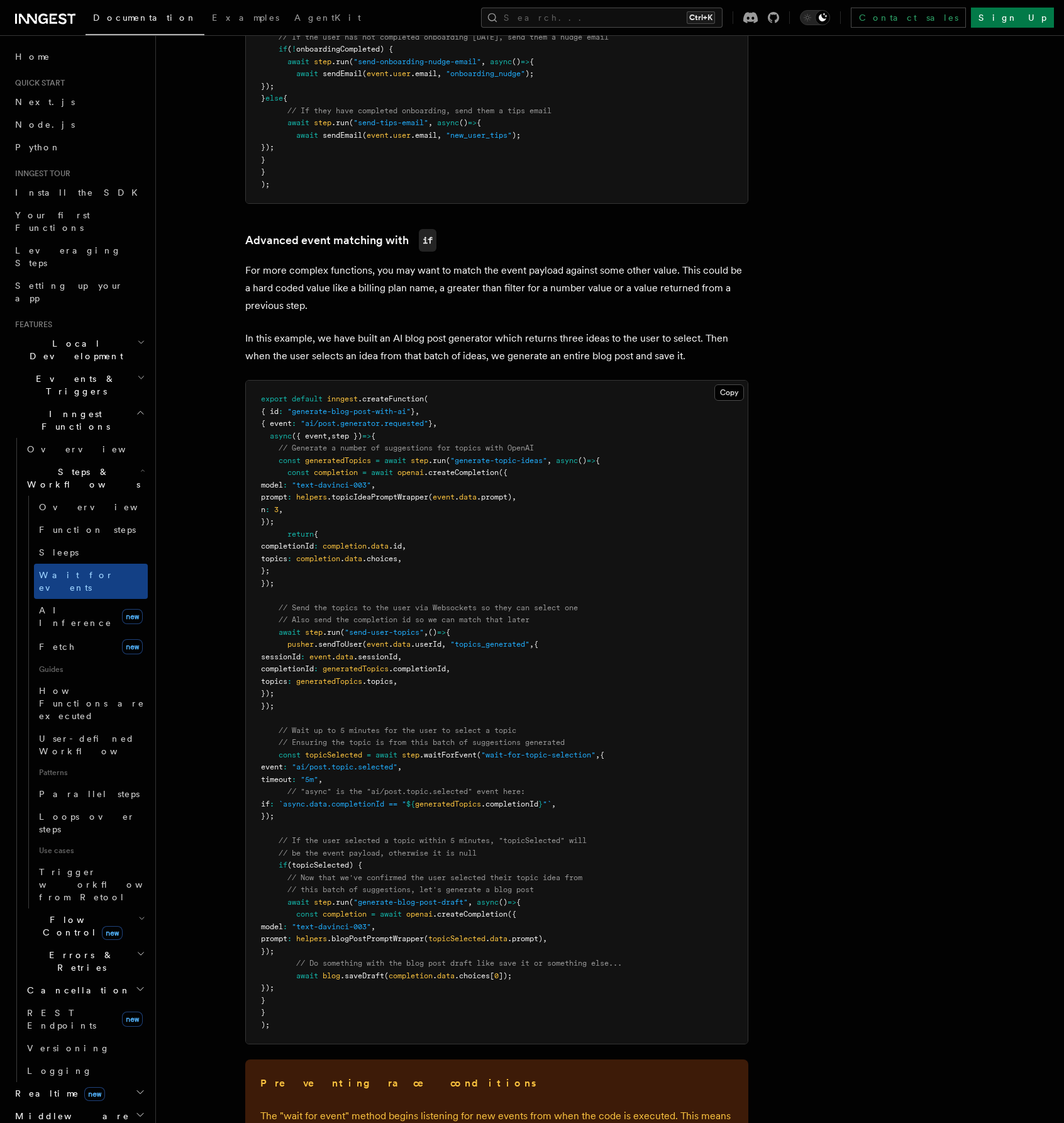
click at [938, 551] on article "Features Inngest Functions Steps & Workflows Wait for an Event One step method …" at bounding box center [578, 332] width 802 height 2441
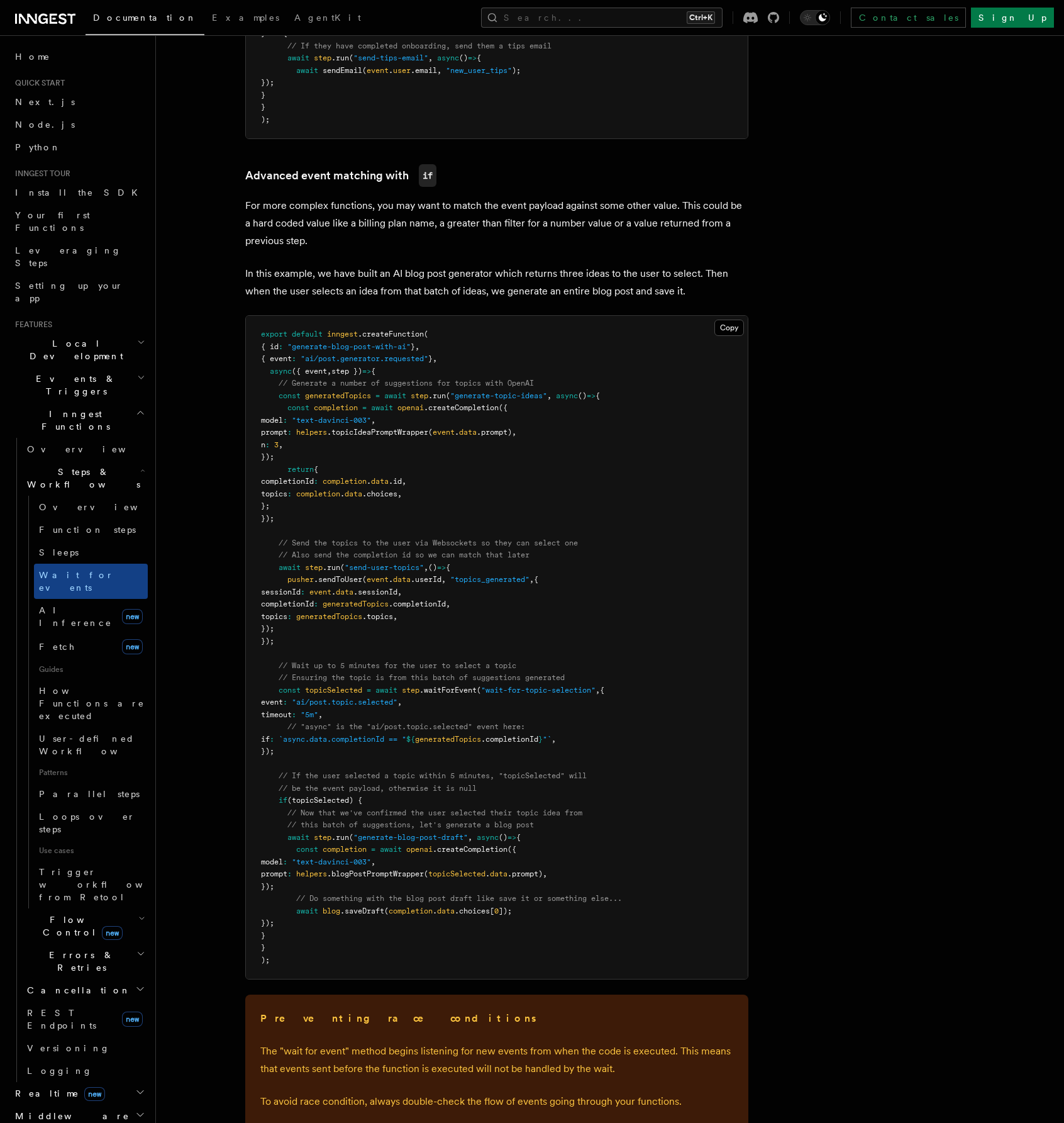
scroll to position [1070, 0]
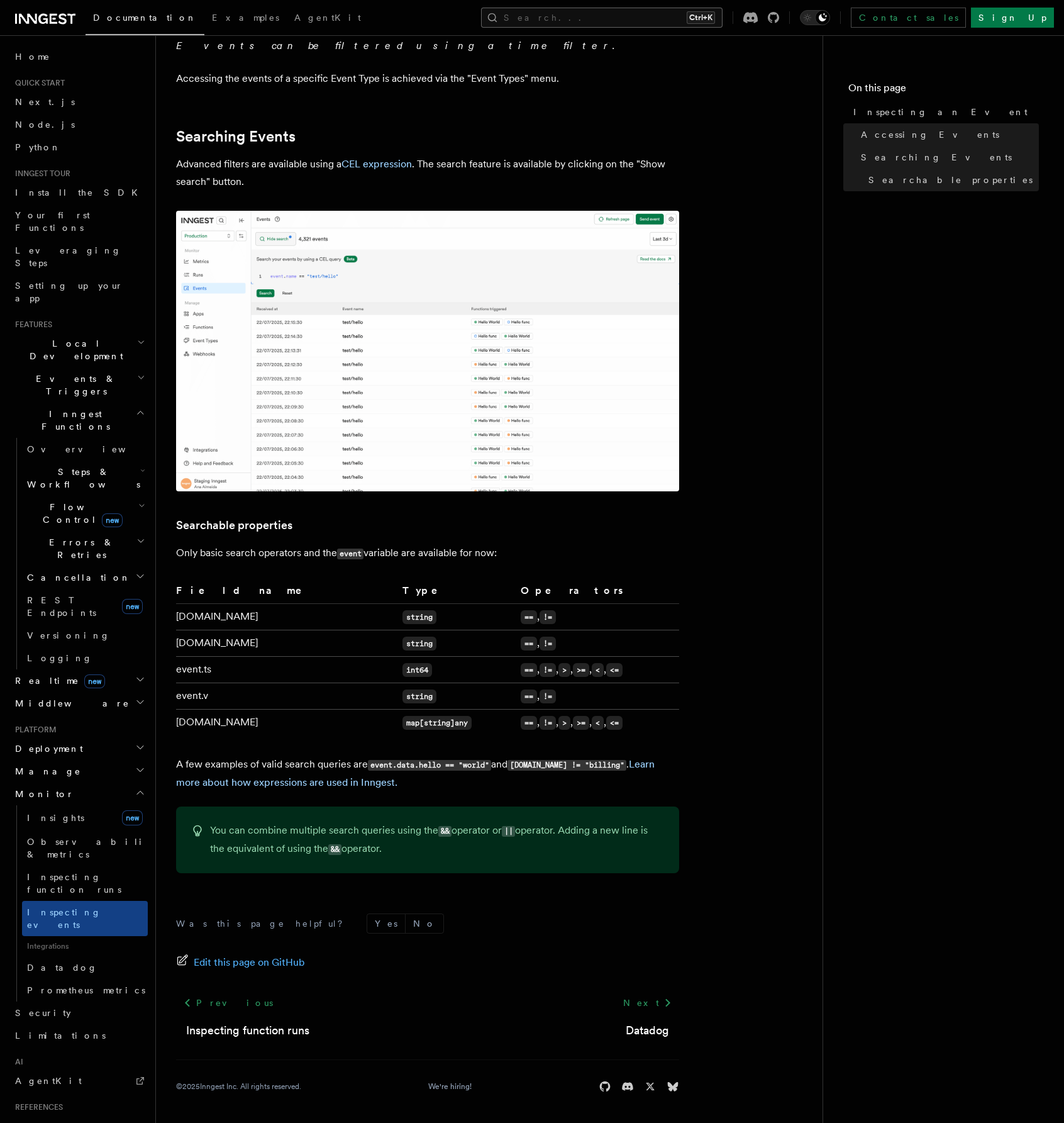
click at [647, 23] on button "Search... Ctrl+K" at bounding box center [602, 17] width 242 height 20
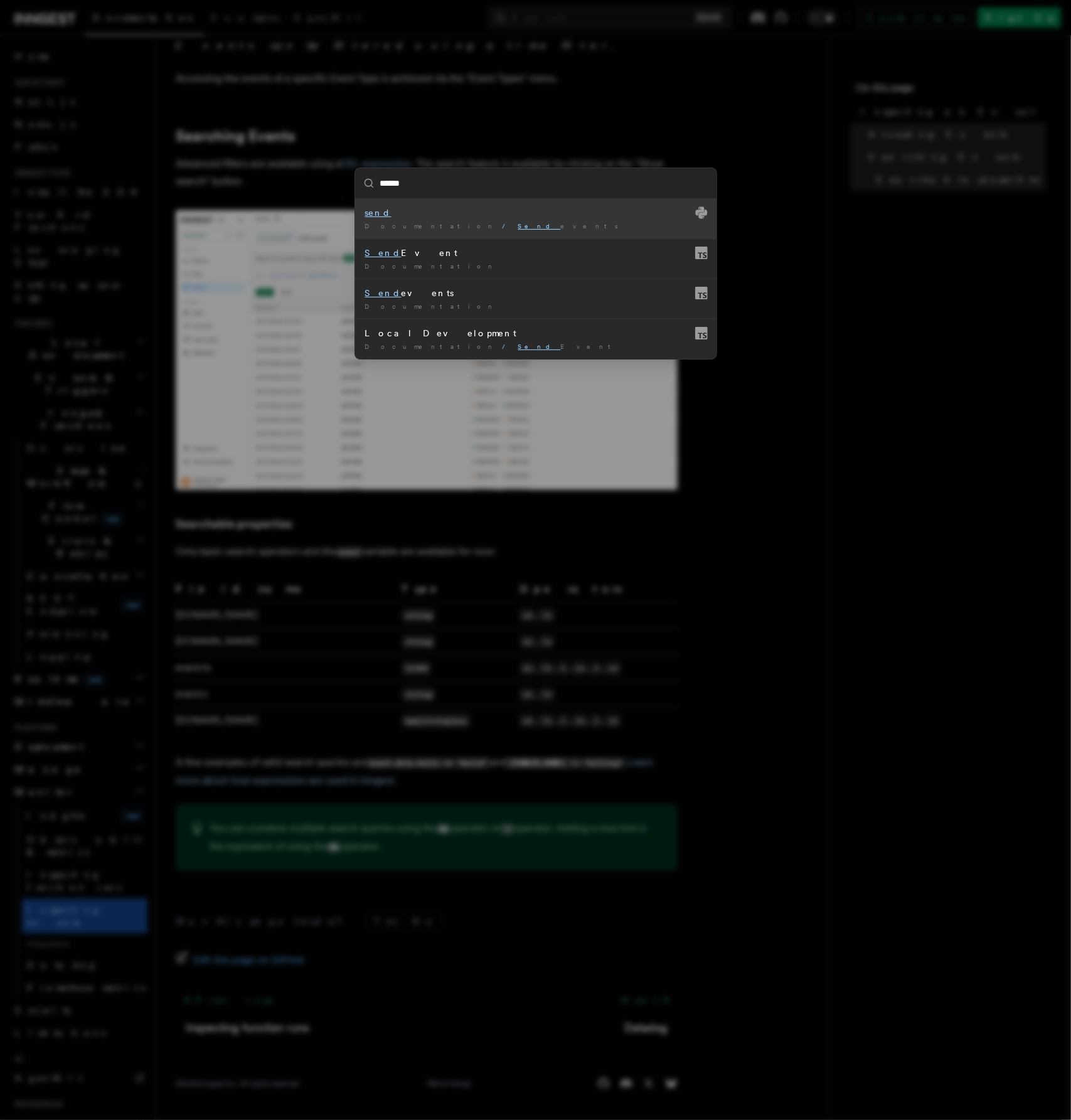
type input "*******"
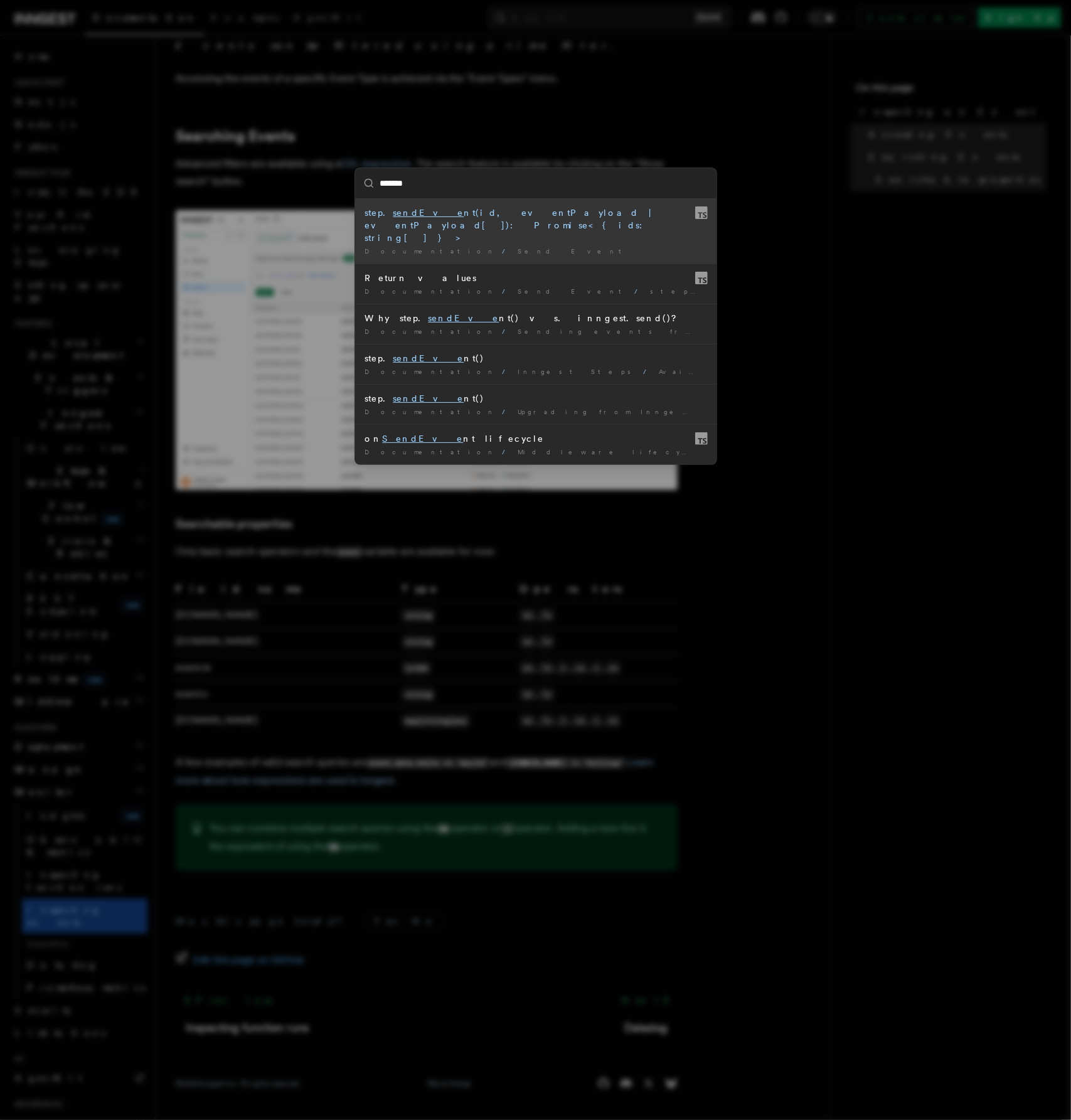
click at [456, 213] on div "step. sendEve nt(id, eventPayload | eventPayload[]): Promise<{ ids: string[] }>" at bounding box center [536, 225] width 342 height 37
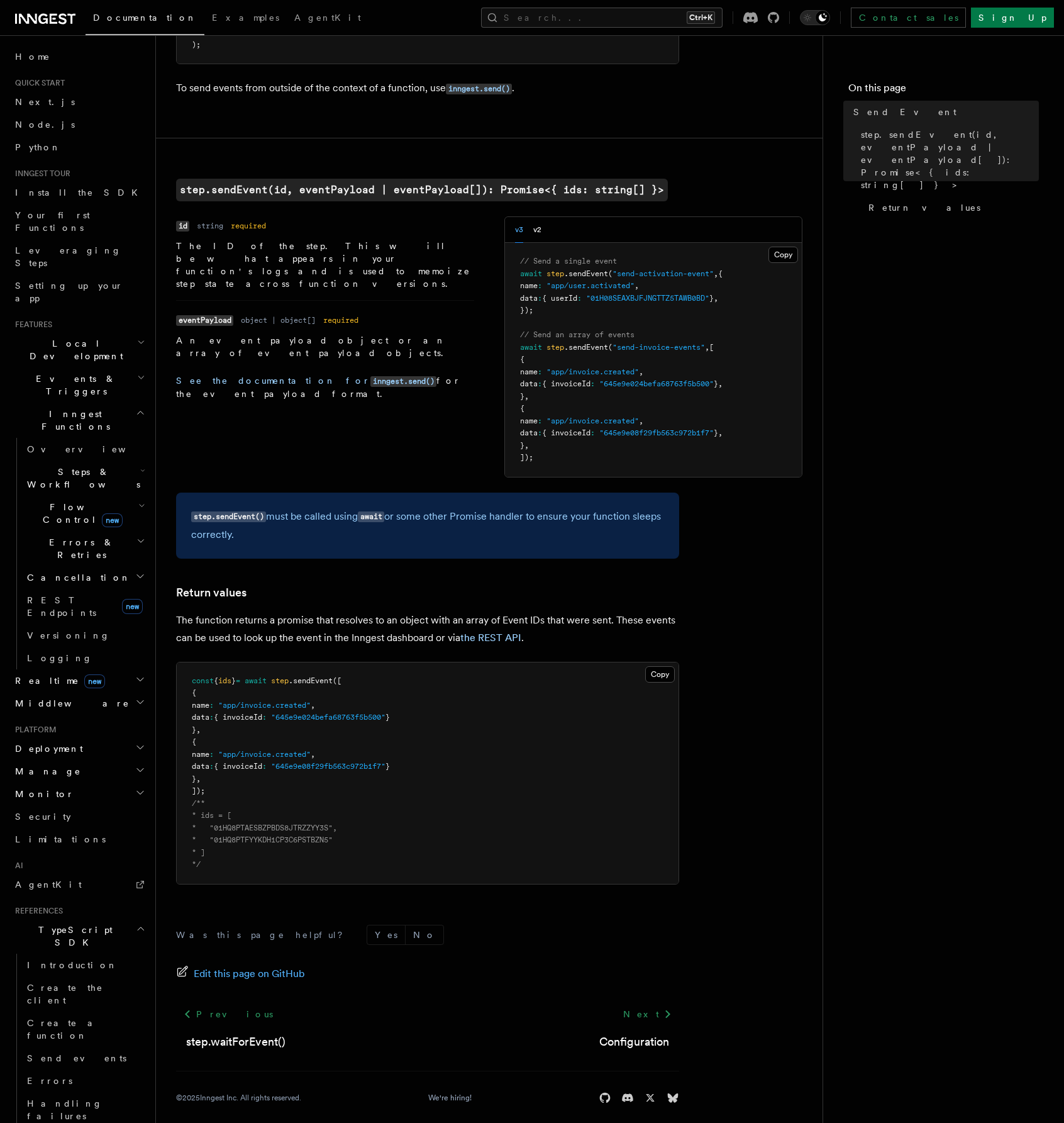
scroll to position [311, 0]
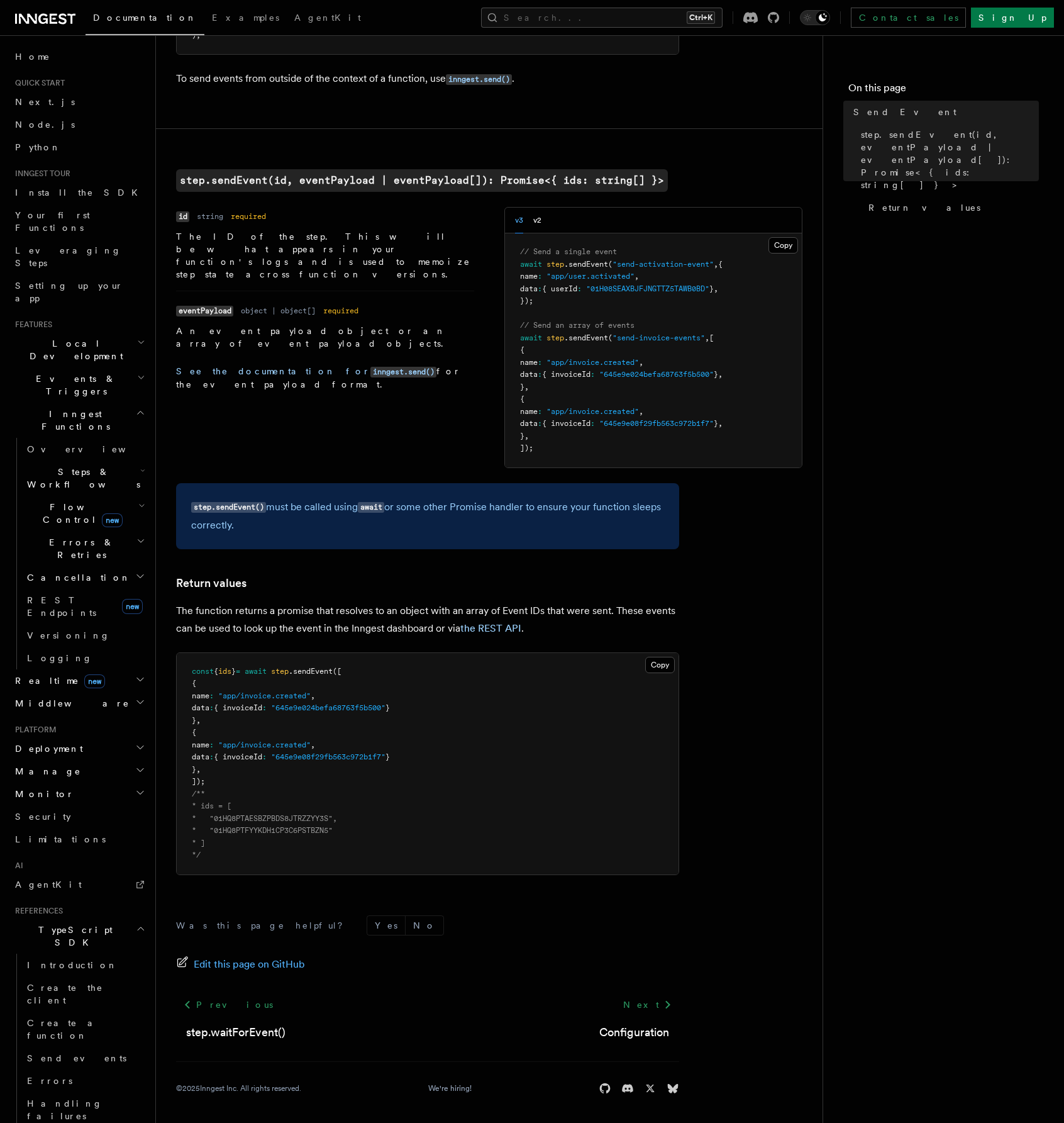
click at [600, 109] on article "References TypeScript SDK Steps Send Event Use to send event(s) reliably within…" at bounding box center [490, 435] width 627 height 1381
click at [37, 102] on span "Next.js" at bounding box center [44, 102] width 60 height 10
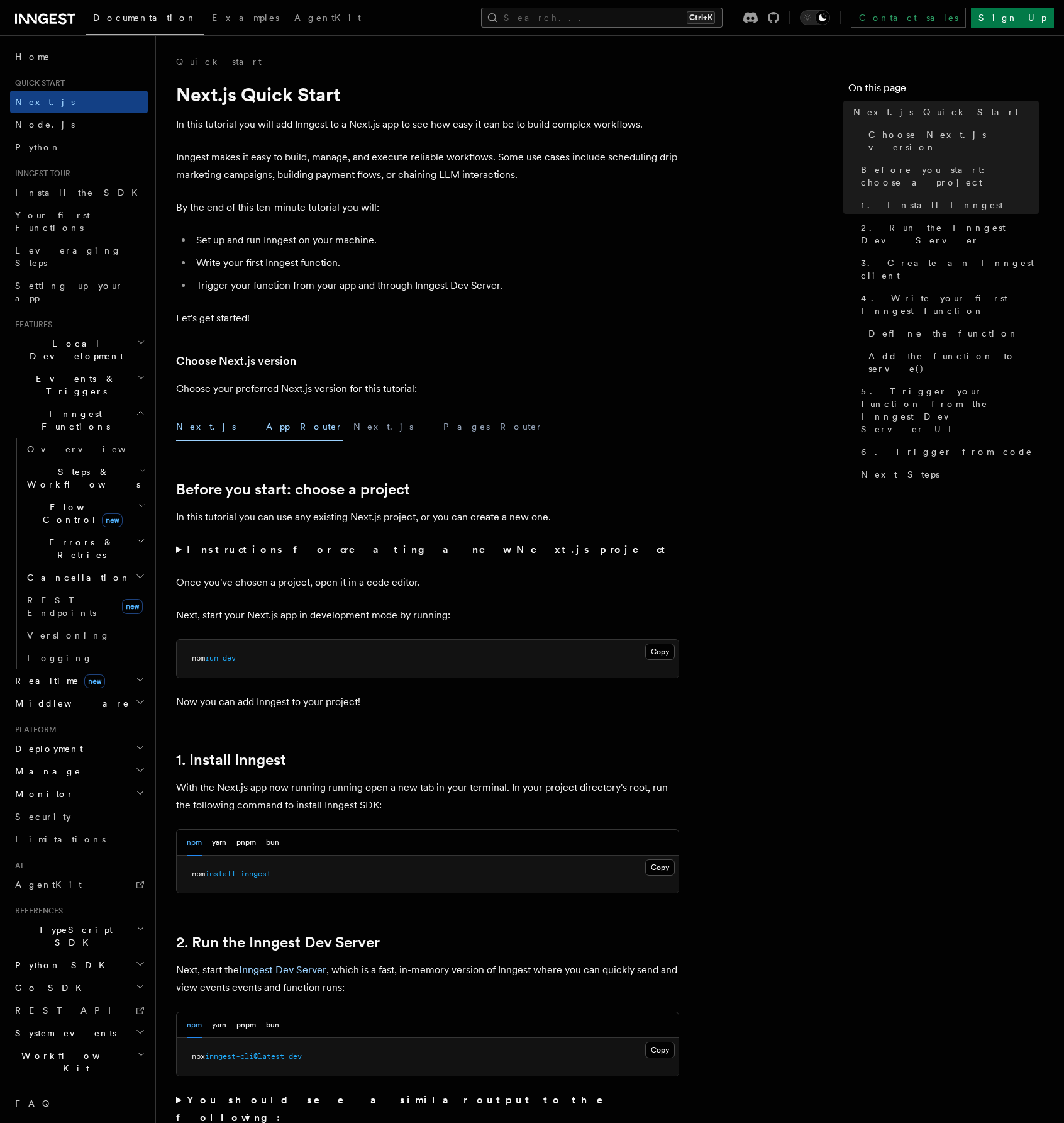
click at [669, 10] on div "Documentation Examples AgentKit Search... Ctrl+K Contact sales Sign Up" at bounding box center [532, 17] width 1064 height 35
click at [668, 22] on button "Search... Ctrl+K" at bounding box center [602, 17] width 242 height 20
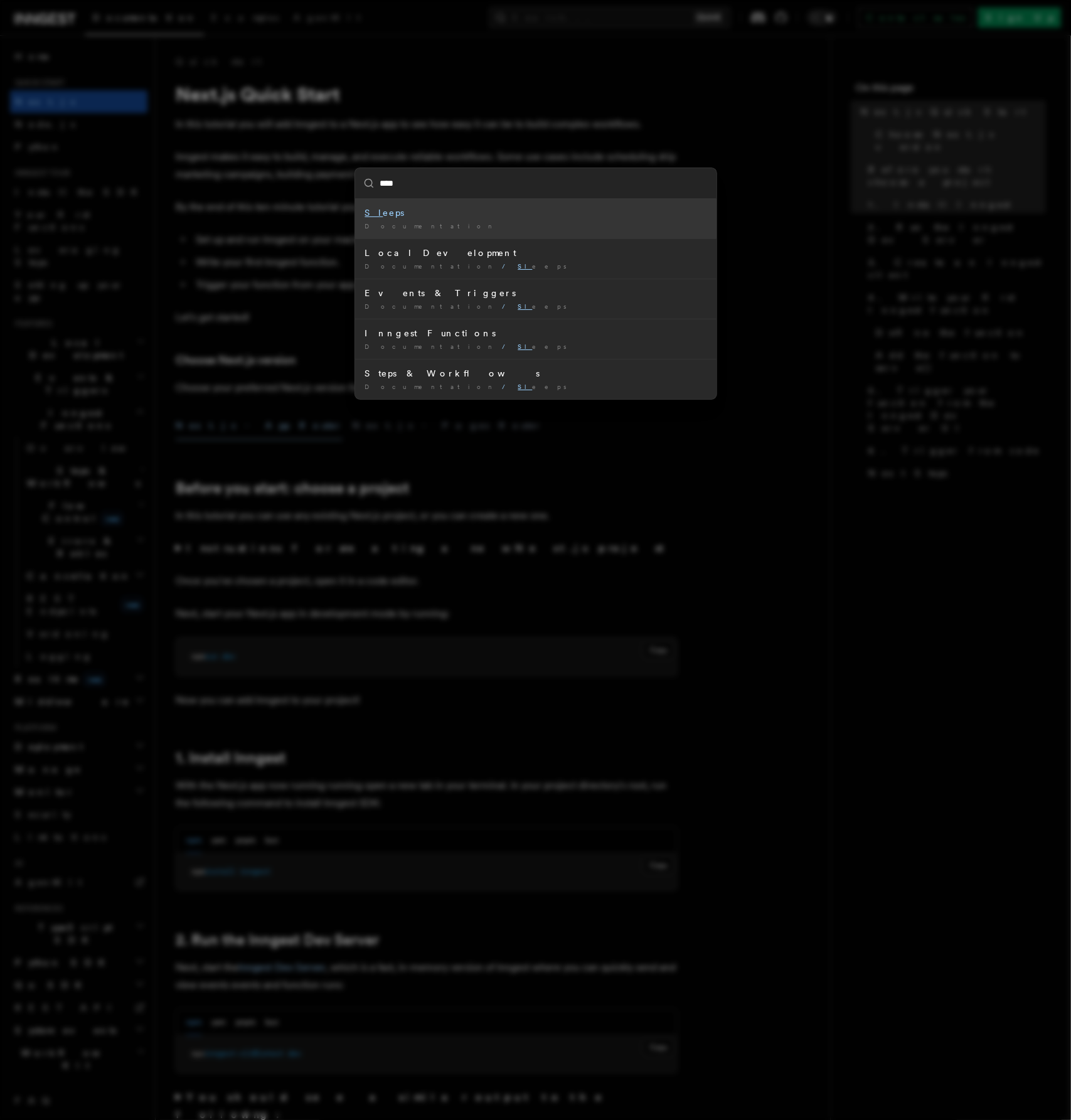
type input "*****"
click at [375, 215] on mark "Sleeps" at bounding box center [385, 213] width 39 height 10
